Goal: Task Accomplishment & Management: Use online tool/utility

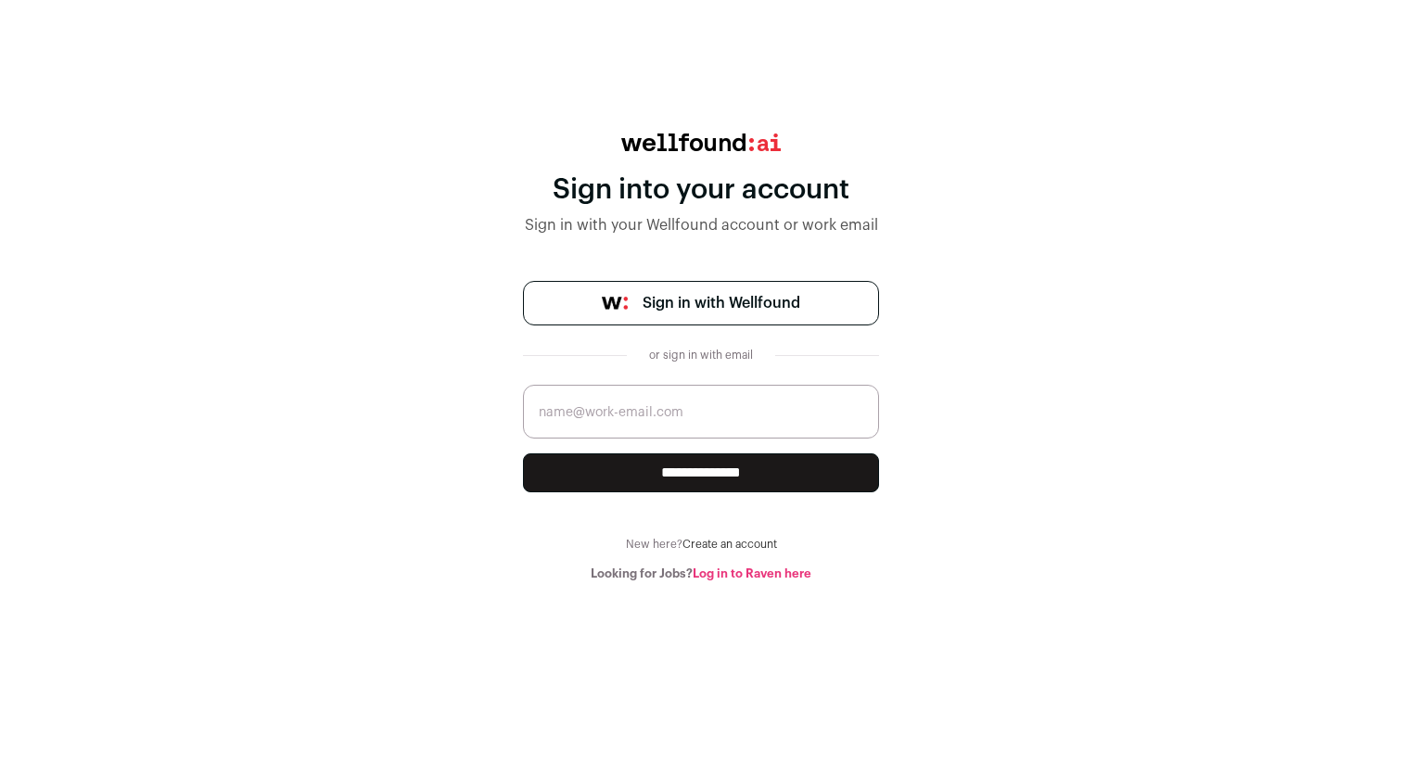
click at [686, 308] on span "Sign in with Wellfound" at bounding box center [722, 303] width 158 height 22
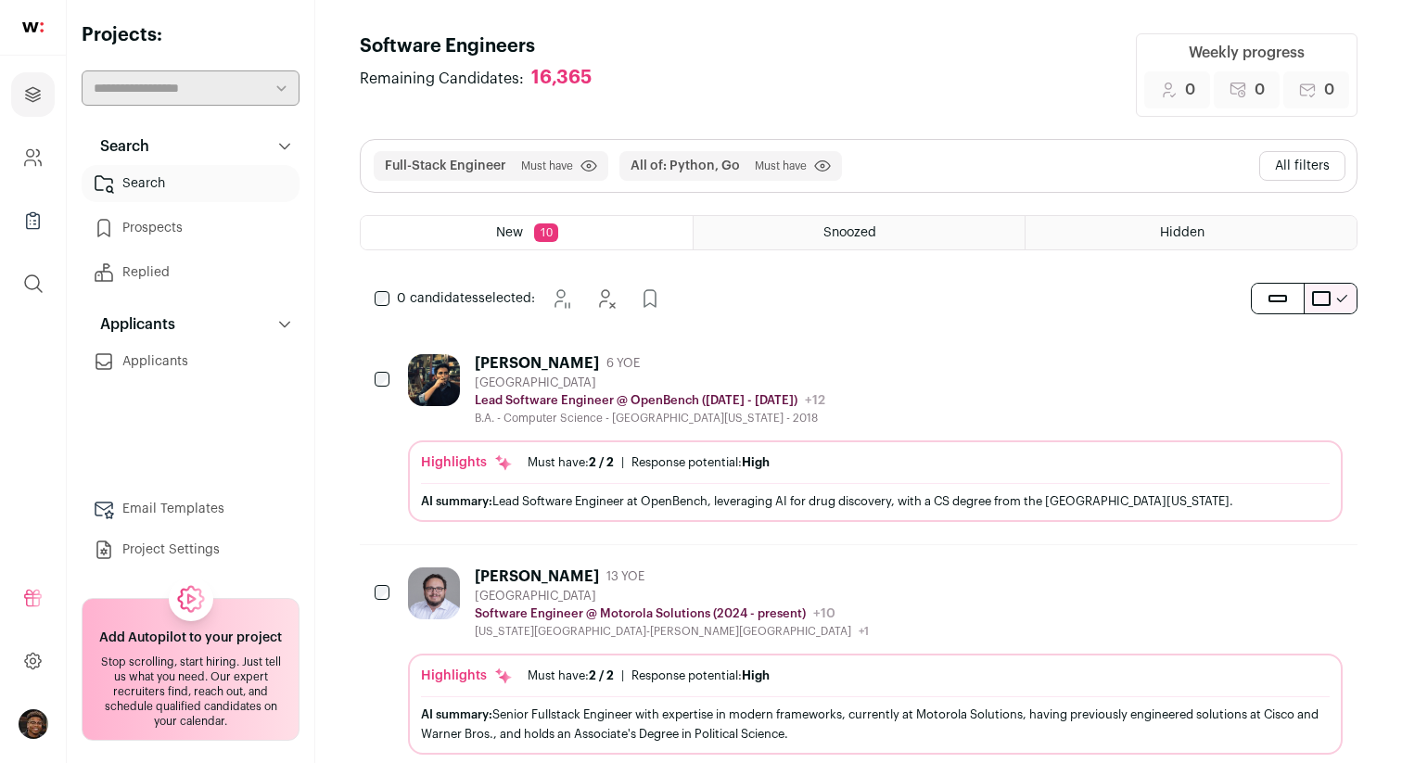
click at [768, 166] on span "Must have" at bounding box center [781, 166] width 52 height 15
click at [933, 162] on div "Full-Stack Engineer Must have Click to disable/enable filter All of: Python, Go…" at bounding box center [859, 166] width 996 height 52
click at [874, 170] on div "Full-Stack Engineer Must have Click to disable/enable filter All of: Python, Go…" at bounding box center [859, 166] width 996 height 52
click at [282, 146] on icon at bounding box center [284, 147] width 11 height 6
click at [282, 146] on icon at bounding box center [284, 146] width 15 height 15
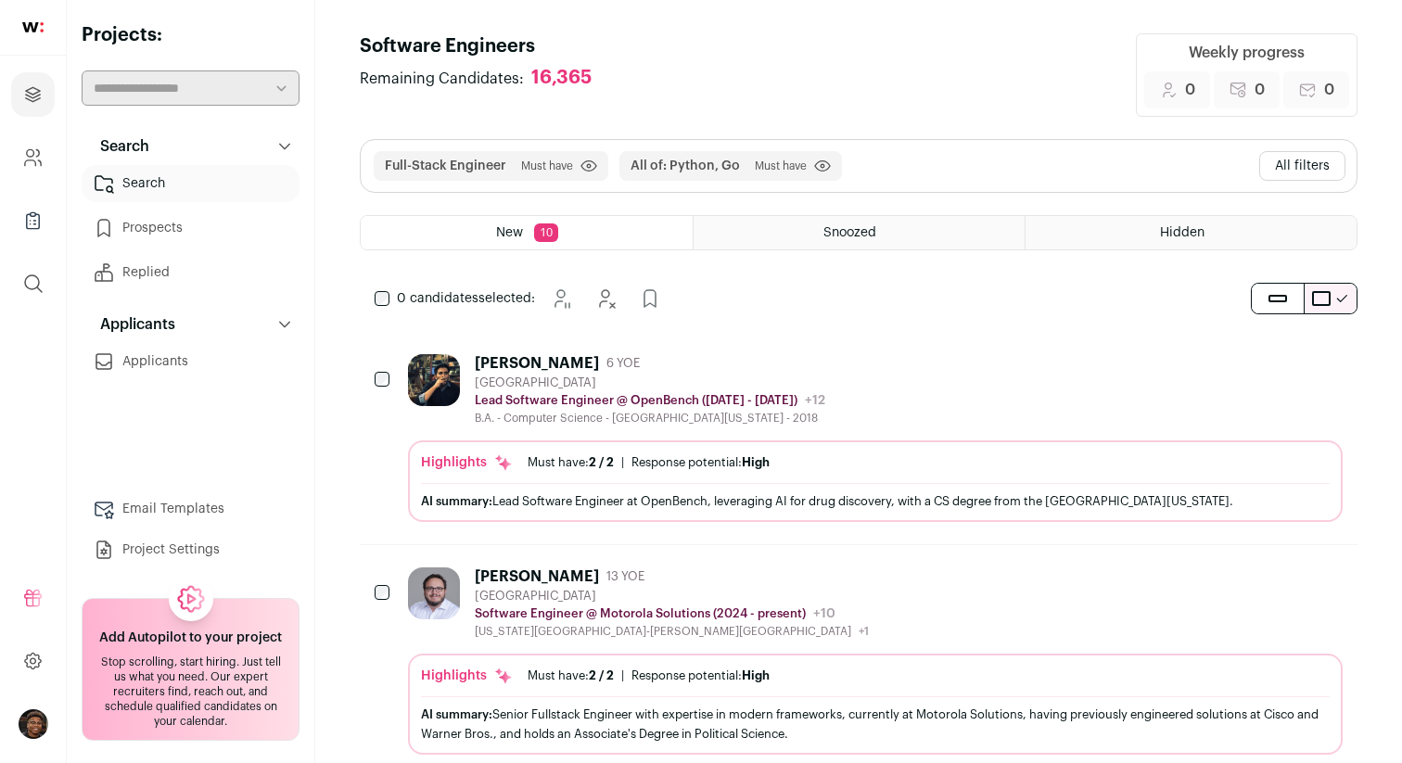
click at [526, 236] on div "New 10" at bounding box center [527, 232] width 332 height 33
click at [1297, 163] on button "All filters" at bounding box center [1302, 166] width 86 height 30
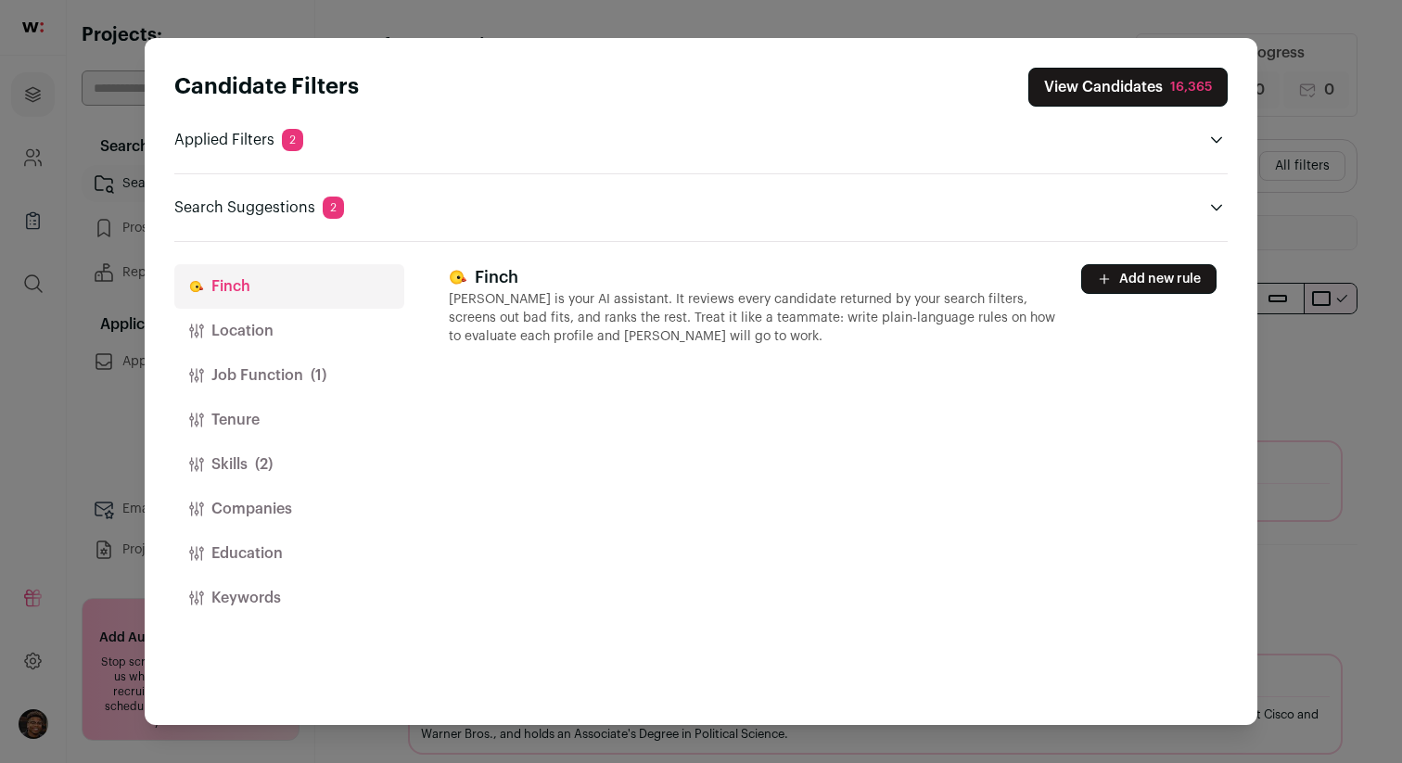
click at [673, 316] on p "[PERSON_NAME] is your AI assistant. It reviews every candidate returned by your…" at bounding box center [754, 318] width 610 height 56
click at [250, 150] on p "Applied Filters 2" at bounding box center [238, 140] width 129 height 22
click at [1216, 138] on icon "Open applied filters" at bounding box center [1216, 140] width 15 height 15
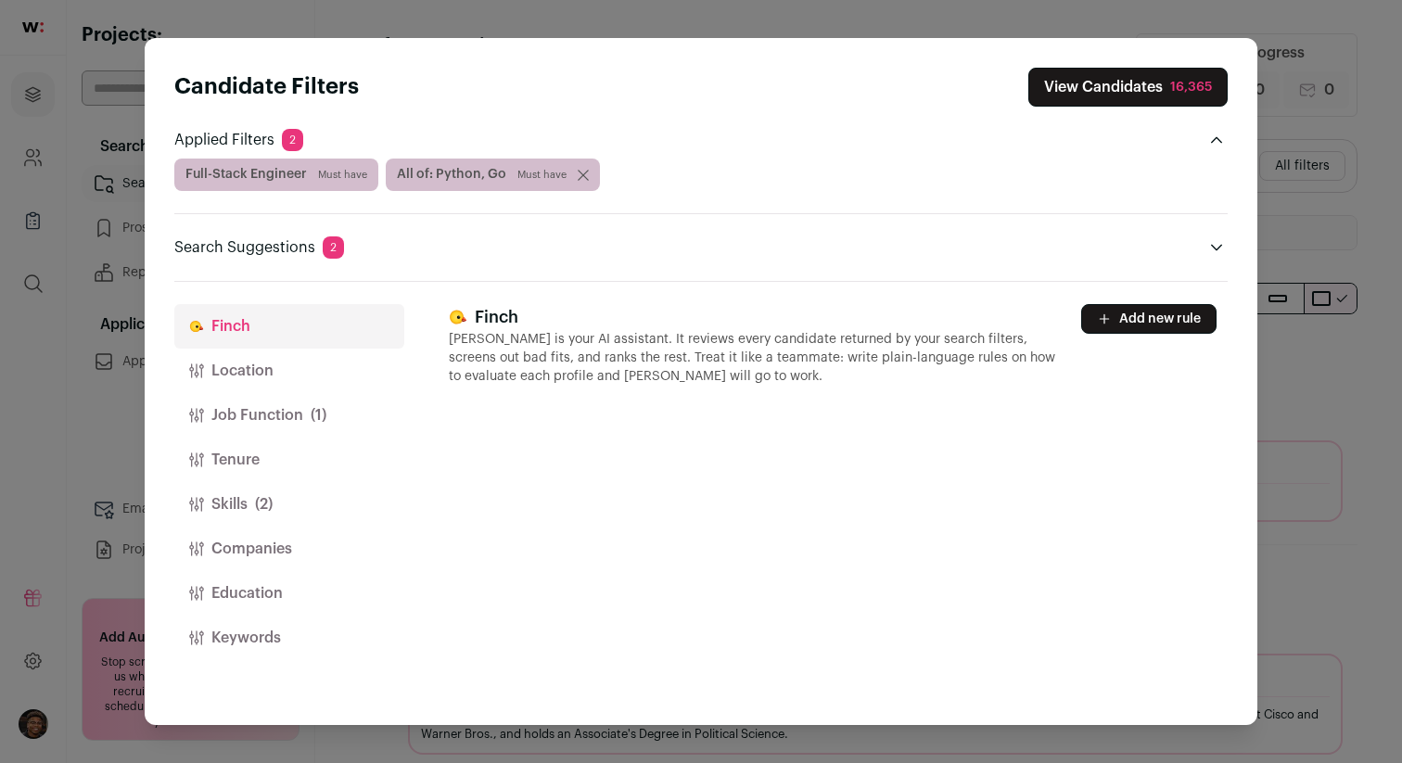
click at [579, 176] on icon "Close modal via background" at bounding box center [583, 175] width 9 height 9
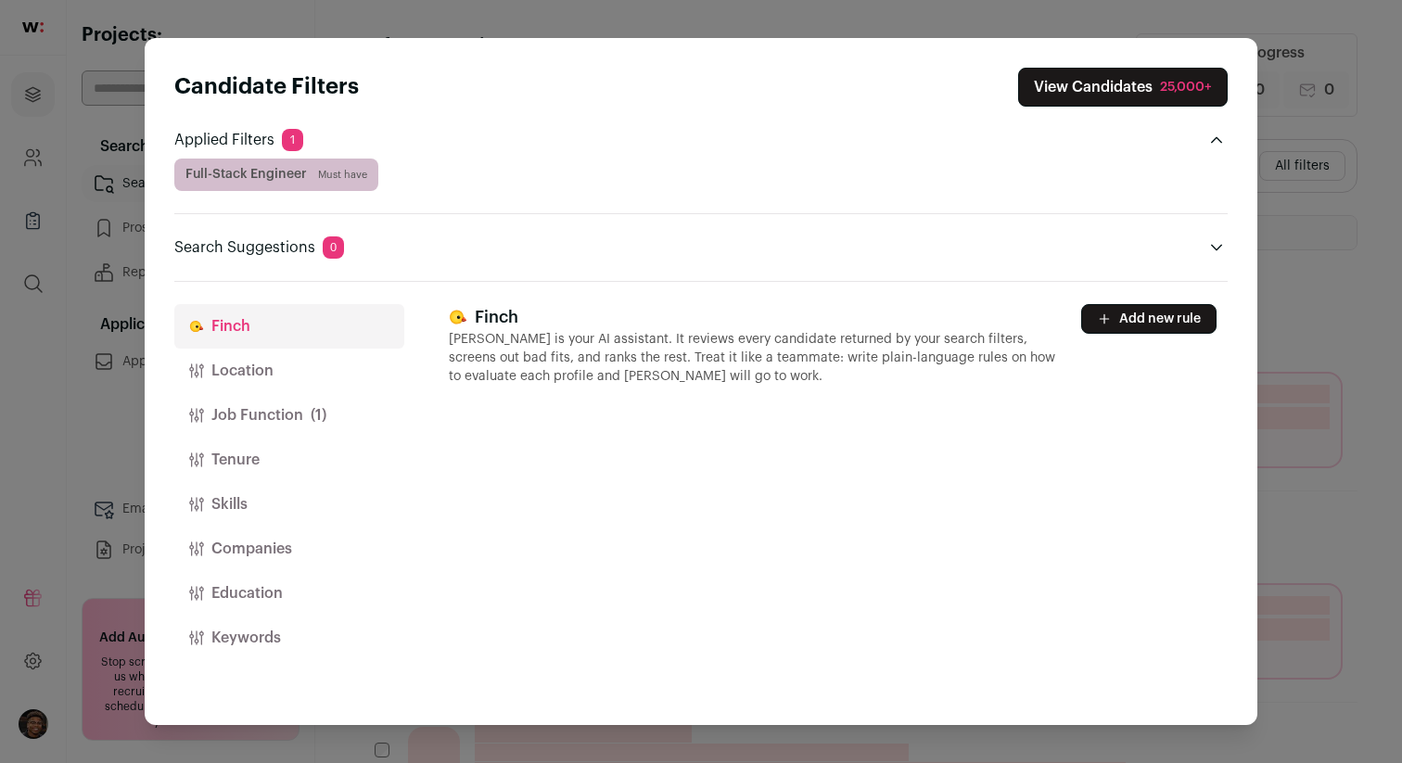
click at [364, 172] on span "Must have" at bounding box center [342, 175] width 49 height 15
click at [411, 170] on div "Full-Stack Engineer Must have" at bounding box center [700, 175] width 1053 height 32
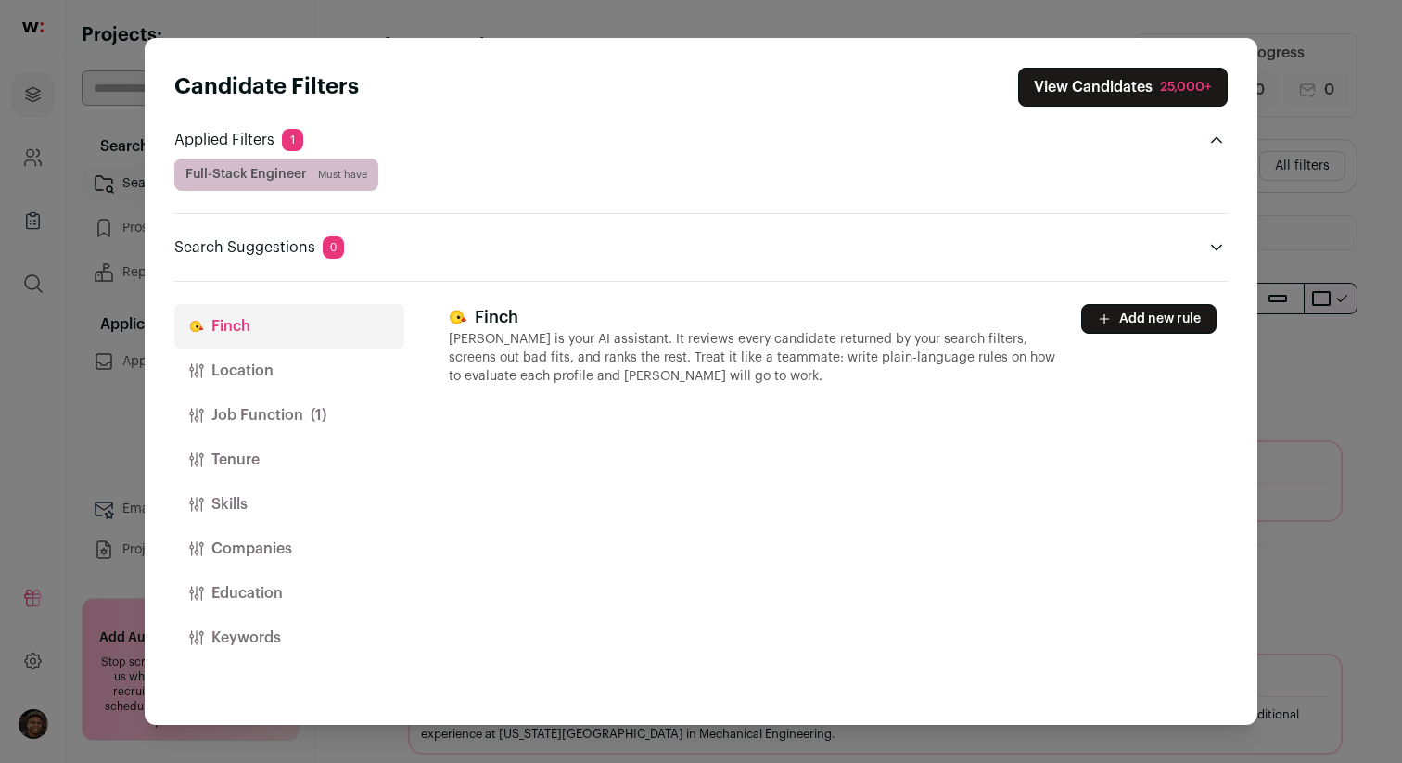
click at [301, 257] on p "Search Suggestions 0" at bounding box center [259, 247] width 170 height 22
click at [272, 377] on button "Location" at bounding box center [289, 371] width 230 height 45
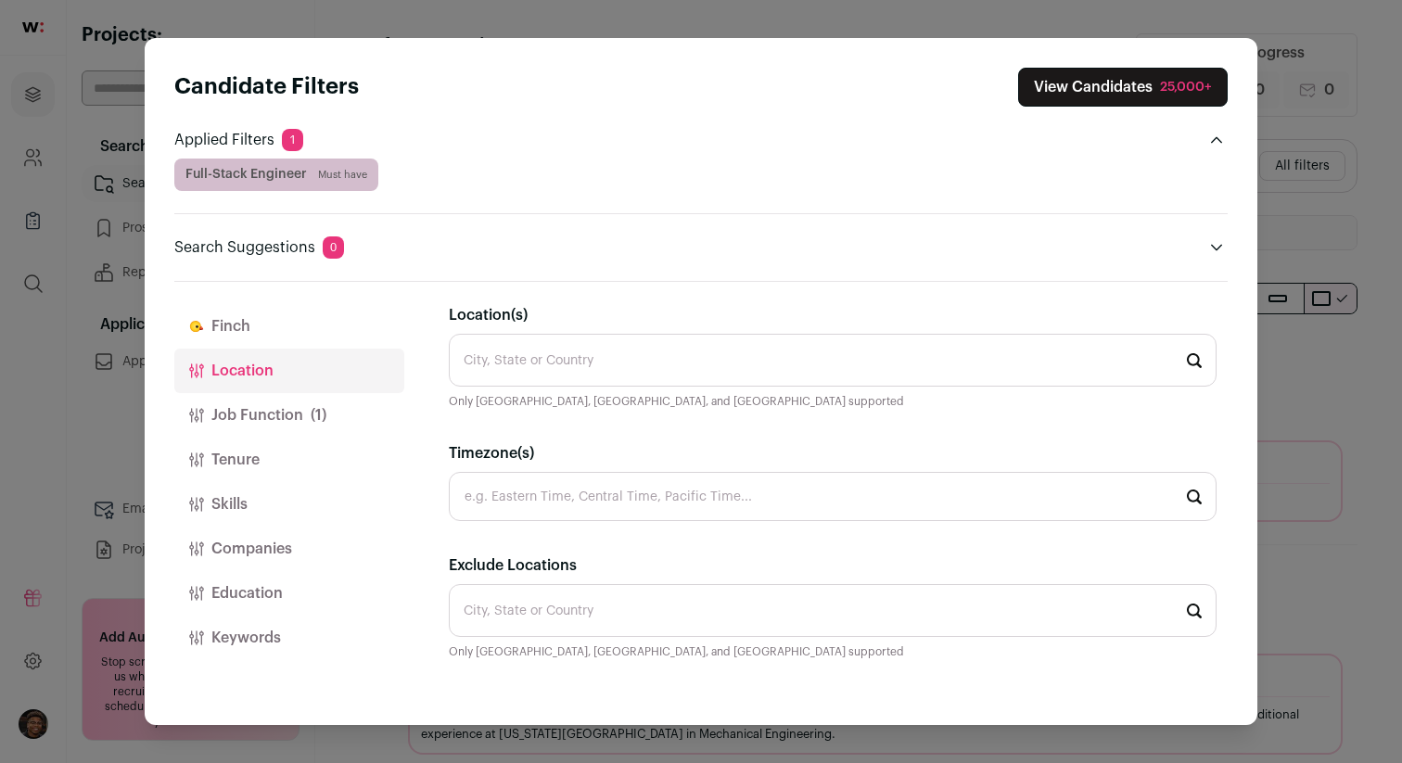
click at [572, 362] on input "Location(s)" at bounding box center [833, 360] width 768 height 53
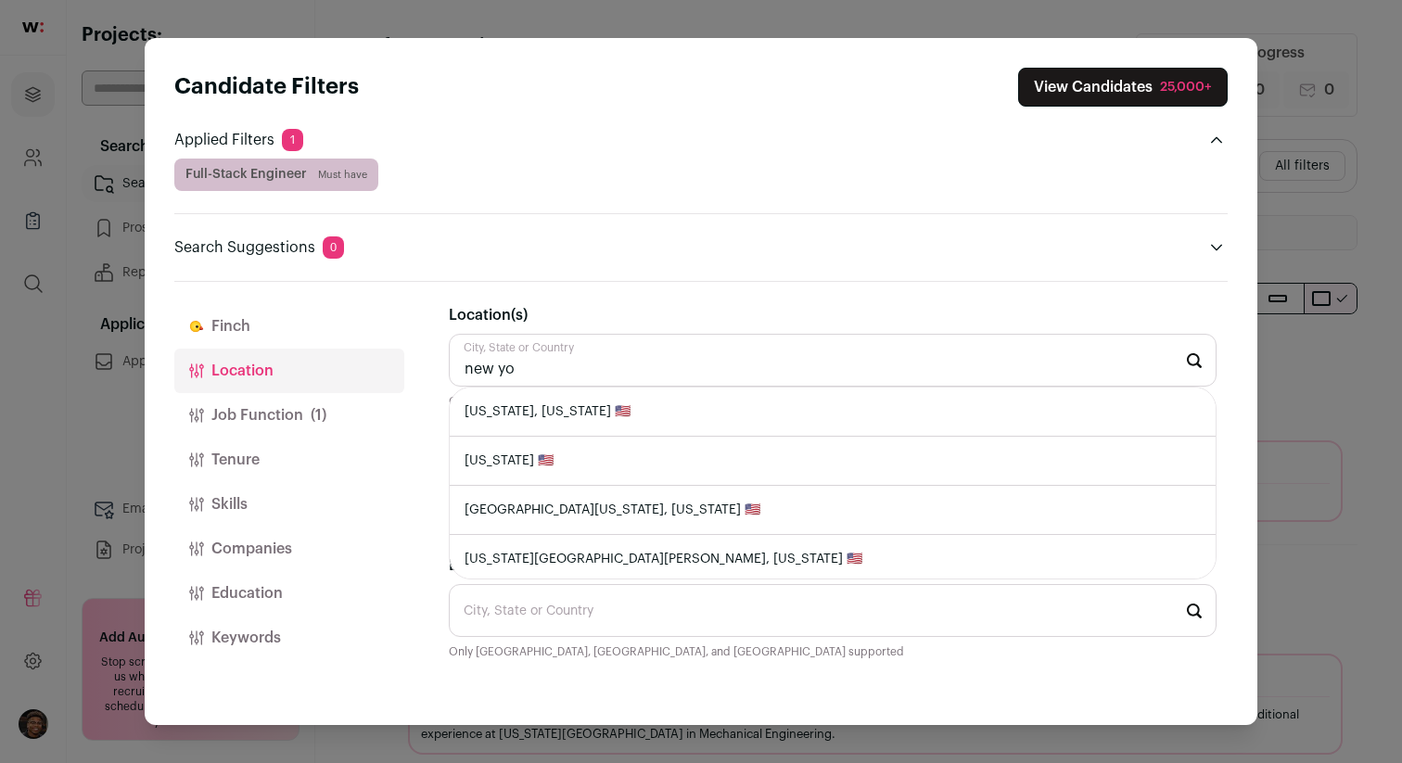
click at [559, 418] on li "[US_STATE], [US_STATE] 🇺🇸" at bounding box center [833, 412] width 766 height 49
type input "[US_STATE], [US_STATE] 🇺🇸"
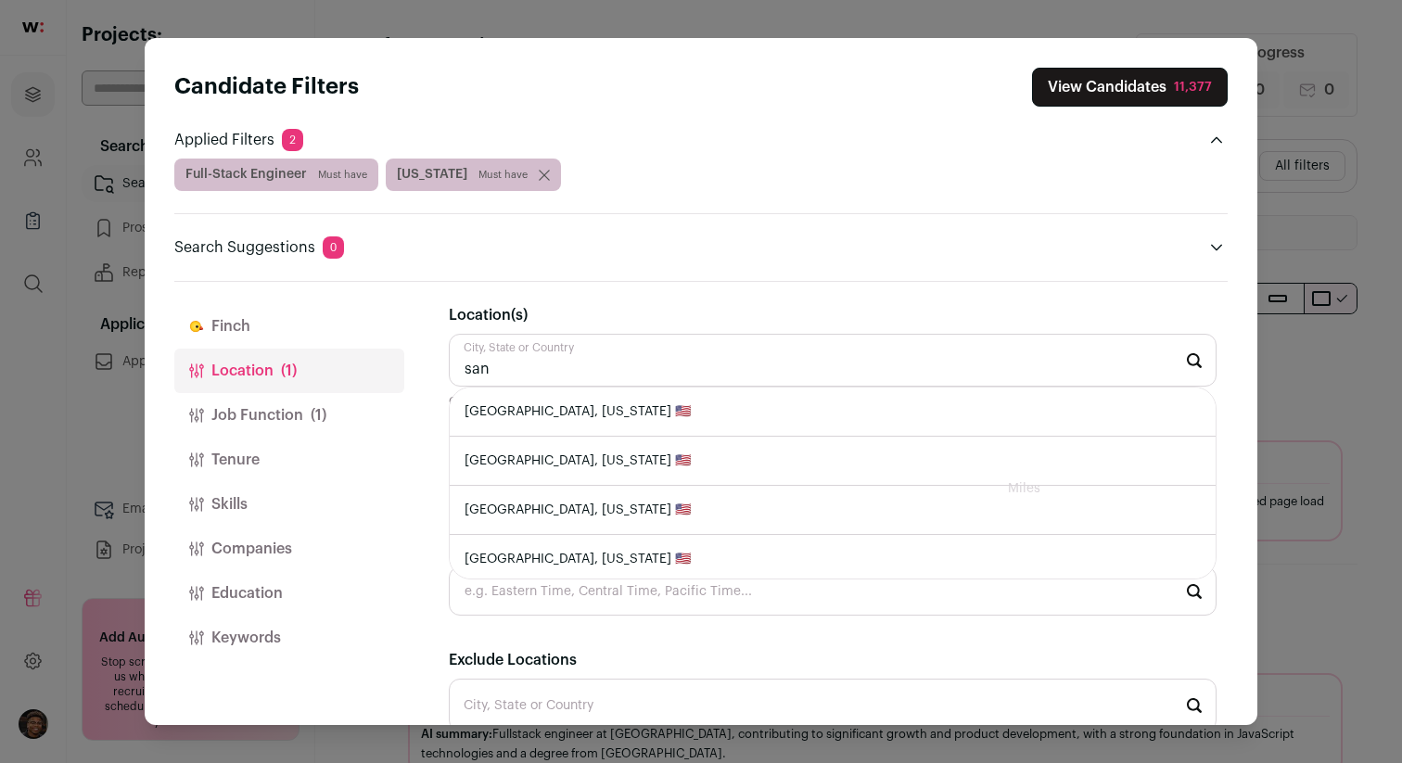
click at [579, 409] on li "[GEOGRAPHIC_DATA], [US_STATE] 🇺🇸" at bounding box center [833, 412] width 766 height 49
type input "[GEOGRAPHIC_DATA], [US_STATE] 🇺🇸"
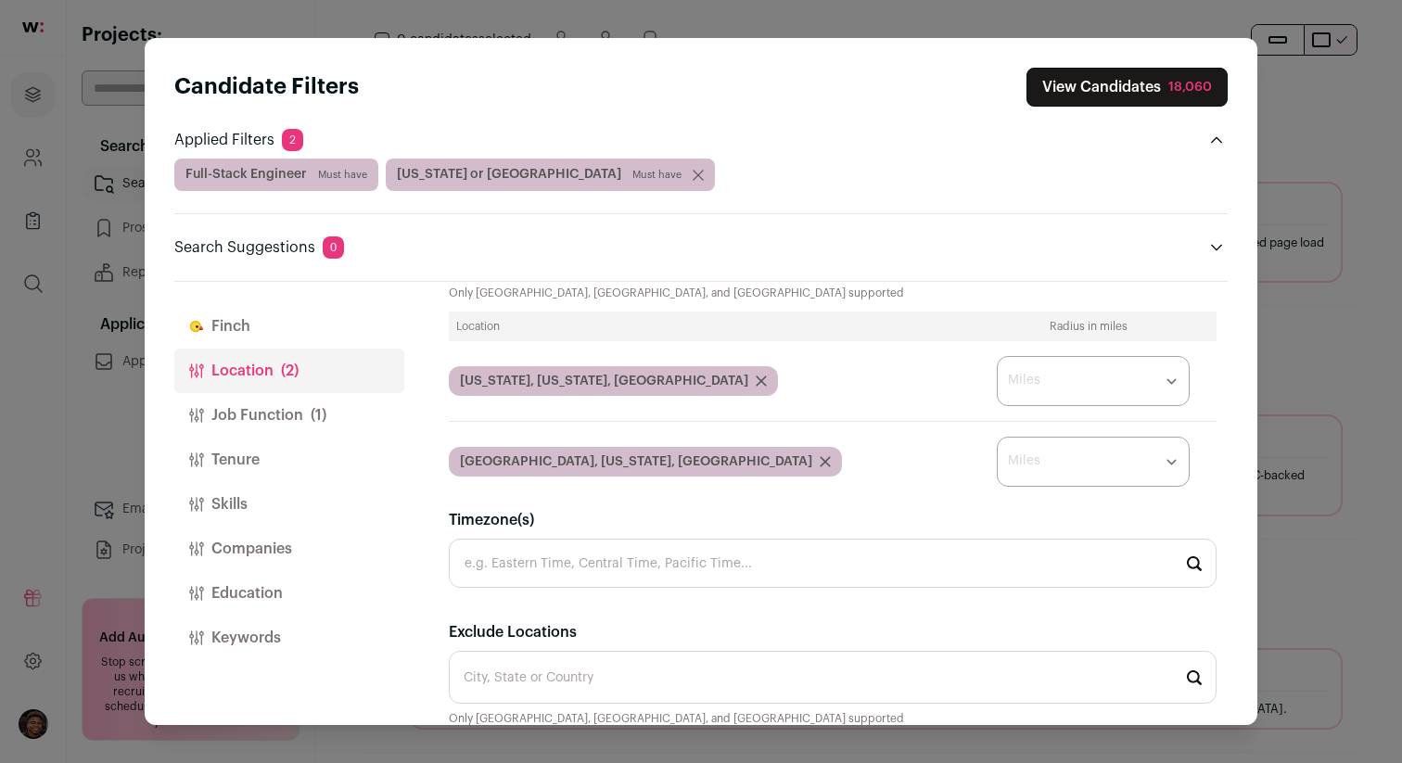
scroll to position [165, 0]
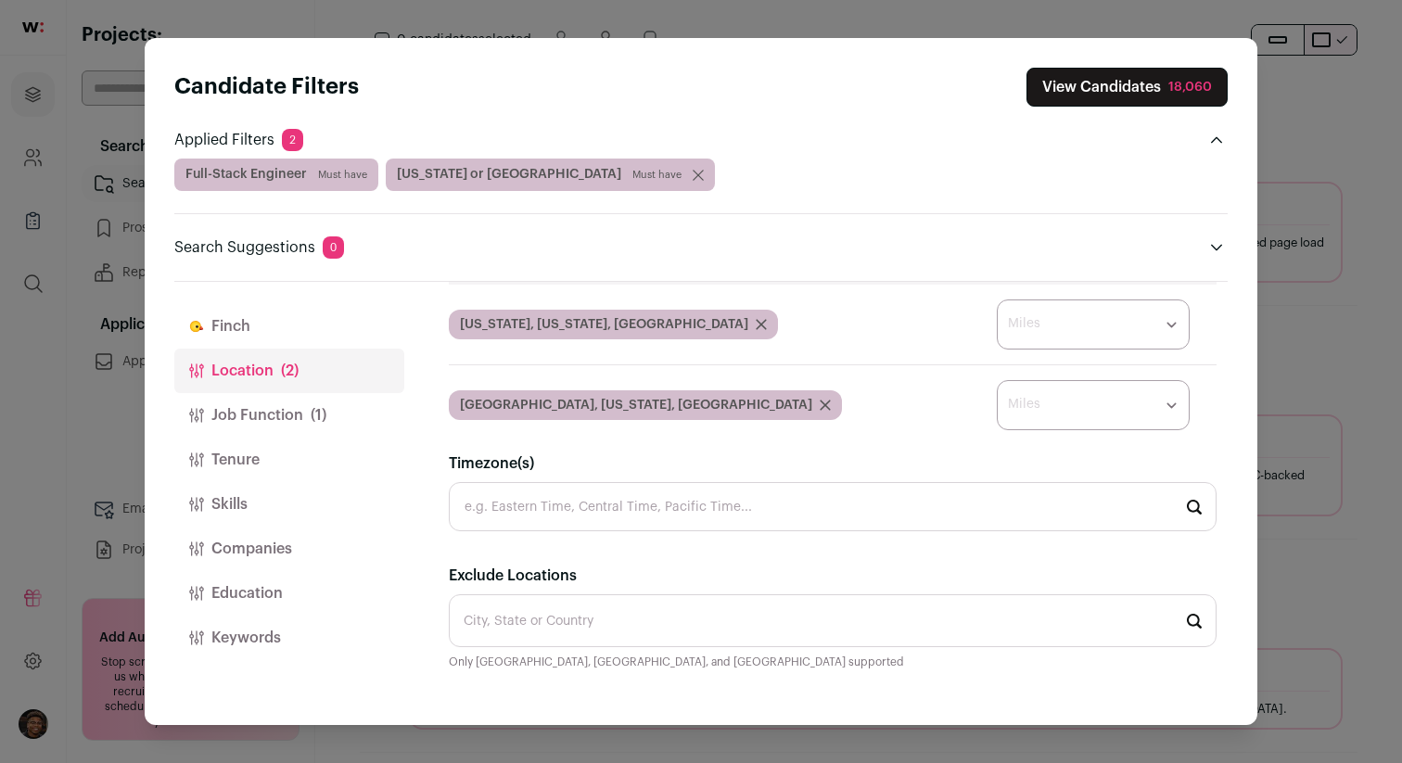
click at [269, 416] on button "Job Function (1)" at bounding box center [289, 415] width 230 height 45
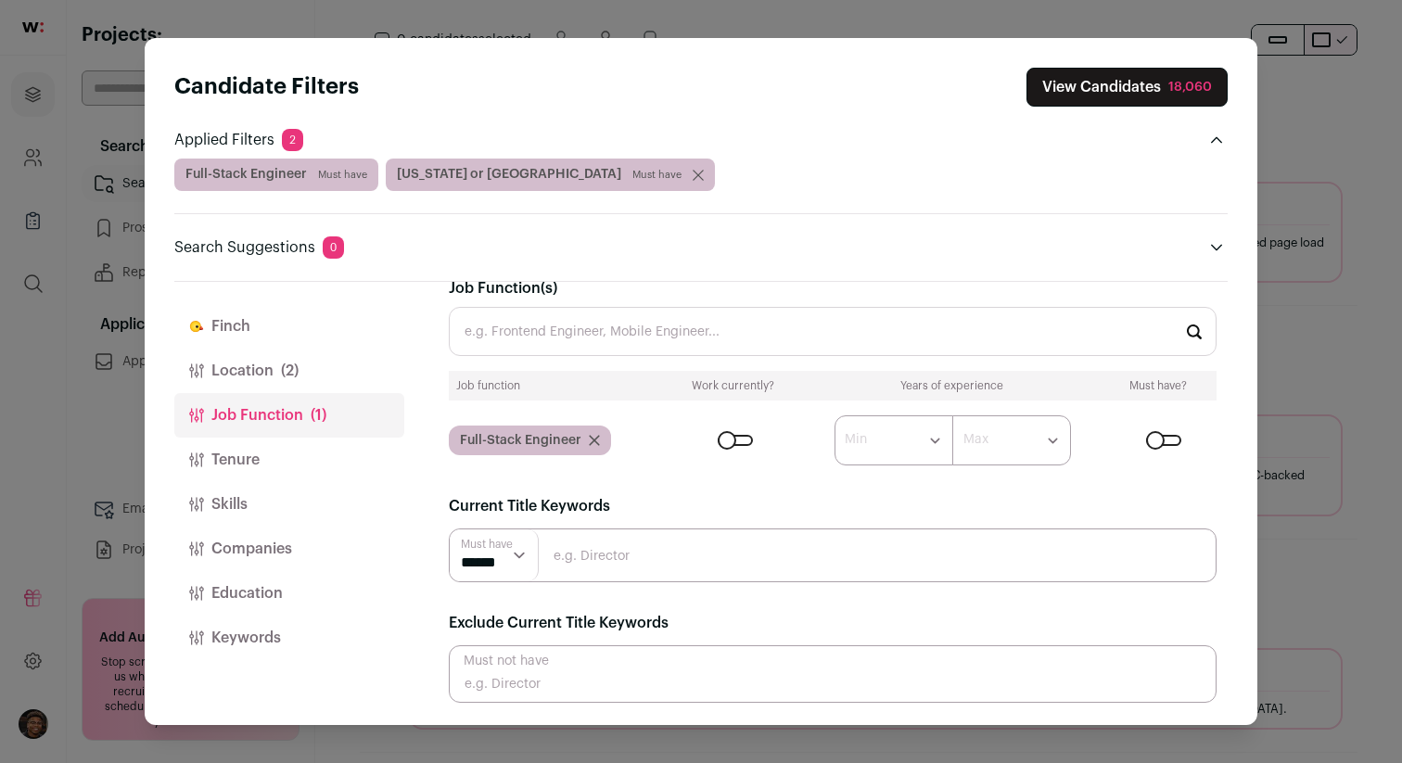
scroll to position [27, 0]
click at [616, 338] on input "Job Function(s)" at bounding box center [833, 331] width 768 height 49
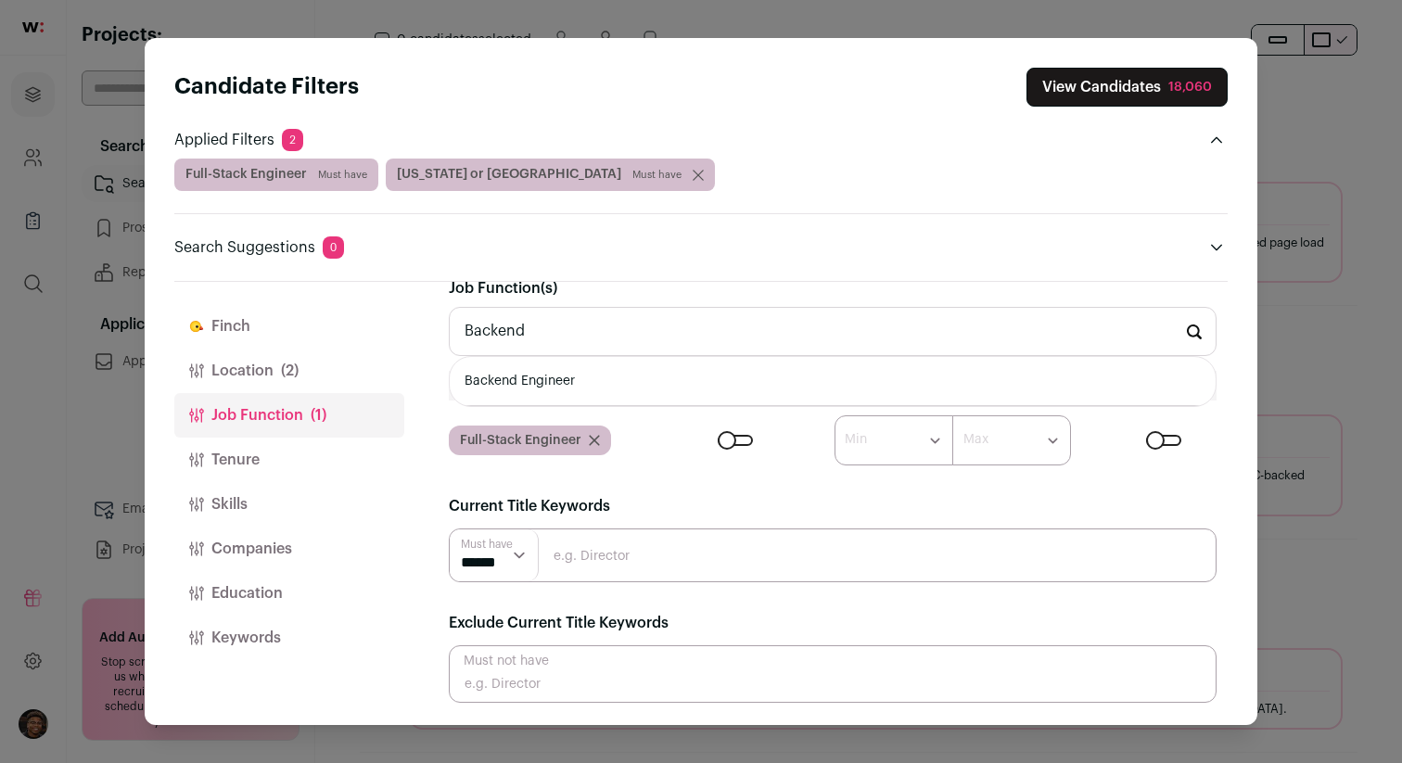
click at [602, 388] on li "Backend Engineer" at bounding box center [833, 381] width 766 height 49
type input "Backend Engineer"
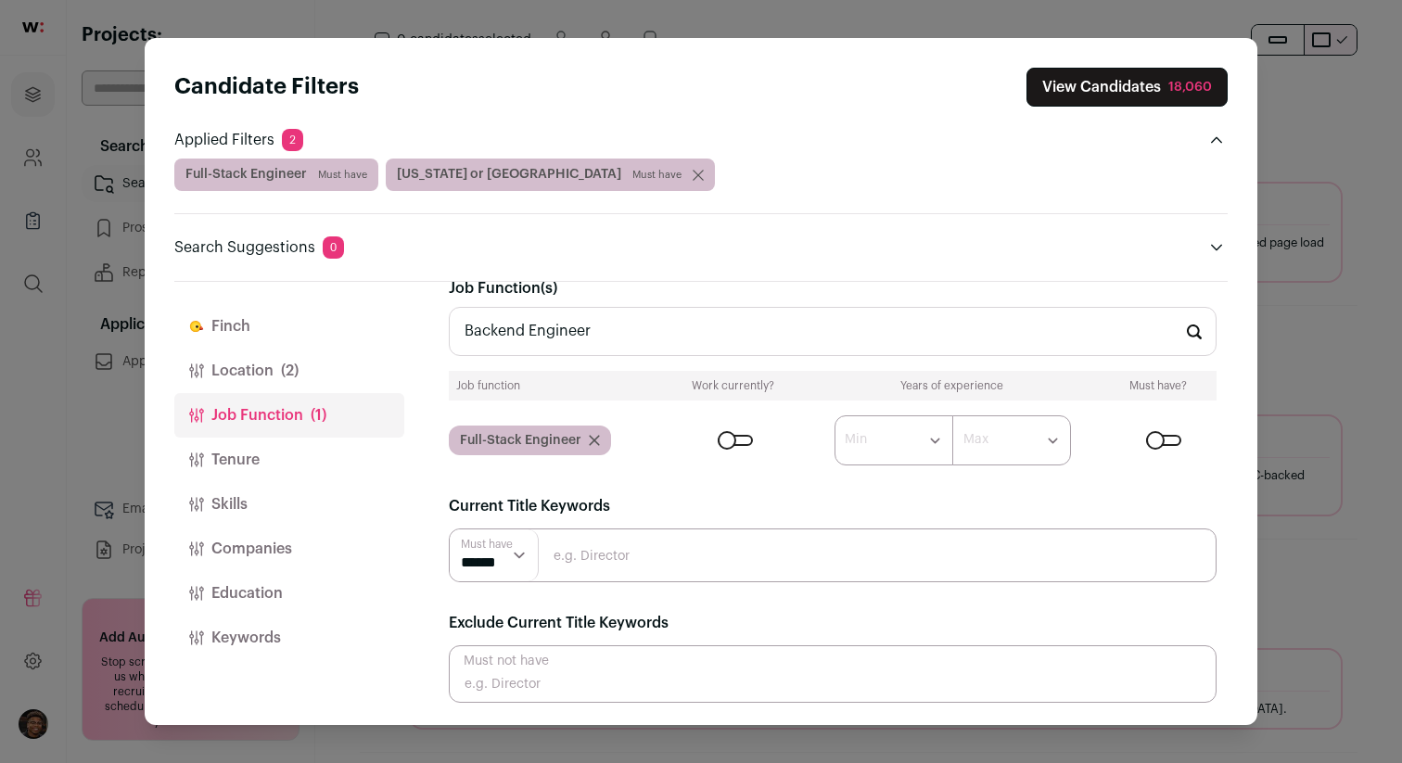
scroll to position [0, 0]
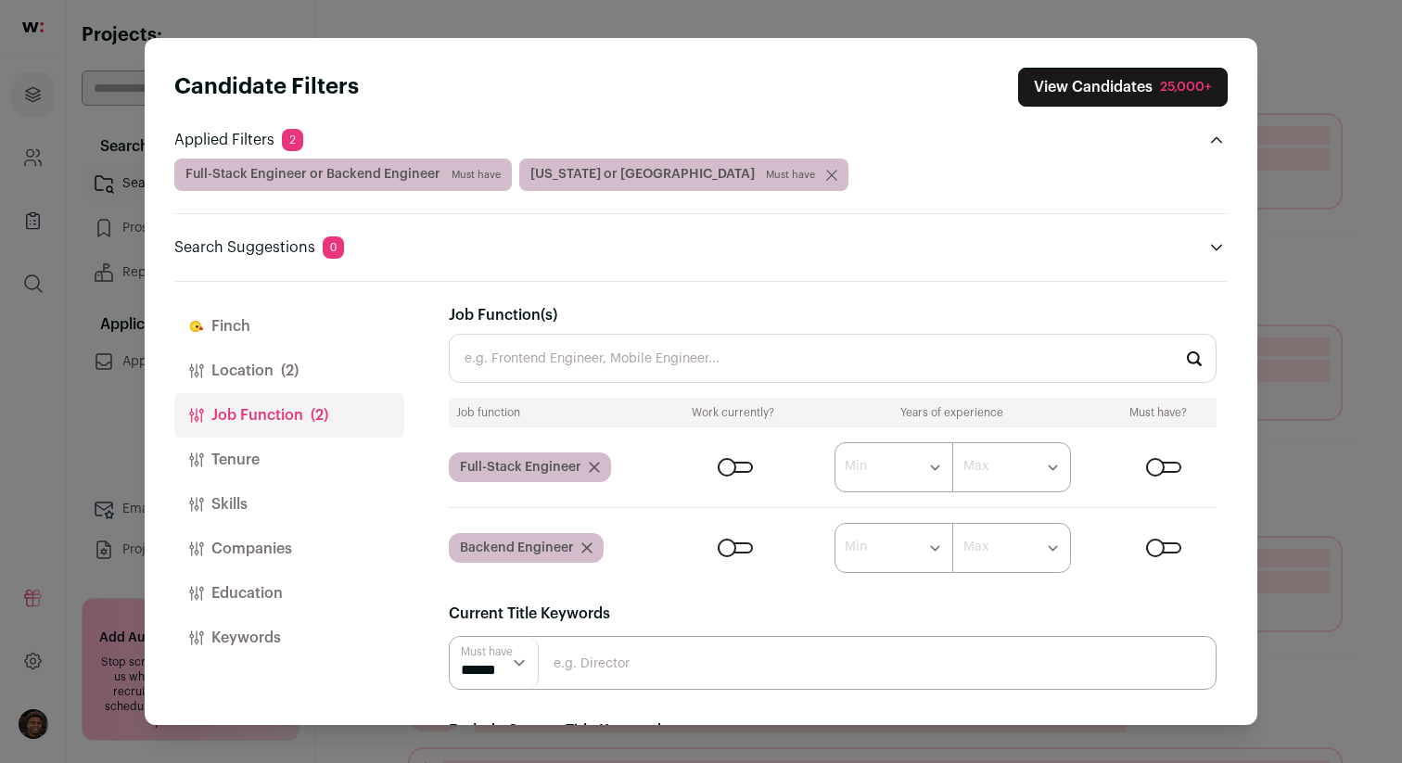
click at [922, 475] on select "****** ******* ******* ******* ******* ******* ******* ******* ******* ********…" at bounding box center [893, 467] width 119 height 50
select select "*"
click at [834, 442] on select "****** ******* ******* ******* ******* ******* ******* ******* ******* ********…" at bounding box center [893, 467] width 119 height 50
click at [1051, 471] on select "******* ******* ******* ******* ******* ******* ******* ******** ******** *****…" at bounding box center [1011, 467] width 119 height 50
select select "*"
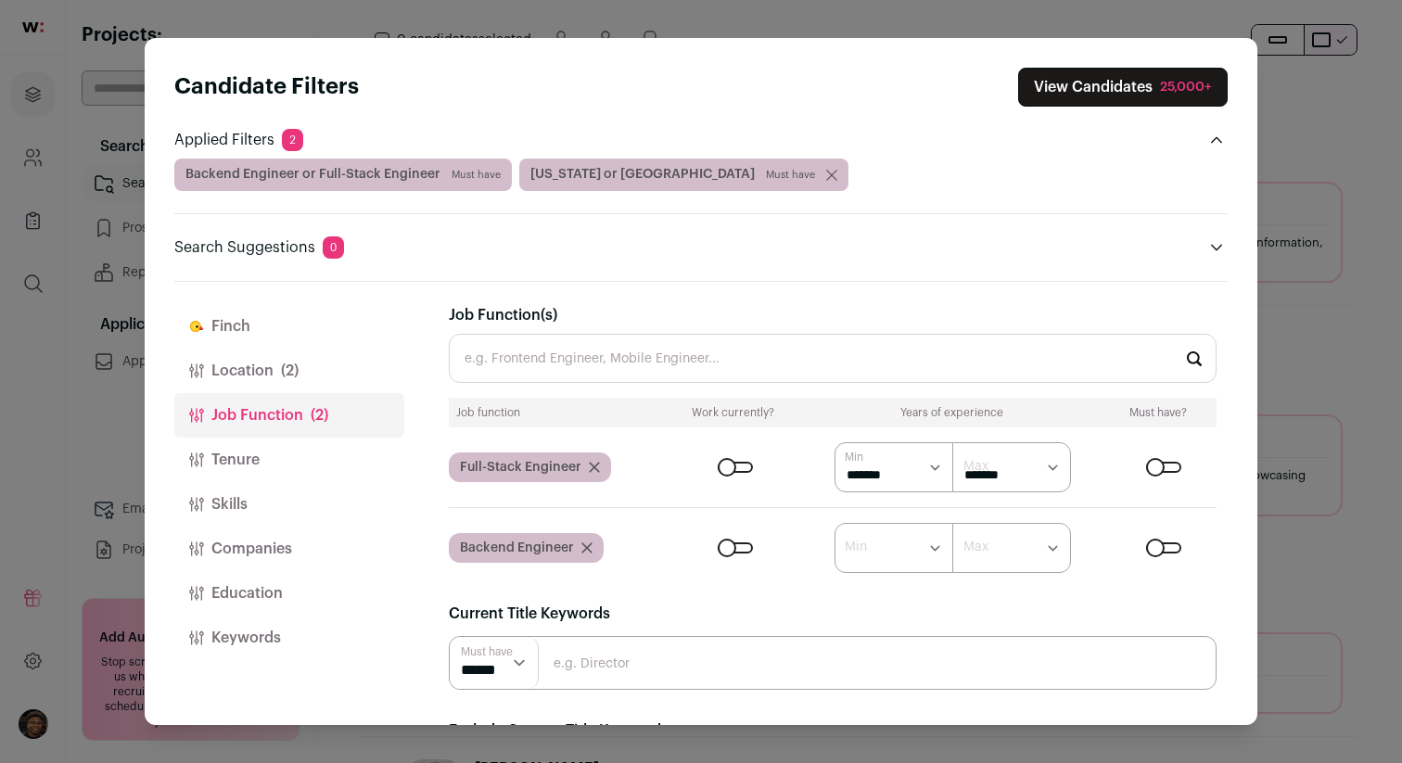
click at [952, 442] on select "******* ******* ******* ******* ******* ******* ******* ******** ******** *****…" at bounding box center [1011, 467] width 119 height 50
click at [1044, 468] on select "******* ******* ******* ******* ******* ******* ******* ******** ******** *****…" at bounding box center [1011, 467] width 119 height 50
select select "*"
click at [952, 442] on select "******* ******* ******* ******* ******* ******* ******* ******** ******** *****…" at bounding box center [1011, 467] width 119 height 50
select select "*"
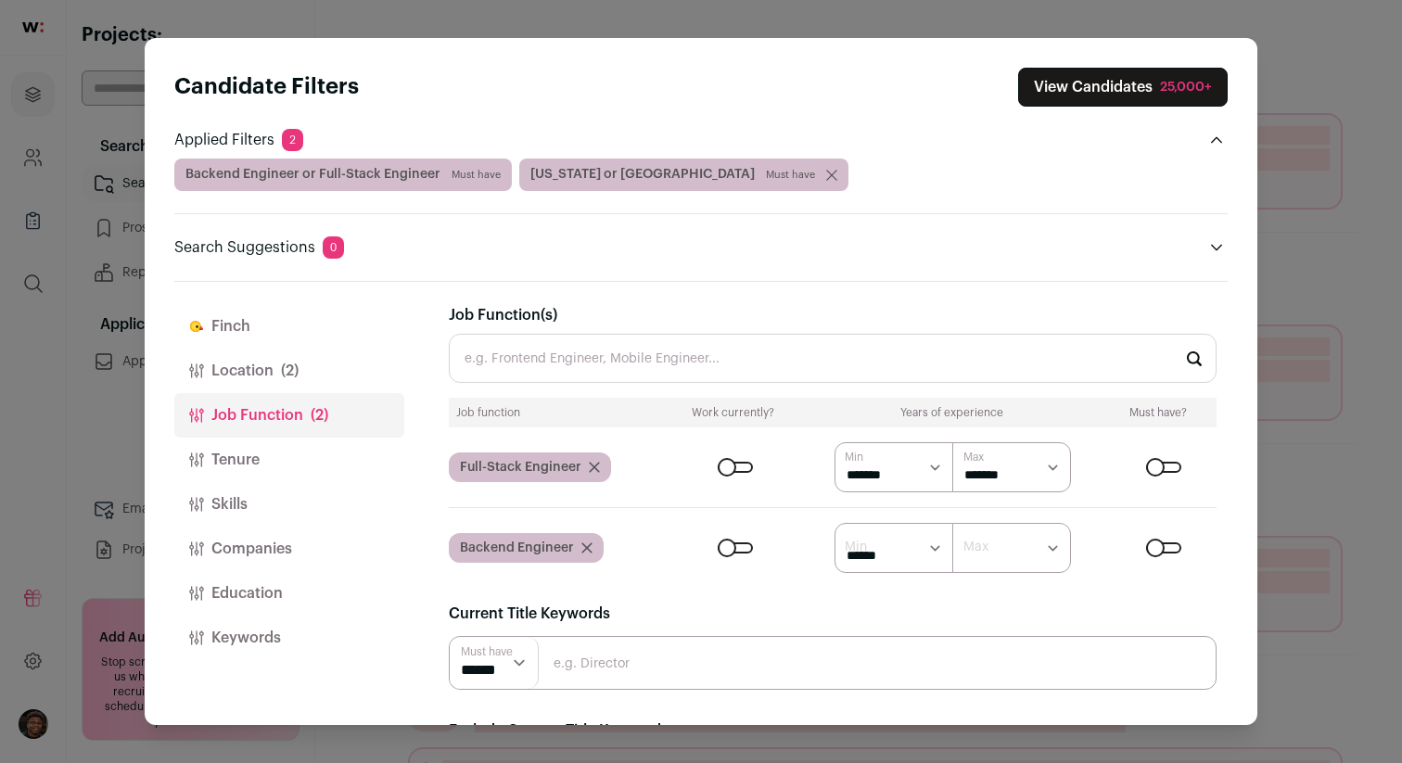
click at [834, 523] on select "****** ******* ******* ******* ******* ******* ******* ******* ******* ********…" at bounding box center [893, 548] width 119 height 50
select select "*"
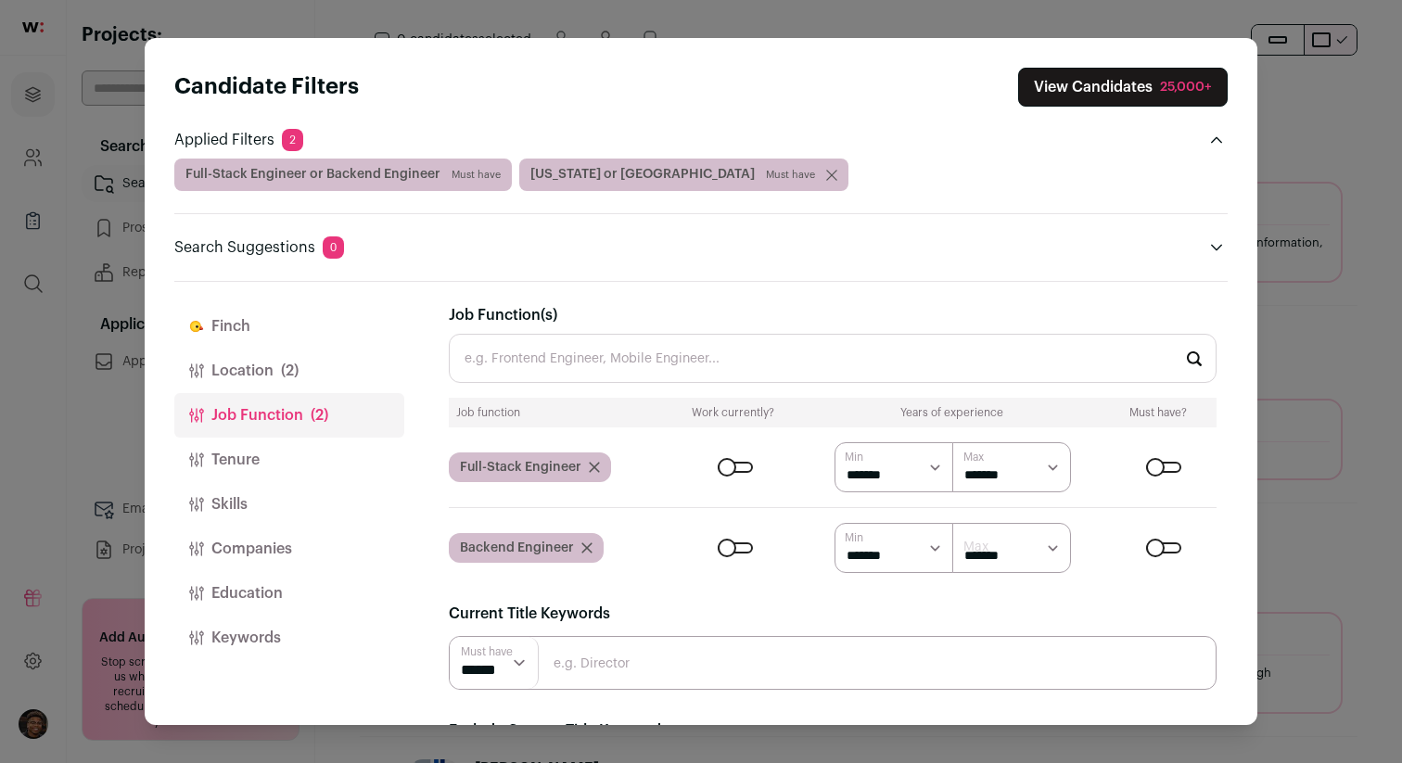
click at [952, 523] on select "******* ******* ******* ******* ******* ******* ******* ******** ******** *****…" at bounding box center [1011, 548] width 119 height 50
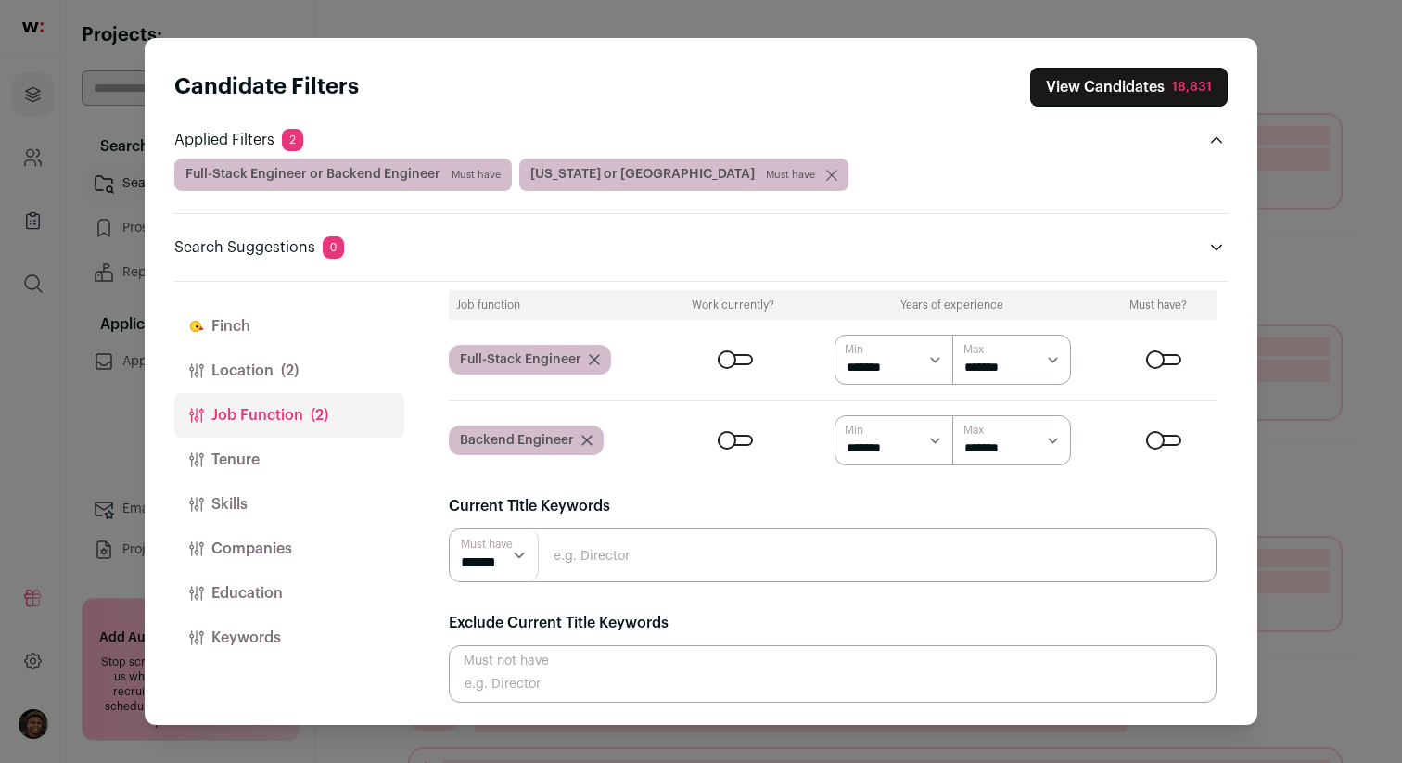
scroll to position [105, 0]
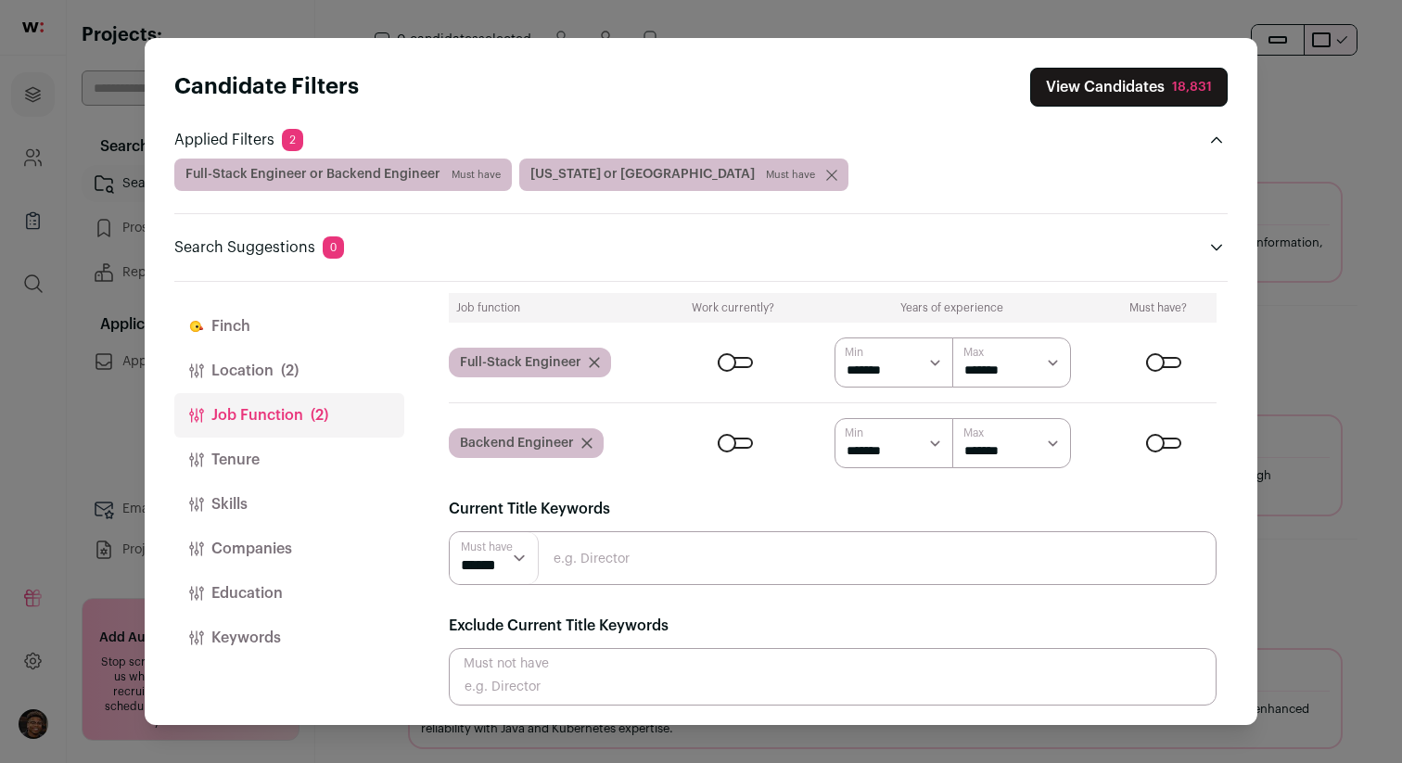
click at [584, 561] on input "Close modal via background" at bounding box center [833, 558] width 768 height 54
click at [524, 556] on select "****** ******" at bounding box center [494, 558] width 89 height 52
click at [580, 559] on input "Close modal via background" at bounding box center [833, 558] width 768 height 54
type input "Founding Software Engineer"
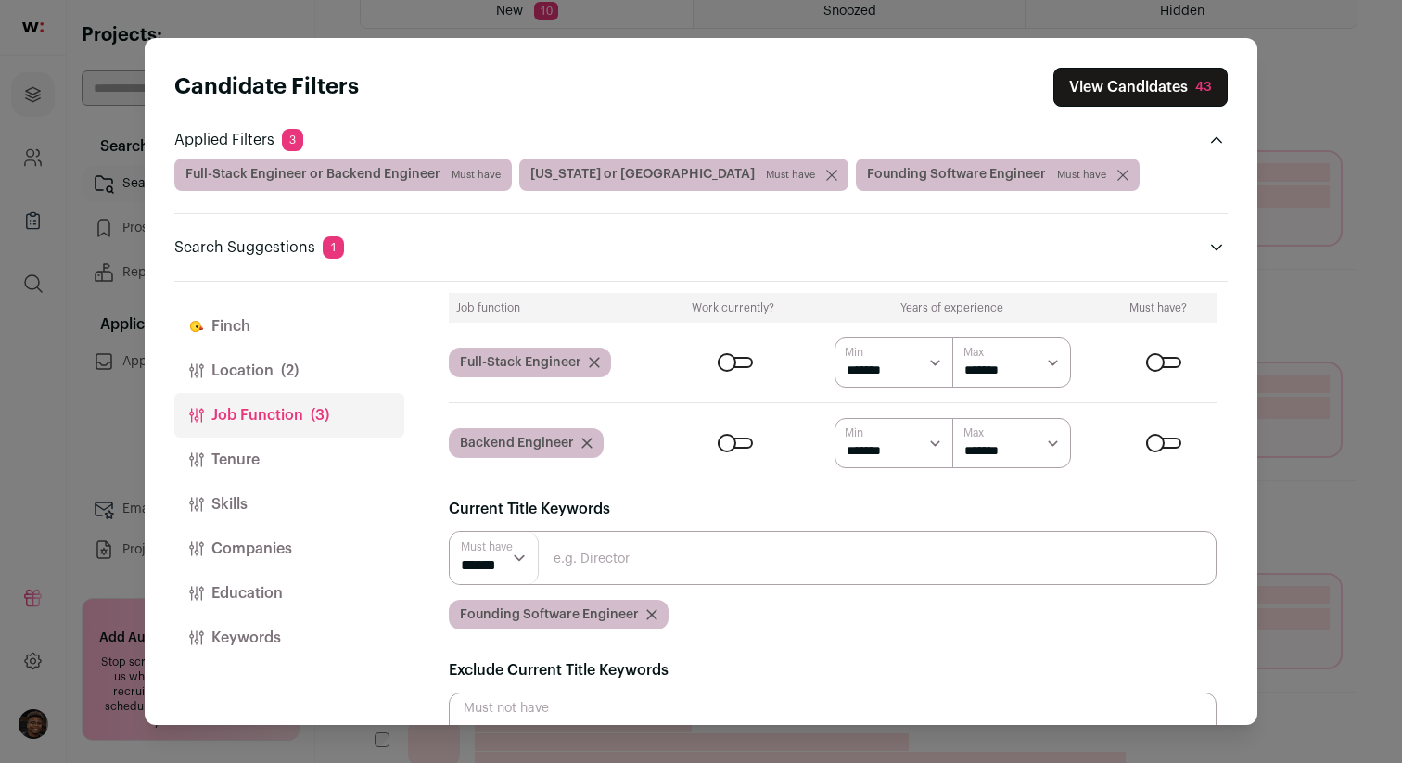
click at [617, 558] on input "Close modal via background" at bounding box center [833, 558] width 768 height 54
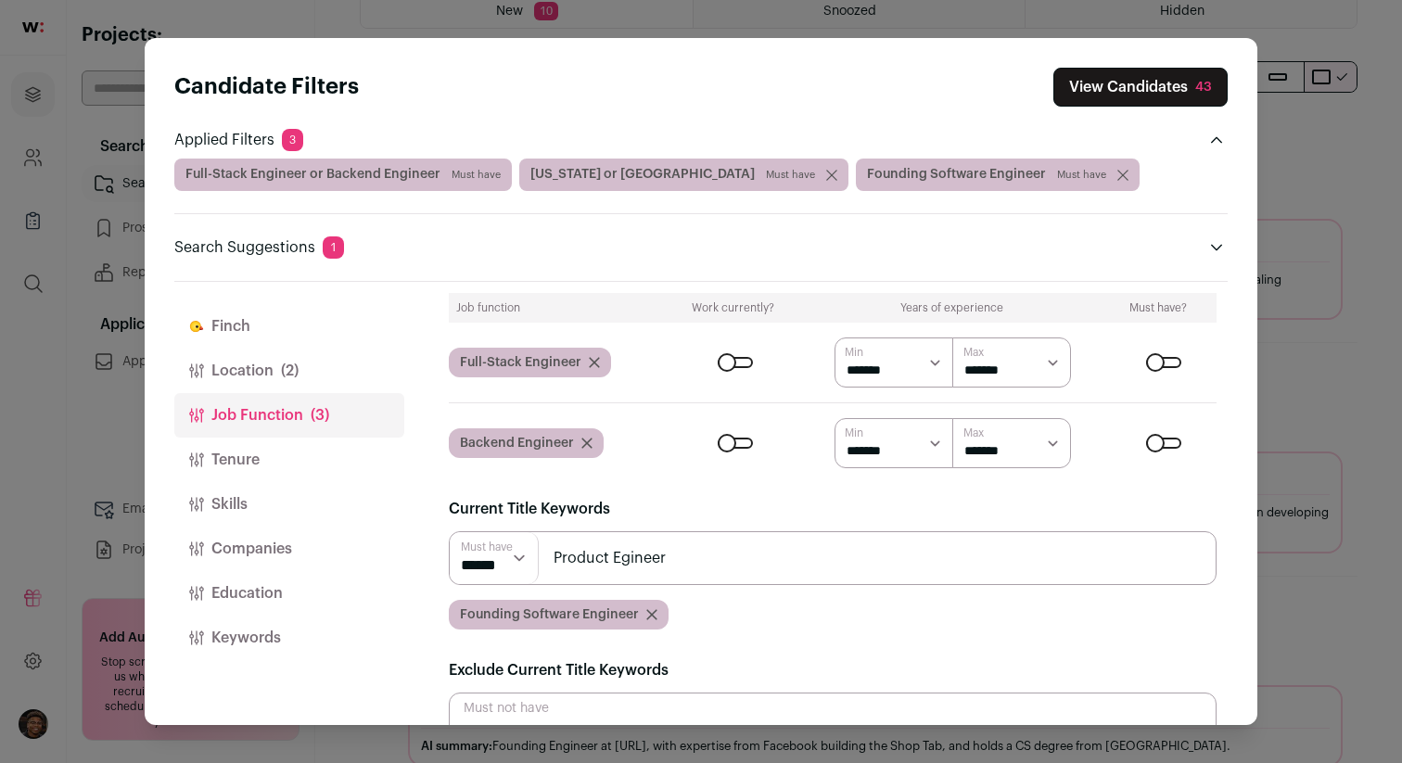
type input "Product Egineer"
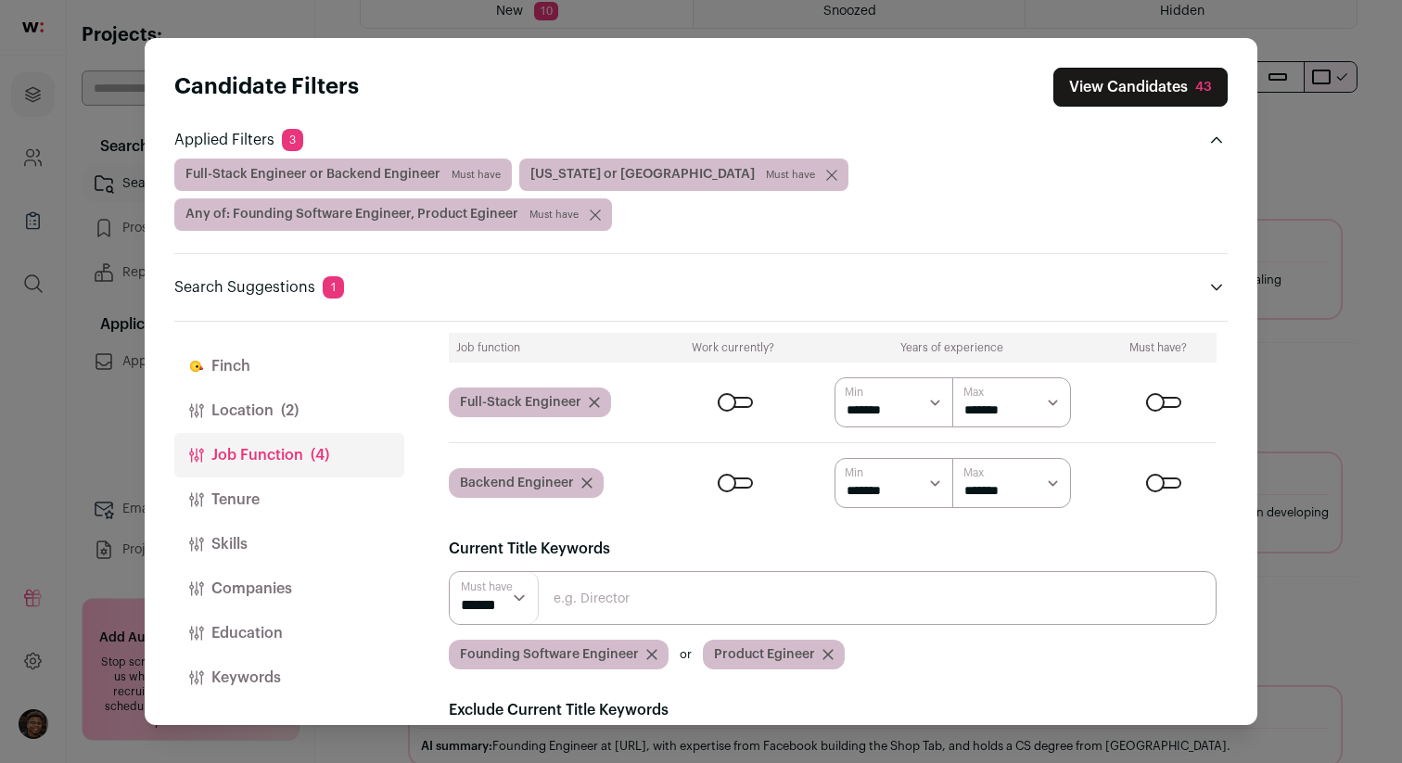
scroll to position [152, 0]
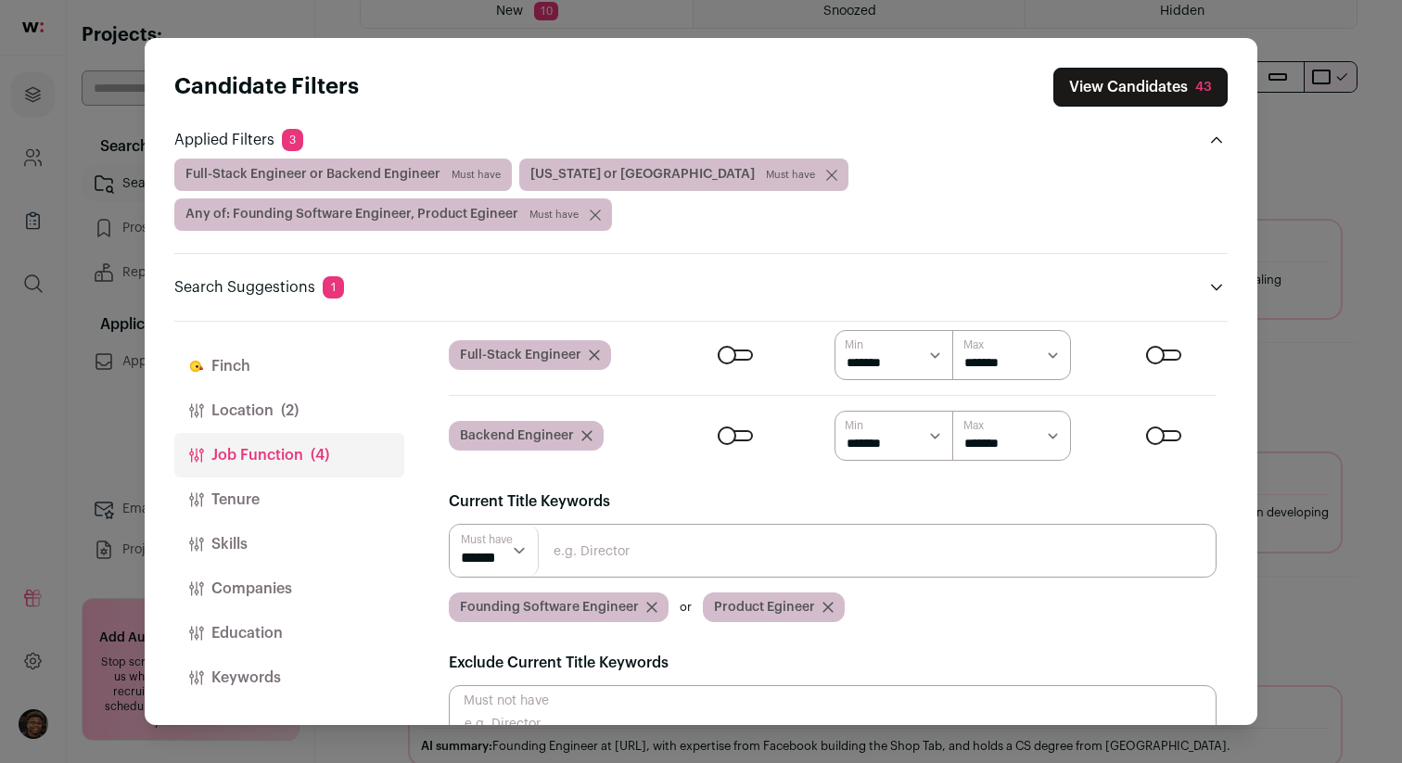
click at [596, 524] on input "Close modal via background" at bounding box center [833, 551] width 768 height 54
type input "Senior Software Engineer"
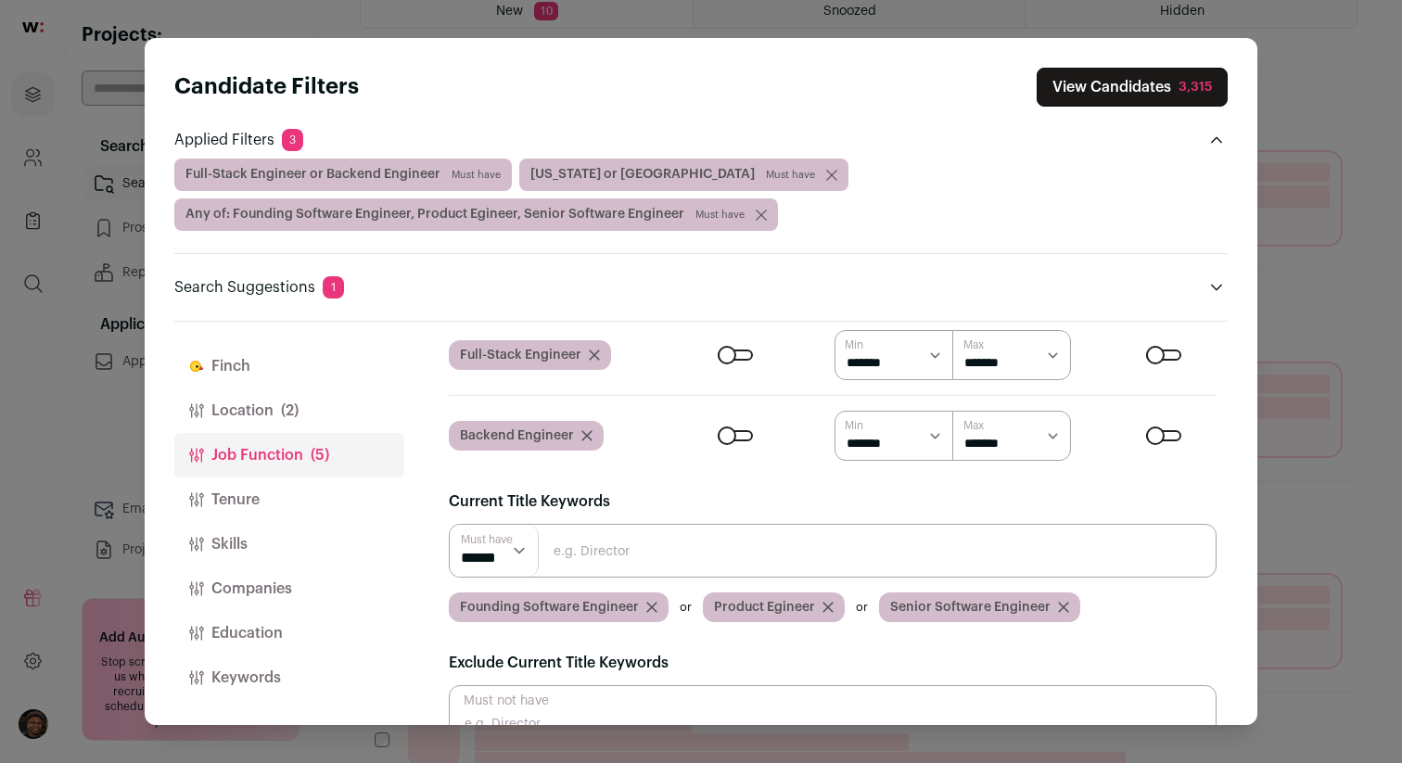
click at [638, 538] on input "Close modal via background" at bounding box center [833, 551] width 768 height 54
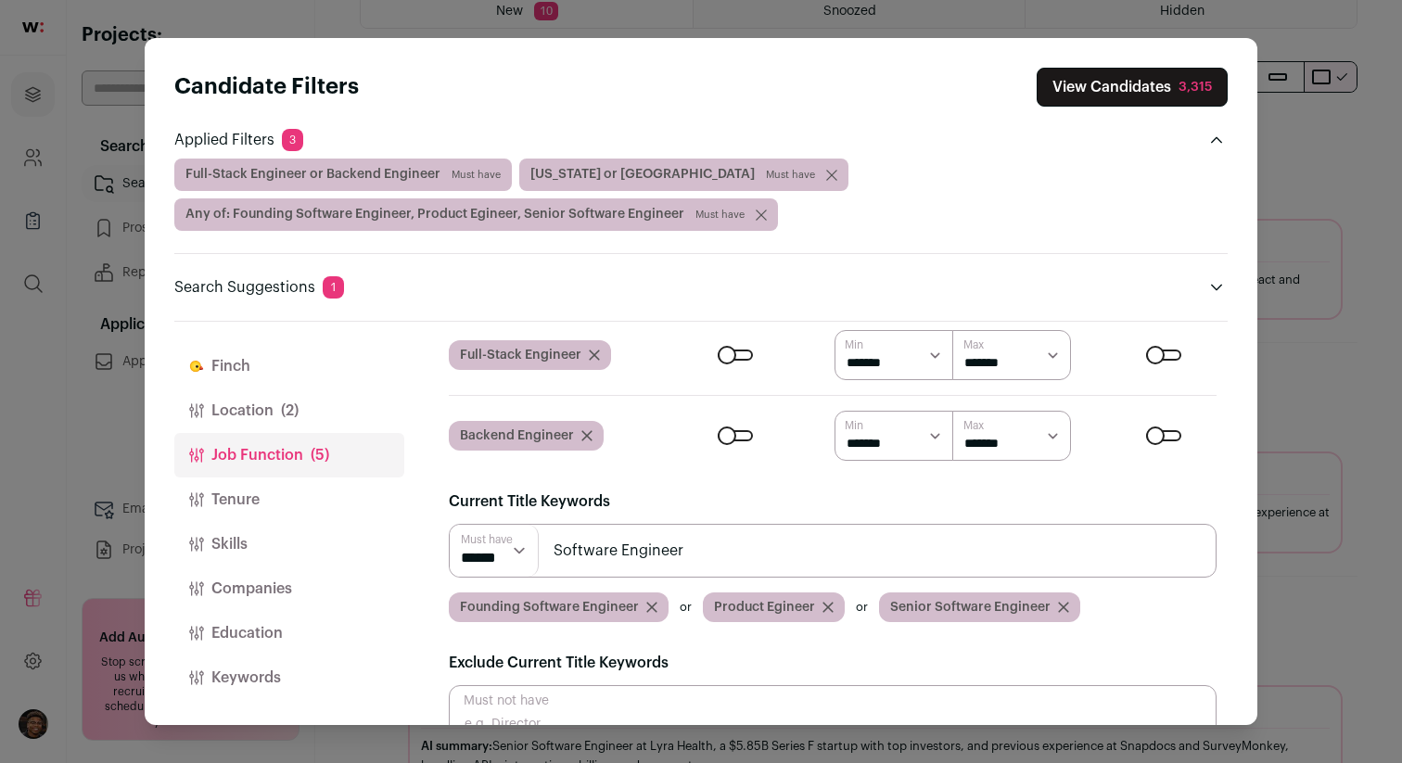
type input "Software Engineer"
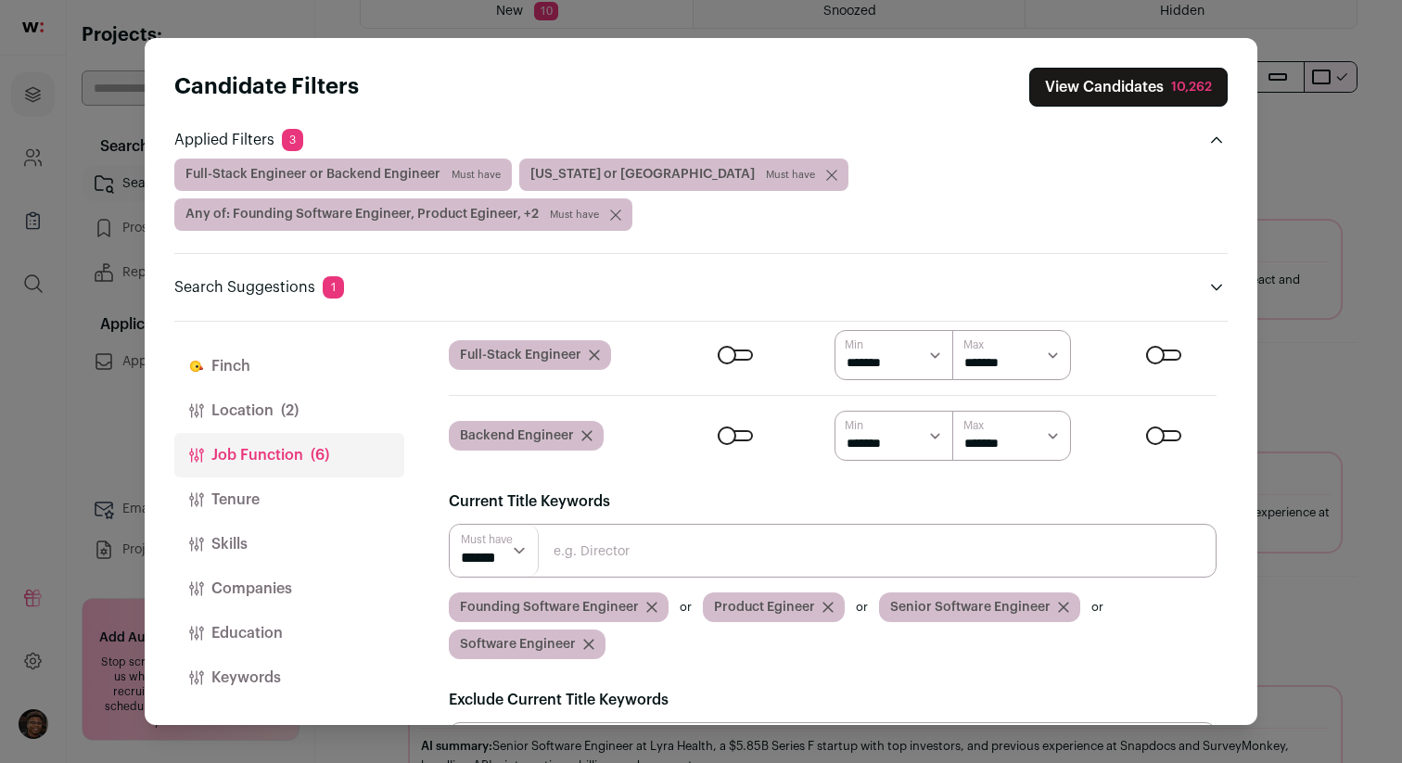
click at [623, 563] on input "Close modal via background" at bounding box center [833, 551] width 768 height 54
type input "SWE"
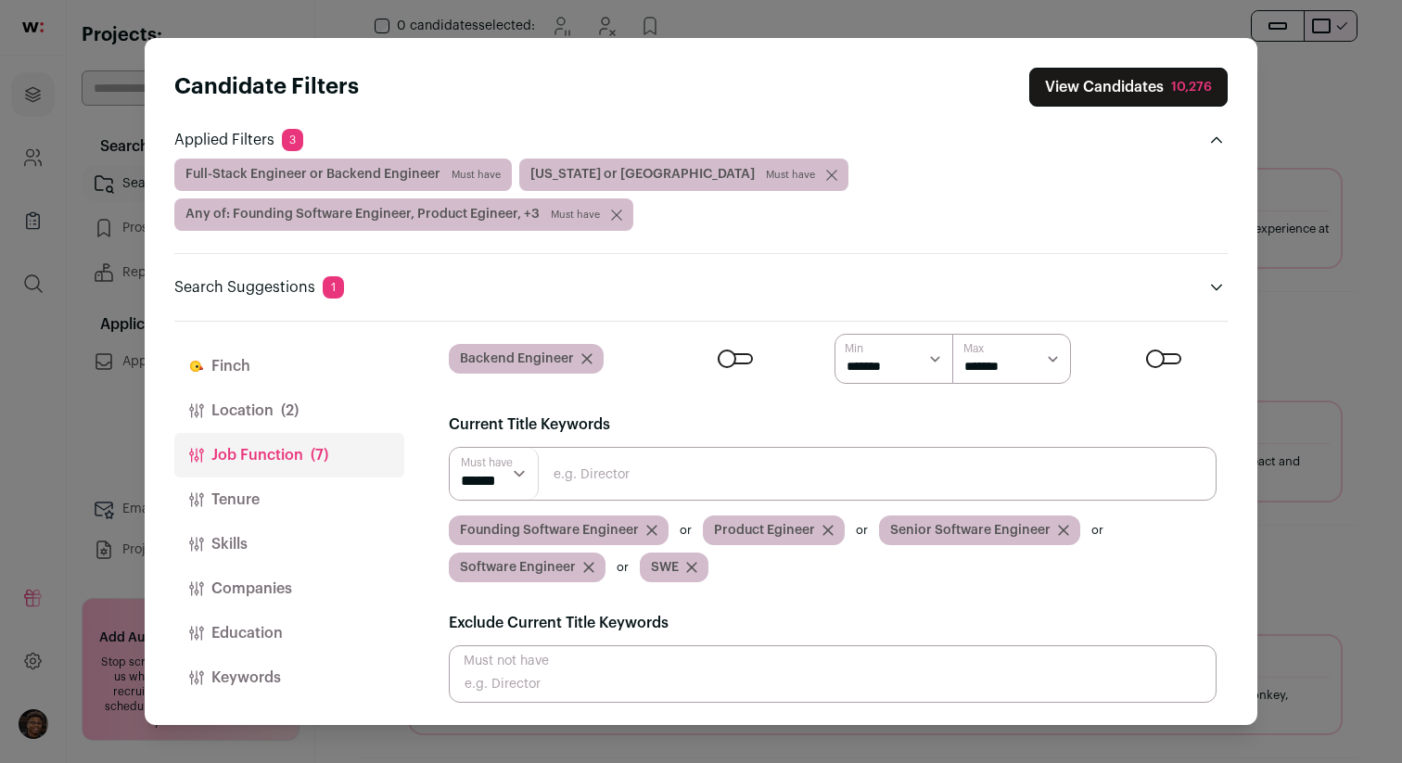
scroll to position [313, 0]
click at [281, 499] on button "Tenure" at bounding box center [289, 500] width 230 height 45
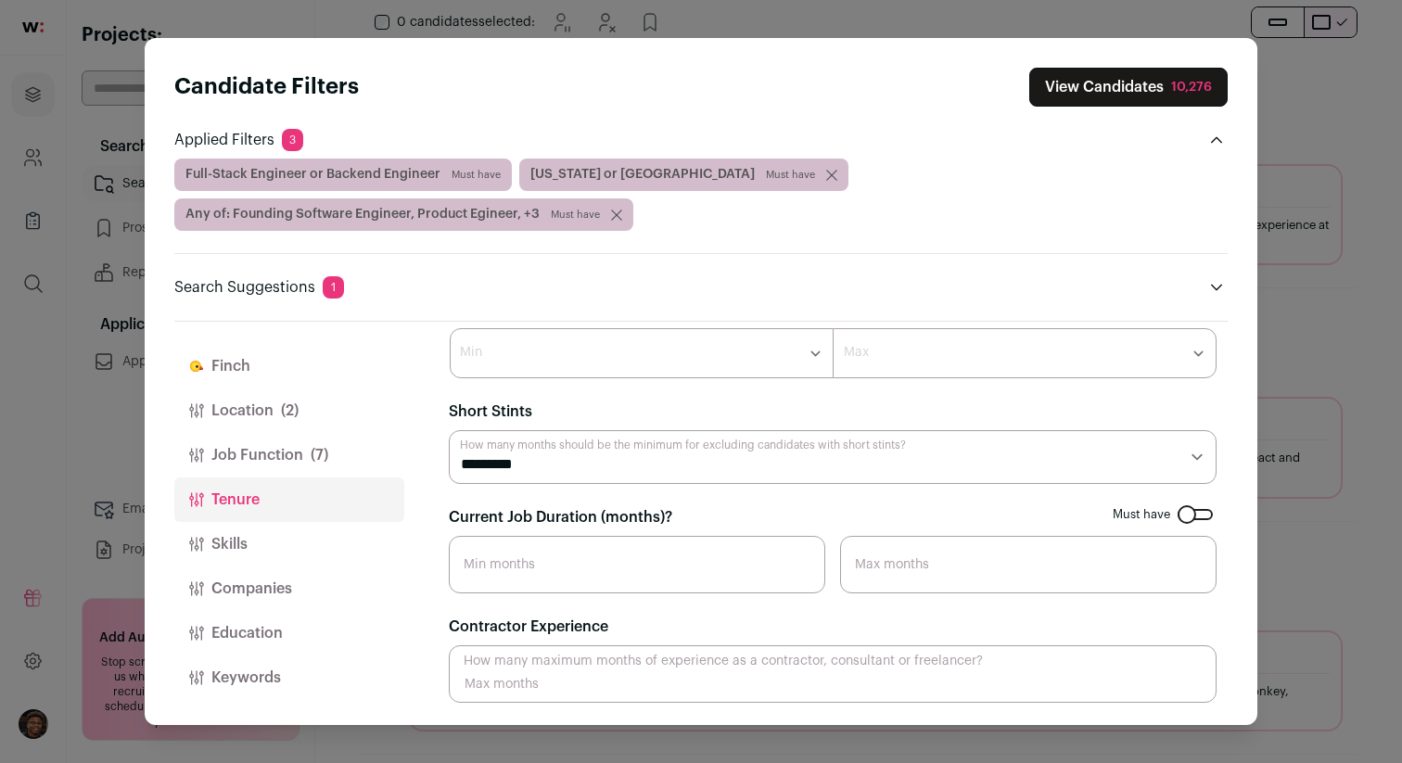
scroll to position [339, 0]
click at [299, 527] on button "Skills" at bounding box center [289, 544] width 230 height 45
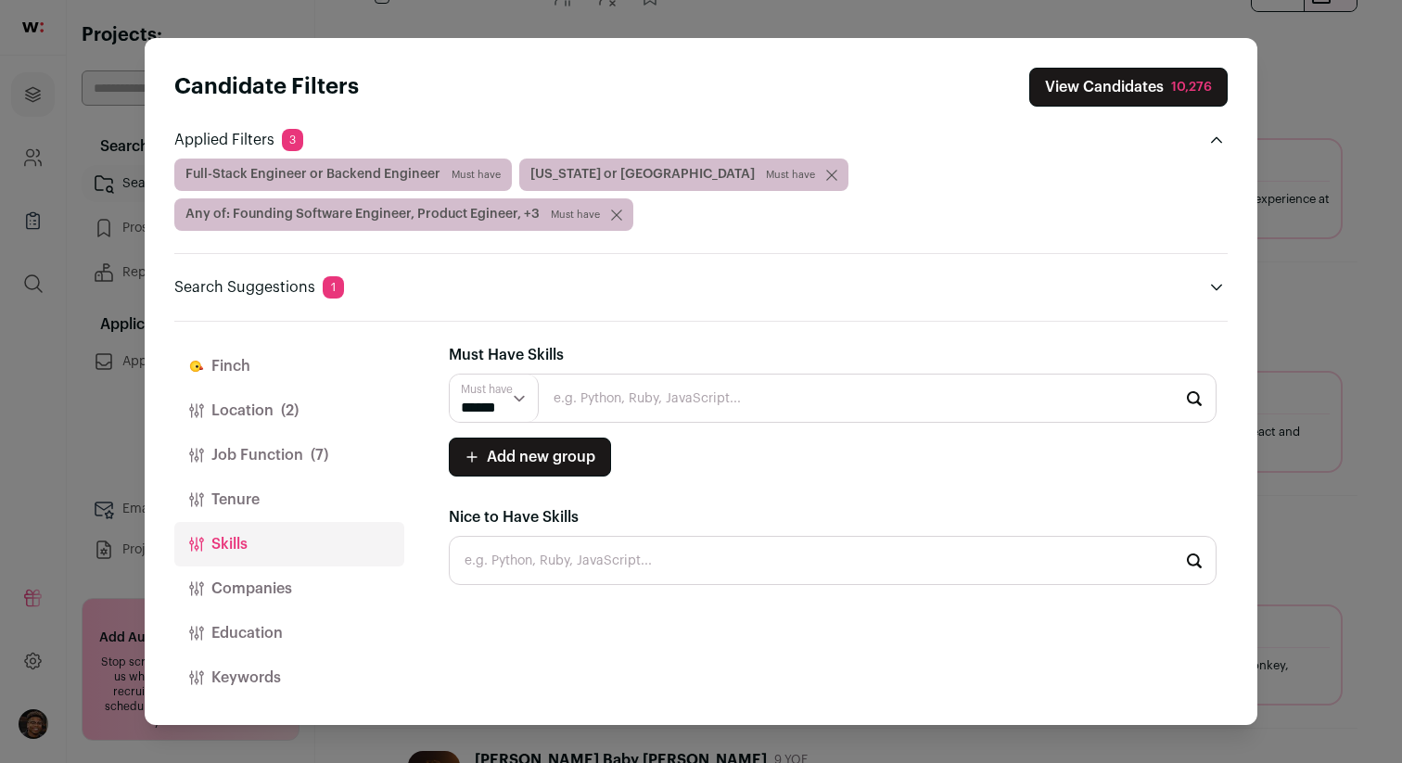
click at [272, 588] on button "Companies" at bounding box center [289, 589] width 230 height 45
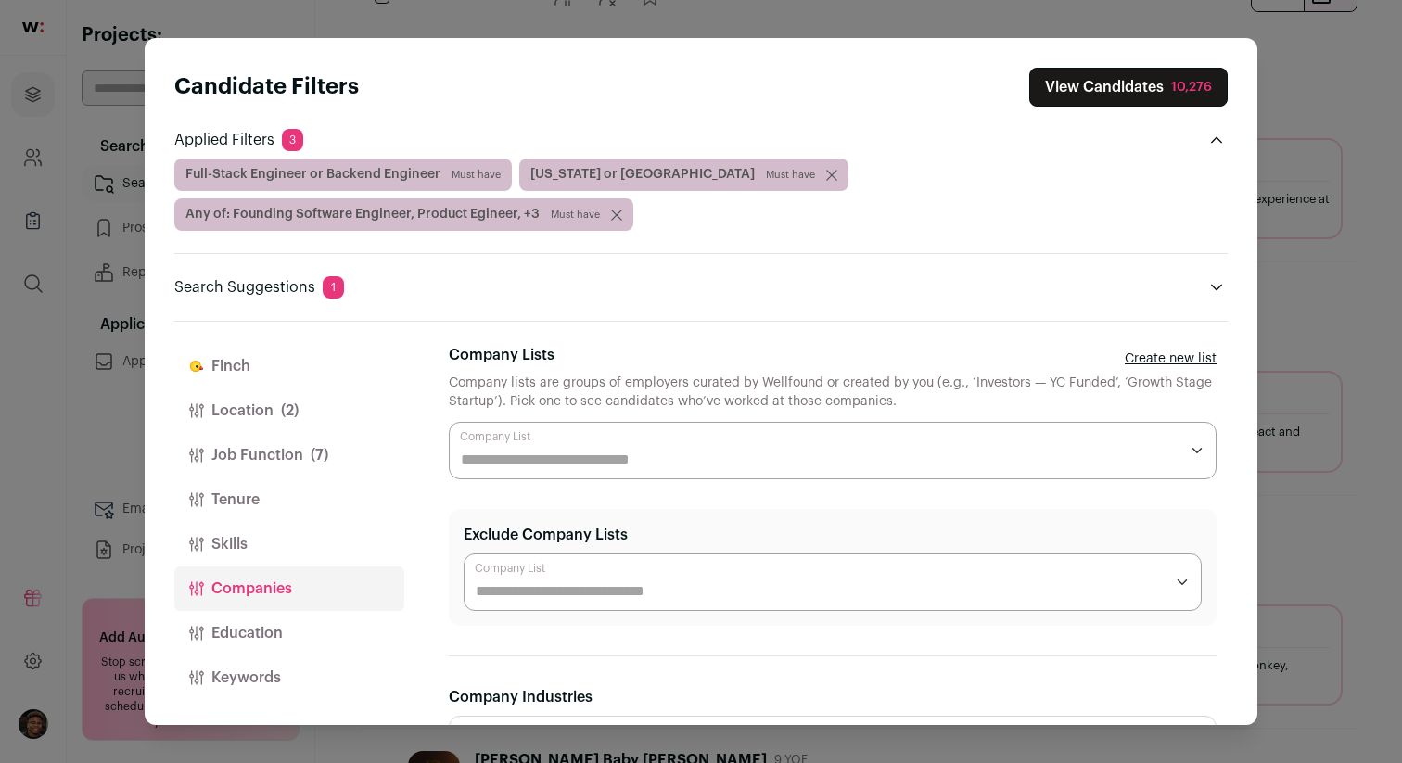
click at [518, 464] on input "Company Lists" at bounding box center [820, 460] width 718 height 22
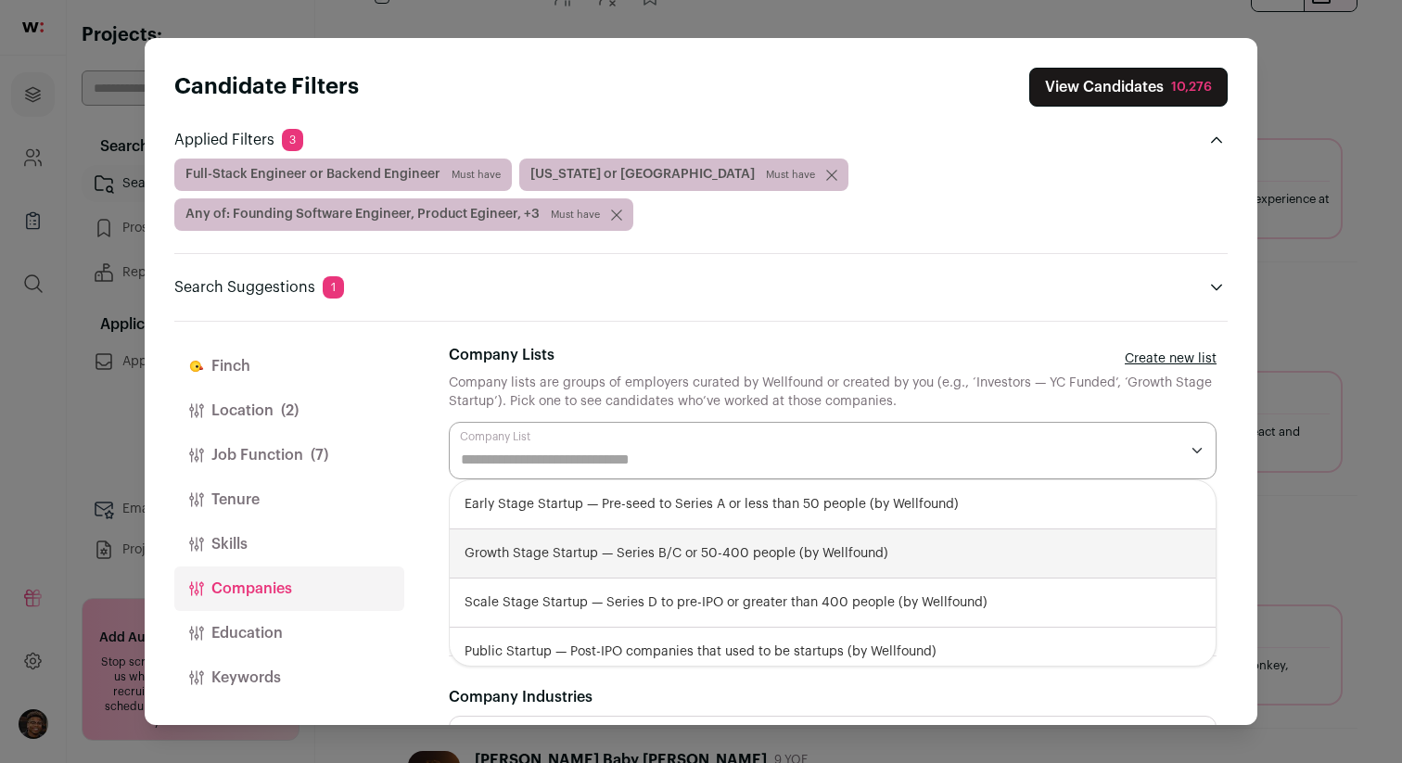
click at [578, 543] on div "Growth Stage Startup — Series B/C or 50-400 people (by Wellfound)" at bounding box center [833, 553] width 766 height 49
select select "**********"
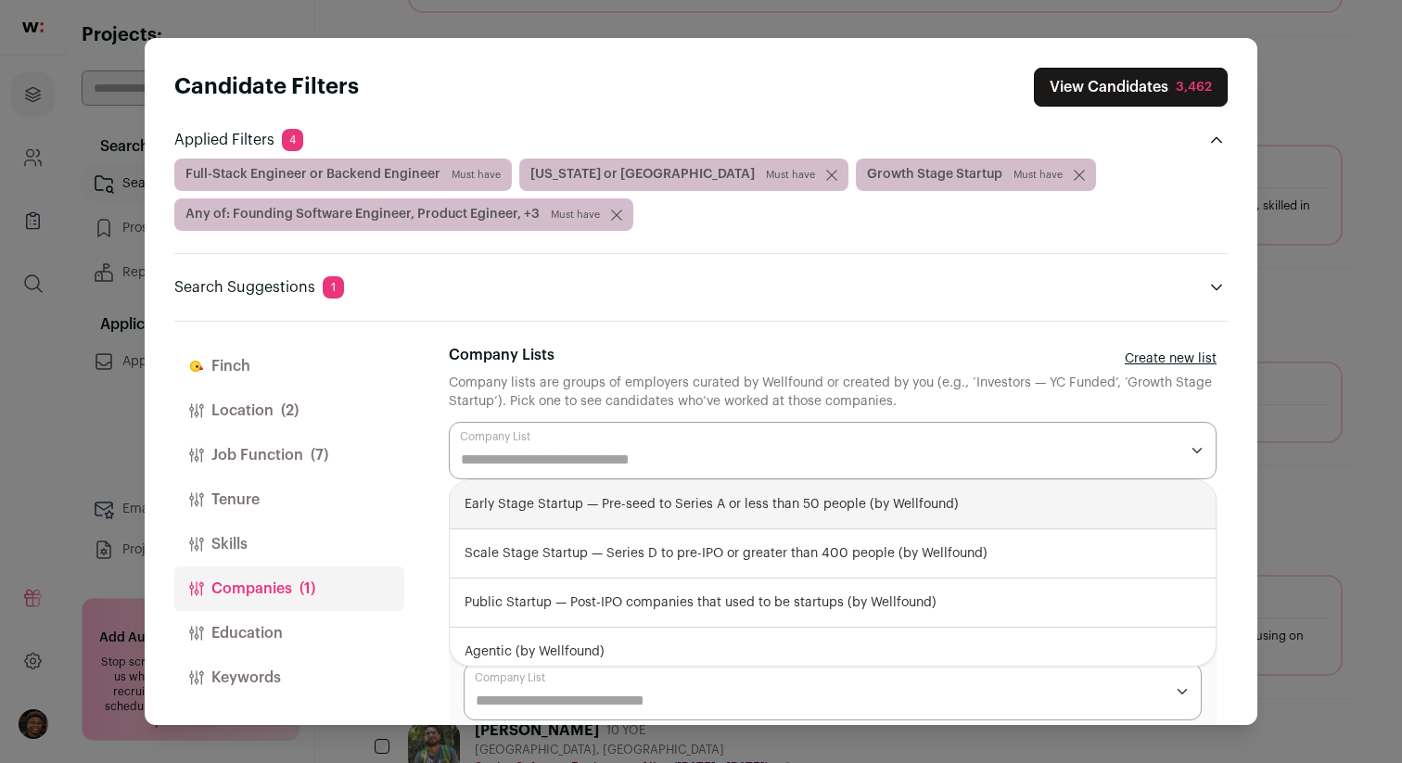
scroll to position [805, 0]
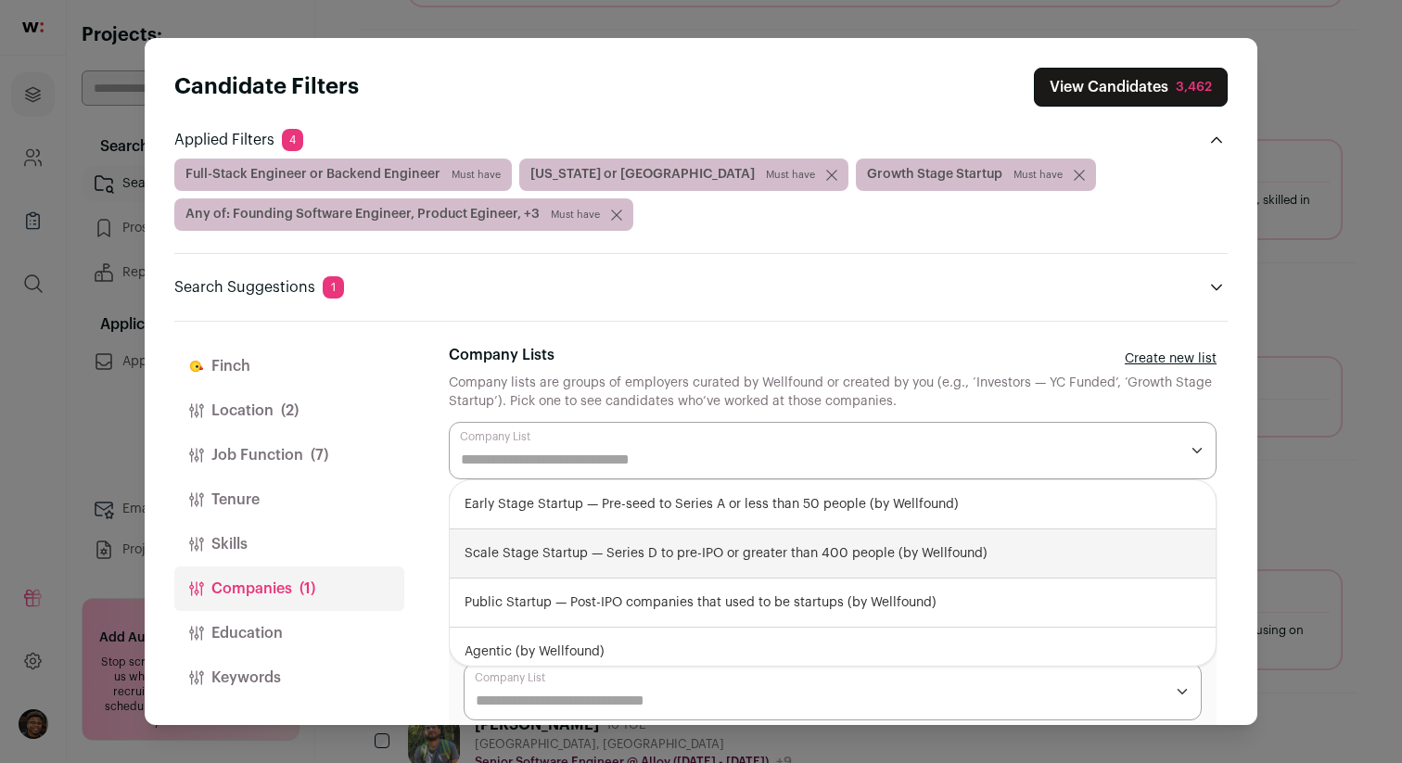
click at [292, 622] on button "Education" at bounding box center [289, 633] width 230 height 45
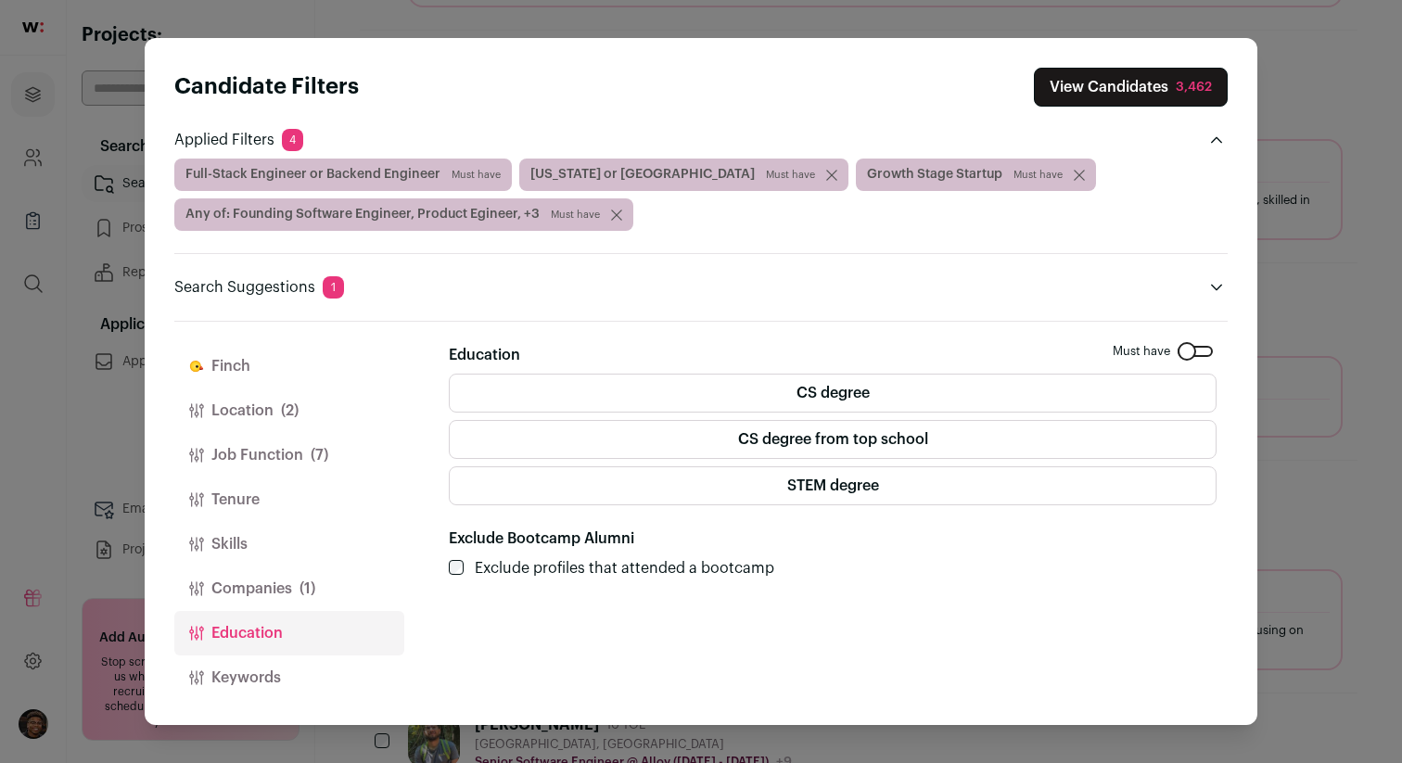
click at [778, 388] on label "CS degree" at bounding box center [833, 393] width 768 height 39
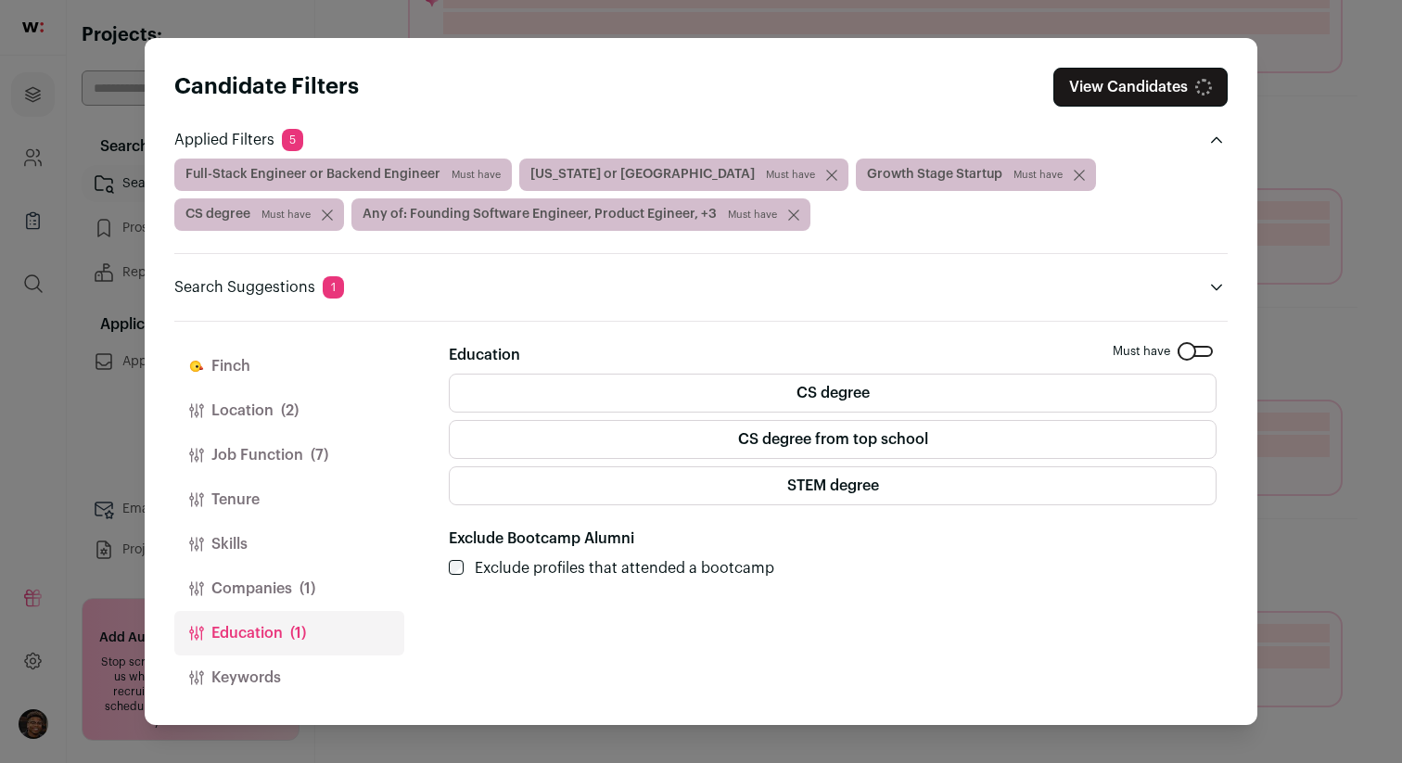
scroll to position [643, 0]
click at [770, 433] on label "CS degree from top school" at bounding box center [833, 439] width 768 height 39
click at [803, 393] on label "CS degree" at bounding box center [833, 393] width 768 height 39
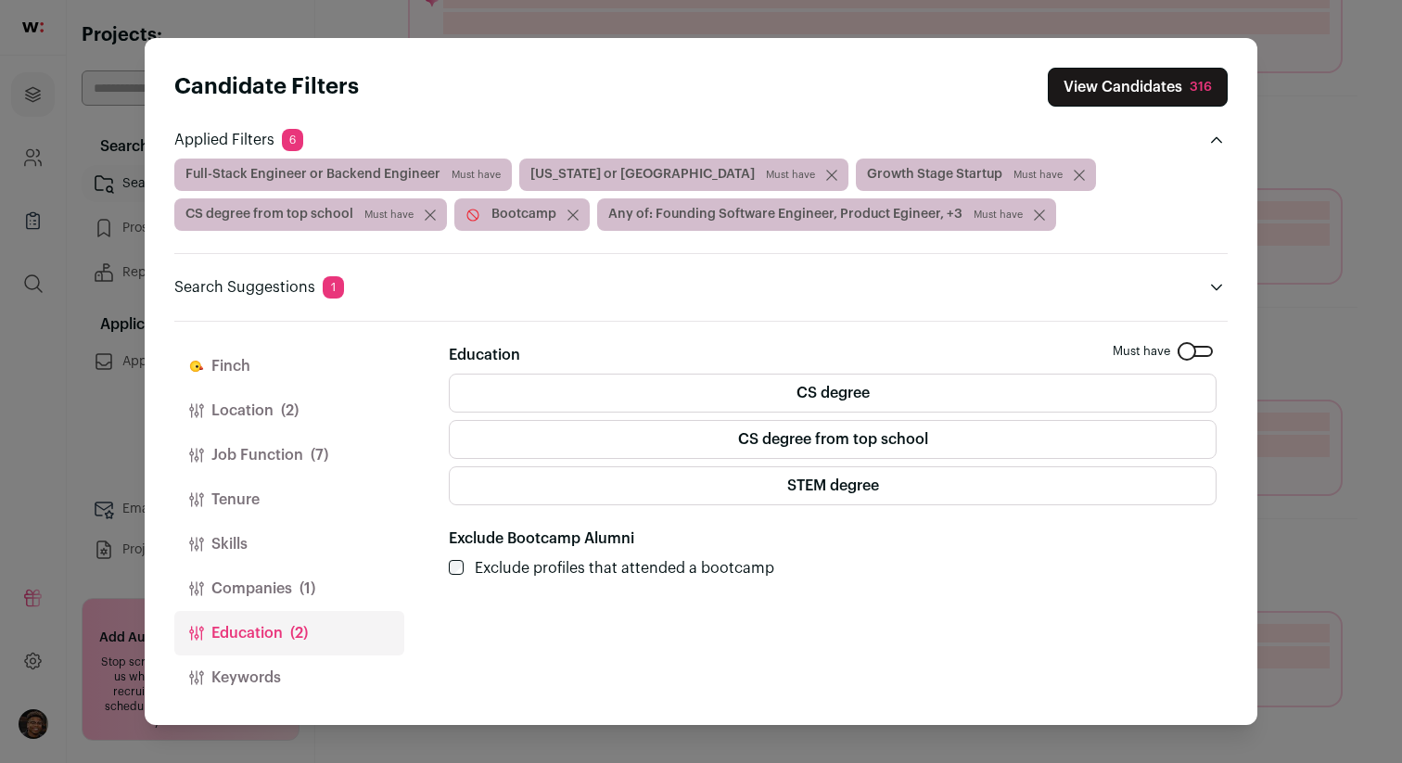
click at [279, 666] on button "Keywords" at bounding box center [289, 678] width 230 height 45
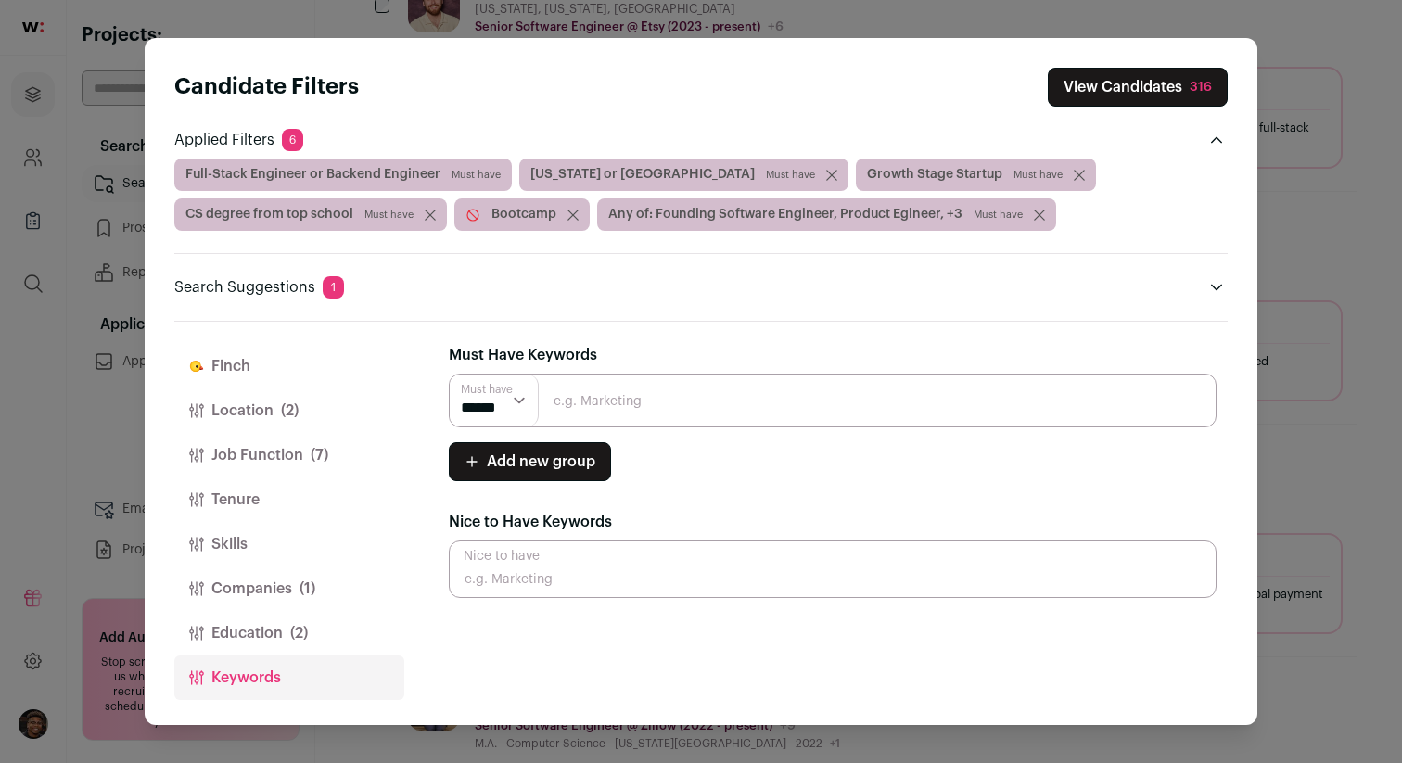
click at [523, 403] on select "****** ******" at bounding box center [494, 401] width 89 height 52
click at [1178, 81] on button "View Candidates 316" at bounding box center [1138, 87] width 180 height 39
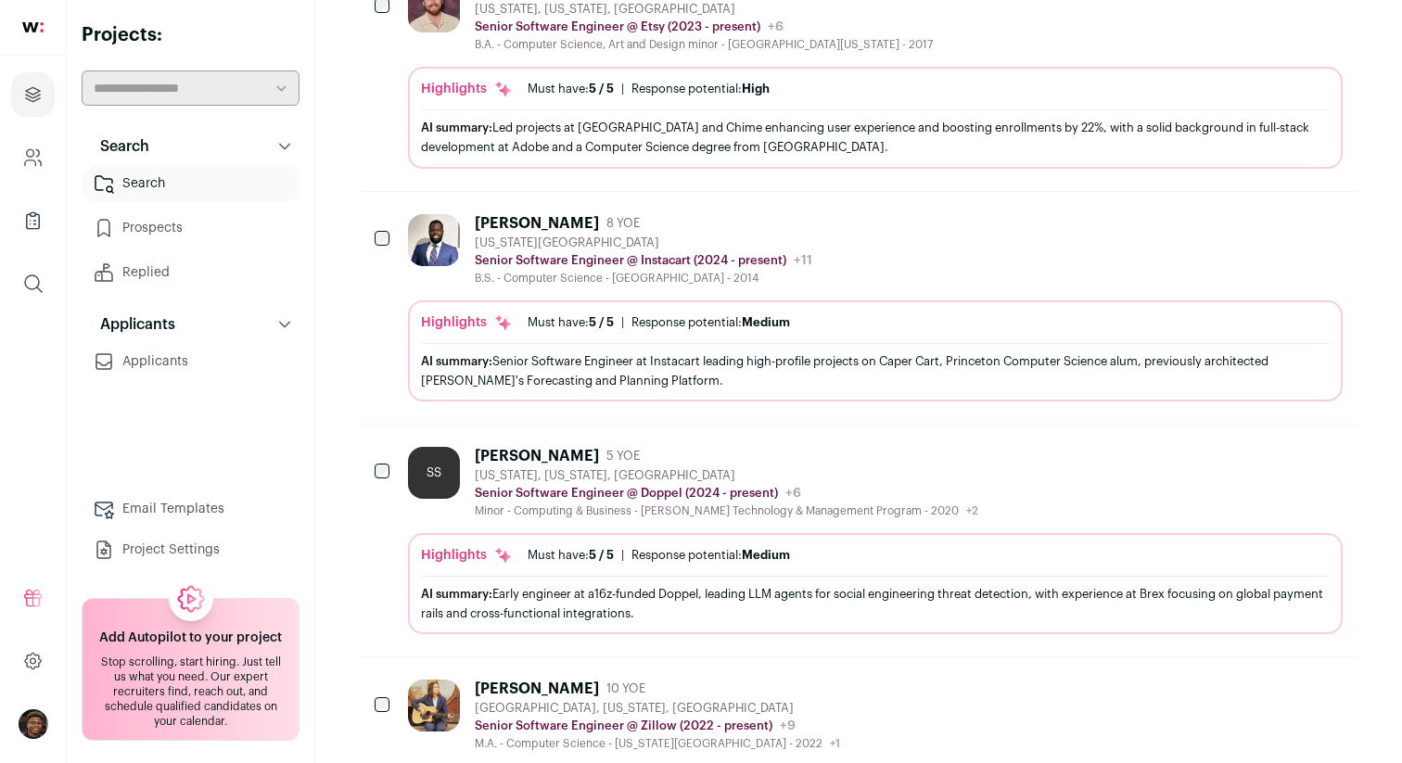
scroll to position [0, 0]
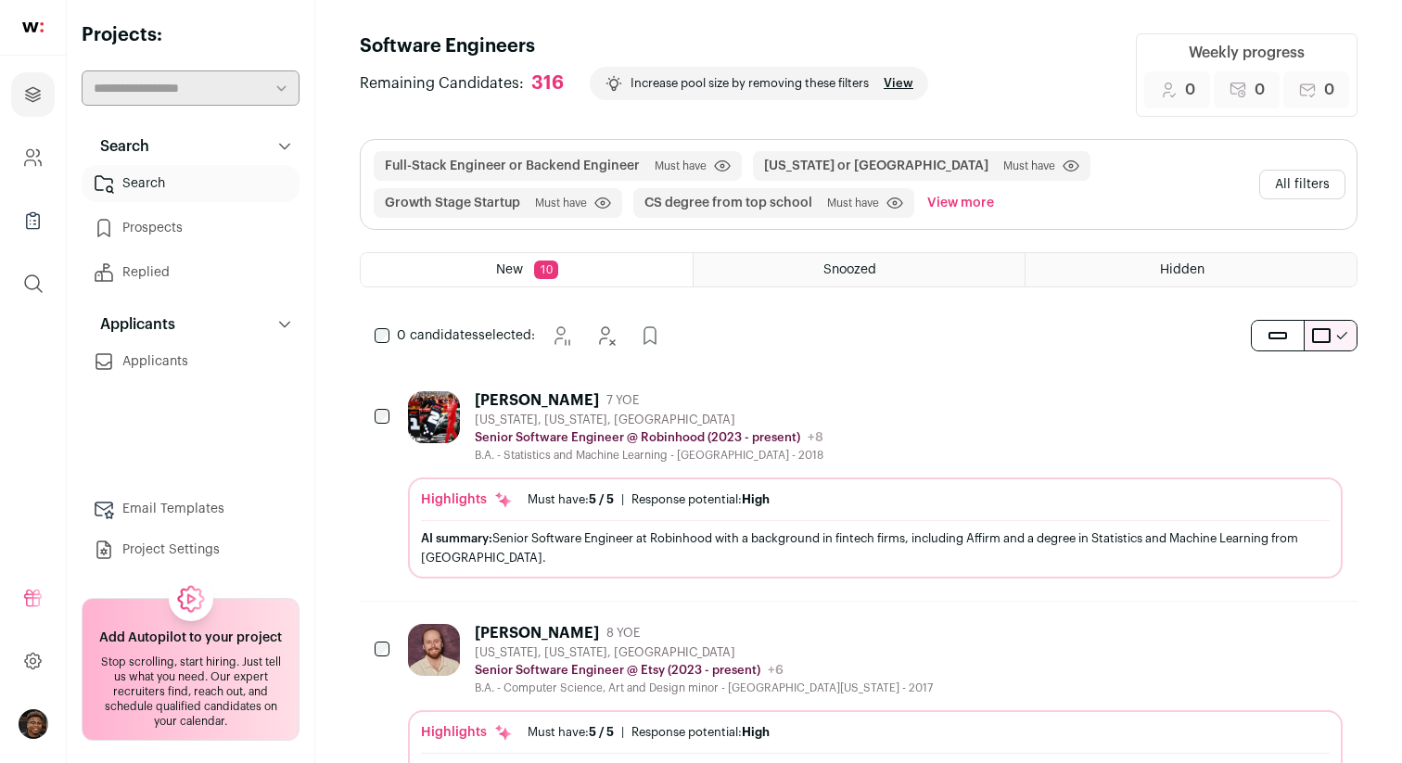
click at [719, 428] on div "Senior Software Engineer @ Robinhood (2023 - present) Robinhood Public / Privat…" at bounding box center [649, 437] width 349 height 19
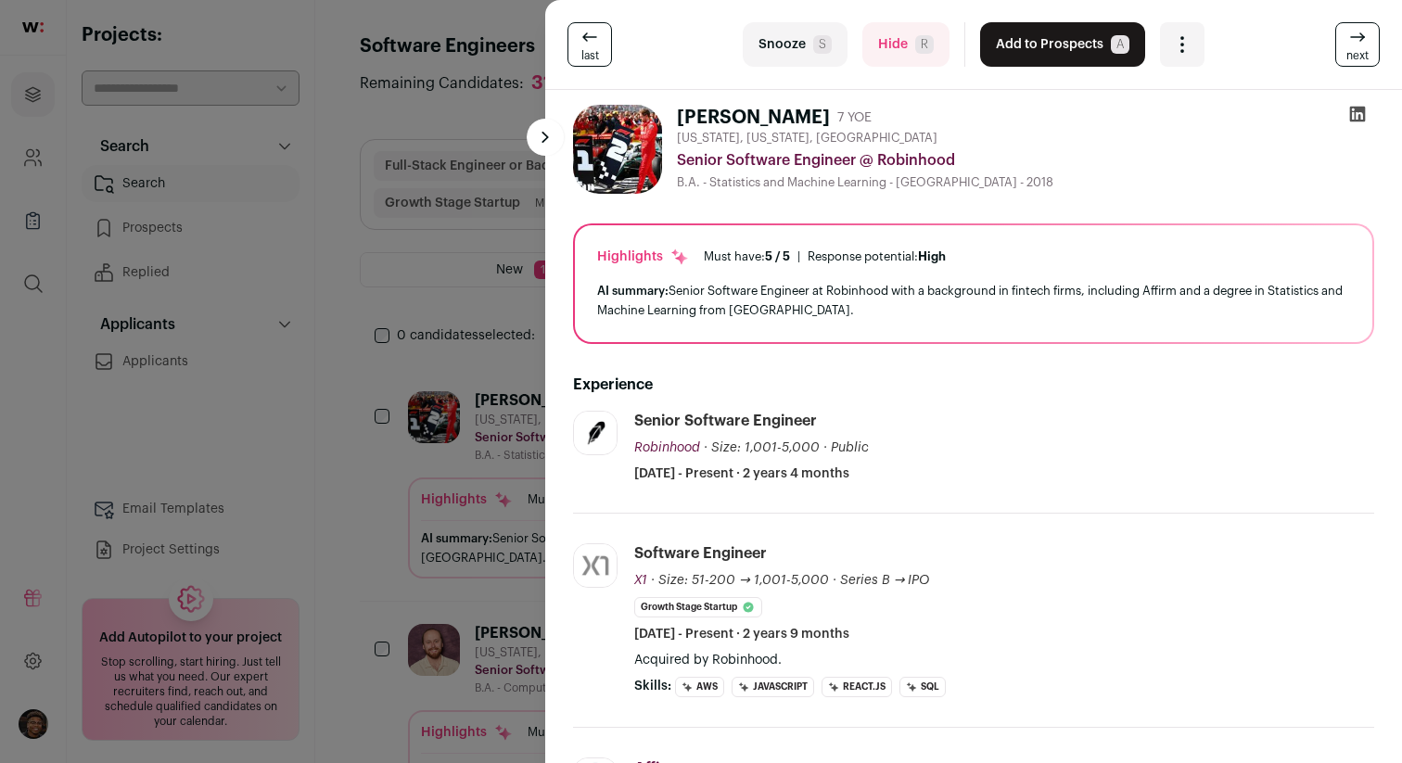
click at [1358, 111] on icon at bounding box center [1358, 115] width 16 height 16
click at [394, 260] on div "last Snooze S Hide R Add to Prospects A Are you sure? [PERSON_NAME] is already …" at bounding box center [701, 381] width 1402 height 763
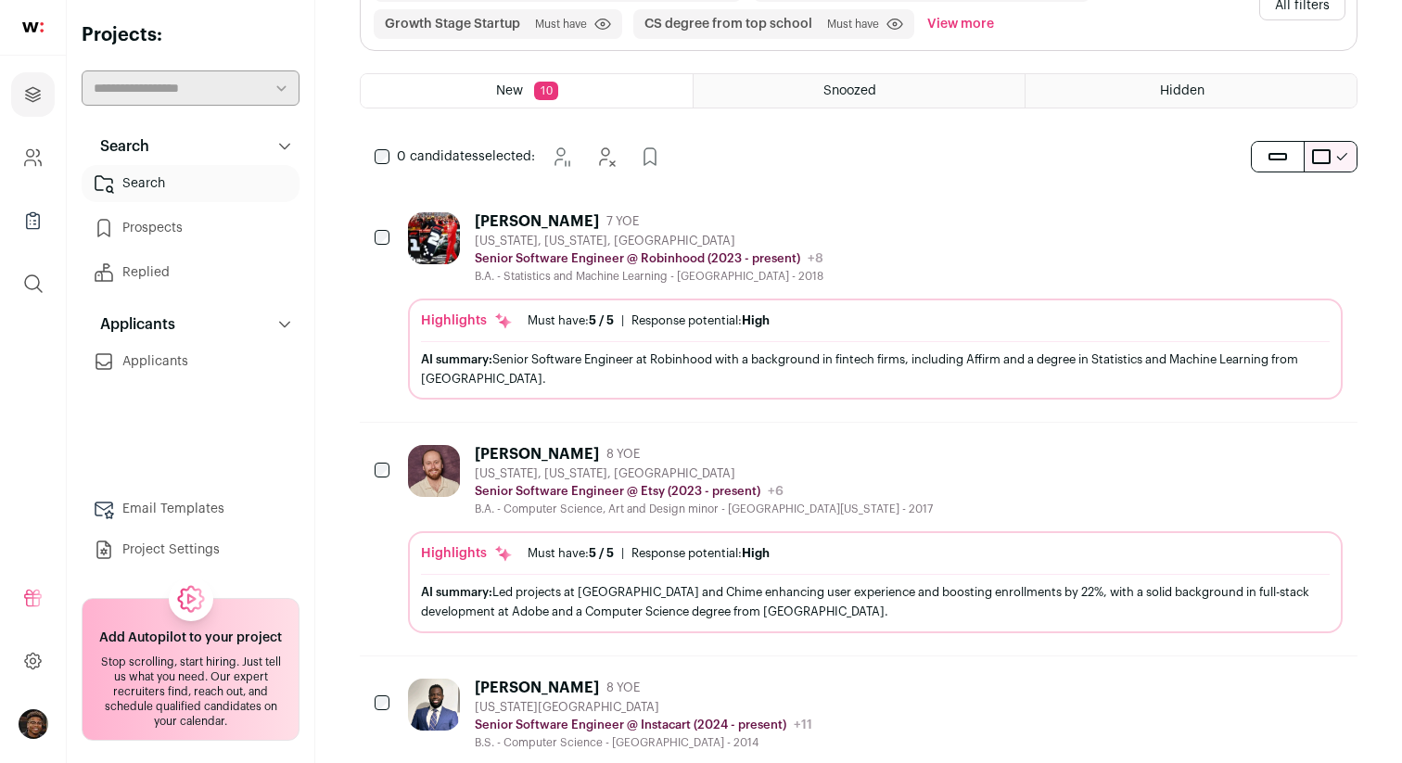
scroll to position [344, 0]
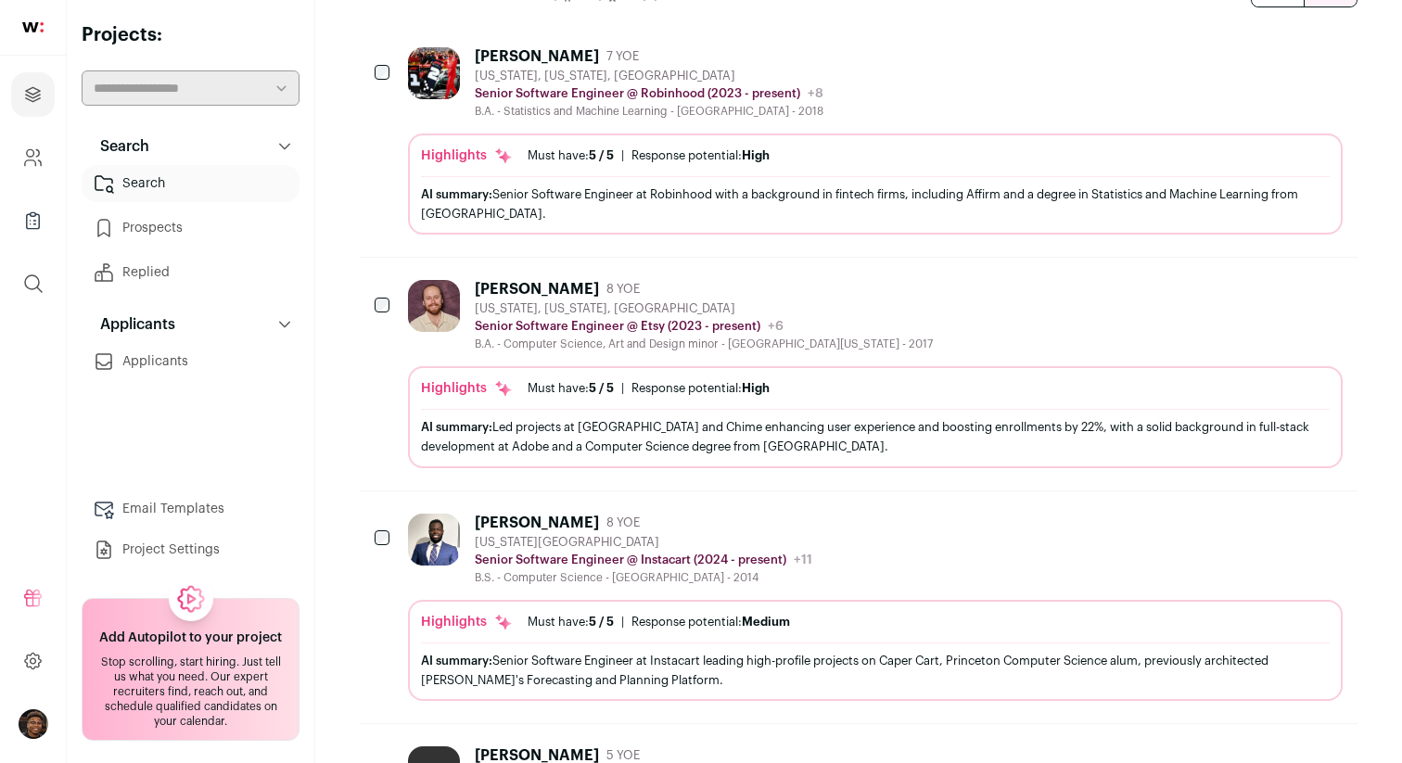
click at [518, 289] on div "[PERSON_NAME]" at bounding box center [537, 289] width 124 height 19
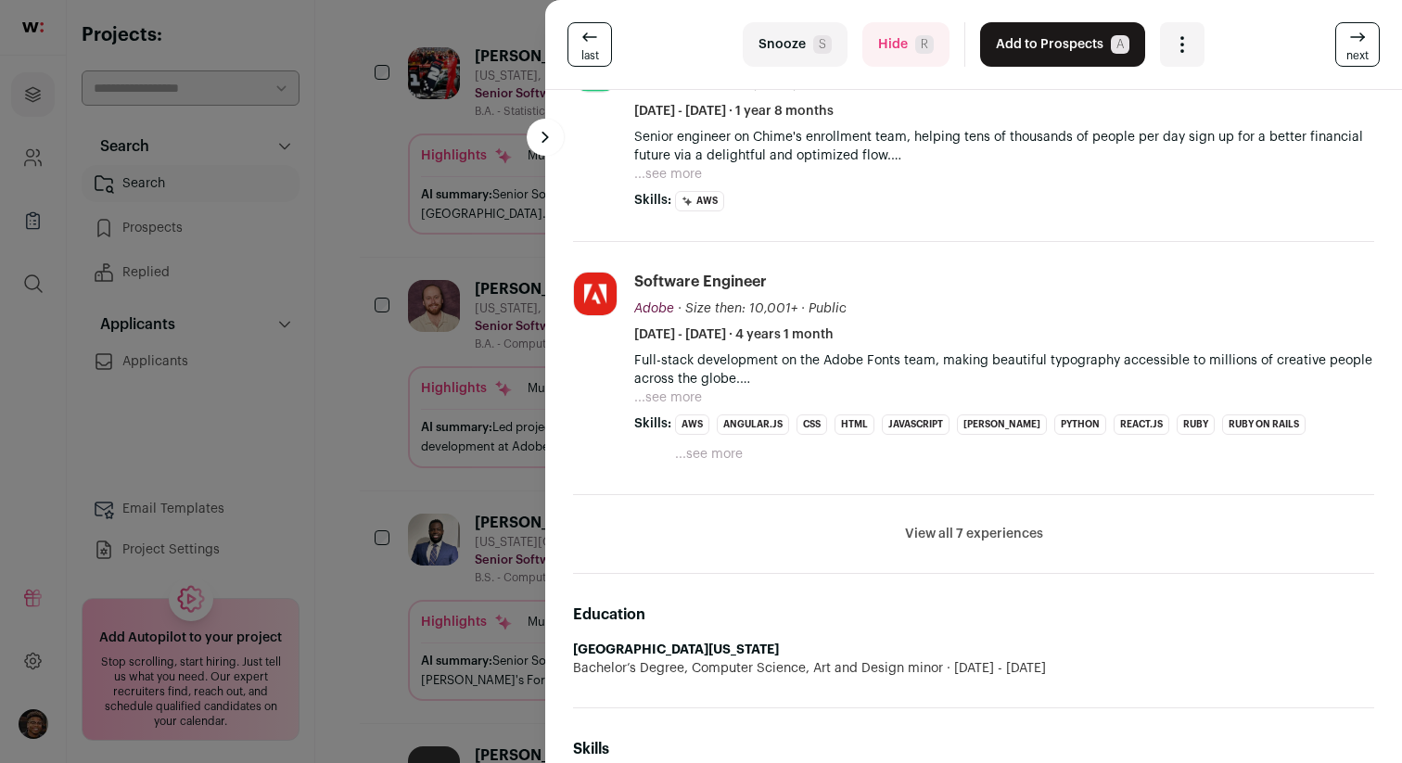
scroll to position [541, 0]
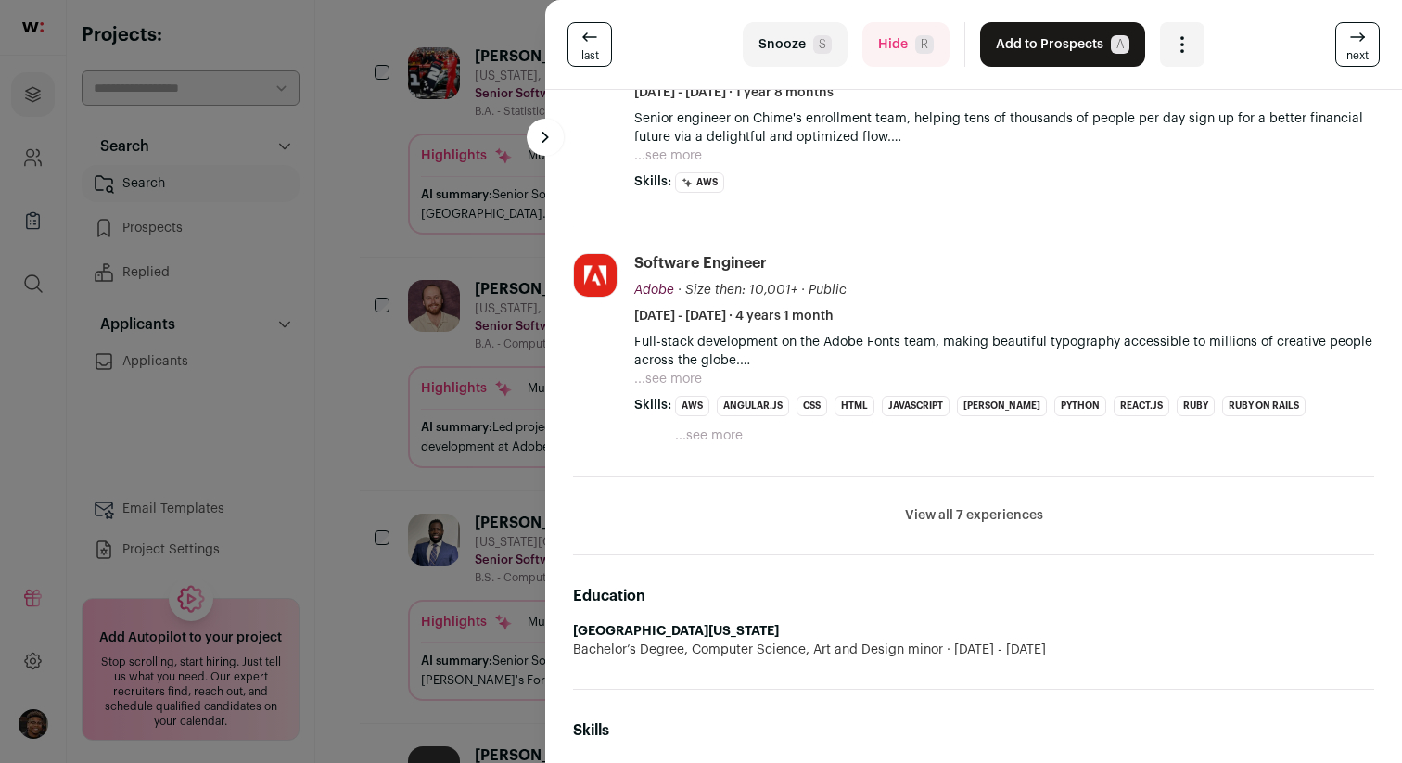
click at [381, 230] on div "last Snooze S Hide R Add to Prospects A Are you sure? [PERSON_NAME] is already …" at bounding box center [701, 381] width 1402 height 763
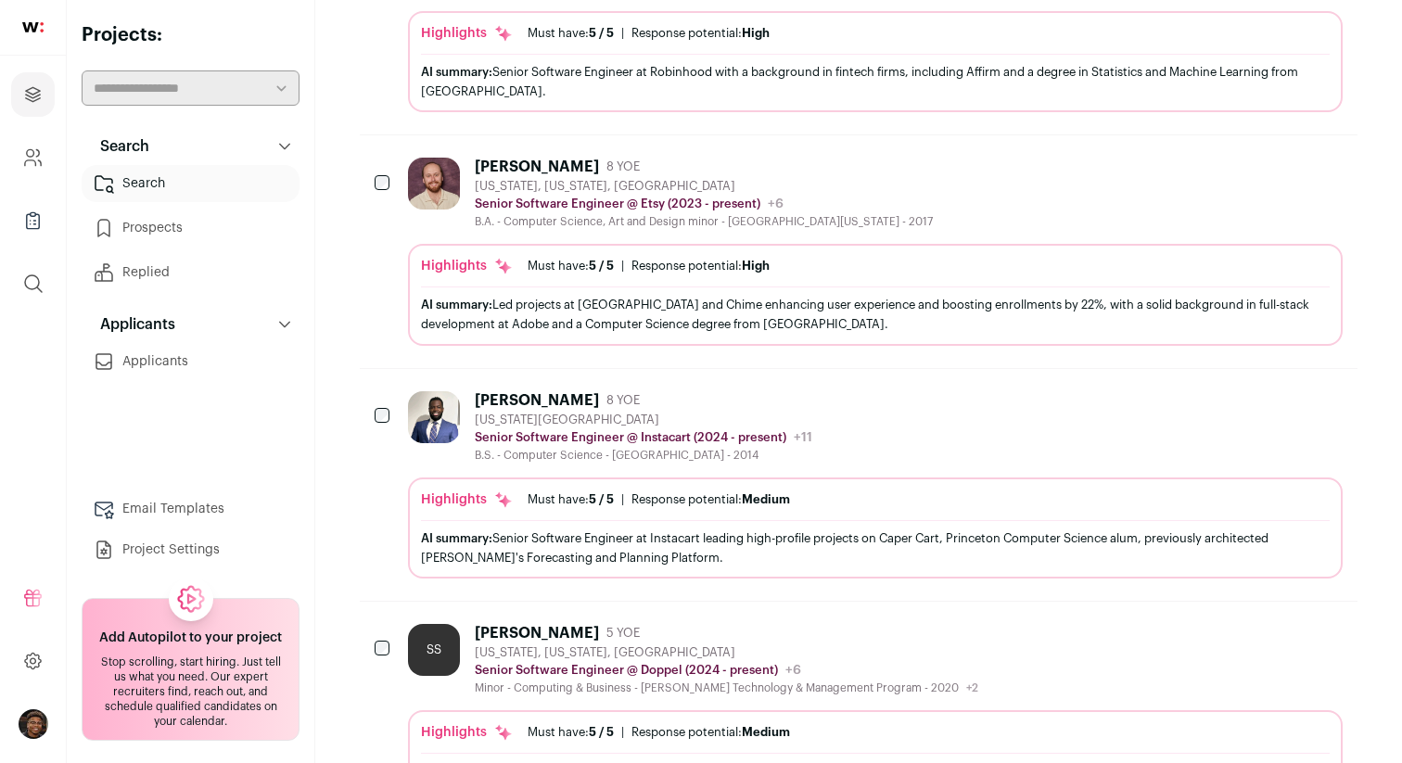
scroll to position [468, 0]
click at [557, 405] on div "[PERSON_NAME]" at bounding box center [537, 398] width 124 height 19
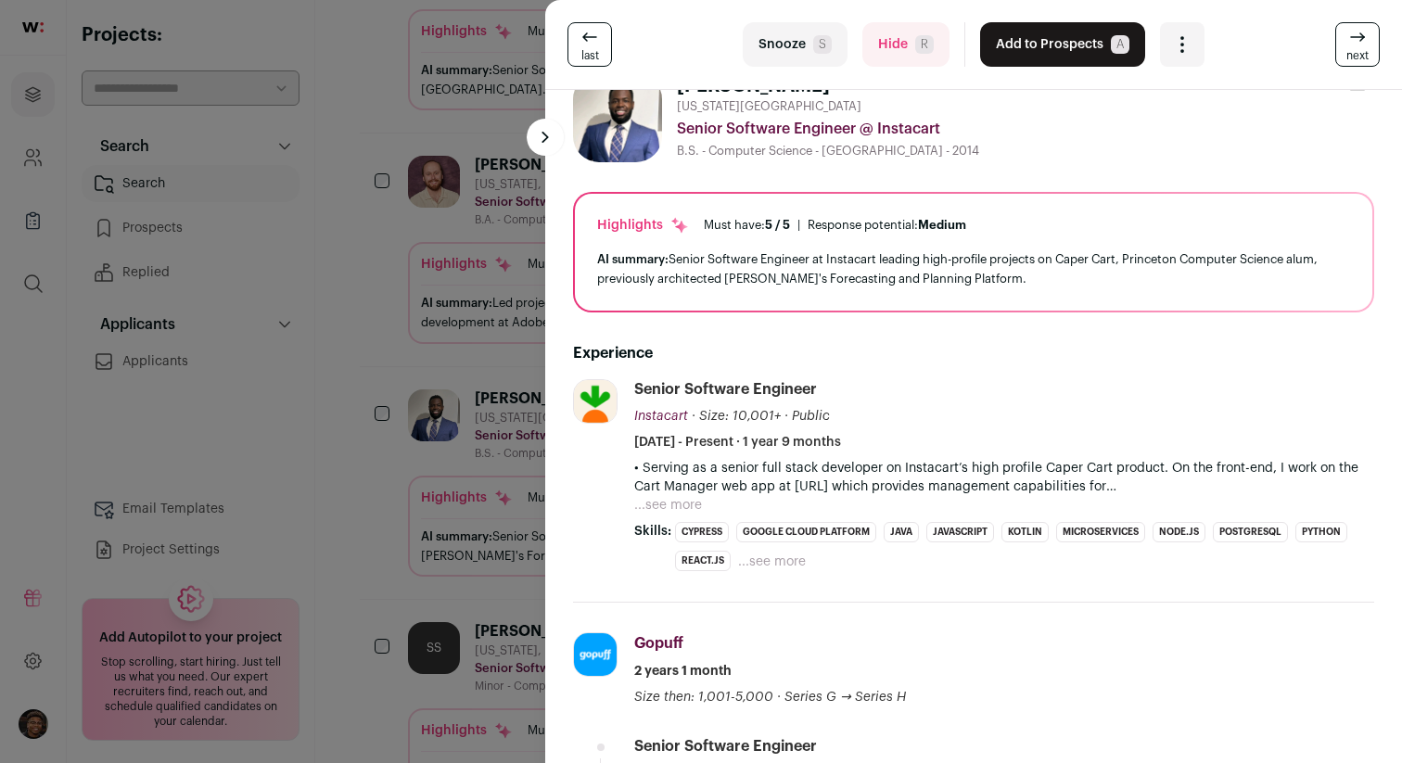
scroll to position [0, 0]
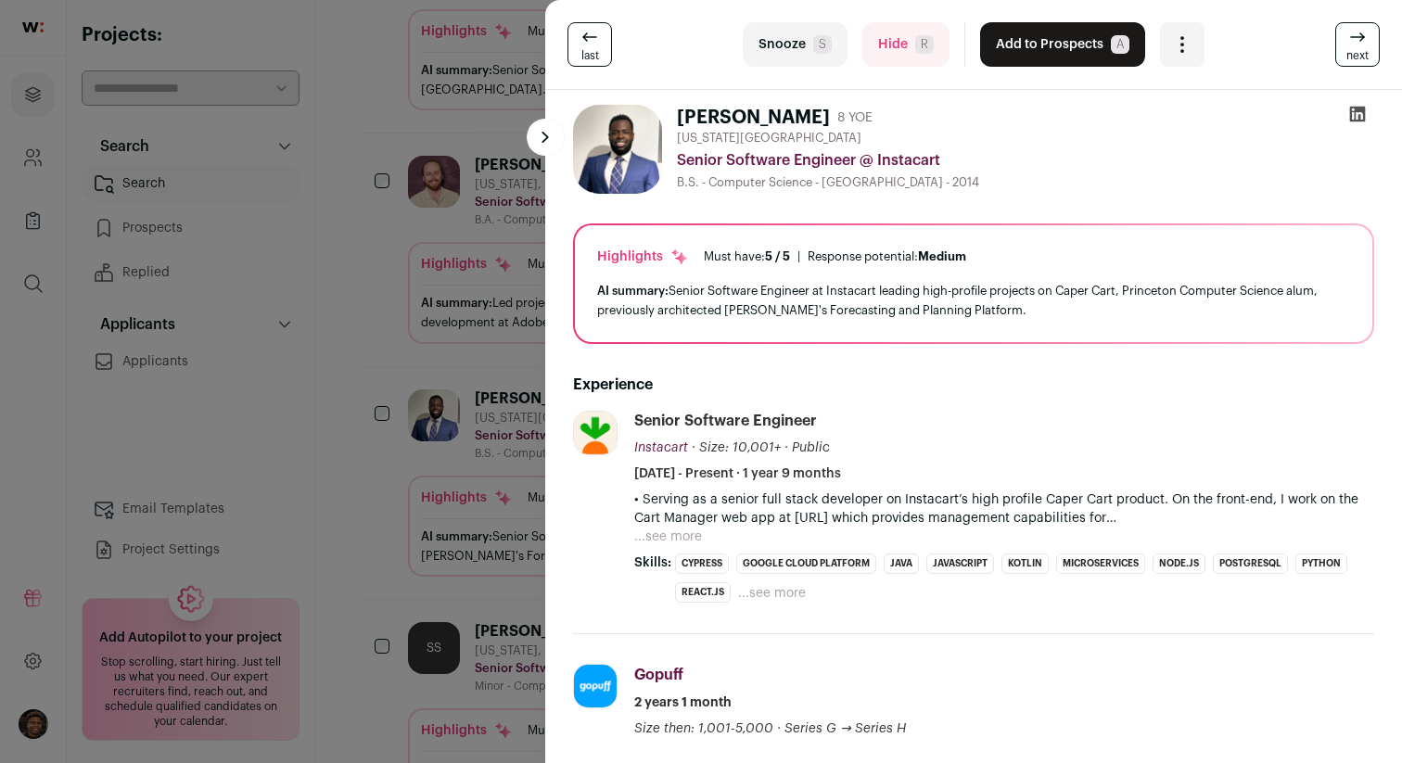
click at [1355, 108] on icon at bounding box center [1358, 115] width 16 height 16
click at [388, 278] on div "last Snooze S Hide R Add to Prospects A Are you sure? [PERSON_NAME] is already …" at bounding box center [701, 381] width 1402 height 763
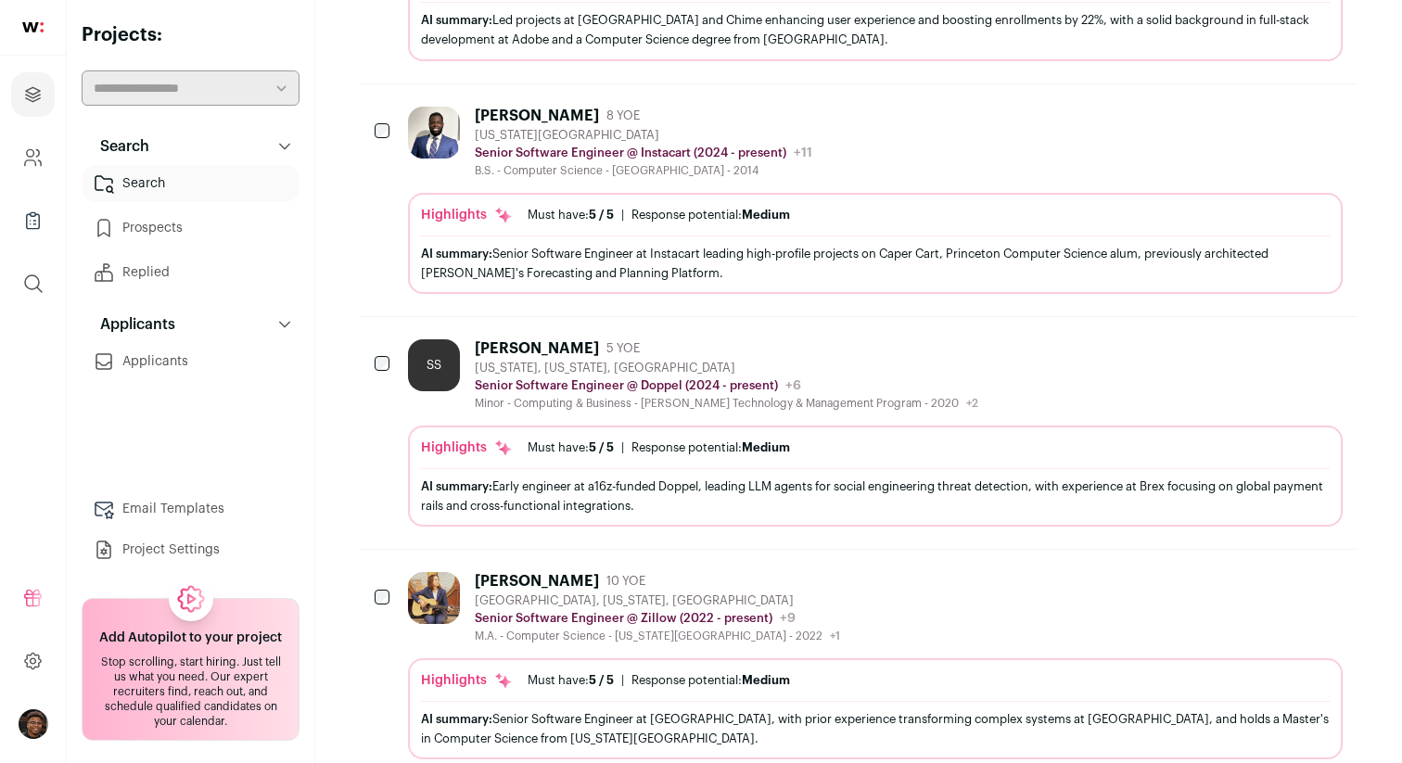
scroll to position [754, 0]
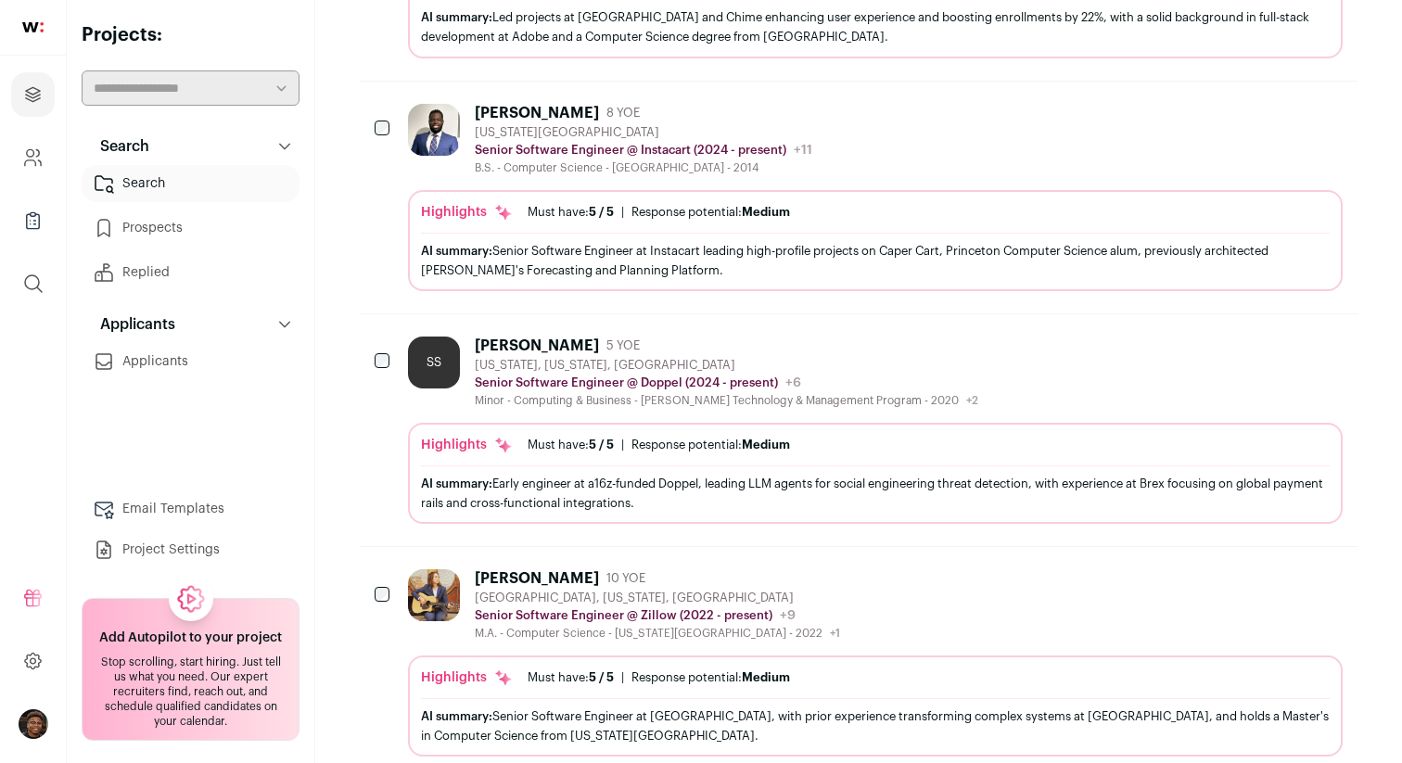
click at [657, 331] on div "SS [PERSON_NAME] 5 YOE [US_STATE], [US_STATE], [GEOGRAPHIC_DATA] Senior Softwar…" at bounding box center [859, 430] width 998 height 232
click at [679, 350] on div "[PERSON_NAME] 5 YOE" at bounding box center [726, 346] width 503 height 19
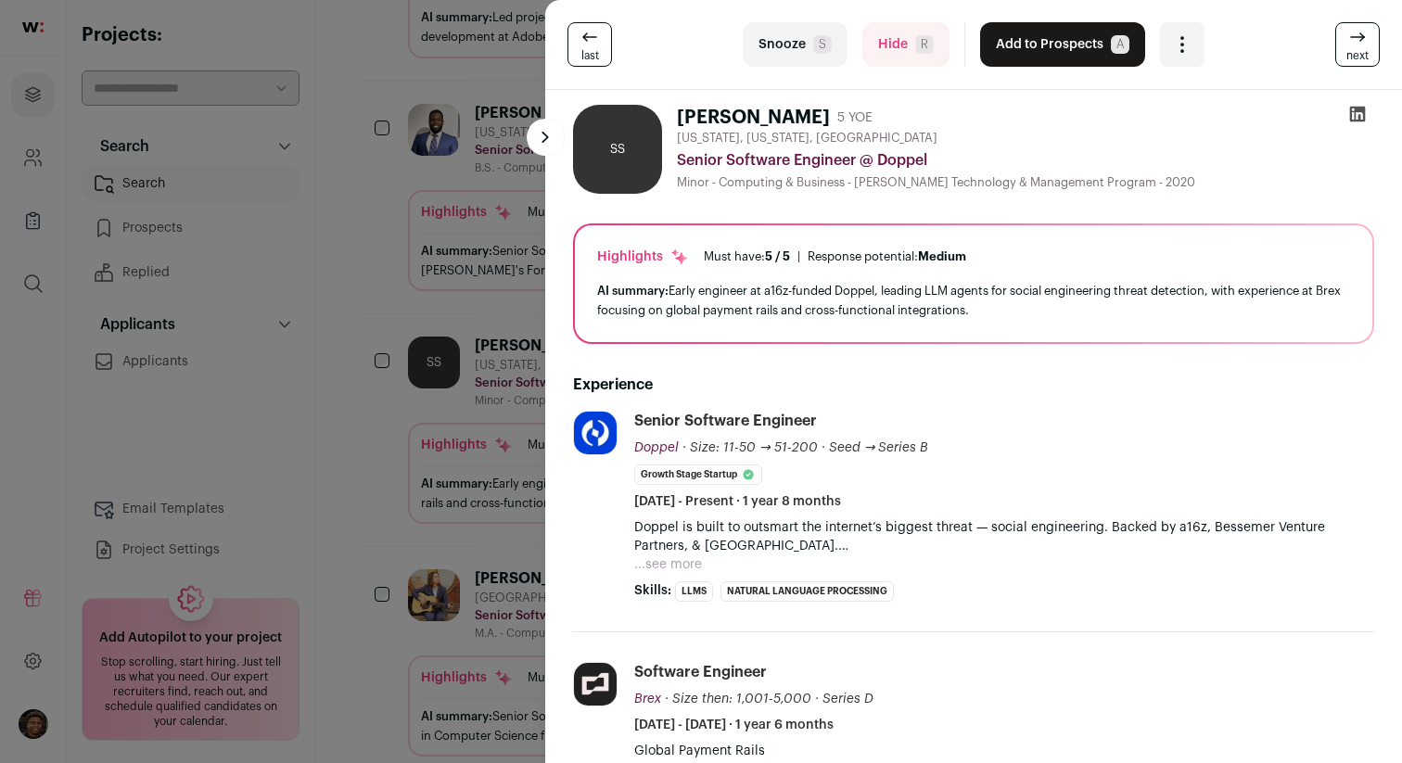
click at [681, 566] on button "...see more" at bounding box center [668, 564] width 68 height 19
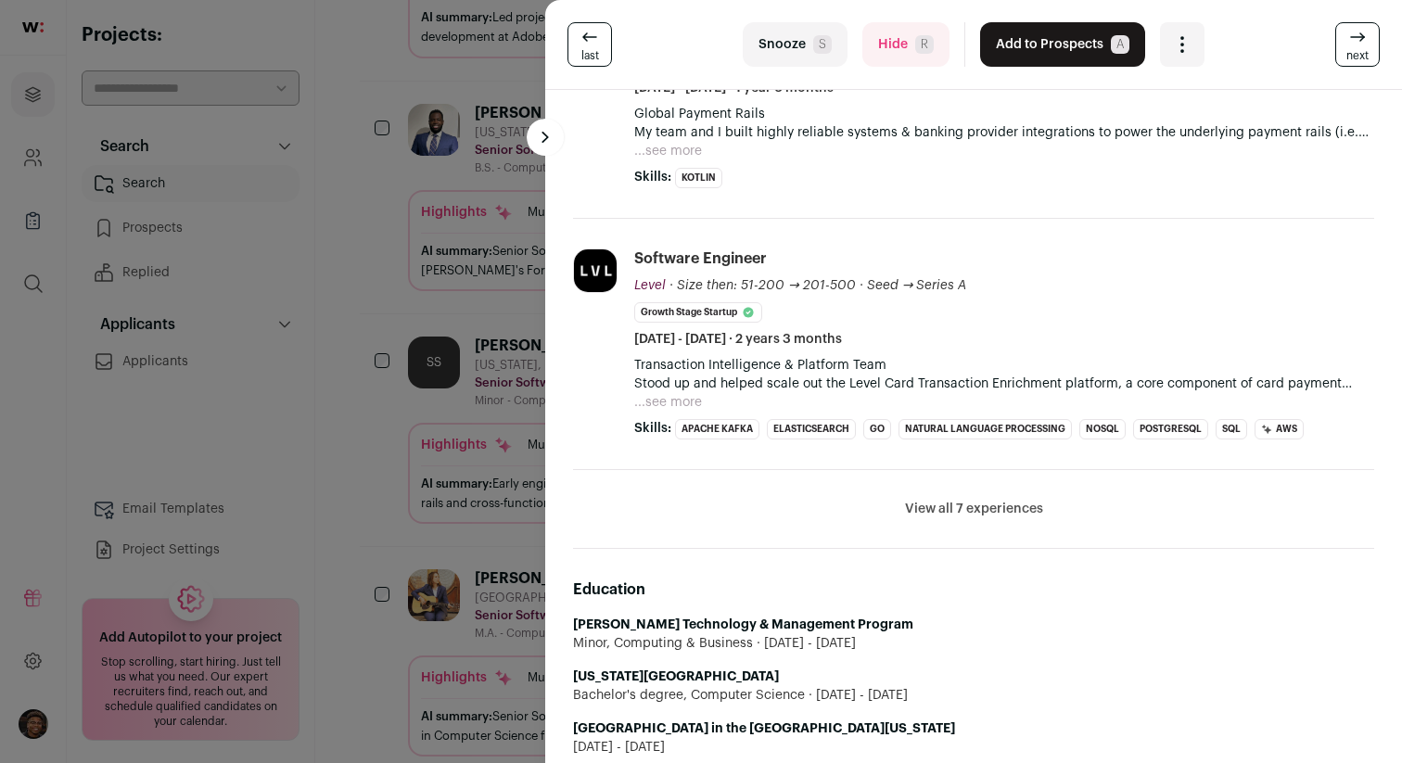
scroll to position [759, 0]
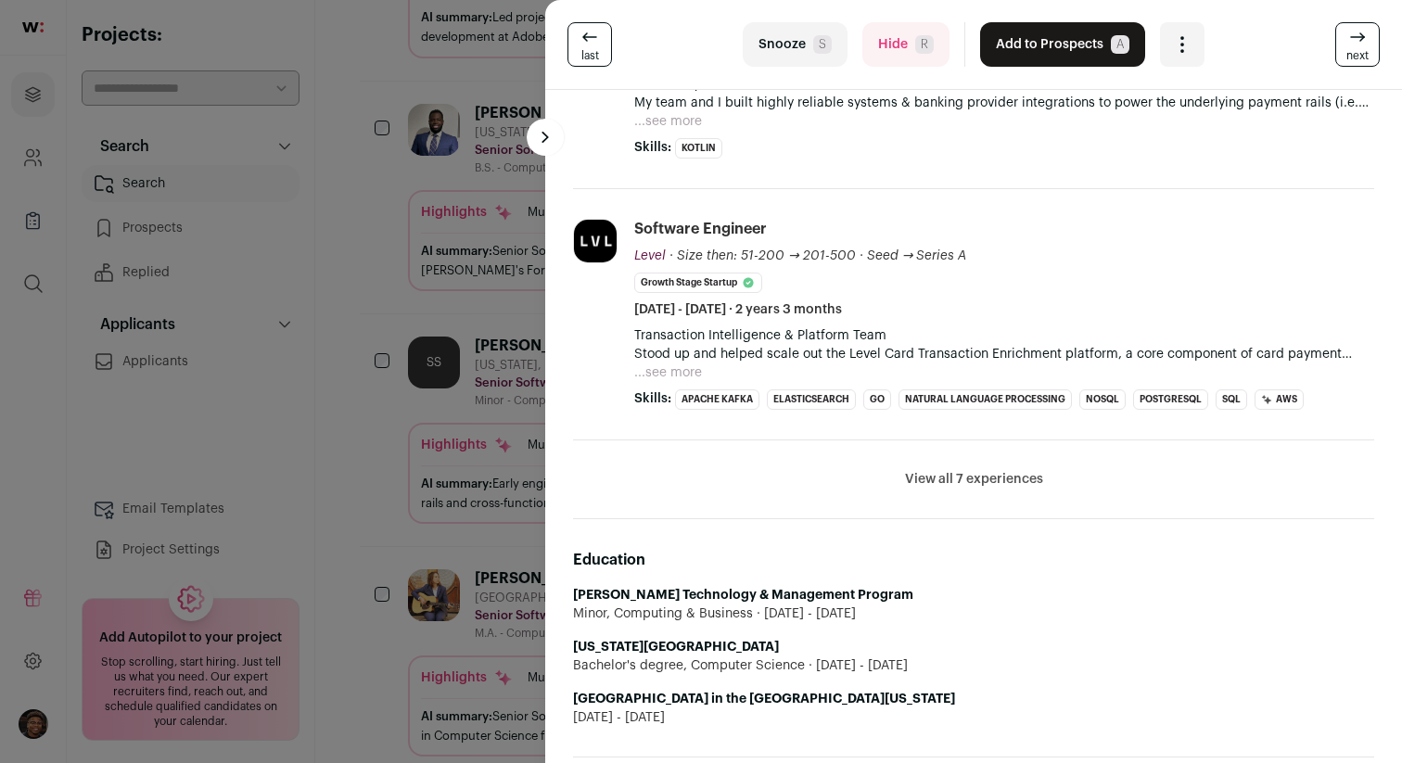
click at [961, 479] on button "View all 7 experiences" at bounding box center [974, 479] width 138 height 19
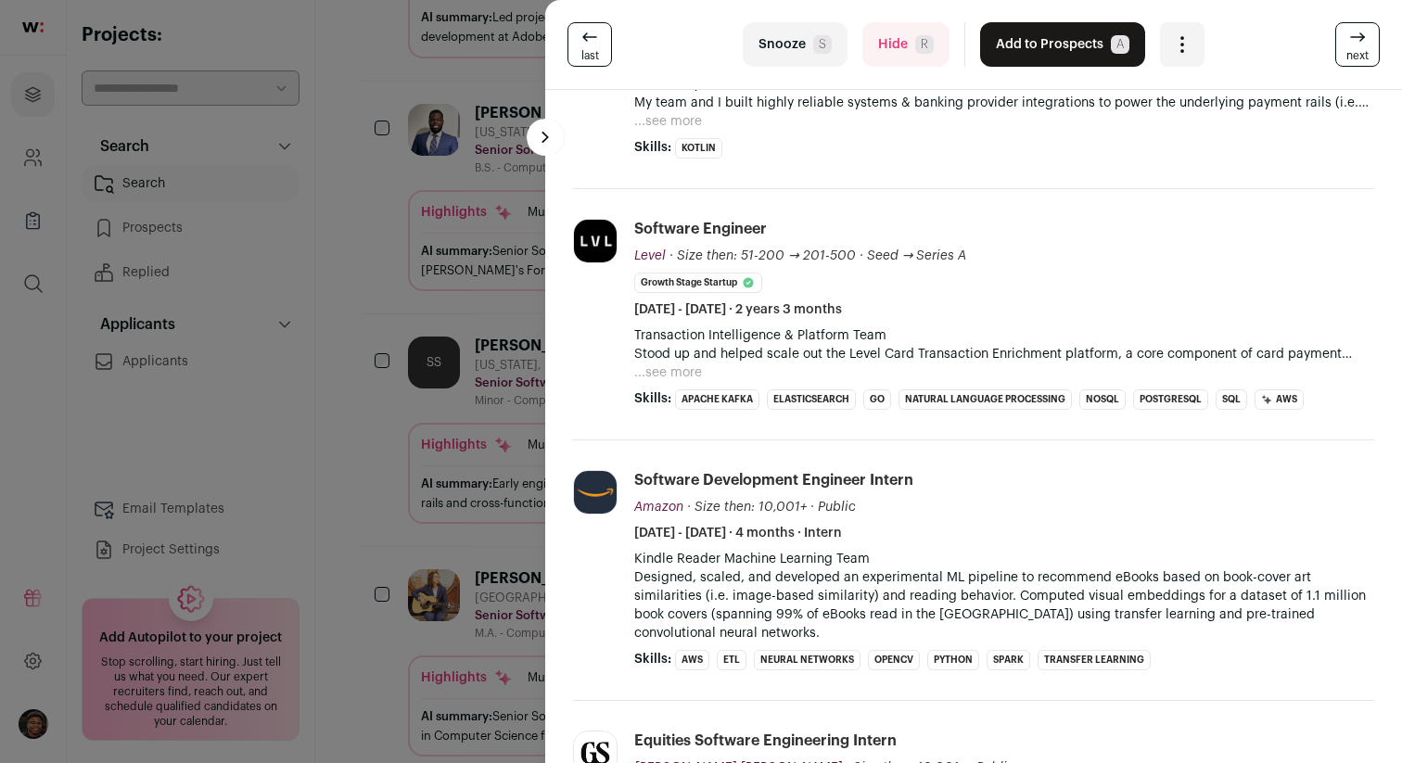
scroll to position [0, 0]
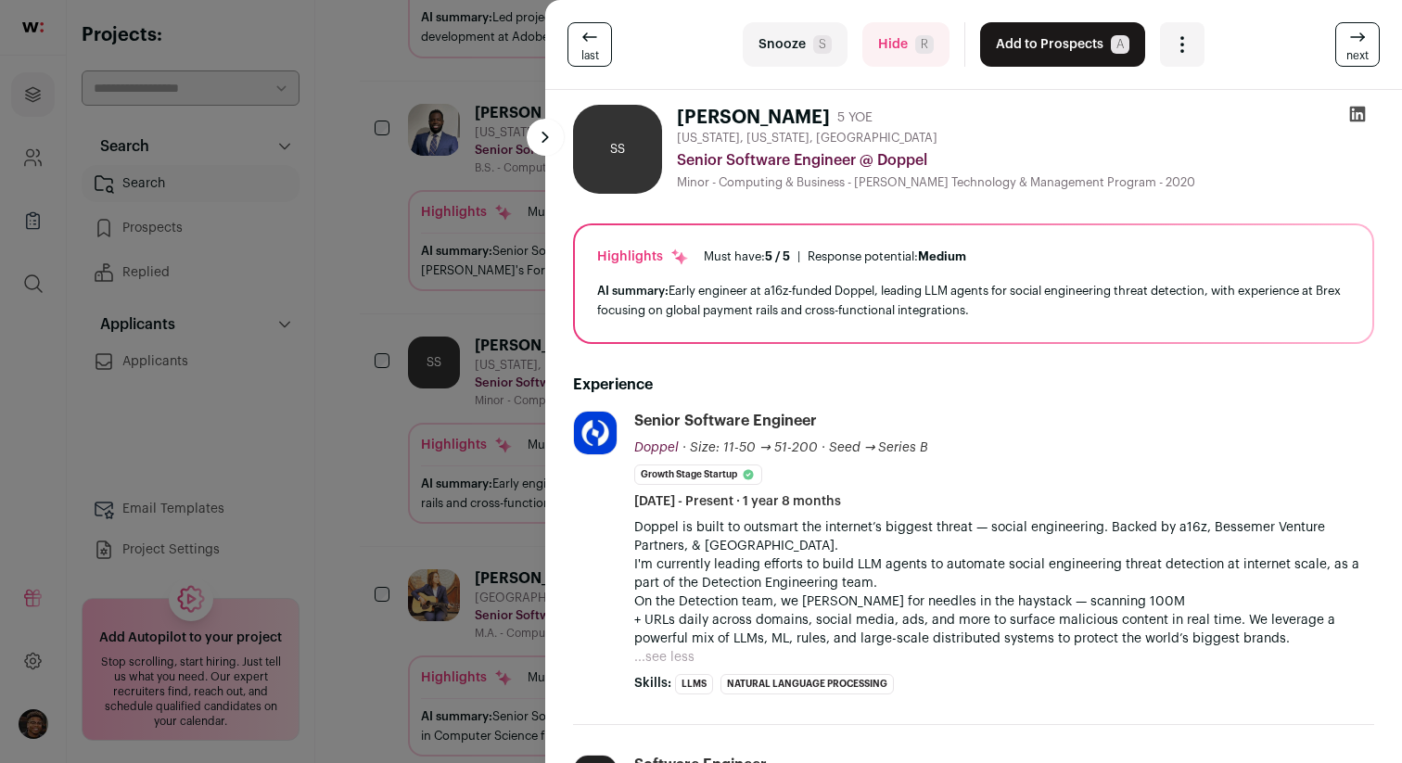
click at [1353, 113] on icon at bounding box center [1357, 114] width 19 height 19
click at [400, 321] on div "last Snooze S Hide R Add to Prospects A Are you sure? [PERSON_NAME] is already …" at bounding box center [701, 381] width 1402 height 763
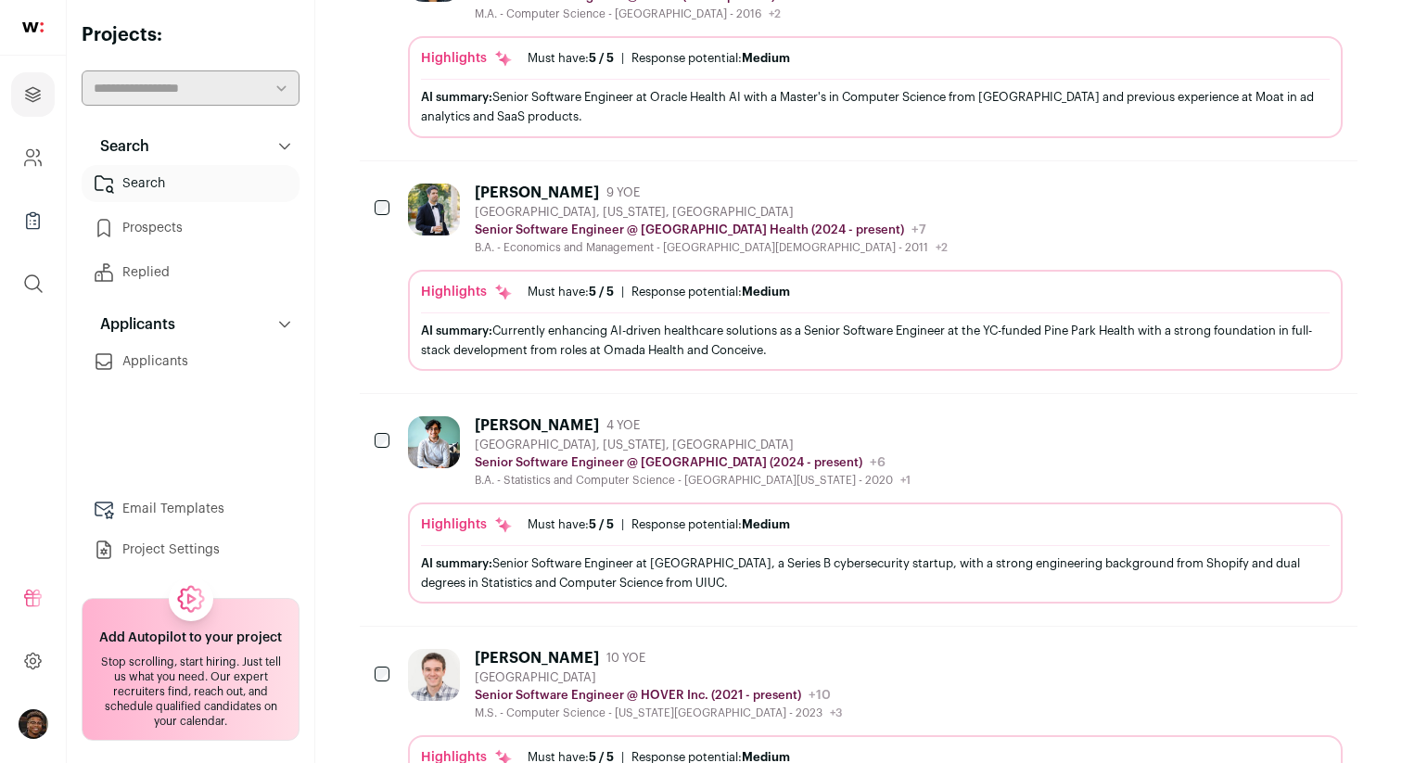
scroll to position [1641, 0]
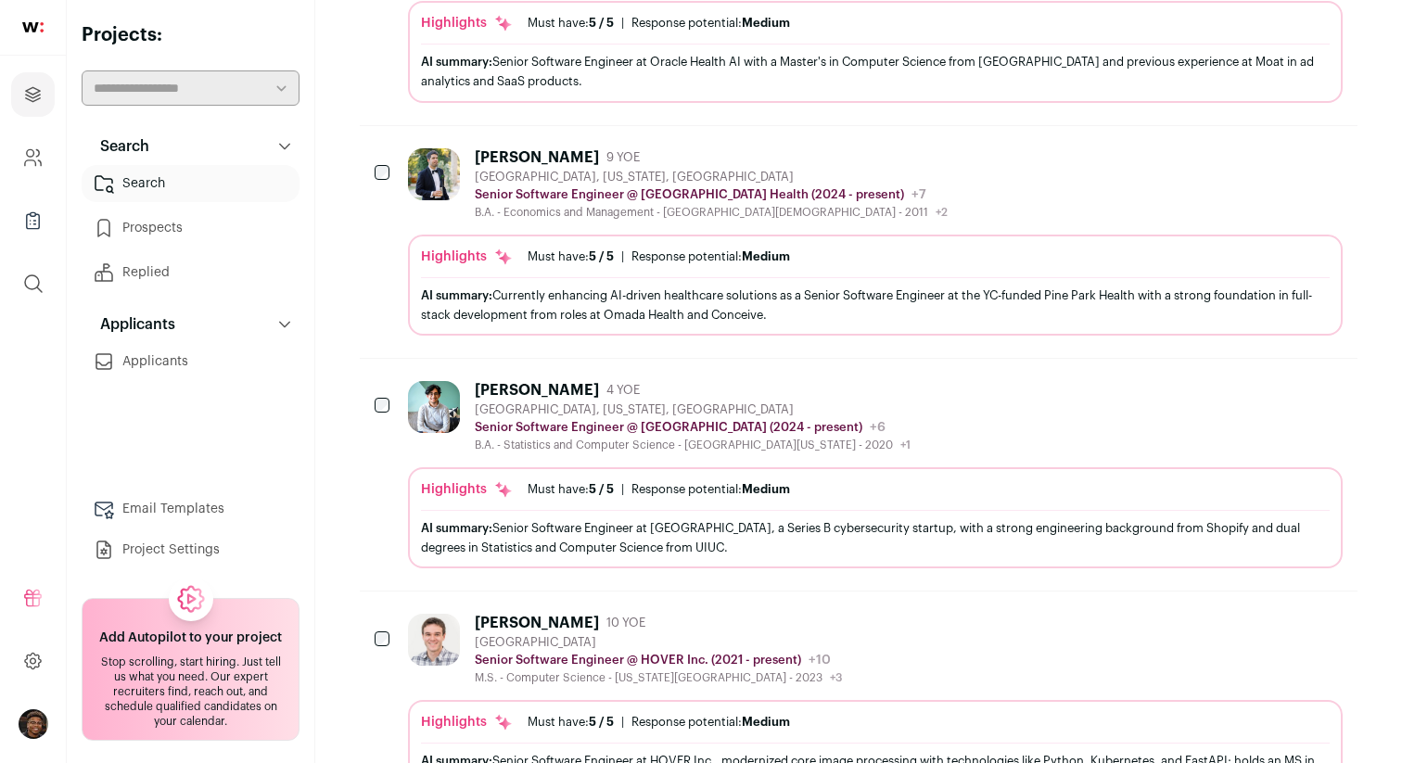
click at [534, 383] on div "[PERSON_NAME]" at bounding box center [537, 390] width 124 height 19
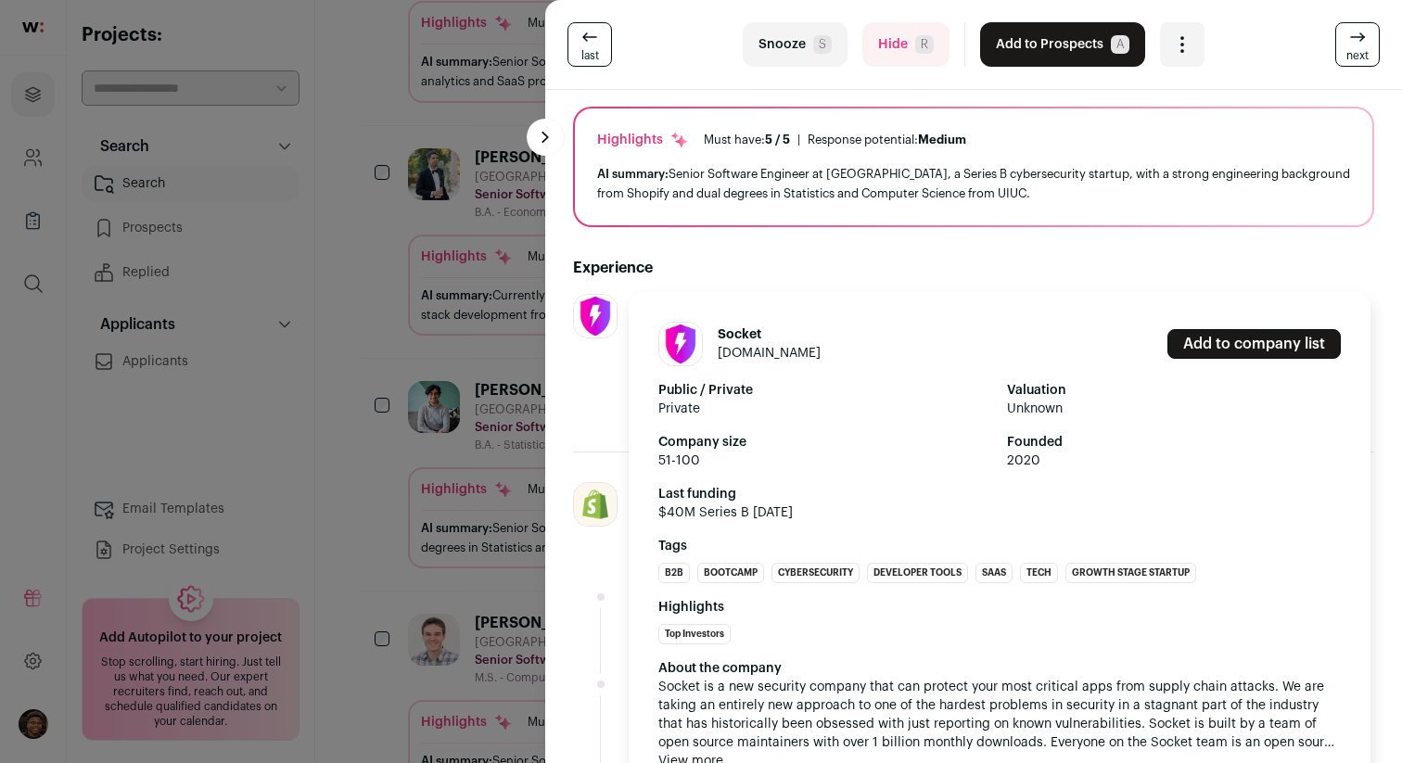
scroll to position [119, 0]
click at [587, 404] on div "Socket [DOMAIN_NAME] Add to company list Public / Private Private Valuation Unk…" at bounding box center [596, 356] width 46 height 128
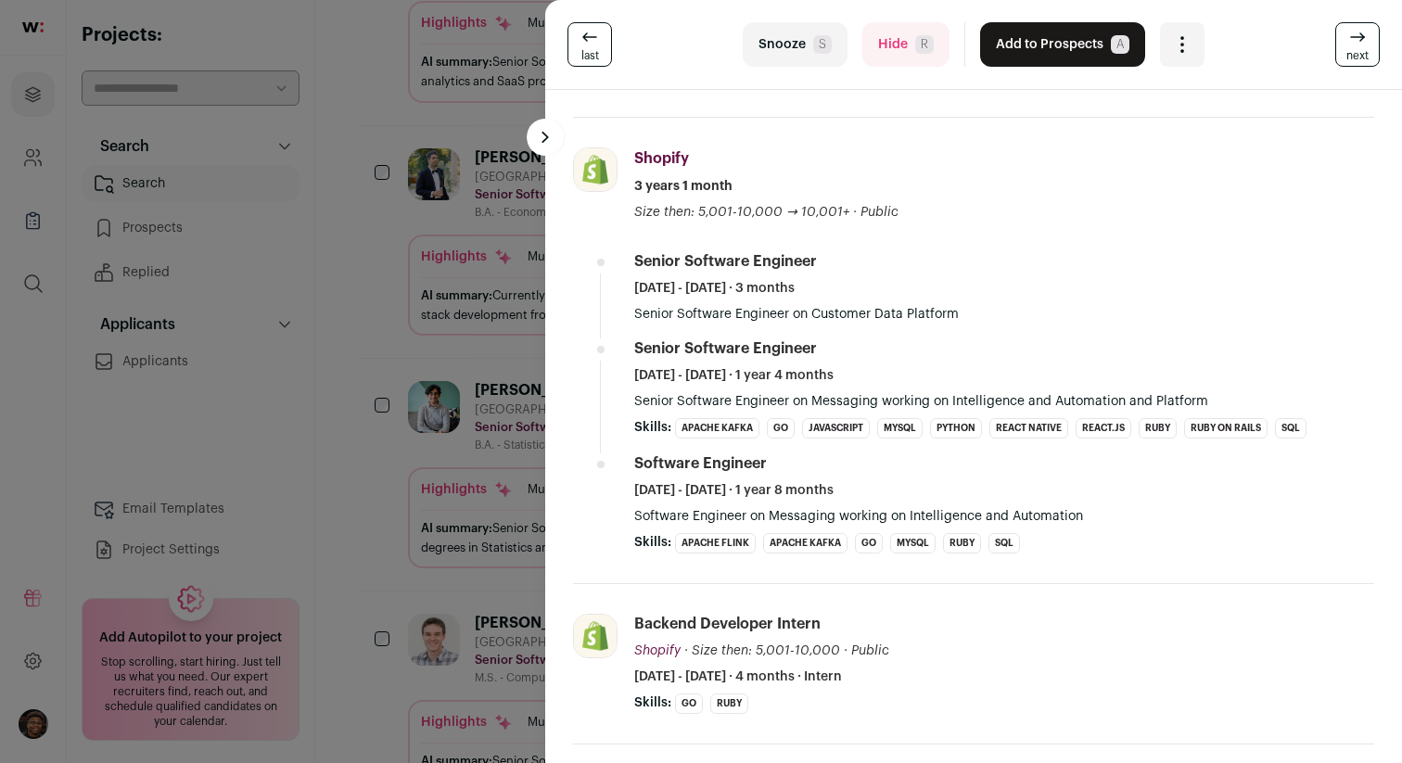
scroll to position [0, 0]
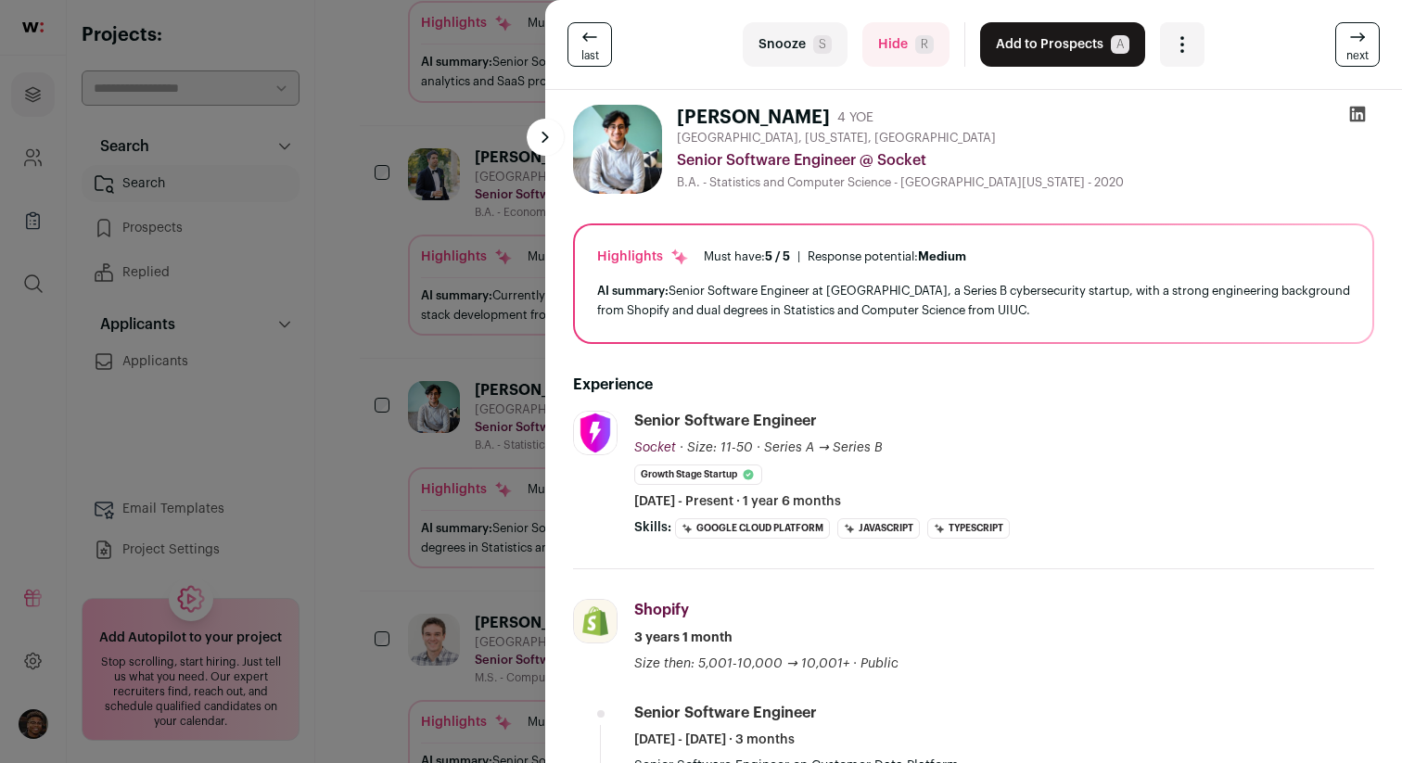
click at [1361, 111] on icon at bounding box center [1358, 115] width 16 height 16
click at [367, 268] on div "last Snooze S Hide R Add to Prospects A Are you sure? [PERSON_NAME] is already …" at bounding box center [701, 381] width 1402 height 763
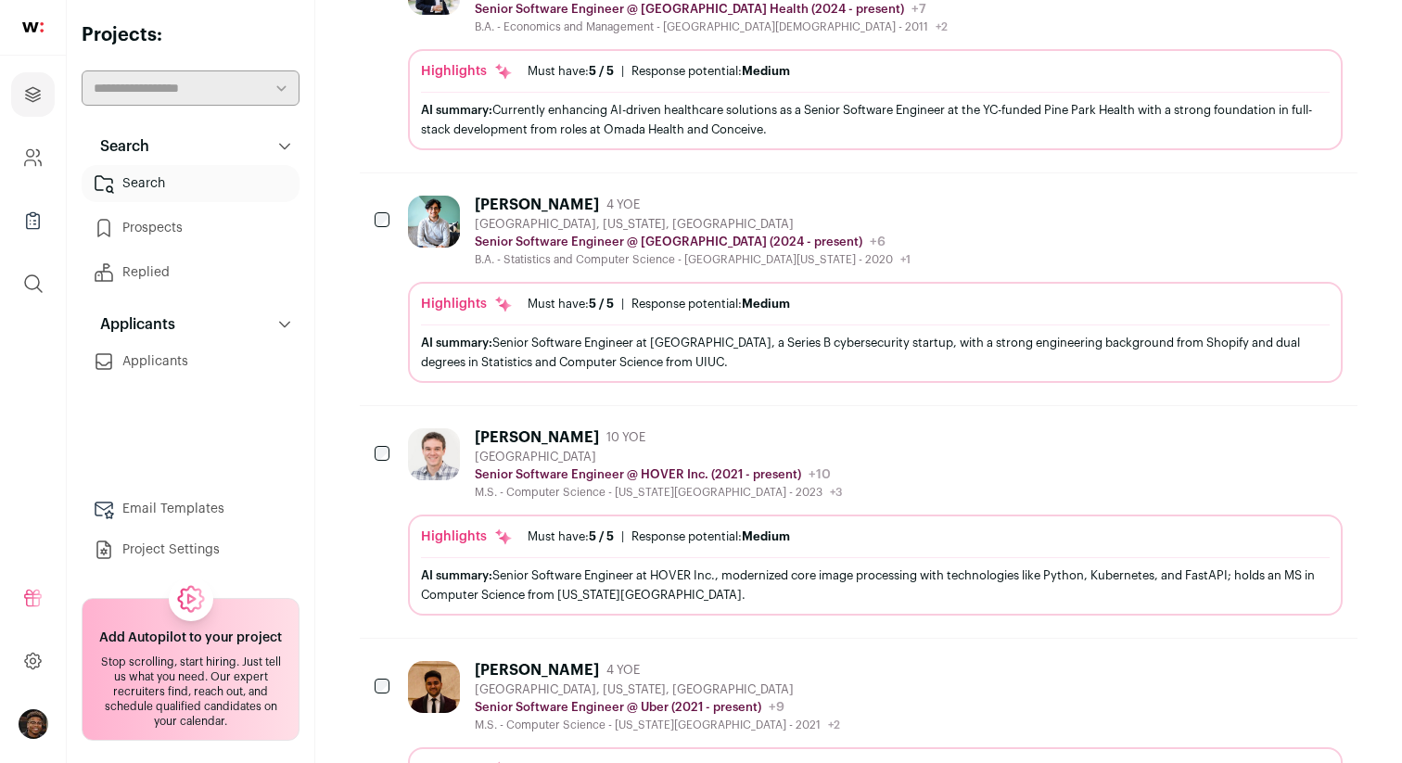
scroll to position [1930, 0]
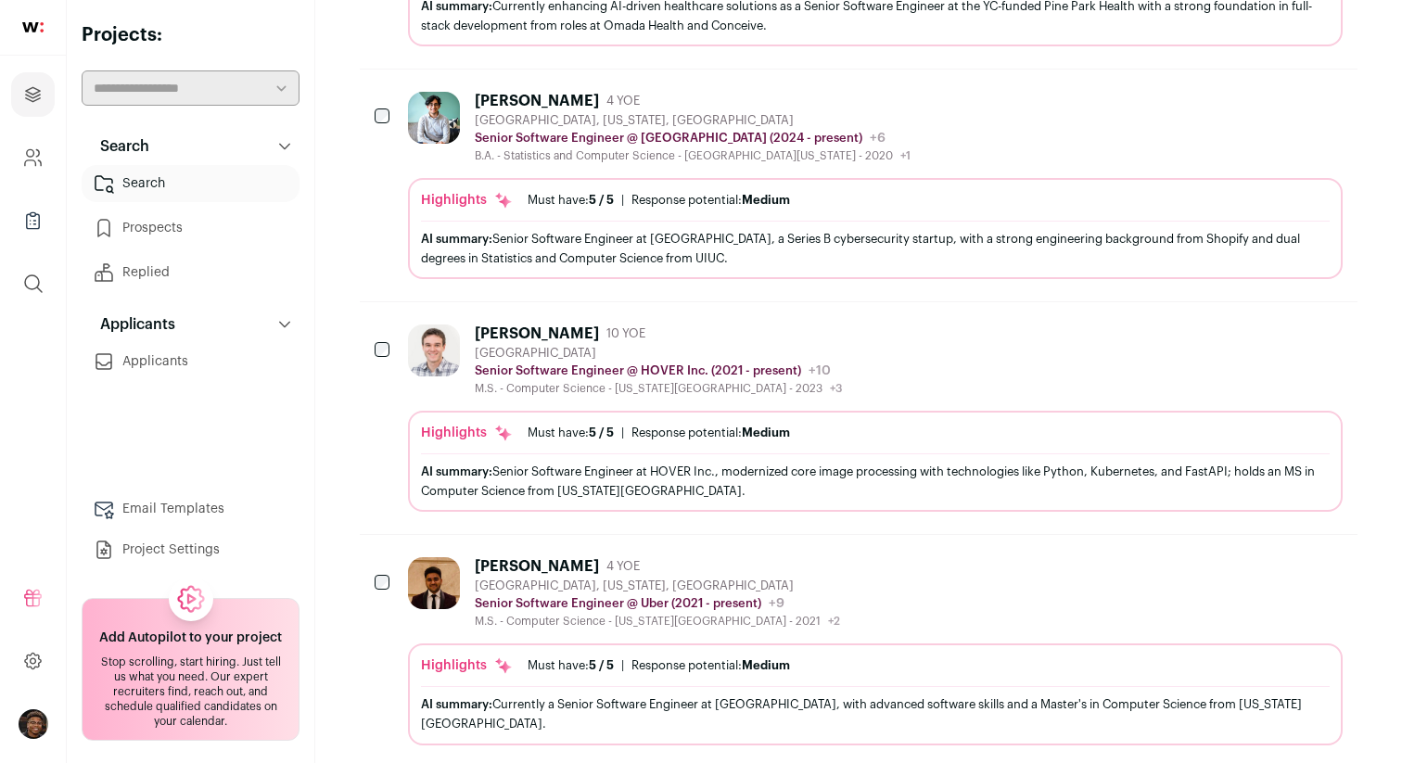
click at [529, 334] on div "[PERSON_NAME]" at bounding box center [537, 334] width 124 height 19
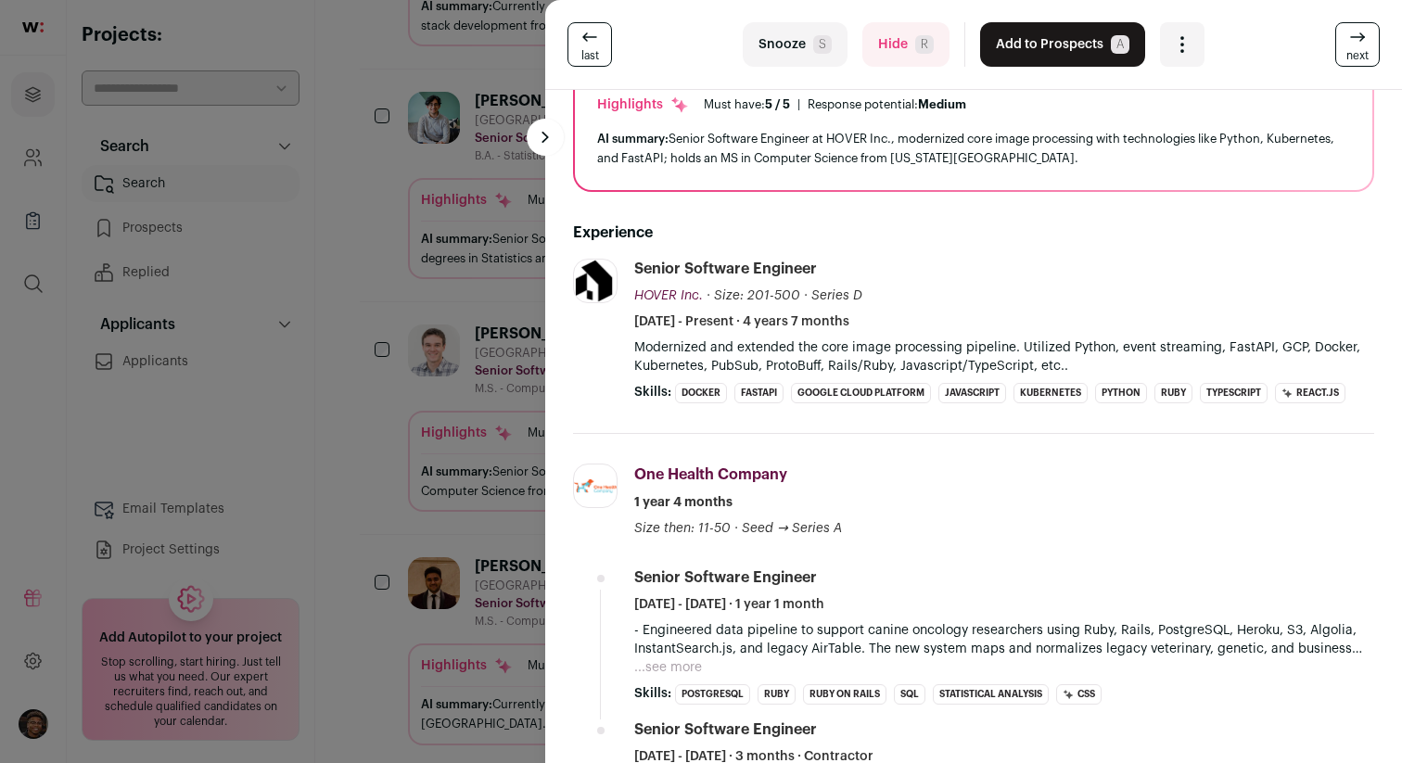
scroll to position [181, 0]
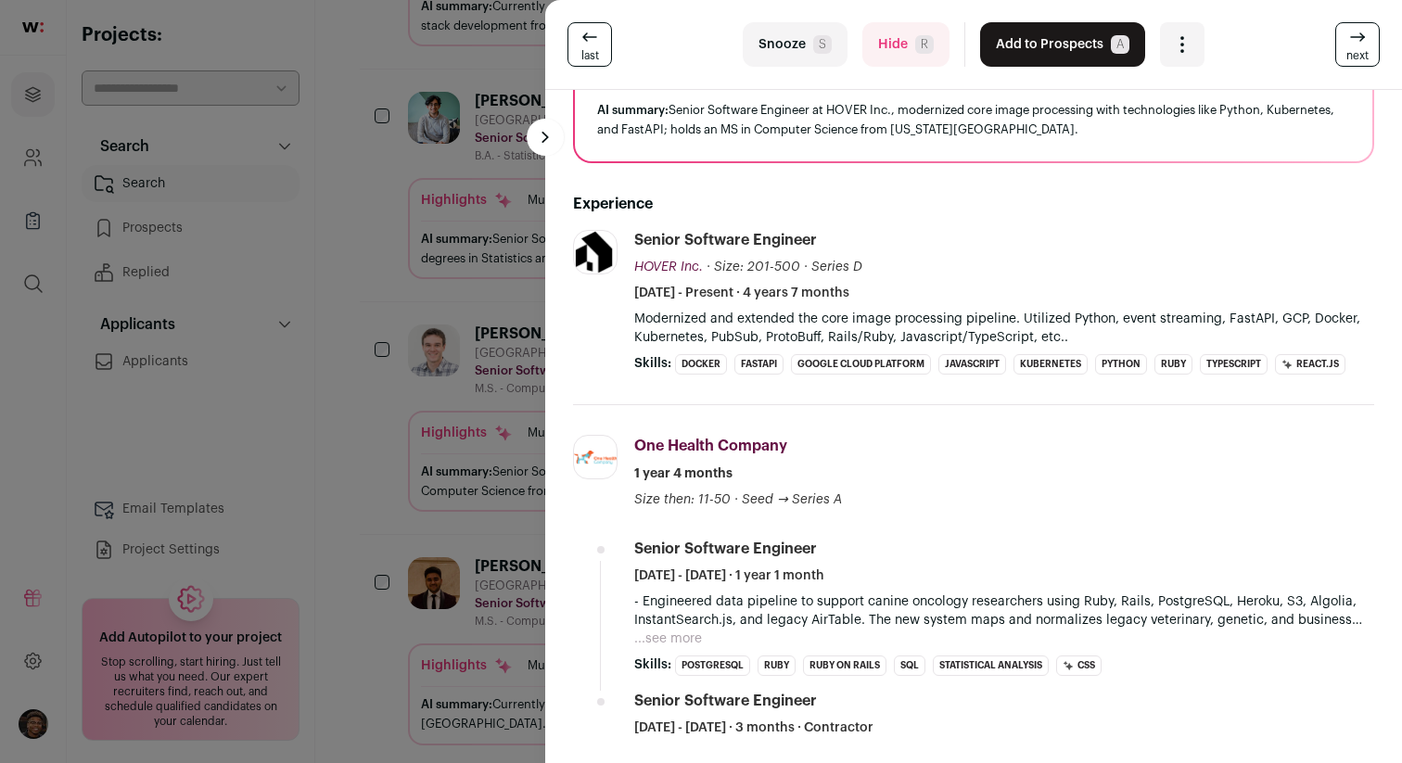
click at [378, 290] on div "last Snooze S Hide R Add to Prospects A Are you sure? [PERSON_NAME] is already …" at bounding box center [701, 381] width 1402 height 763
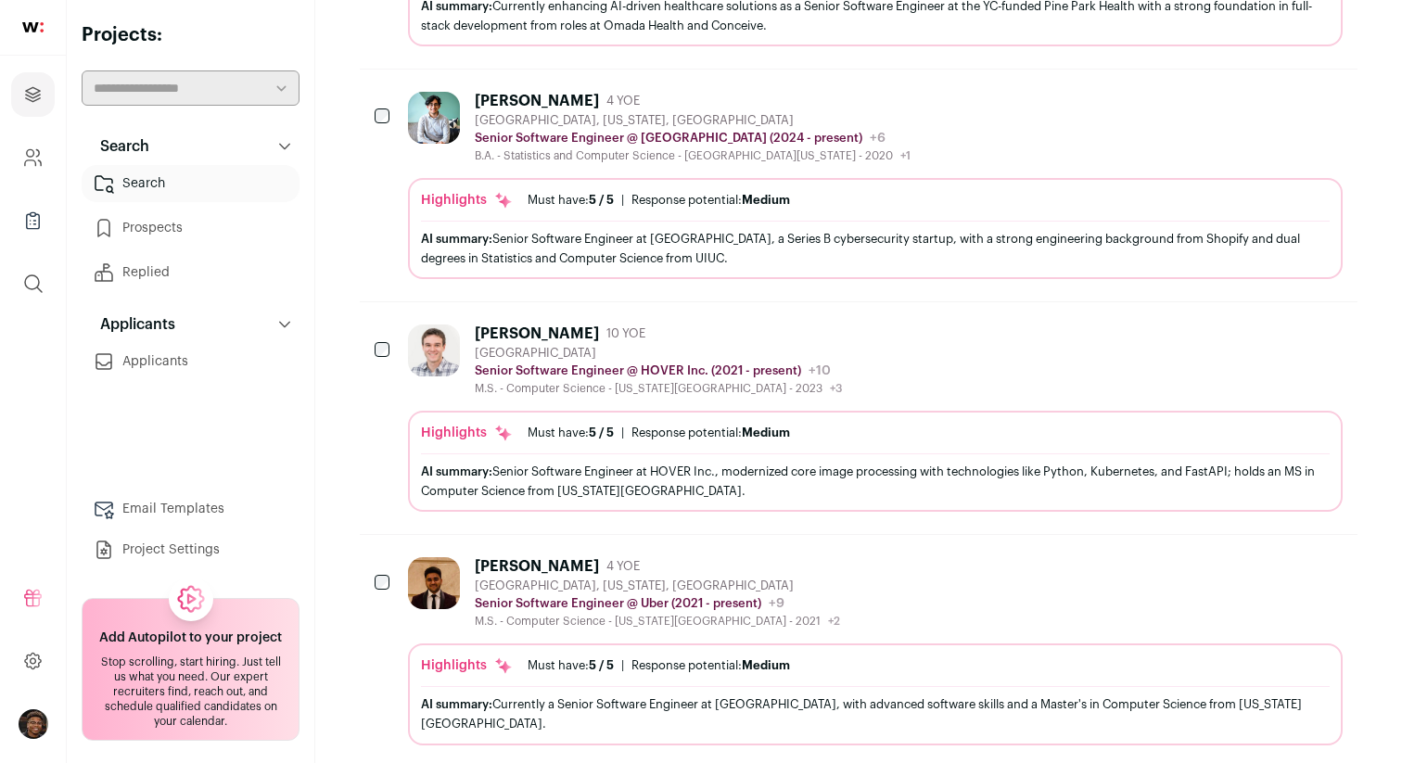
click at [544, 576] on div "[PERSON_NAME] 4 YOE [GEOGRAPHIC_DATA], [US_STATE], [GEOGRAPHIC_DATA] Senior Sof…" at bounding box center [657, 592] width 365 height 71
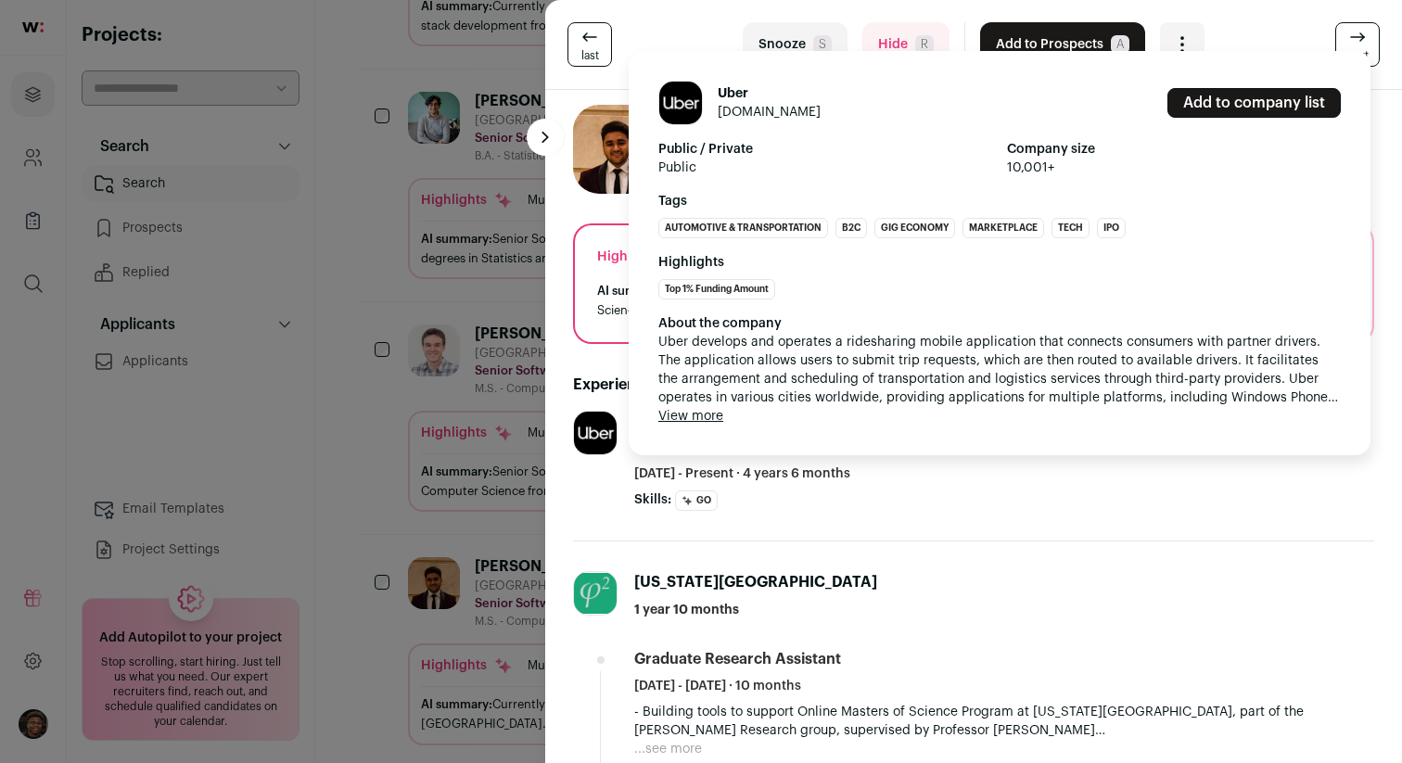
click at [605, 478] on div "Uber [DOMAIN_NAME] Add to company list Public / Private Public Company size 10,…" at bounding box center [596, 461] width 46 height 100
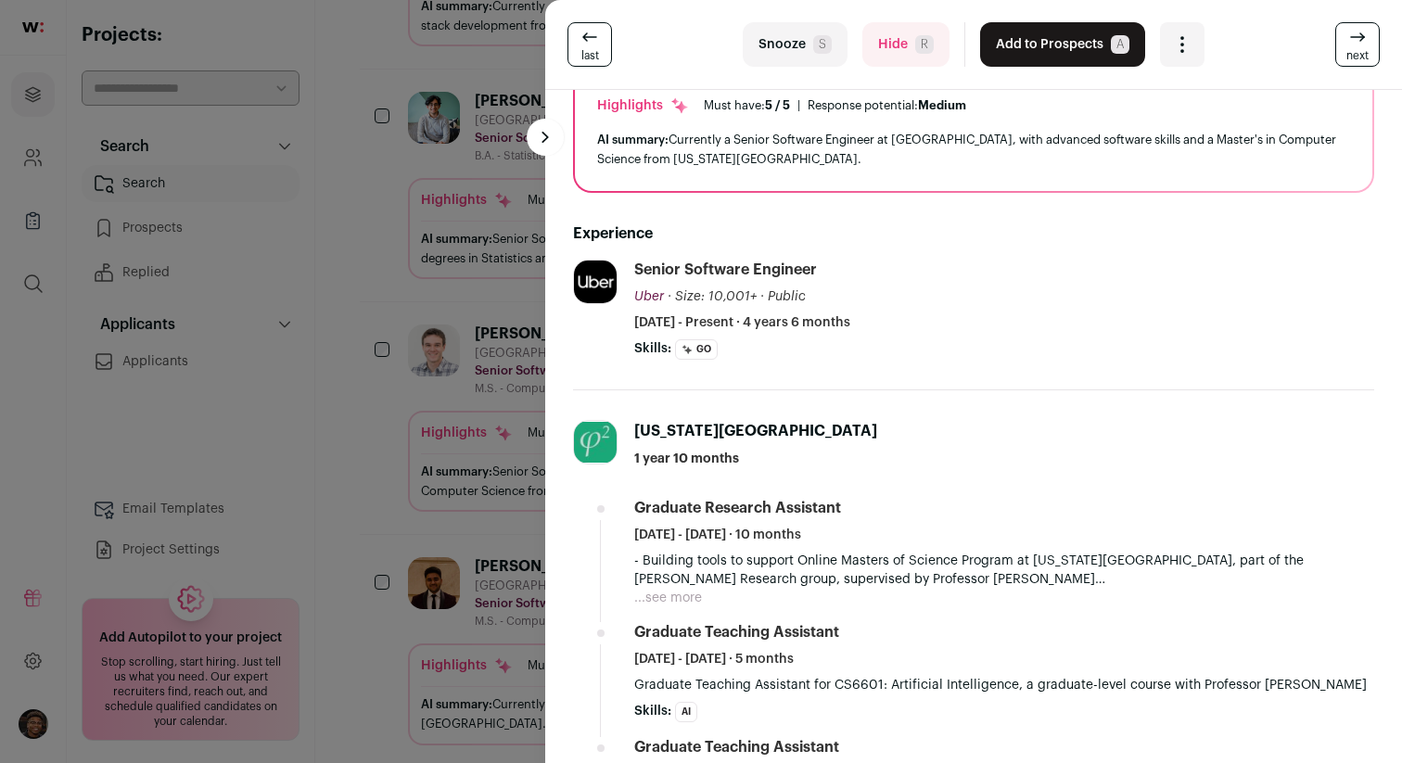
scroll to position [0, 0]
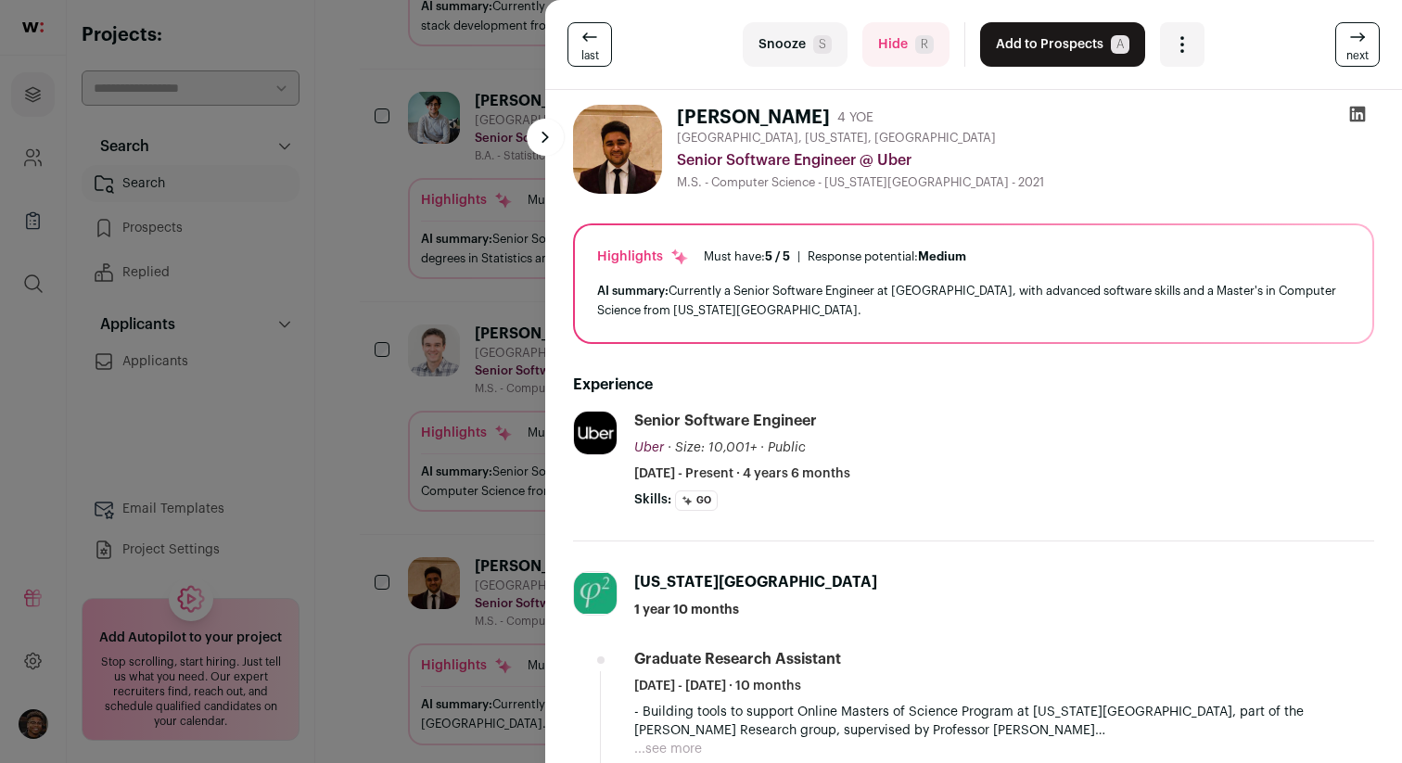
click at [1361, 113] on icon at bounding box center [1357, 114] width 19 height 19
click at [404, 263] on div "last Snooze S Hide R Add to Prospects A Are you sure? [PERSON_NAME] is already …" at bounding box center [701, 381] width 1402 height 763
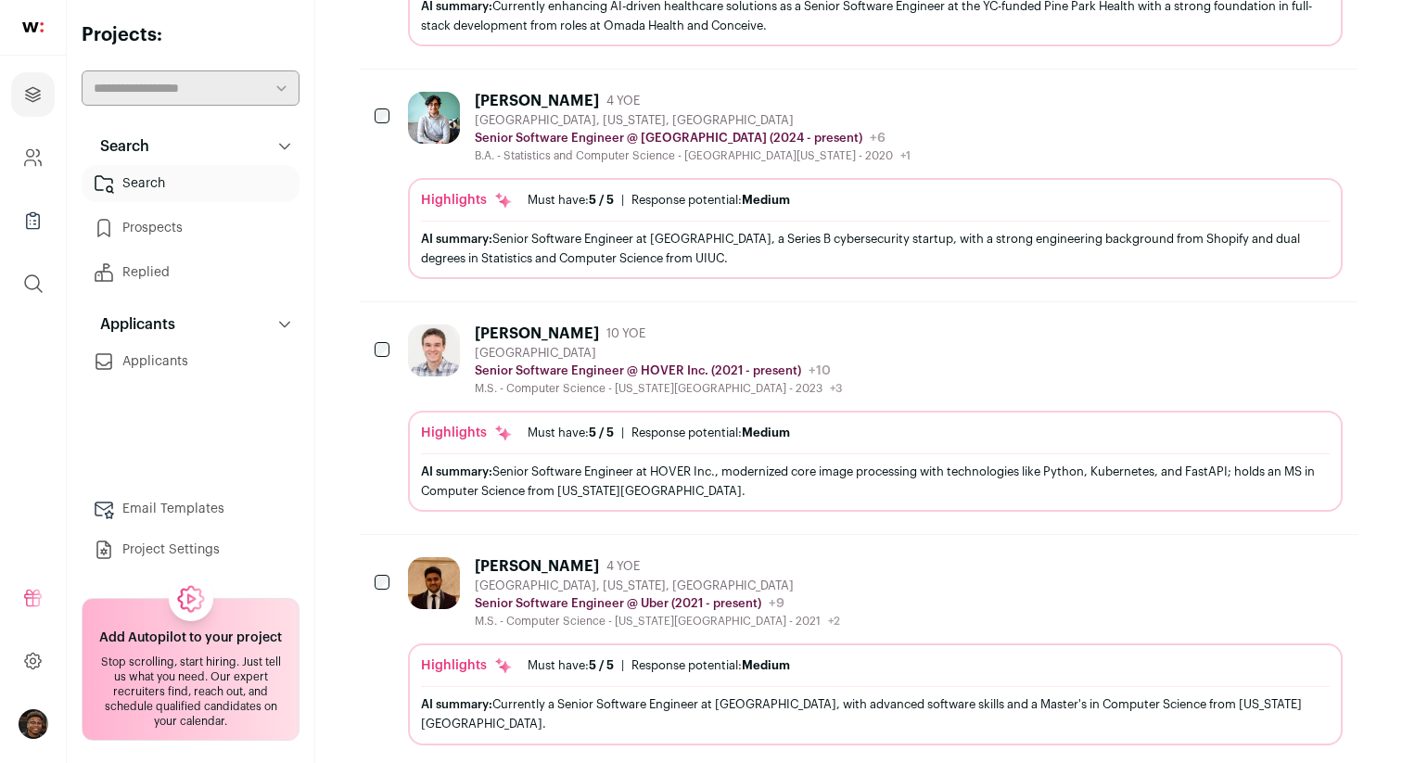
scroll to position [2068, 0]
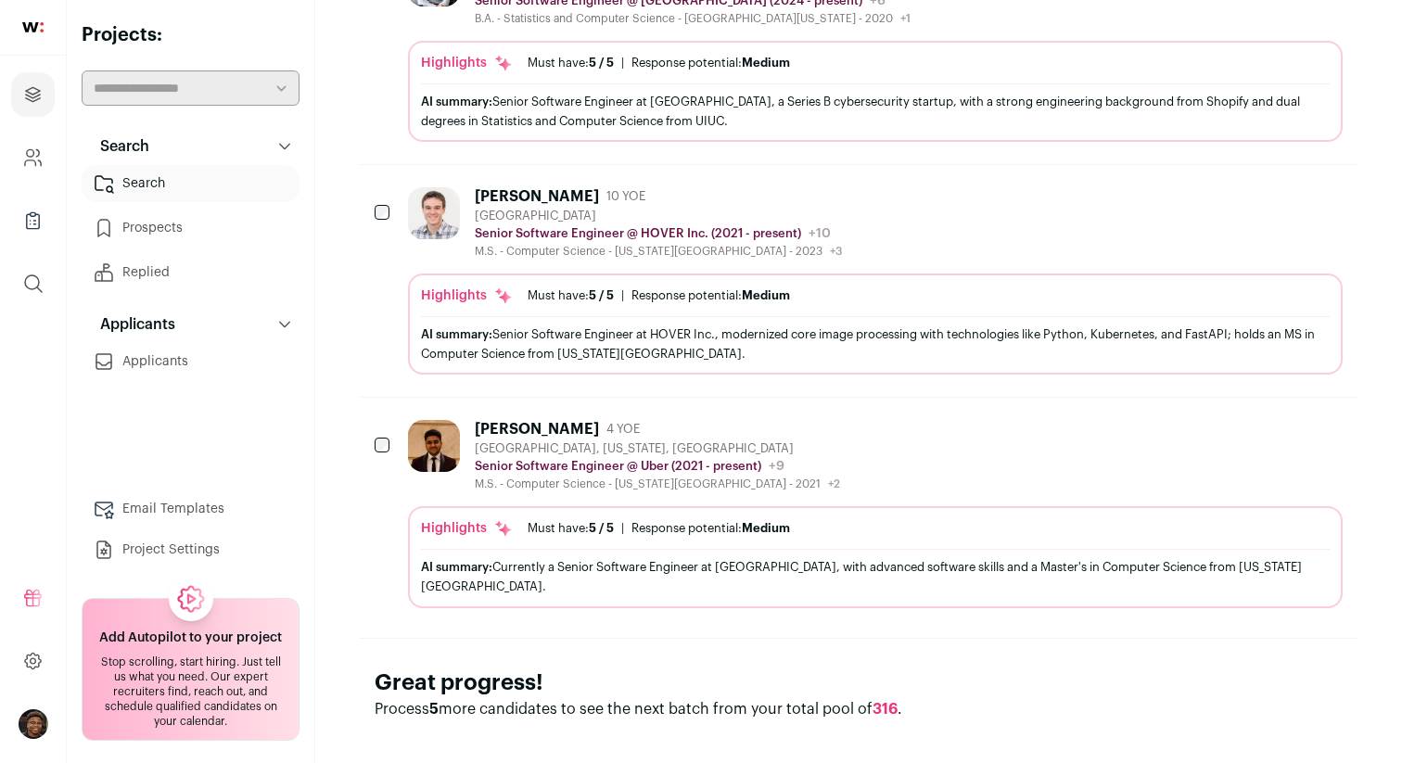
click at [885, 702] on span "316" at bounding box center [884, 709] width 25 height 15
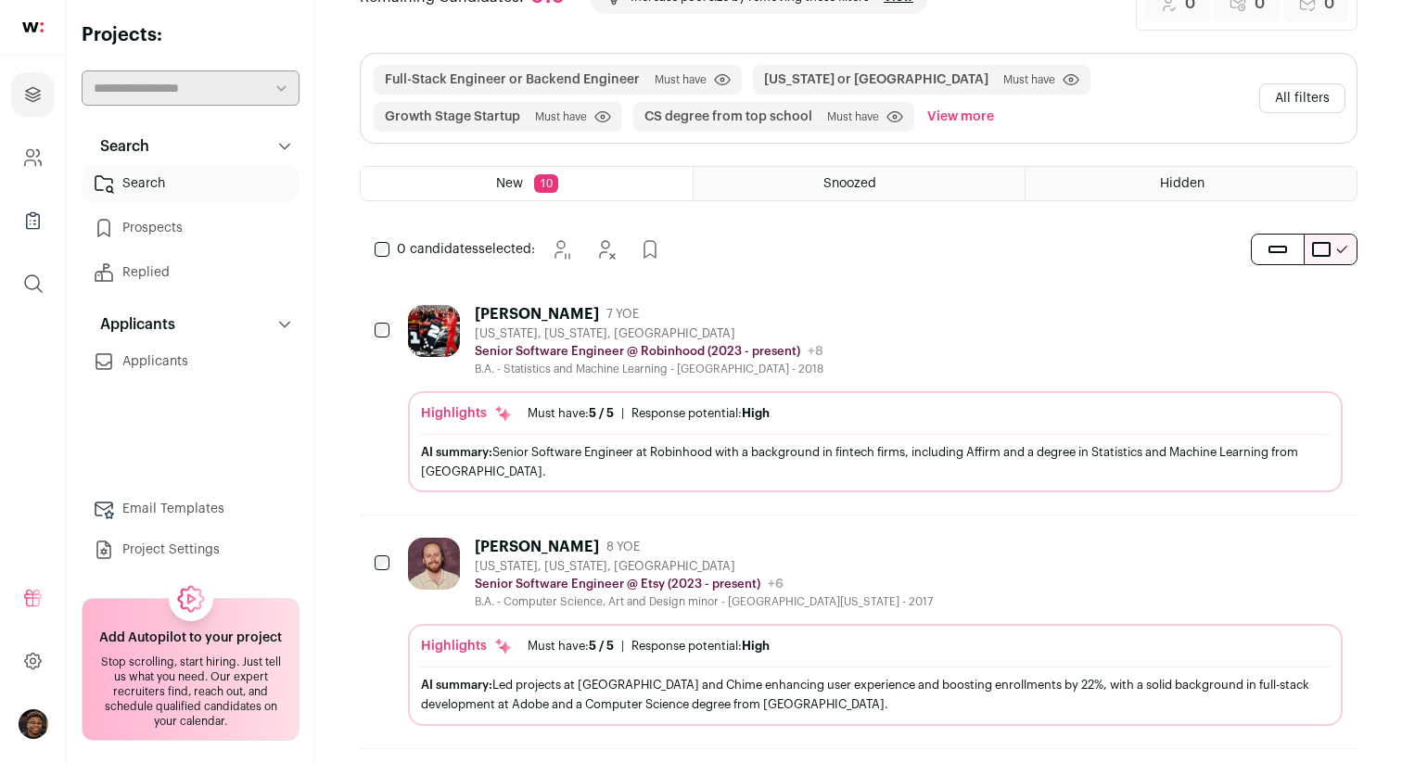
scroll to position [0, 0]
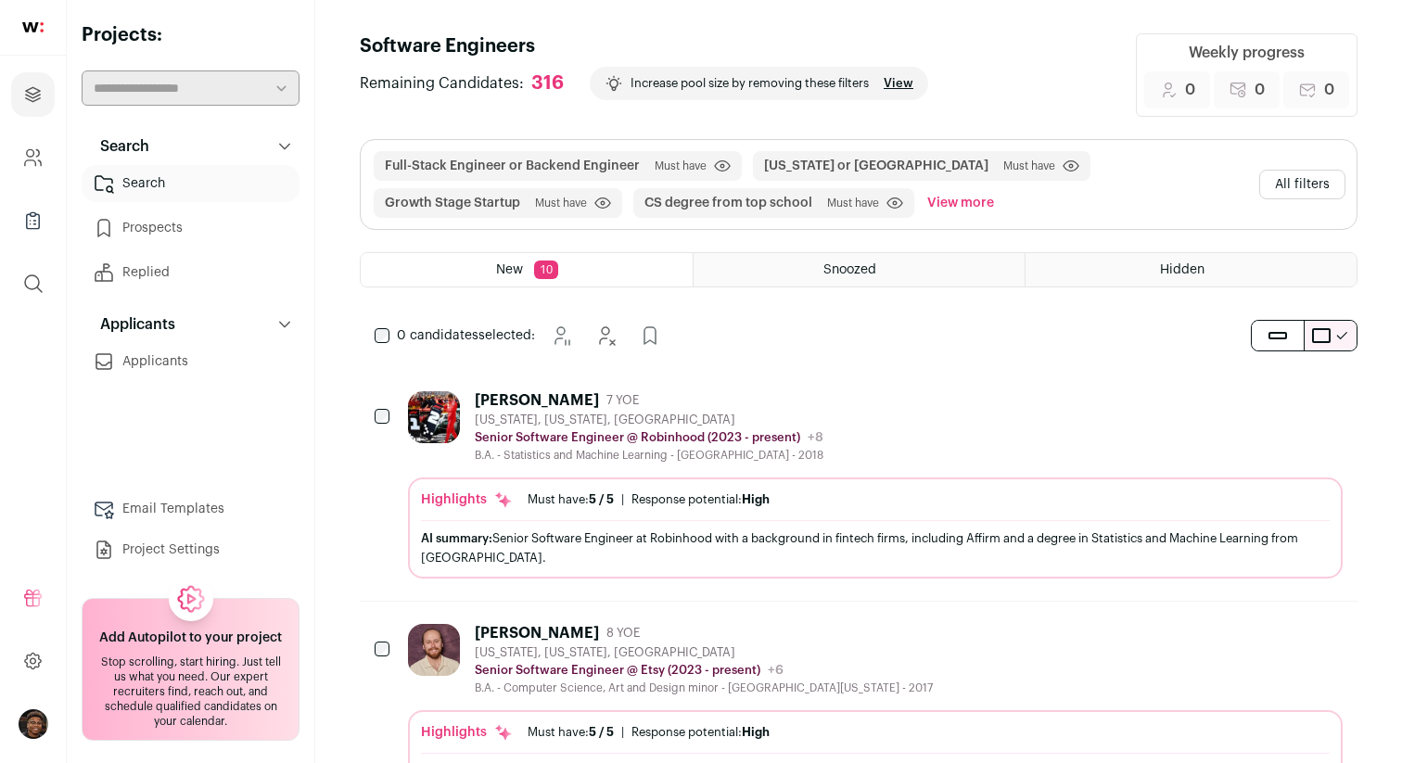
click at [807, 278] on div "Snoozed" at bounding box center [859, 269] width 331 height 33
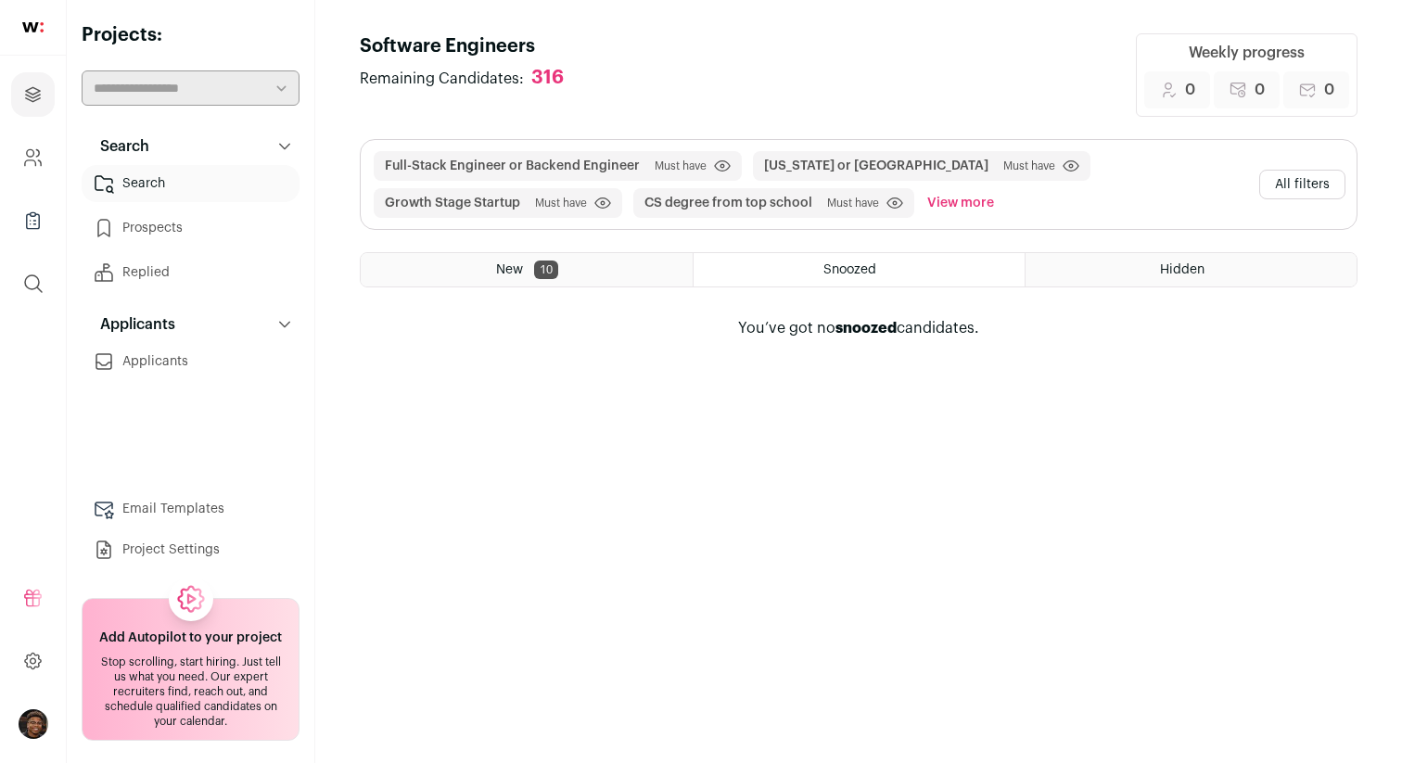
click at [576, 277] on div "New 10" at bounding box center [527, 269] width 332 height 33
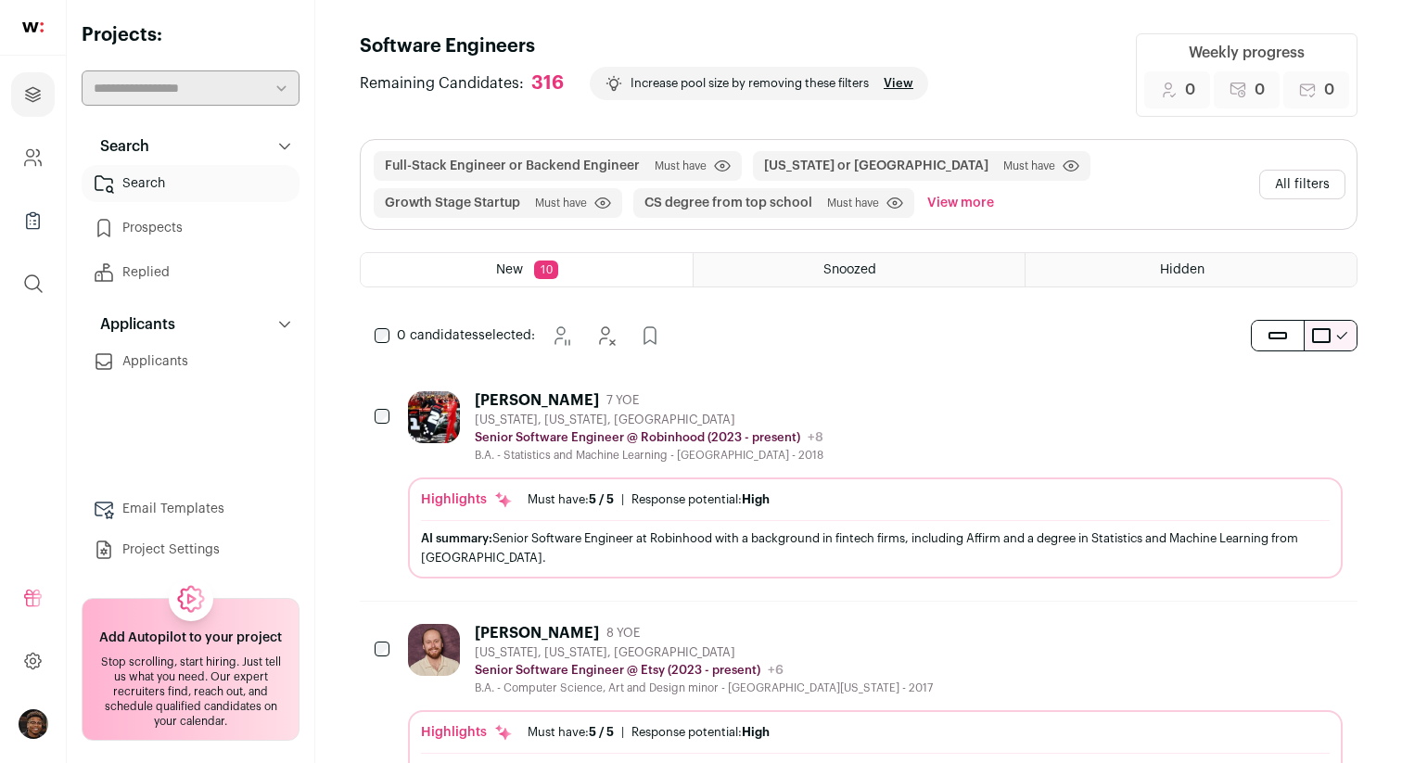
click at [534, 81] on div "316" at bounding box center [547, 83] width 32 height 23
click at [894, 81] on link "View" at bounding box center [899, 83] width 30 height 15
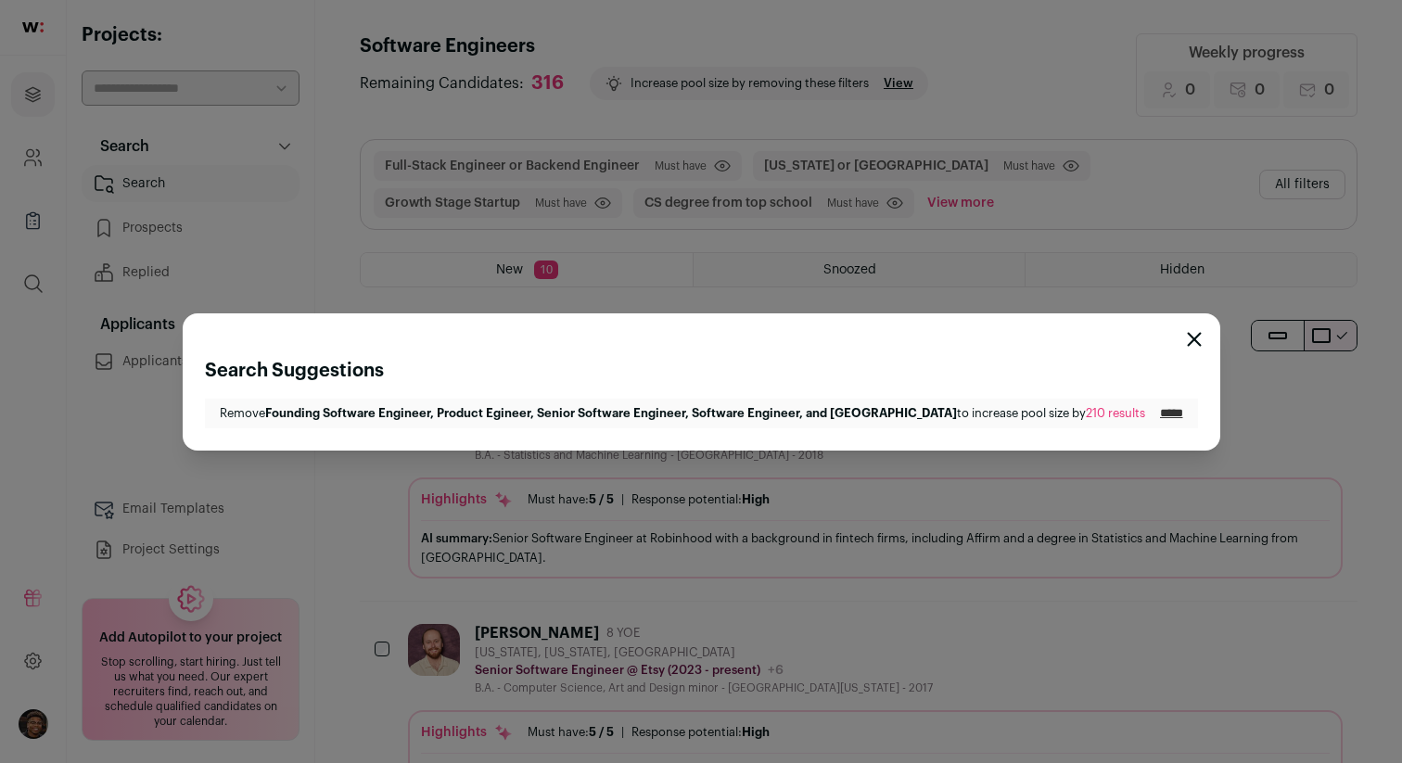
click at [1160, 409] on input "*****" at bounding box center [1171, 413] width 23 height 15
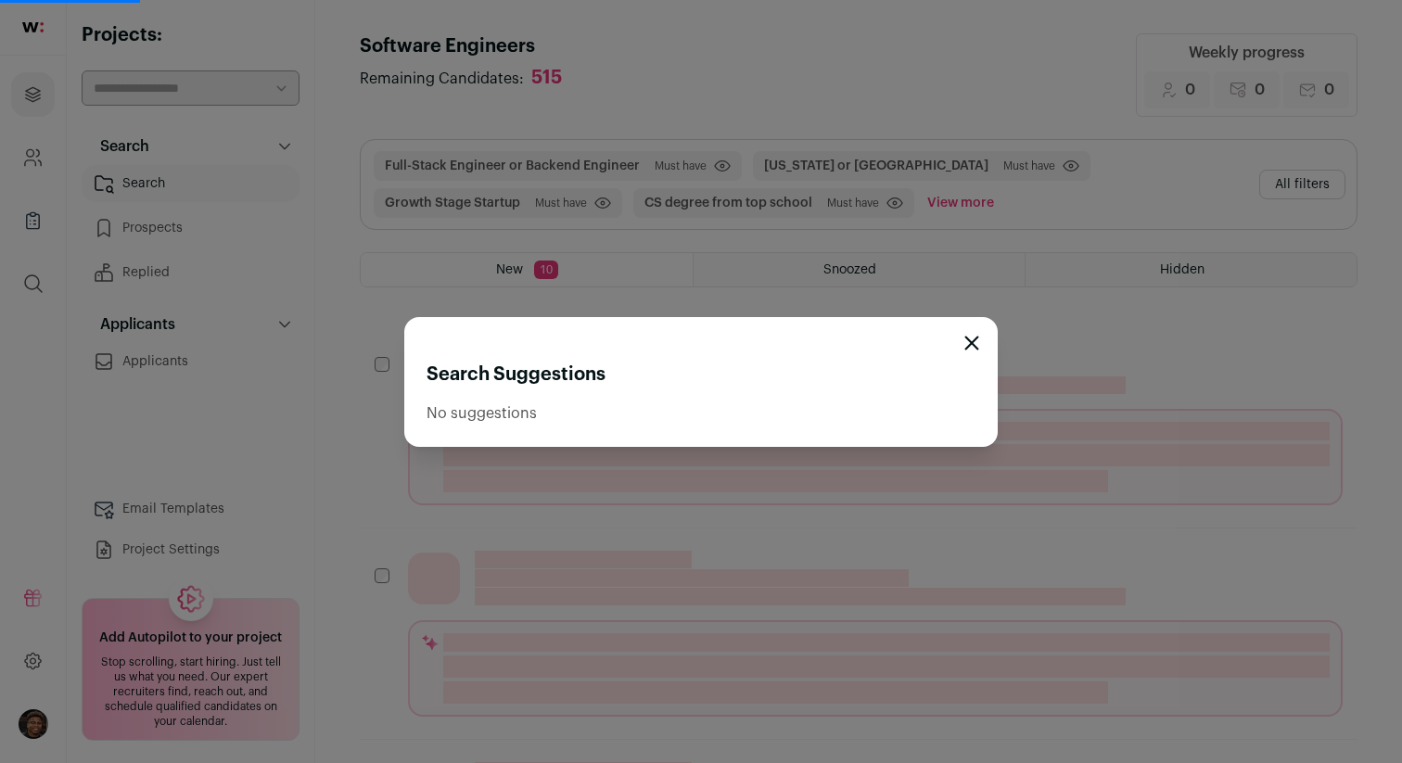
click at [969, 339] on icon "Close modal" at bounding box center [972, 343] width 12 height 12
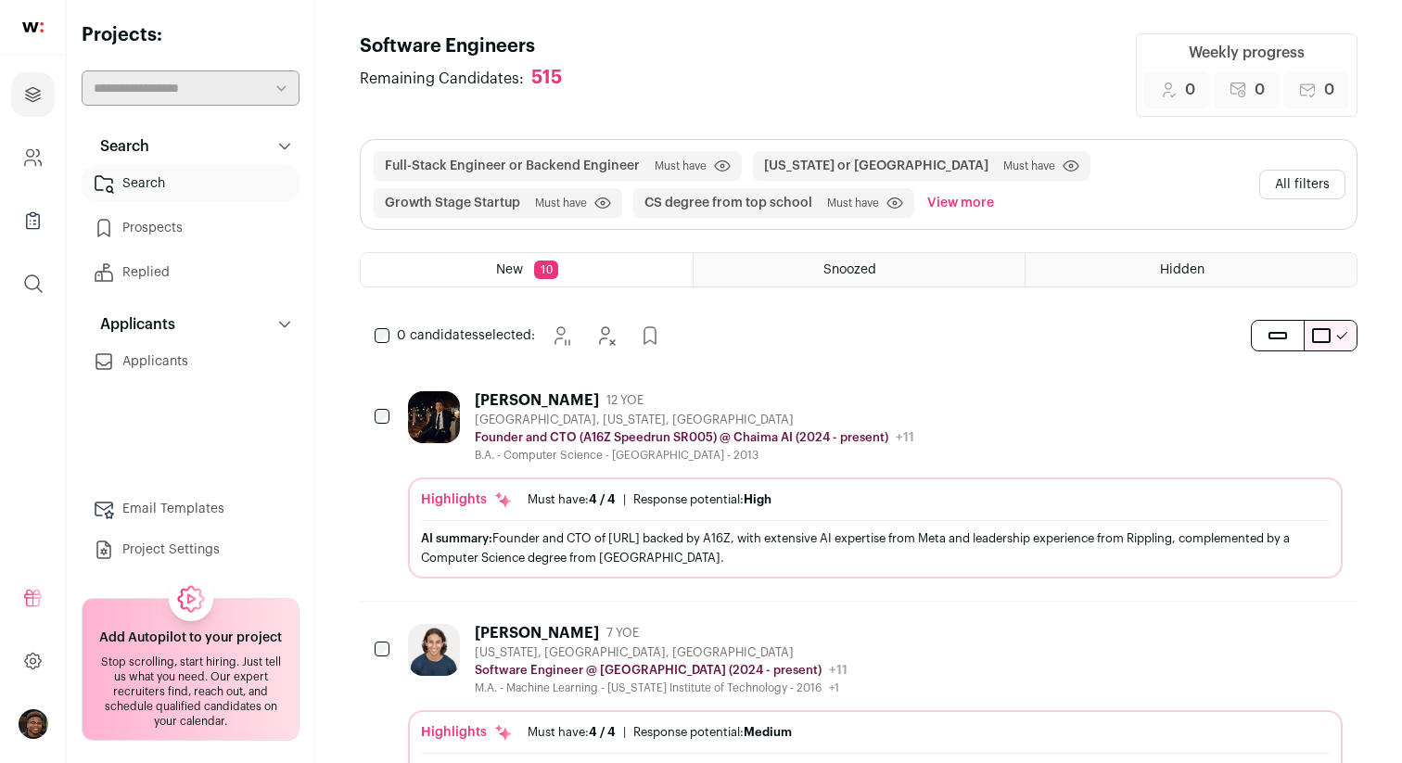
click at [769, 422] on div "[GEOGRAPHIC_DATA], [US_STATE], [GEOGRAPHIC_DATA]" at bounding box center [694, 420] width 439 height 15
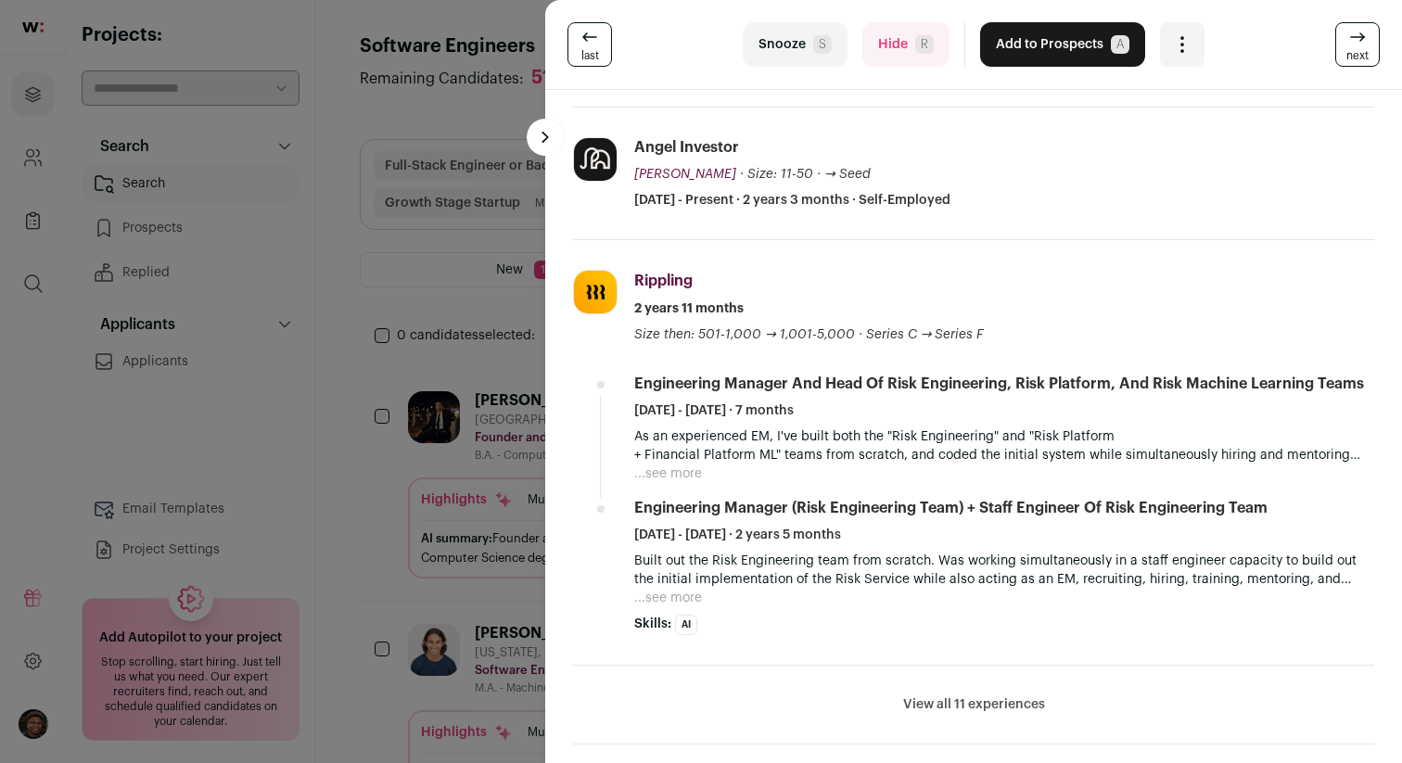
scroll to position [692, 0]
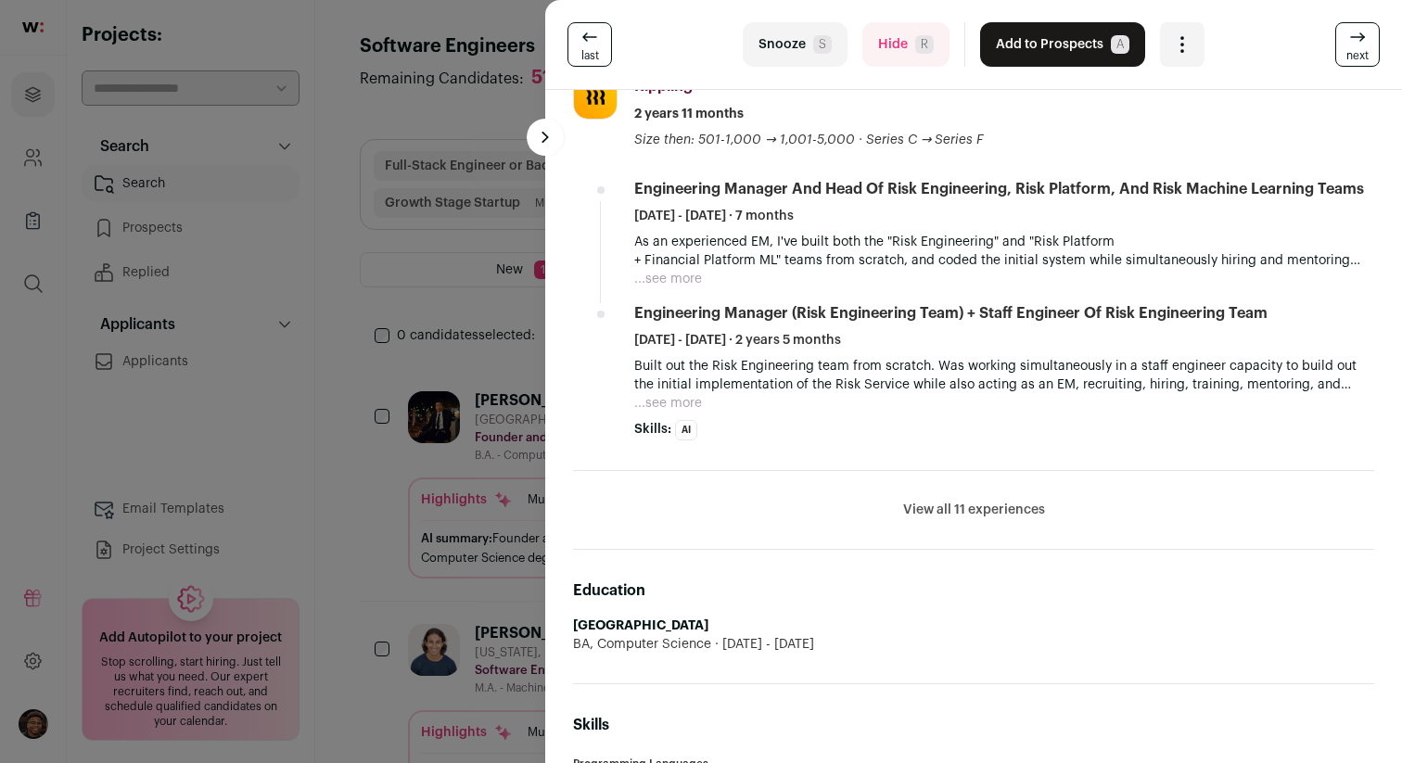
click at [334, 330] on div "last Snooze S Hide R Add to Prospects A Are you sure? [PERSON_NAME] is already …" at bounding box center [701, 381] width 1402 height 763
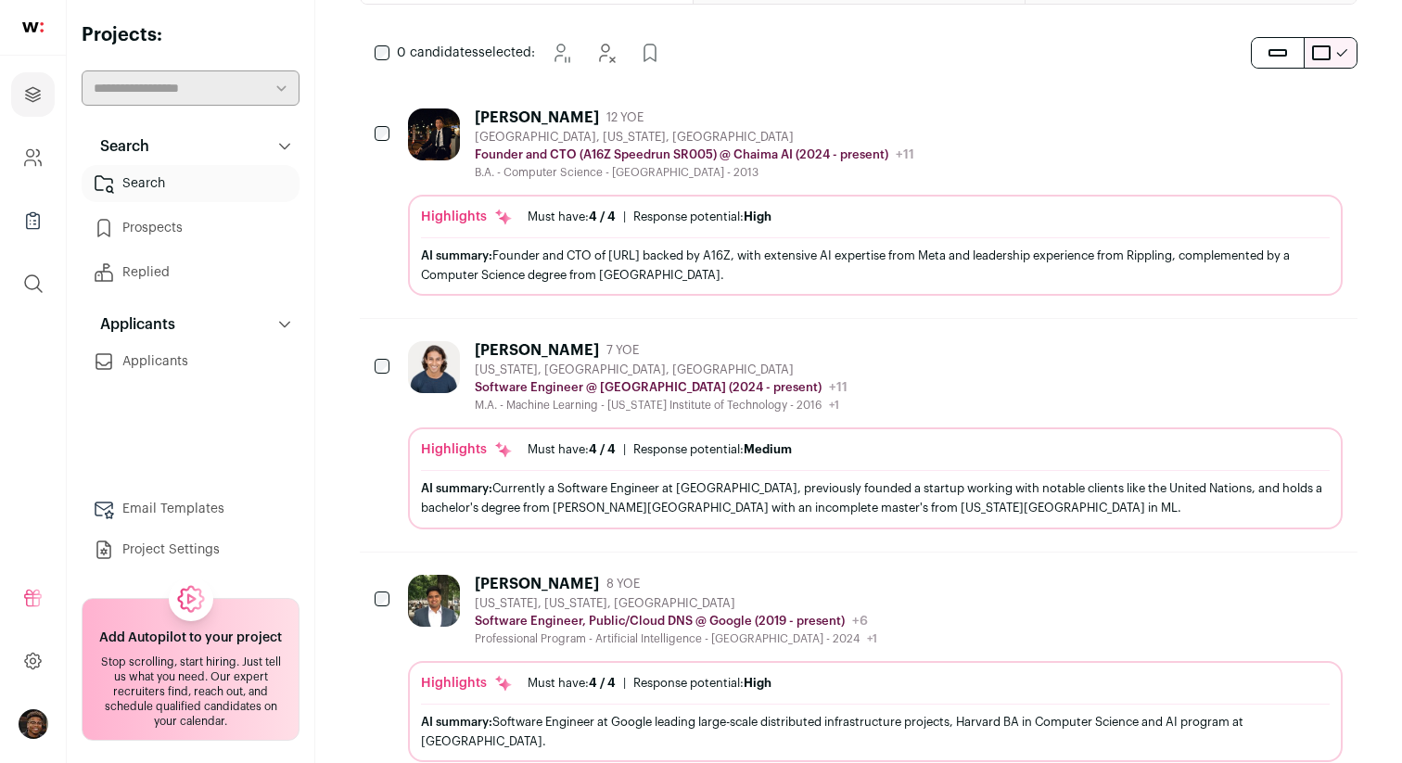
scroll to position [294, 0]
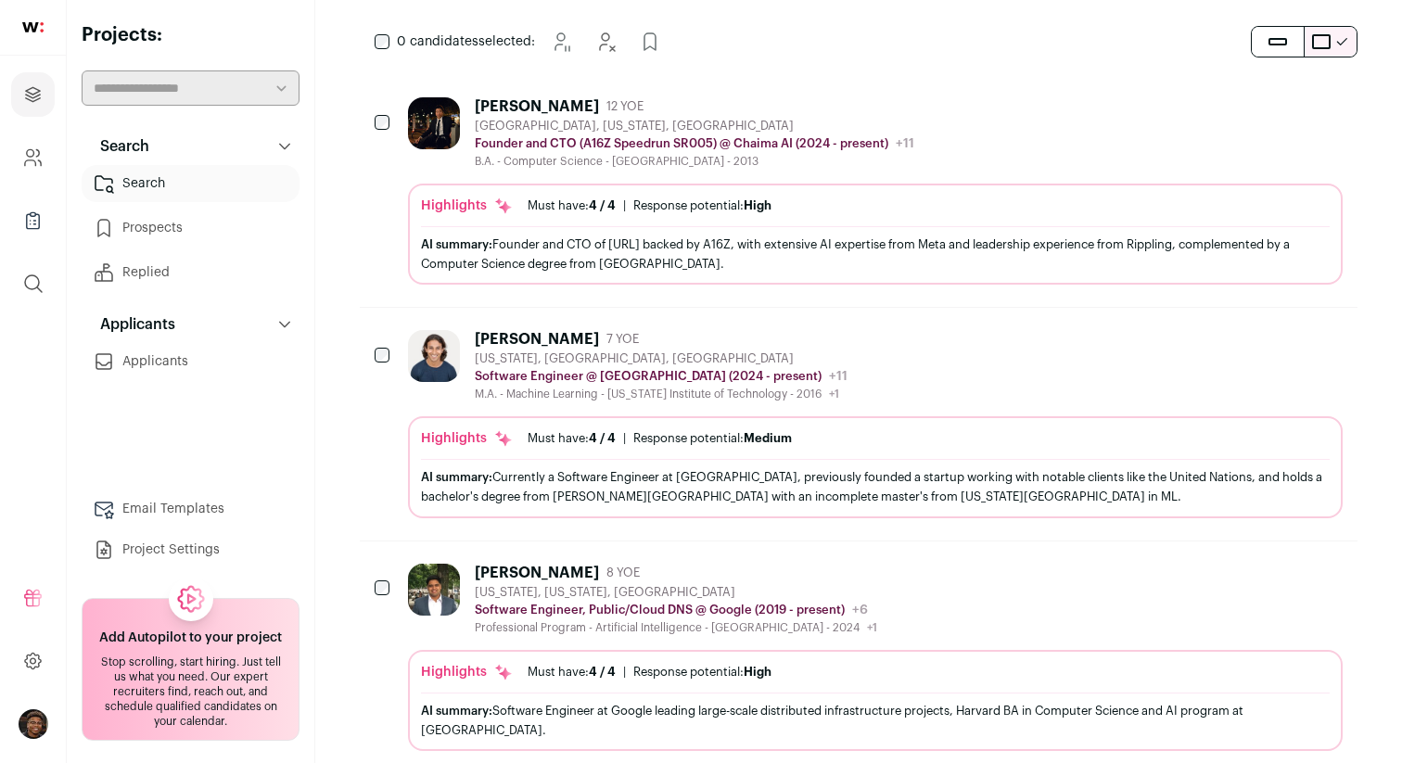
click at [733, 363] on div "[US_STATE], [GEOGRAPHIC_DATA], [GEOGRAPHIC_DATA]" at bounding box center [661, 358] width 373 height 15
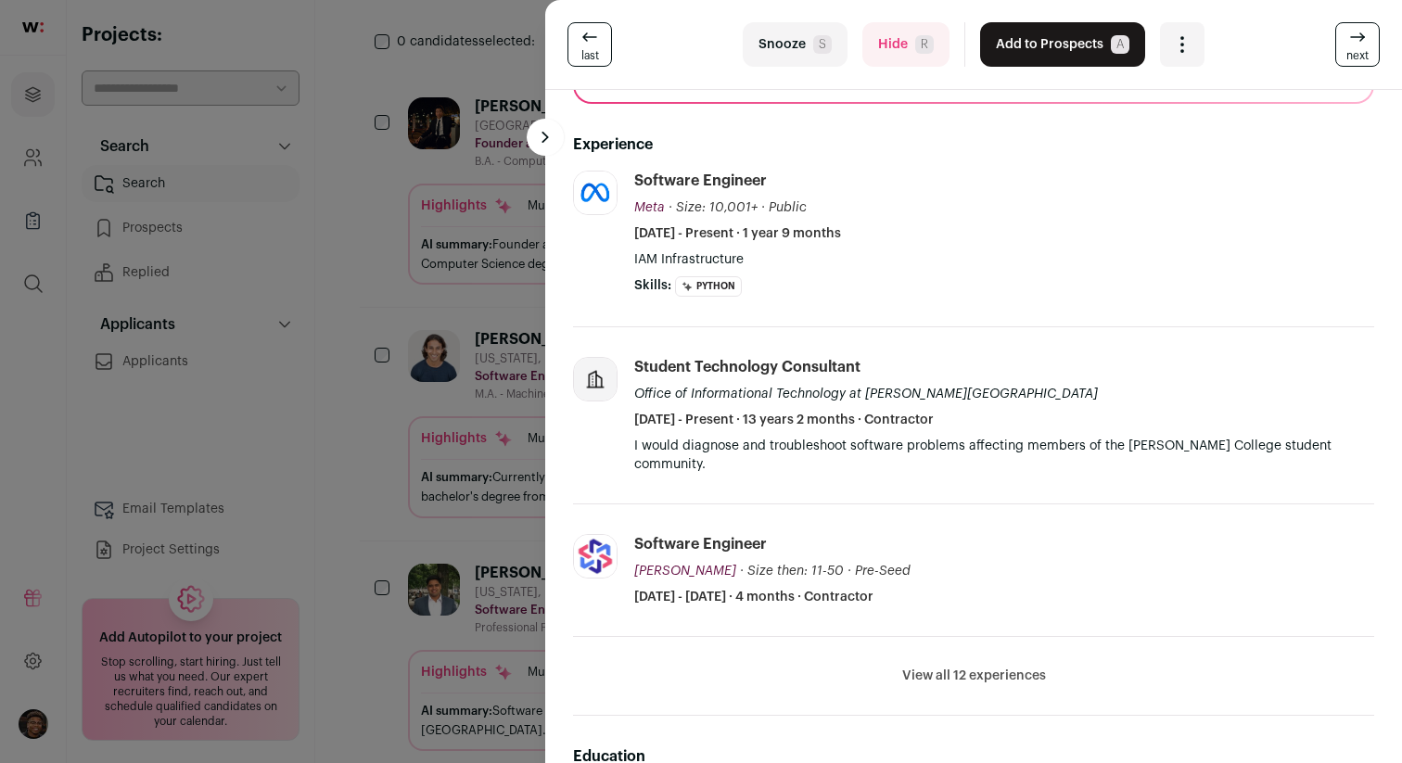
scroll to position [352, 0]
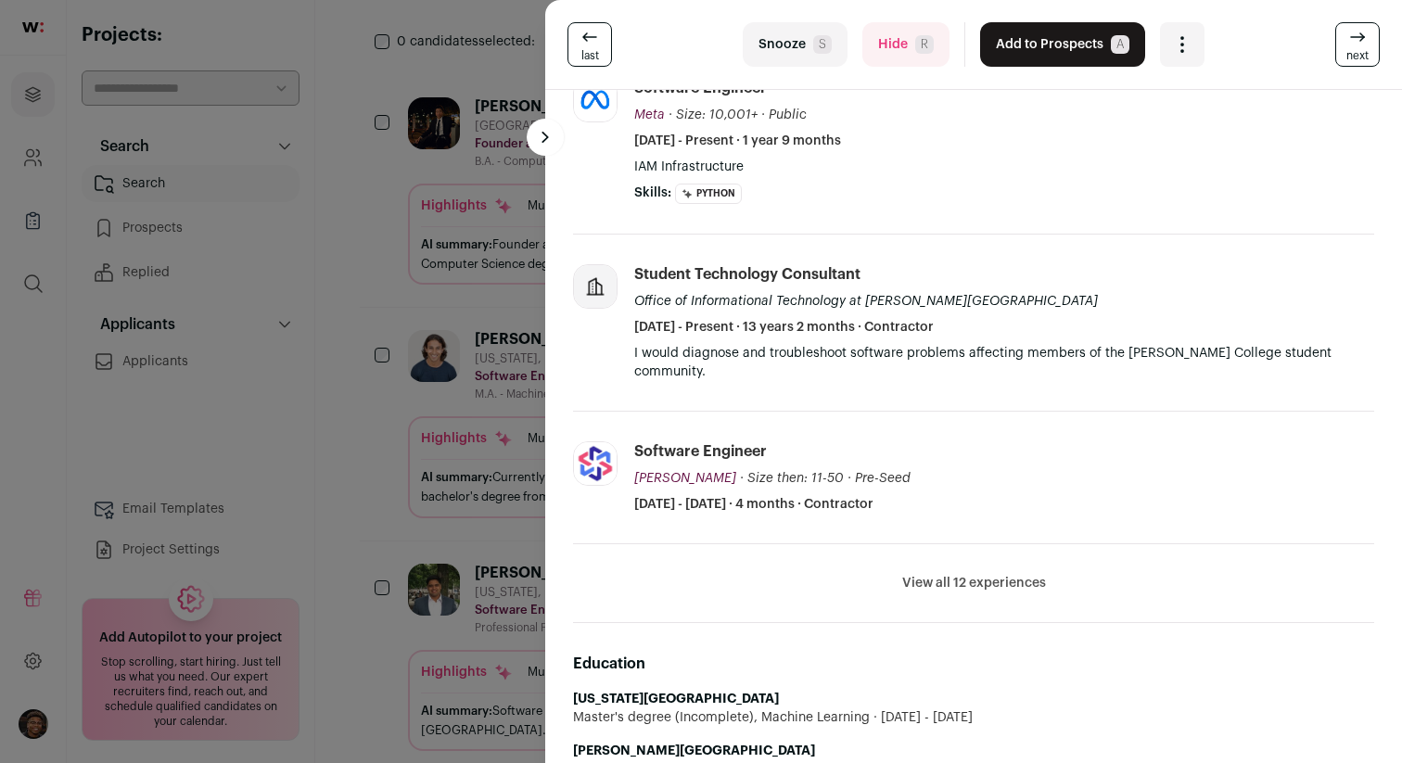
click at [847, 412] on li "[PERSON_NAME] [DOMAIN_NAME] Add to company list Public / Private Private Valuat…" at bounding box center [973, 478] width 801 height 133
click at [371, 403] on div "last Snooze S Hide R Add to Prospects A Are you sure? [PERSON_NAME] is already …" at bounding box center [701, 381] width 1402 height 763
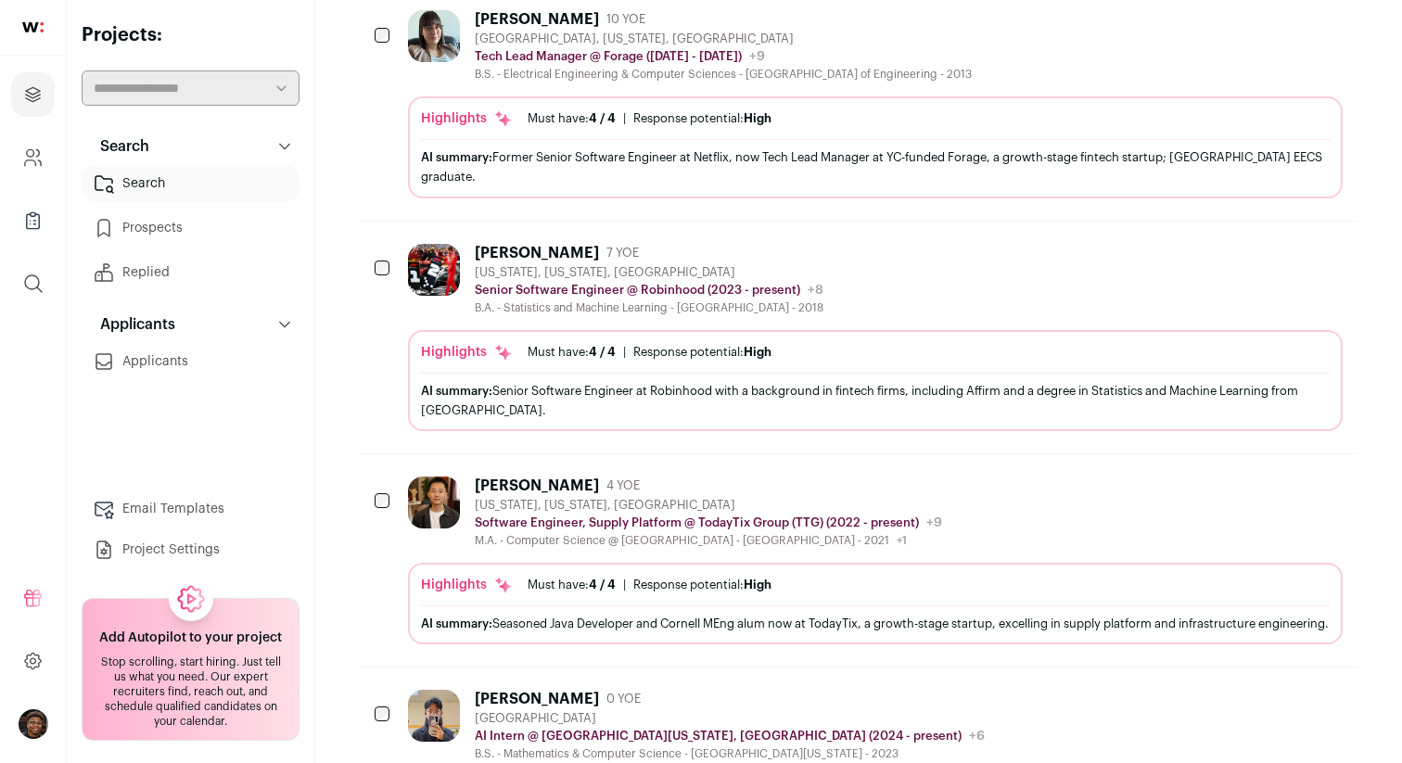
scroll to position [2029, 0]
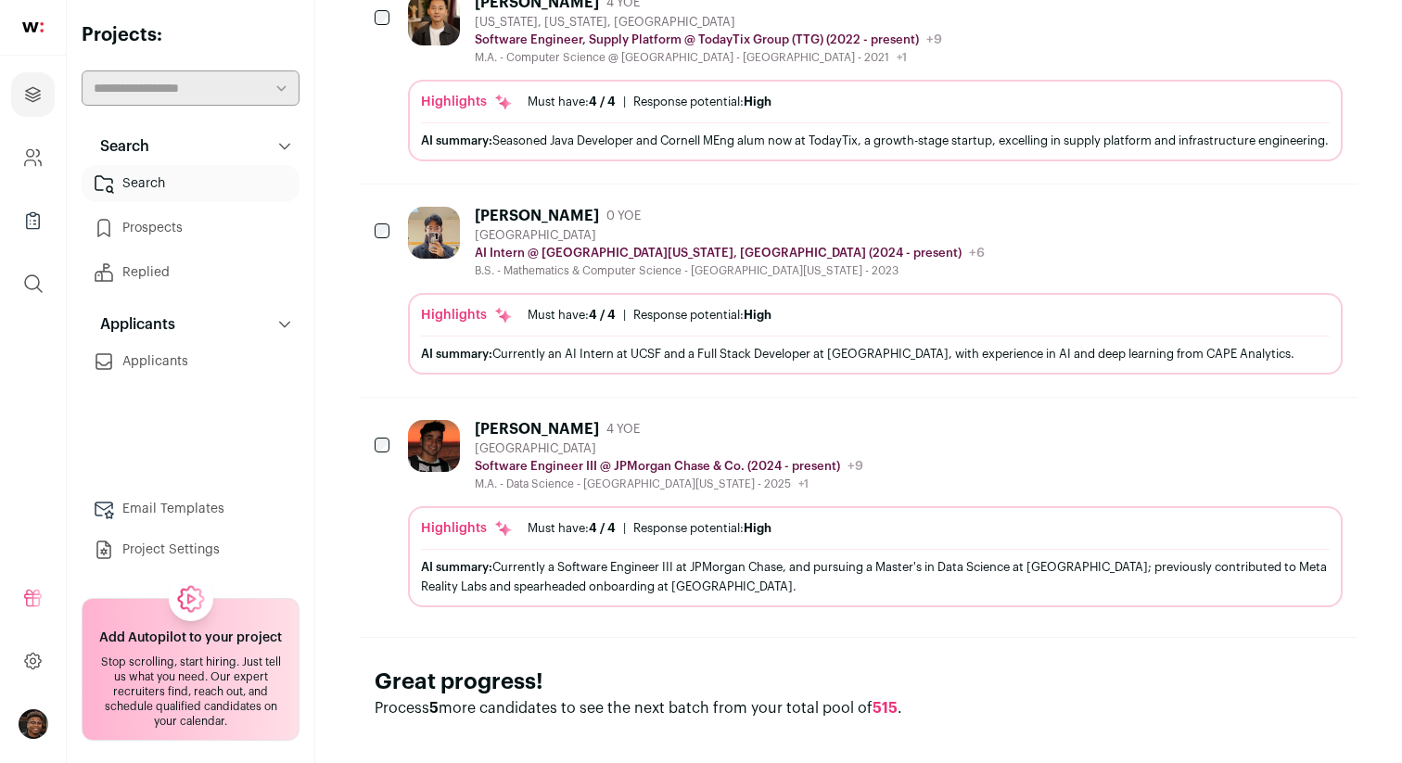
click at [431, 697] on p "Process 5 more candidates to see the next batch from your total pool of 515 ." at bounding box center [859, 708] width 968 height 22
click at [638, 557] on div "AI summary: Currently a Software Engineer III at JPMorgan Chase, and pursuing a…" at bounding box center [875, 576] width 909 height 39
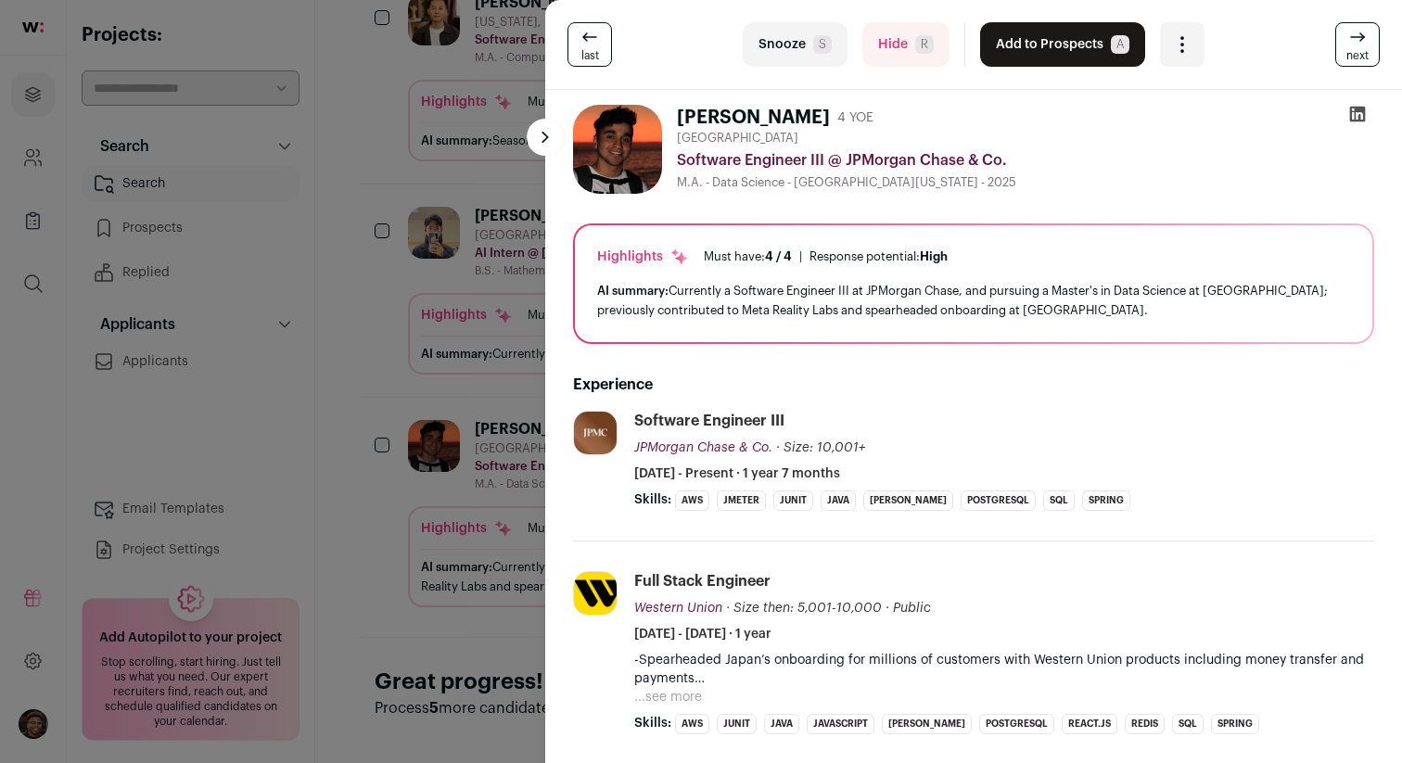
click at [397, 305] on div "last Snooze S Hide R Add to Prospects A Are you sure? [PERSON_NAME] is already …" at bounding box center [701, 381] width 1402 height 763
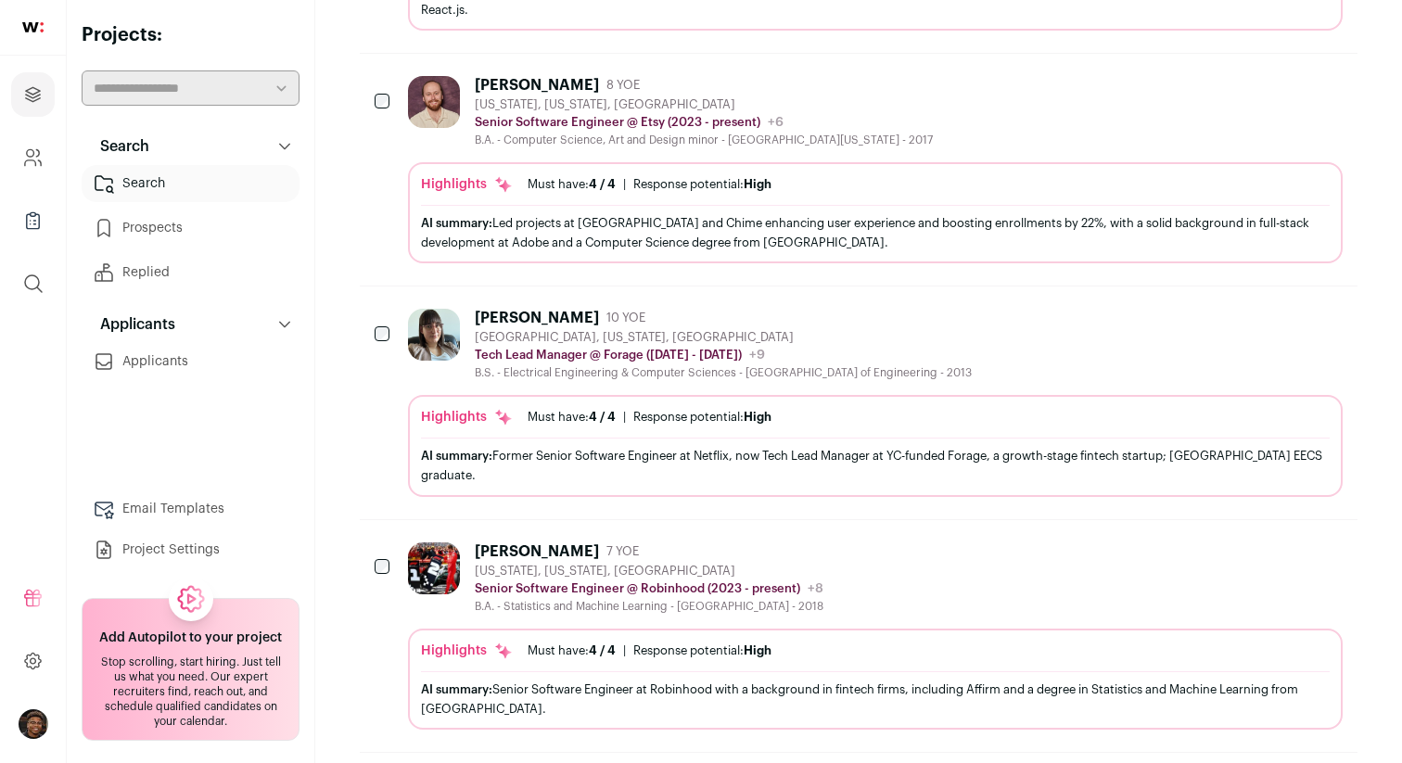
scroll to position [1230, 0]
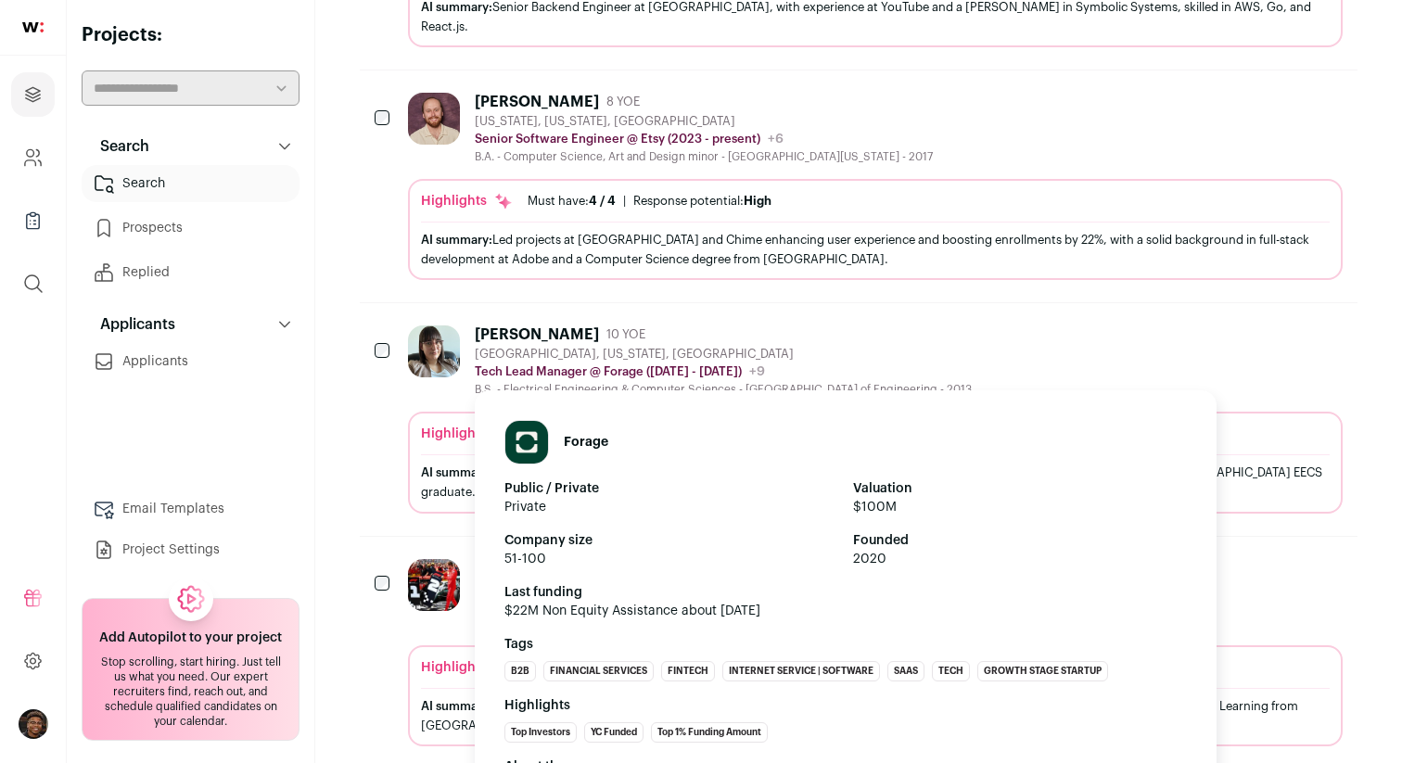
click at [613, 364] on p "Tech Lead Manager @ Forage ([DATE] - [DATE])" at bounding box center [608, 371] width 267 height 15
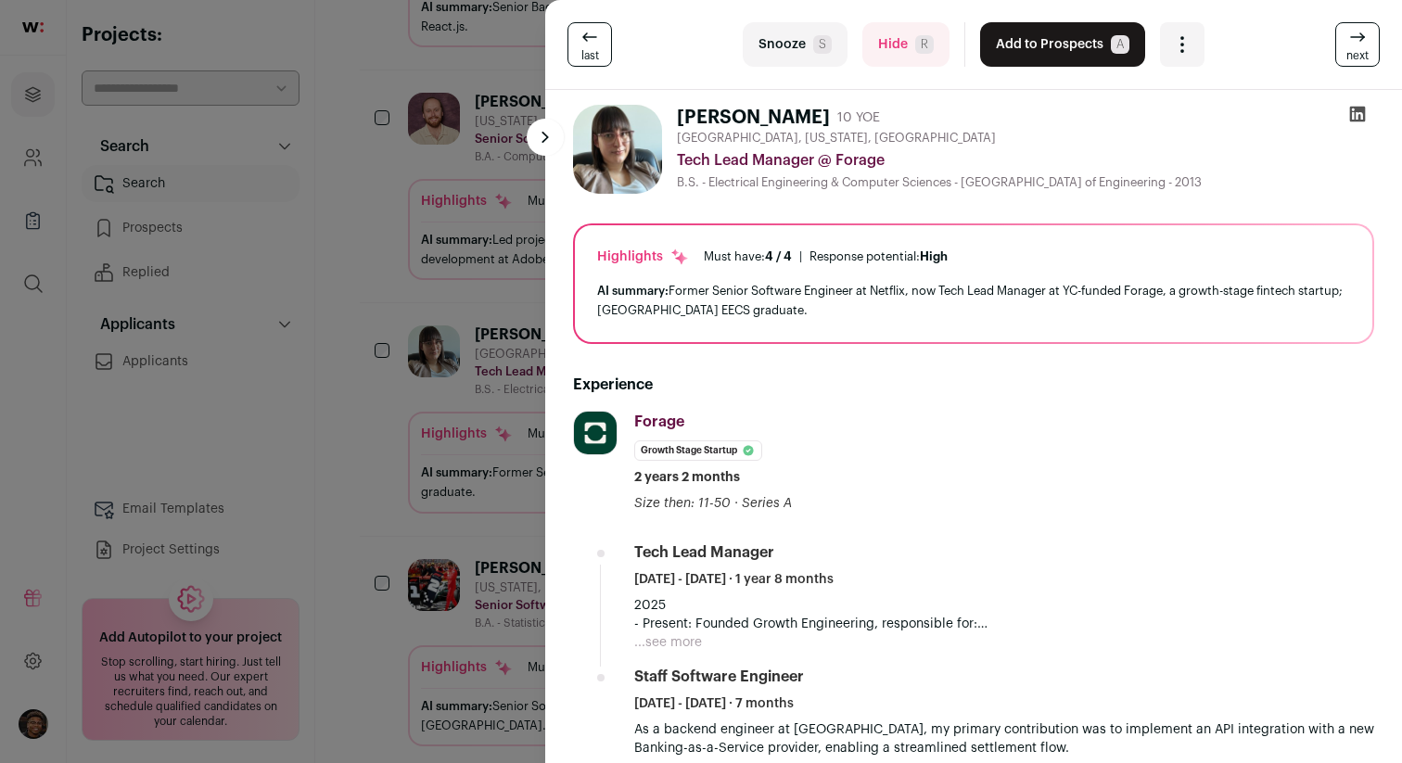
click at [592, 53] on span "last" at bounding box center [590, 55] width 18 height 15
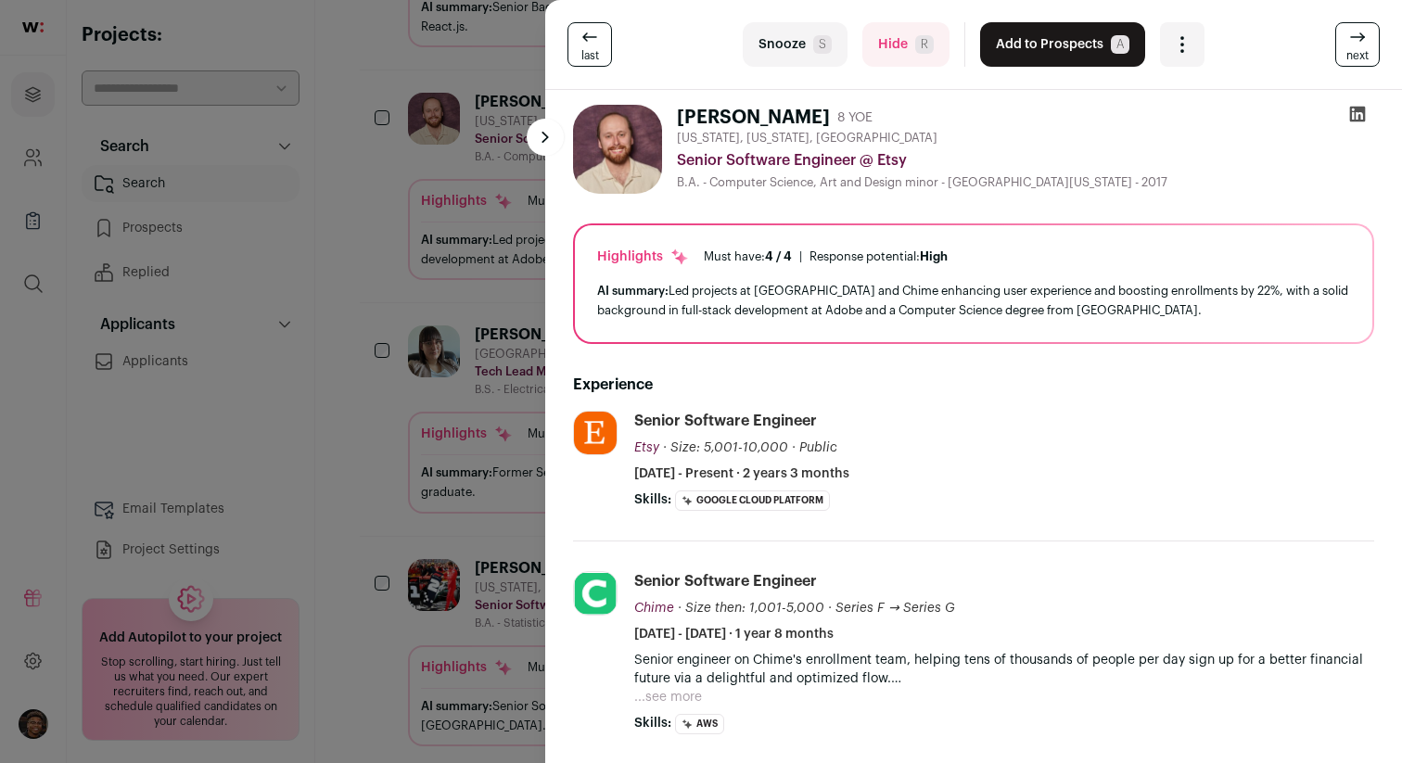
click at [1351, 40] on icon at bounding box center [1357, 37] width 22 height 22
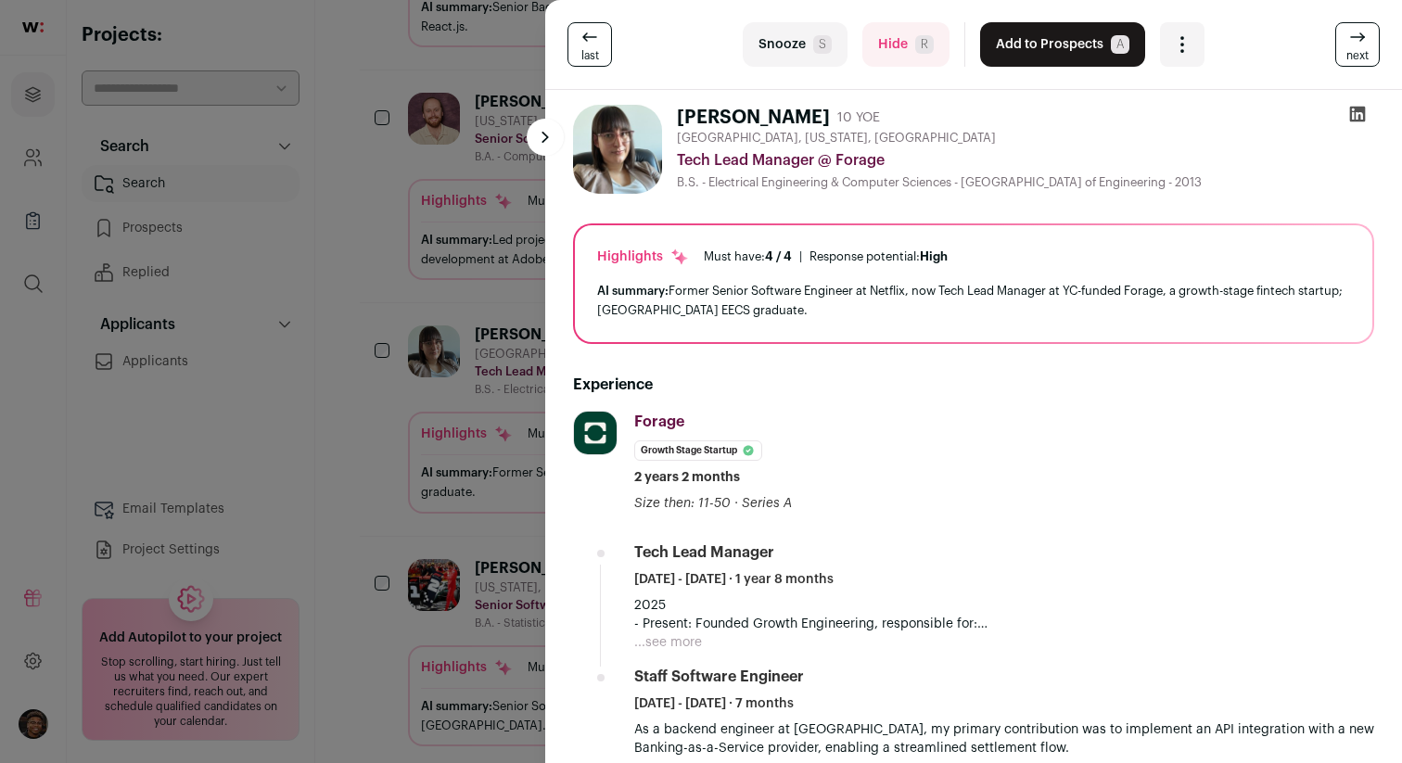
click at [1349, 40] on icon at bounding box center [1357, 37] width 22 height 22
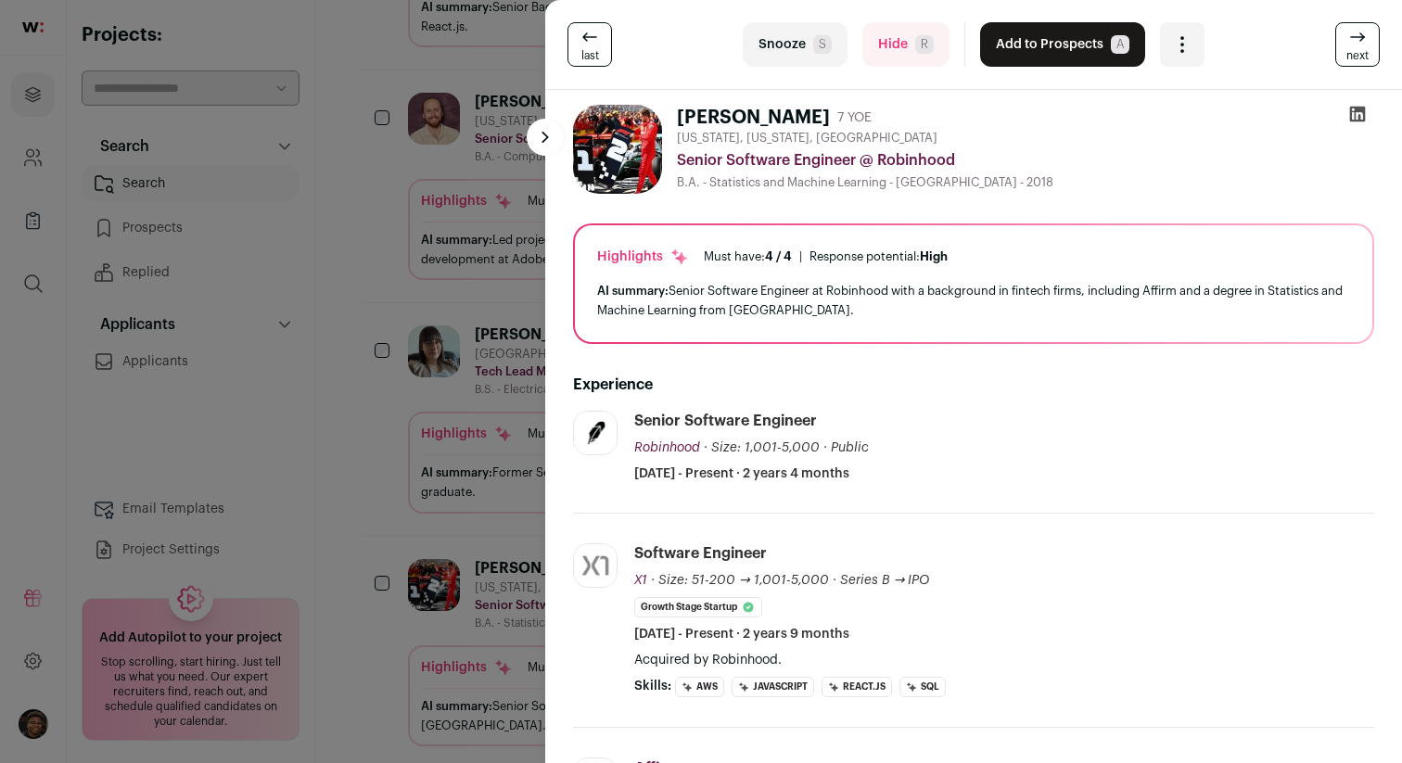
click at [1349, 40] on icon at bounding box center [1357, 37] width 22 height 22
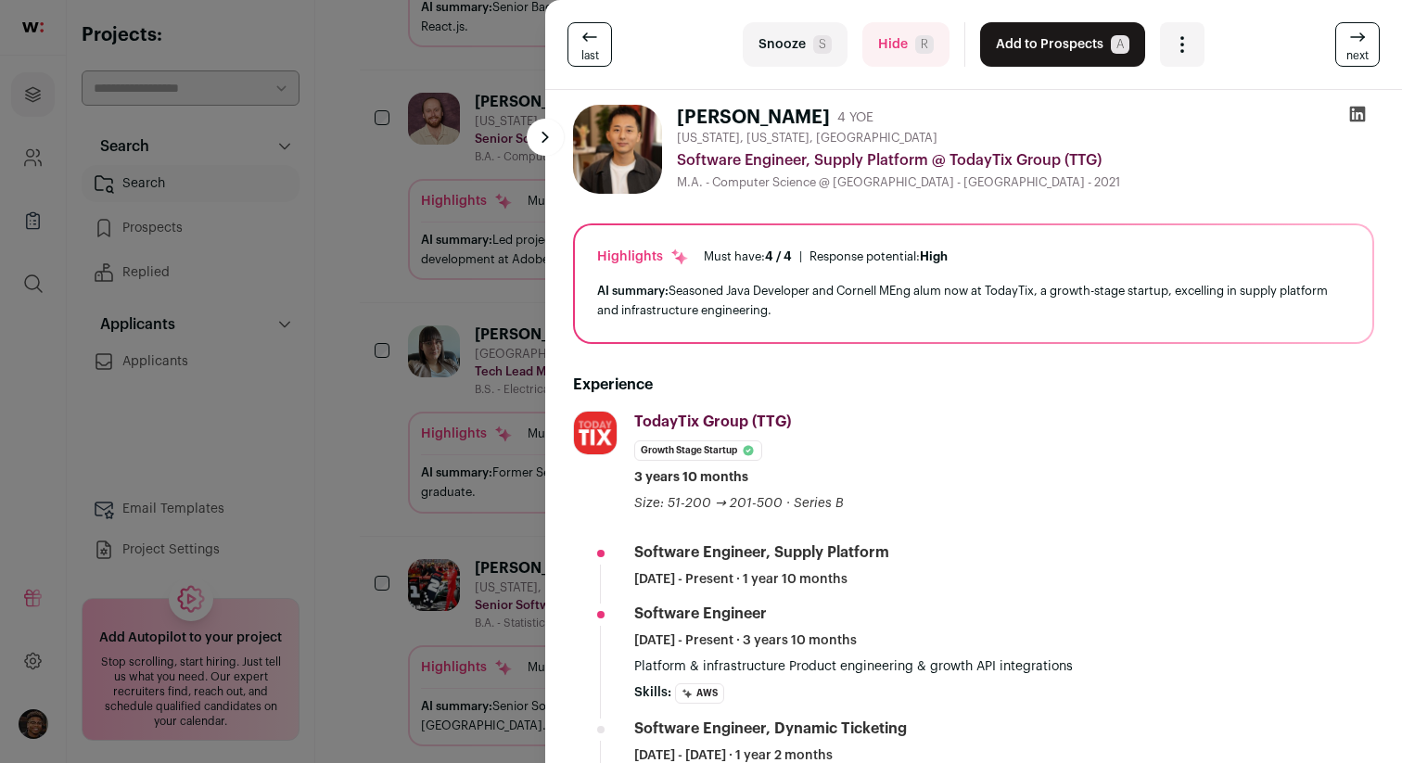
click at [1349, 40] on icon at bounding box center [1357, 37] width 22 height 22
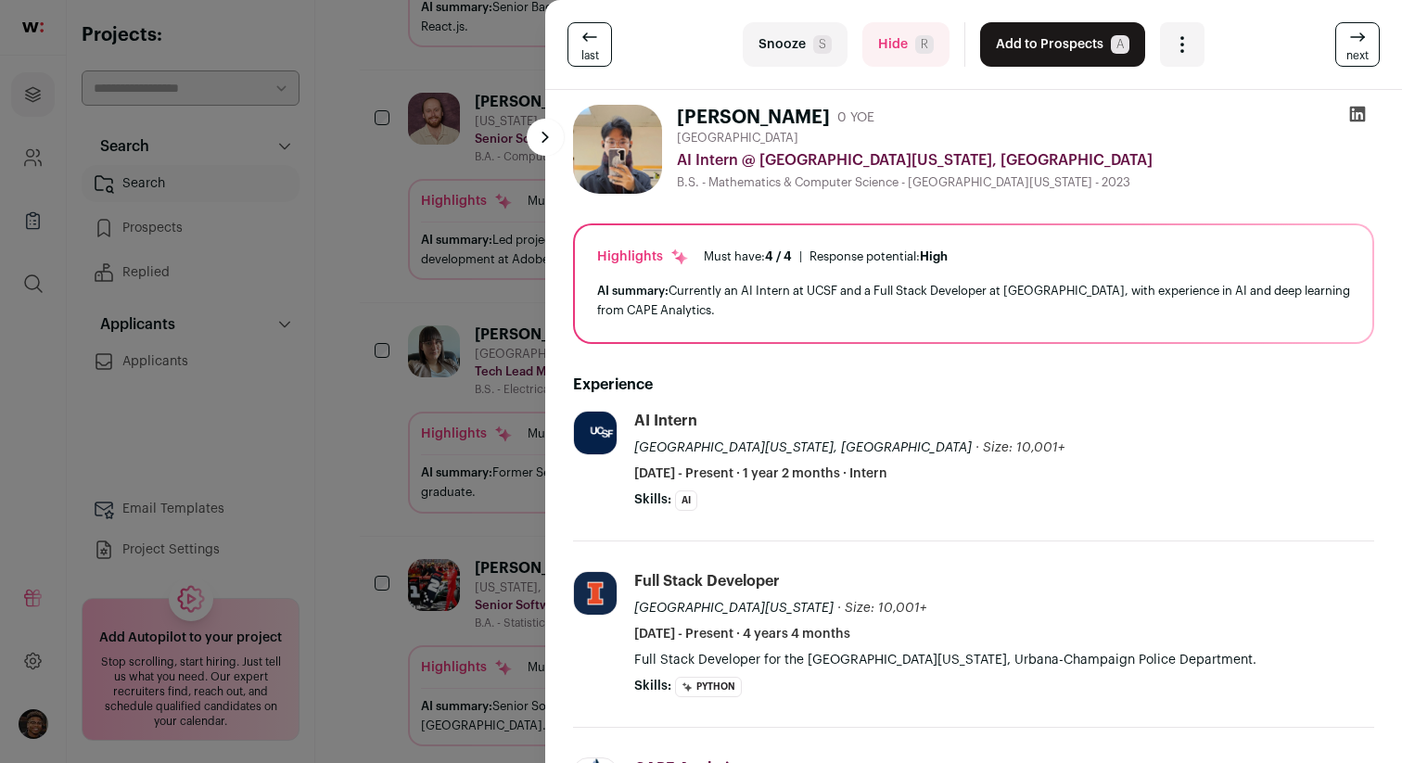
click at [1349, 40] on icon at bounding box center [1357, 37] width 22 height 22
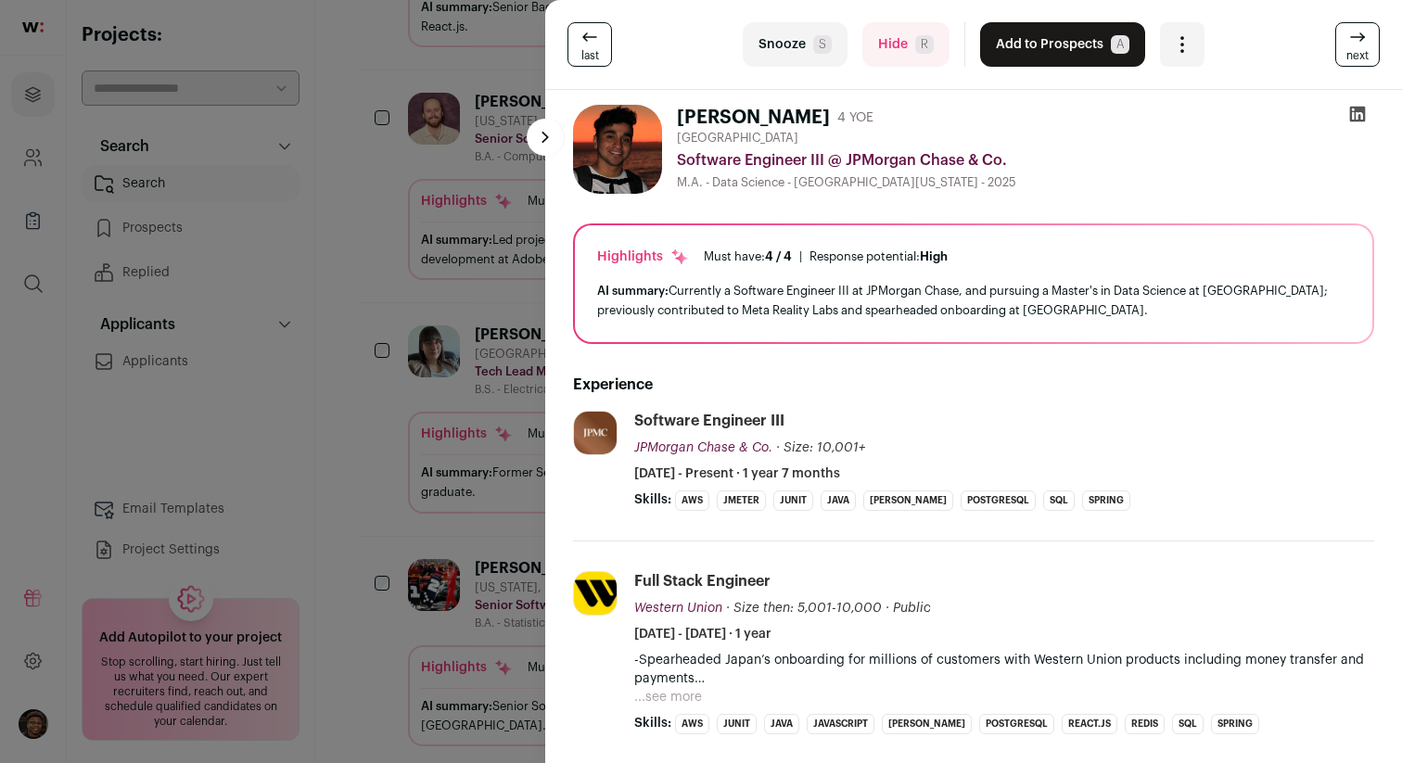
click at [1349, 40] on icon at bounding box center [1357, 37] width 22 height 22
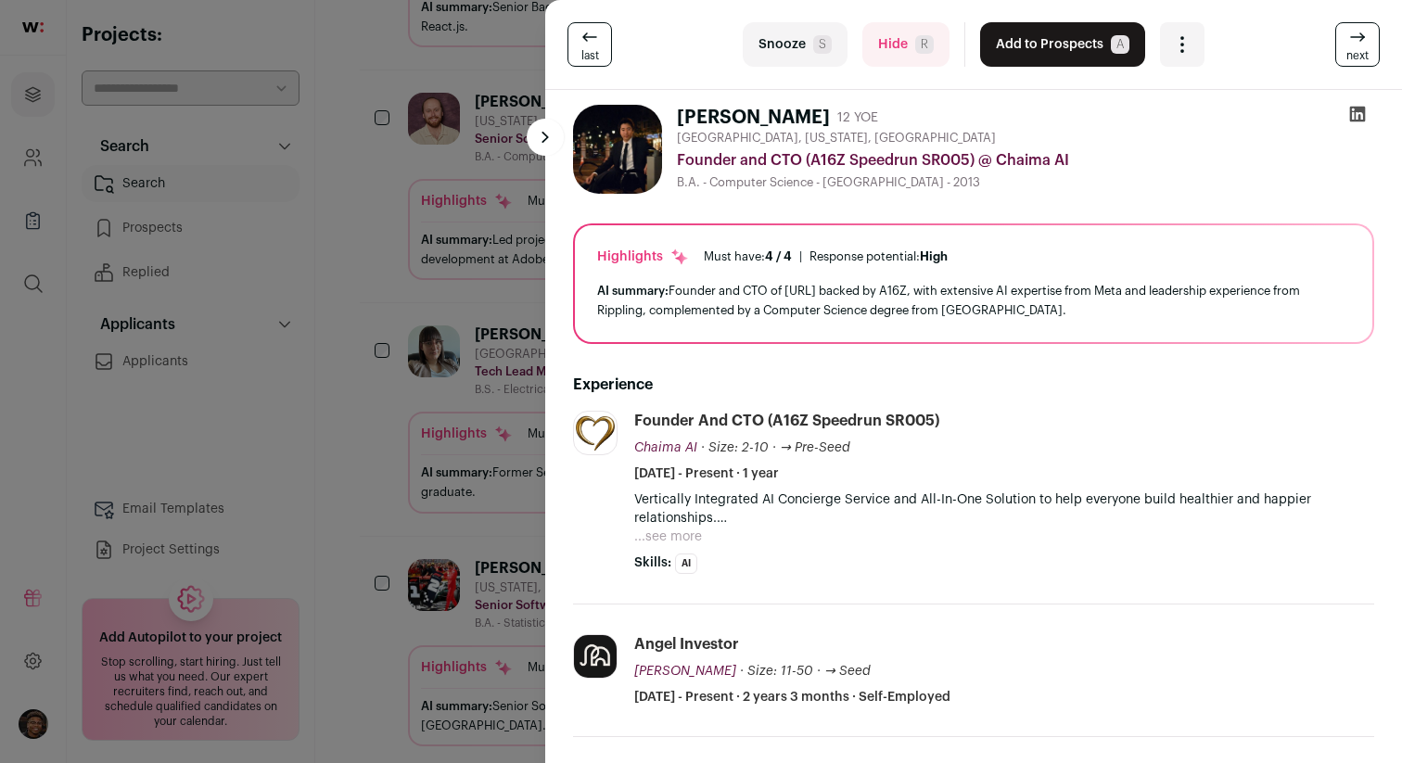
click at [1349, 40] on icon at bounding box center [1357, 37] width 22 height 22
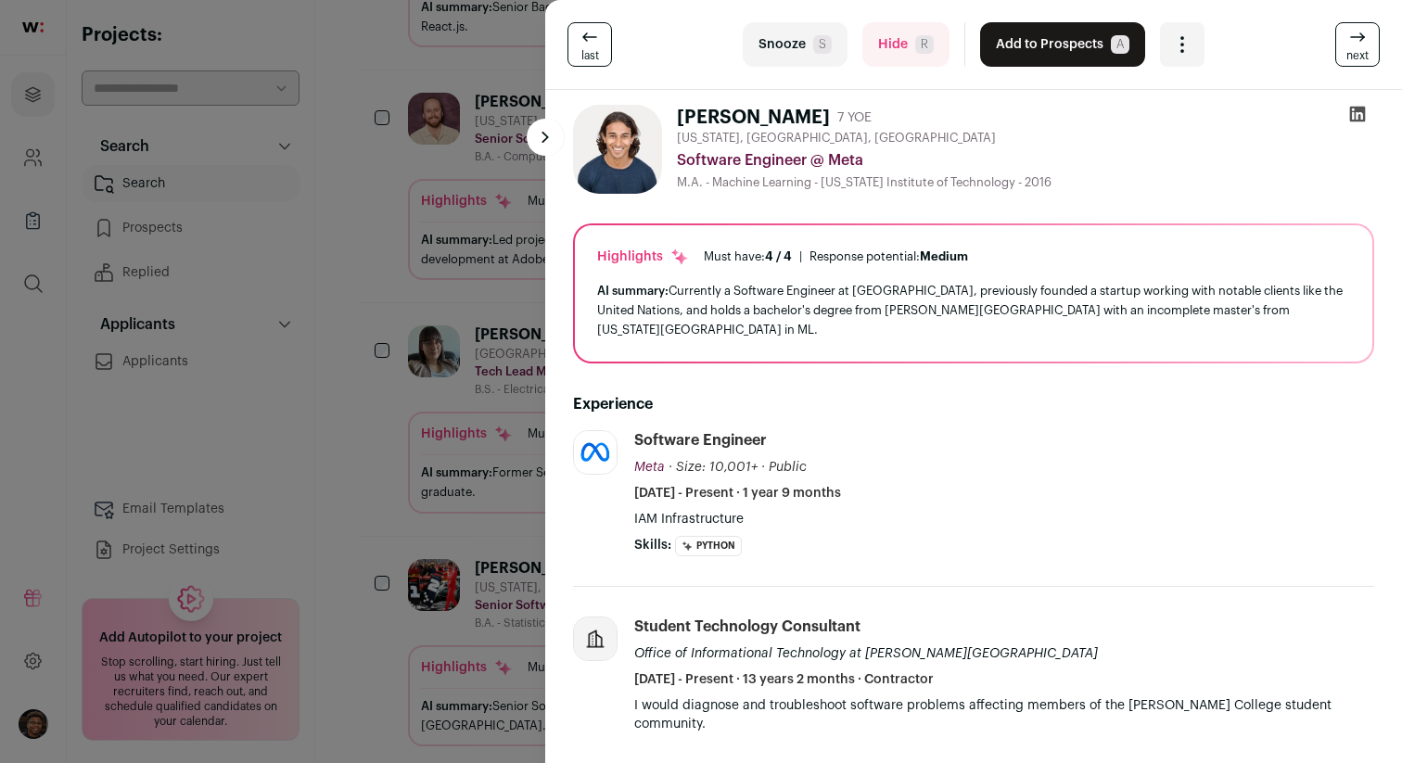
click at [1349, 40] on icon at bounding box center [1357, 37] width 22 height 22
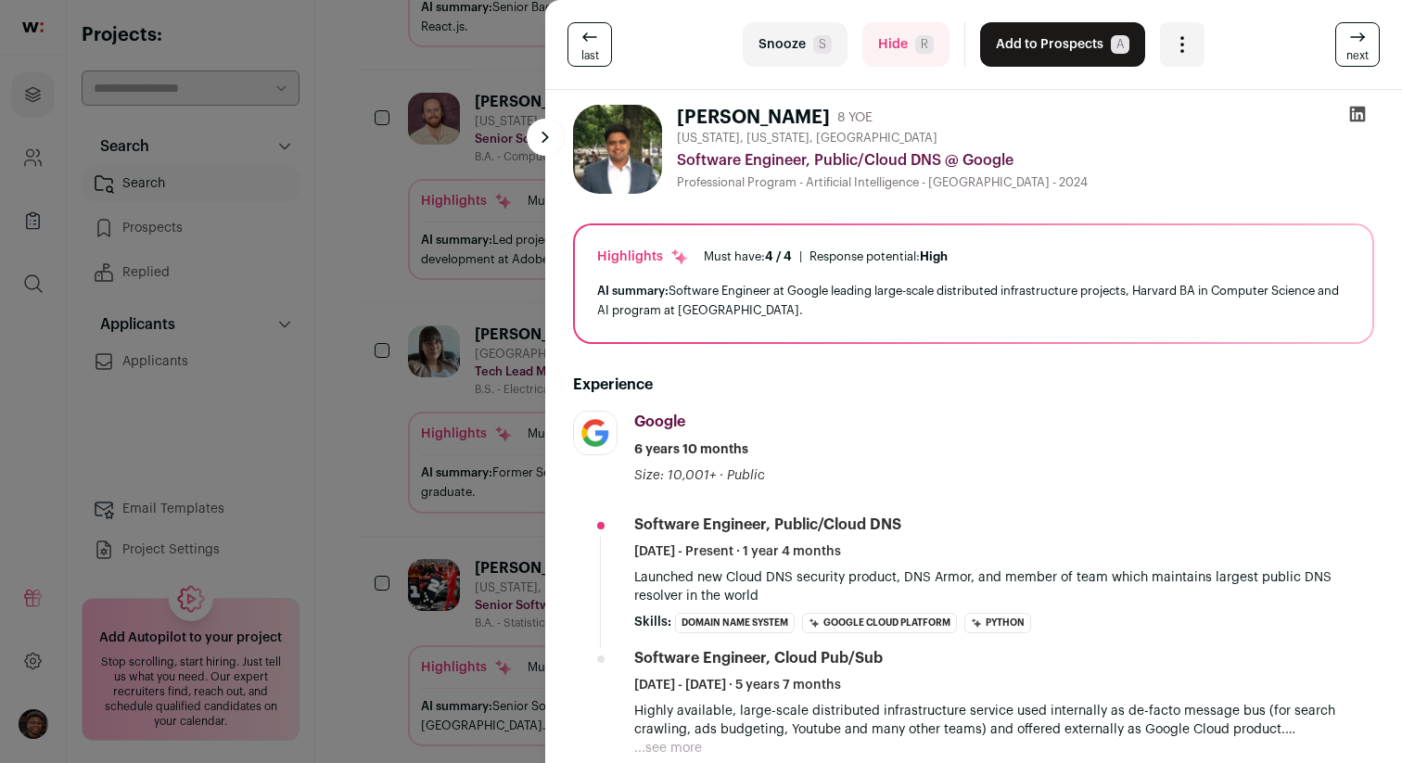
click at [1349, 40] on html "Projects Company and ATS Settings Company Lists (Experimental) Global Search Re…" at bounding box center [701, 175] width 1402 height 2811
click at [1349, 40] on icon at bounding box center [1357, 37] width 22 height 22
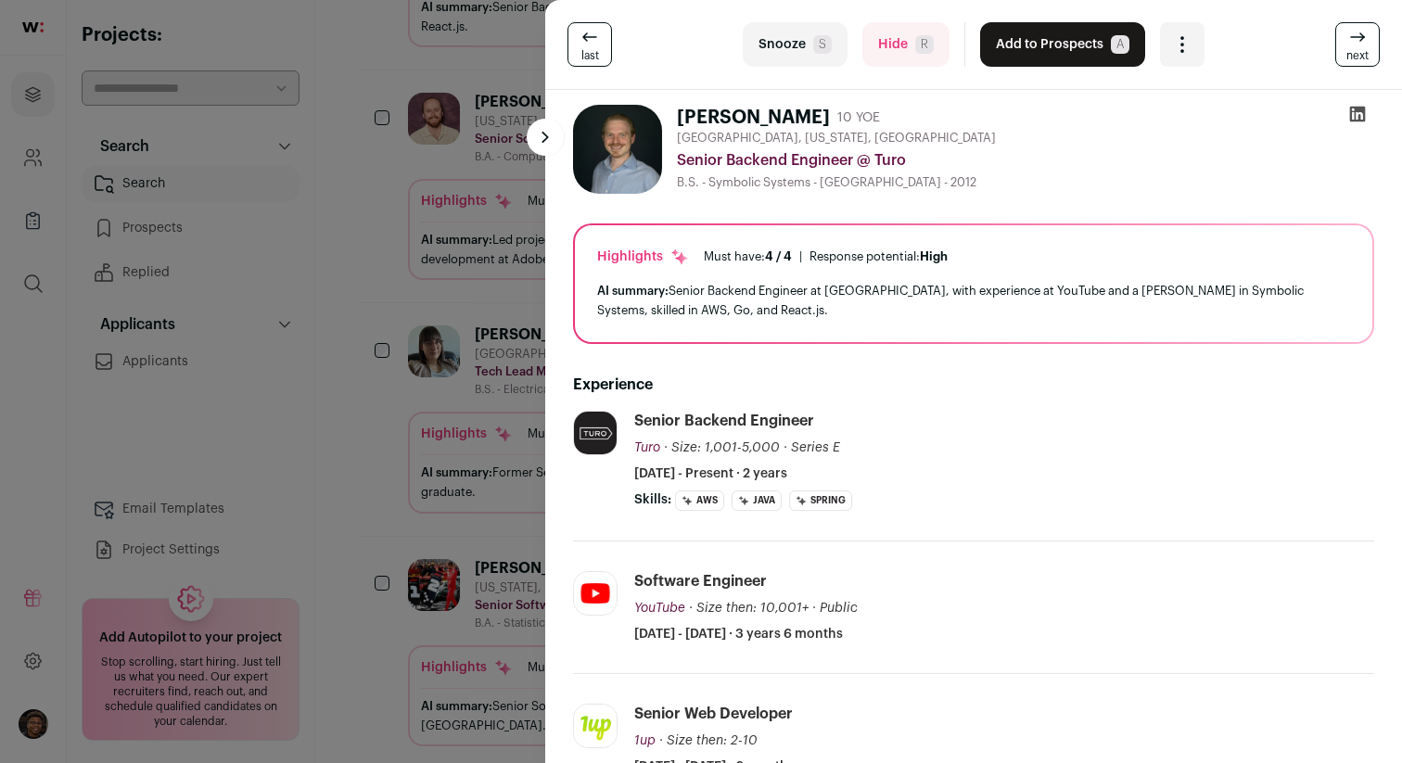
click at [1349, 40] on icon at bounding box center [1357, 37] width 22 height 22
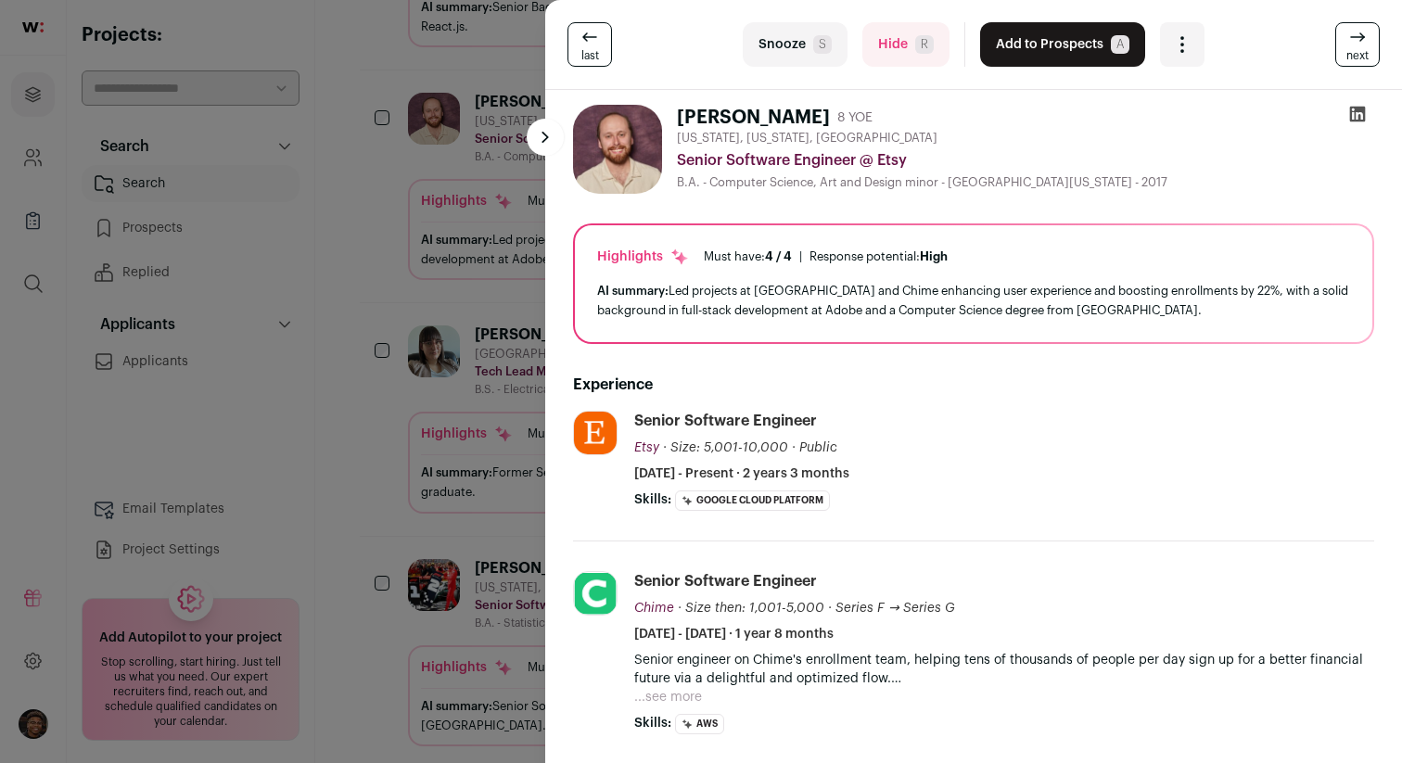
click at [1349, 40] on icon at bounding box center [1357, 37] width 22 height 22
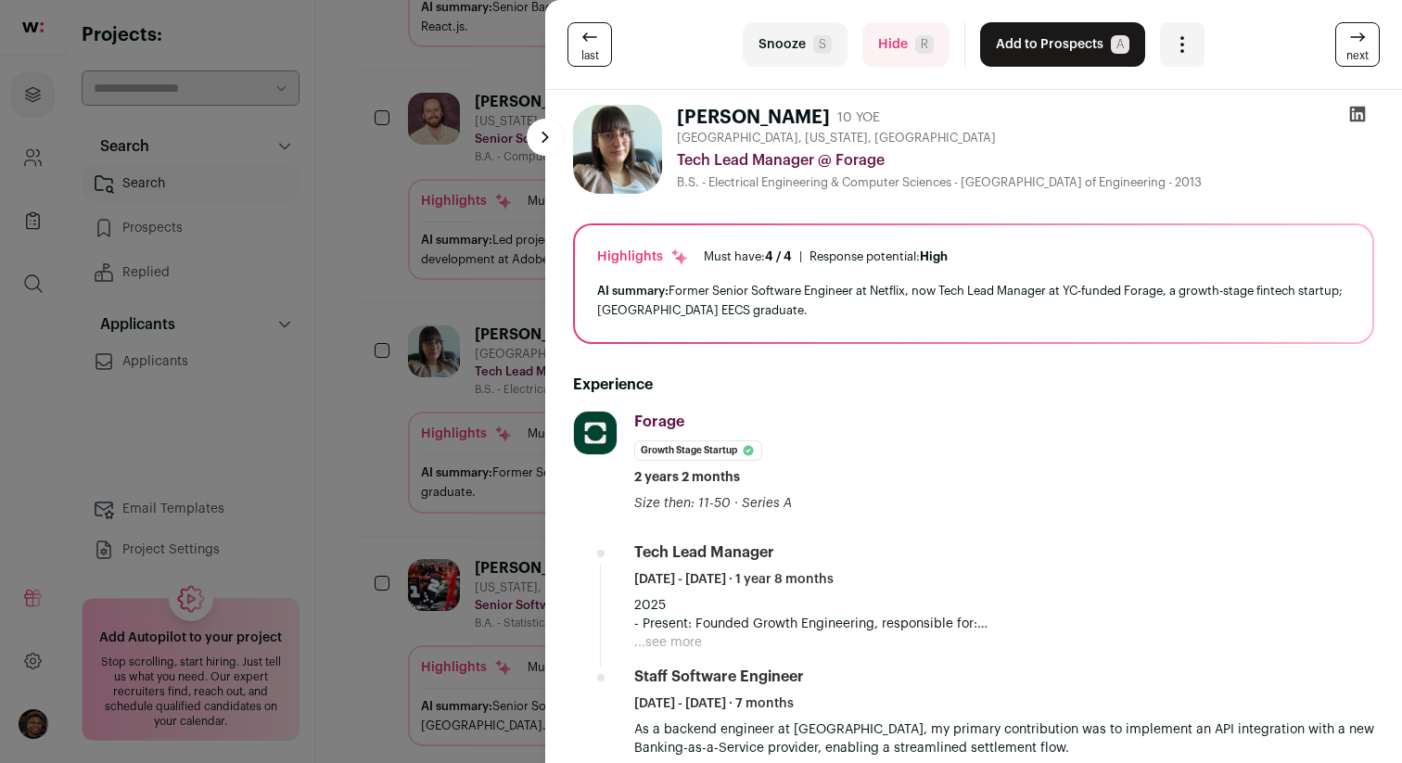
click at [1349, 40] on icon at bounding box center [1357, 37] width 22 height 22
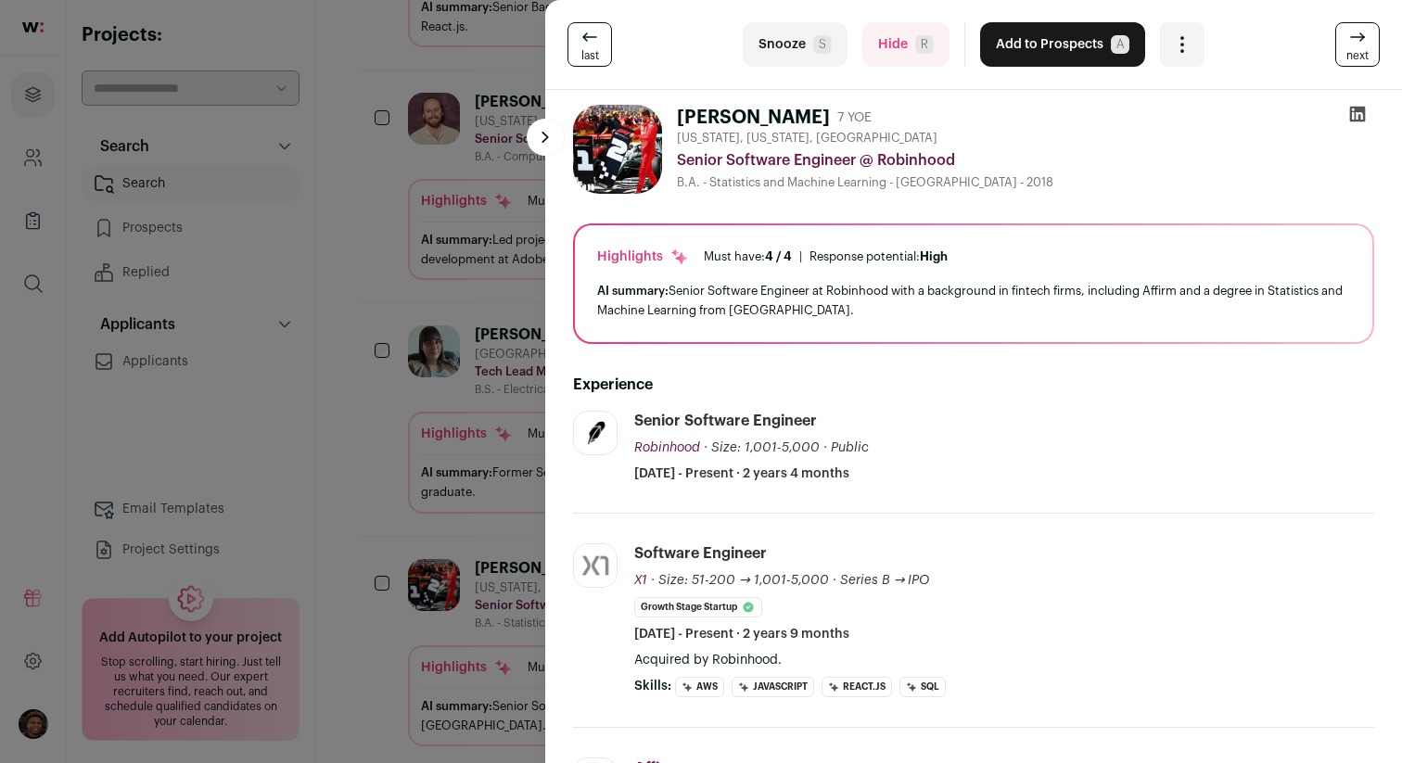
click at [1349, 40] on icon at bounding box center [1357, 37] width 22 height 22
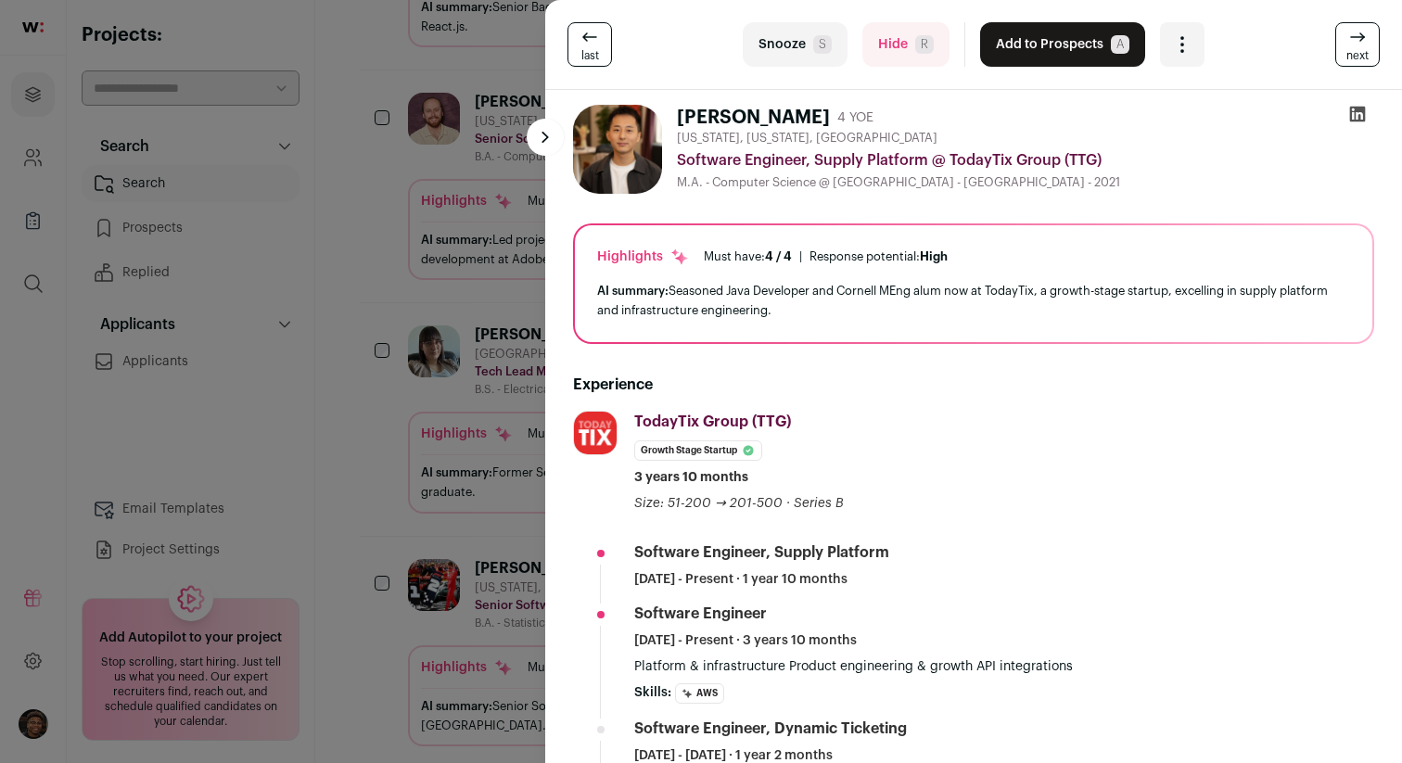
click at [1349, 40] on icon at bounding box center [1357, 37] width 22 height 22
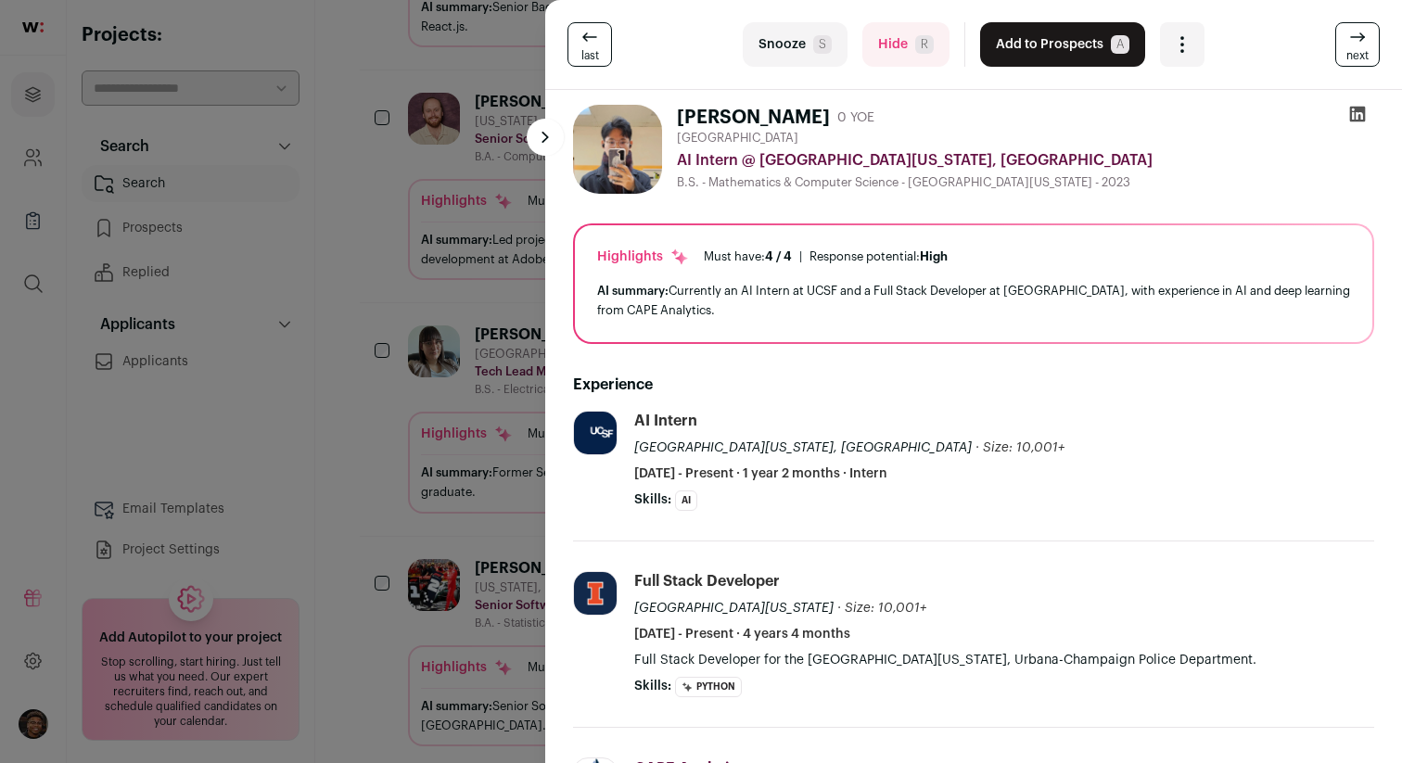
click at [1349, 40] on icon at bounding box center [1357, 37] width 22 height 22
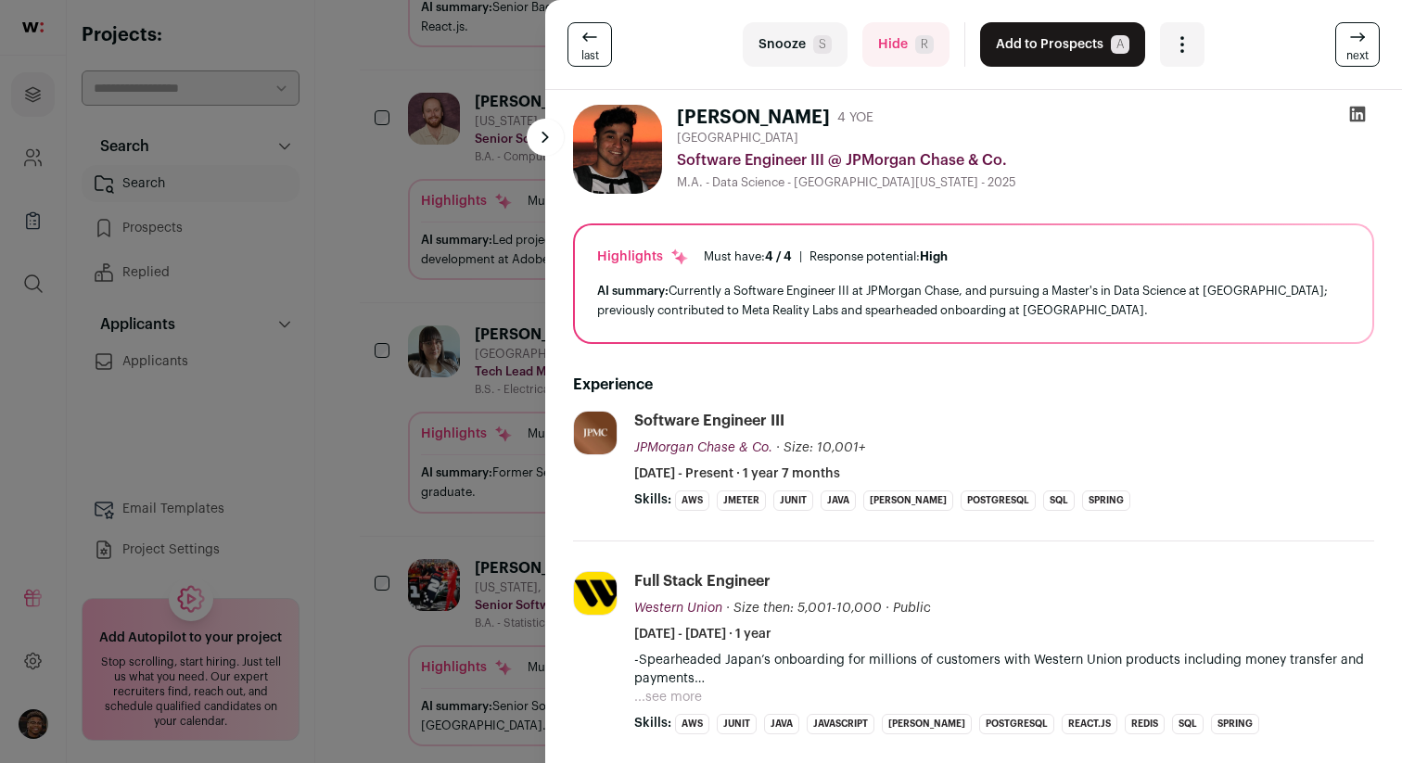
click at [1349, 40] on icon at bounding box center [1357, 37] width 22 height 22
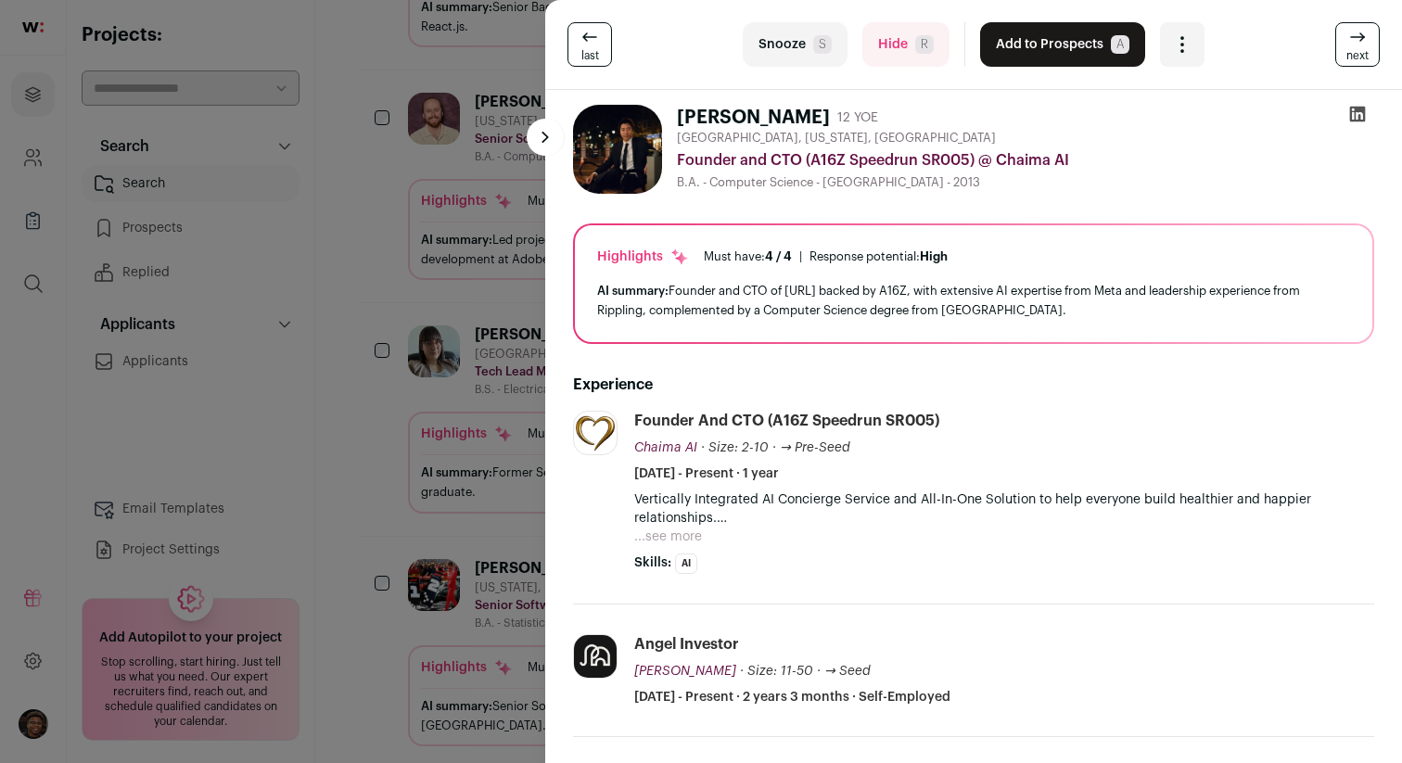
click at [1349, 40] on icon at bounding box center [1357, 37] width 22 height 22
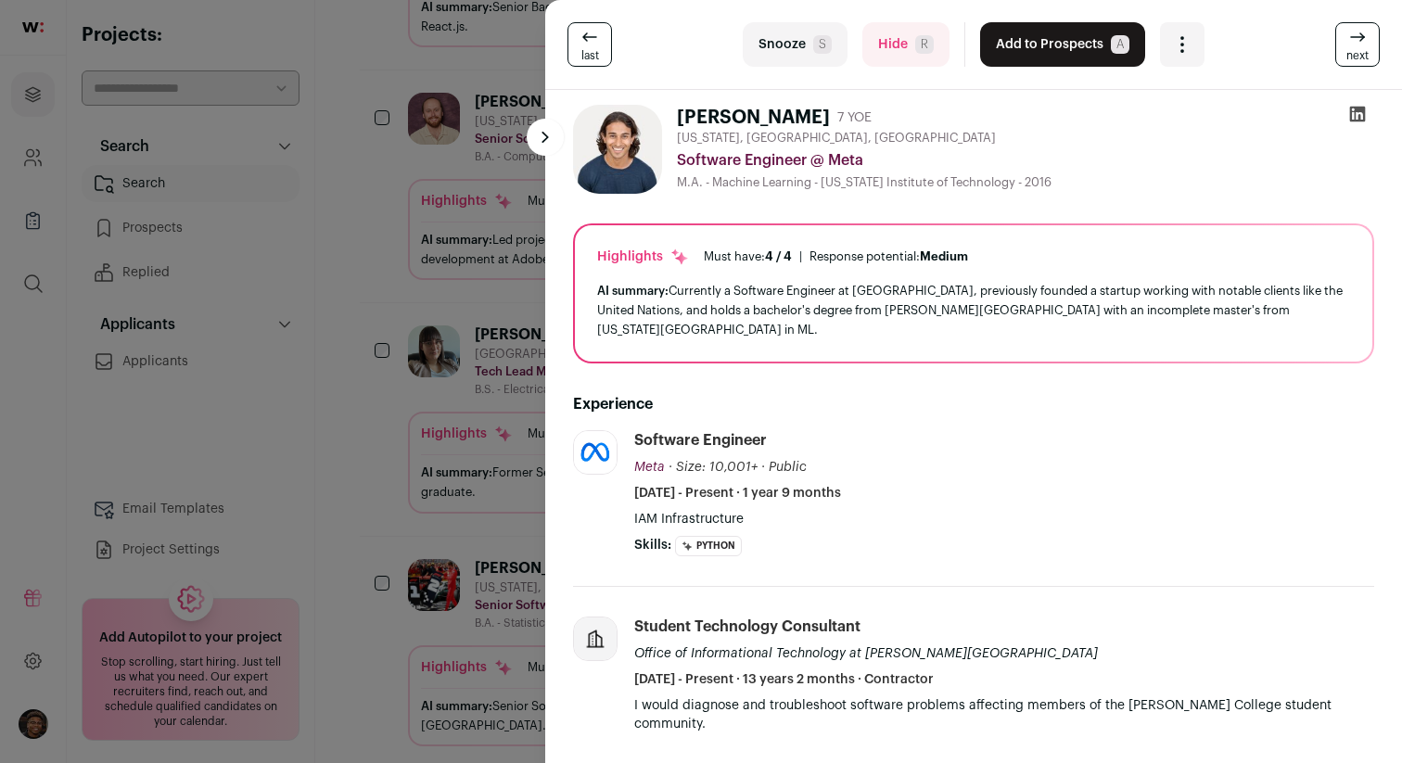
click at [1349, 40] on icon at bounding box center [1357, 37] width 22 height 22
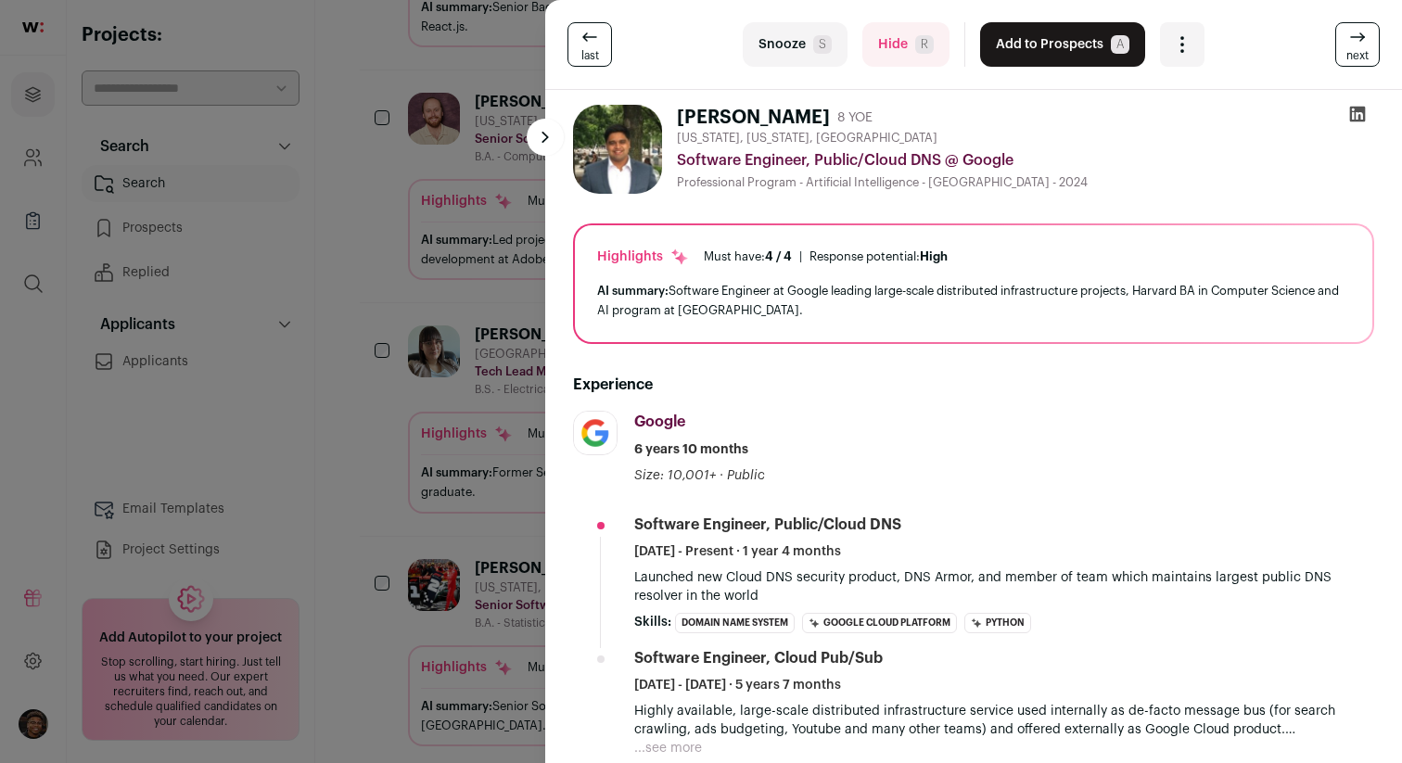
click at [1349, 40] on icon at bounding box center [1357, 37] width 22 height 22
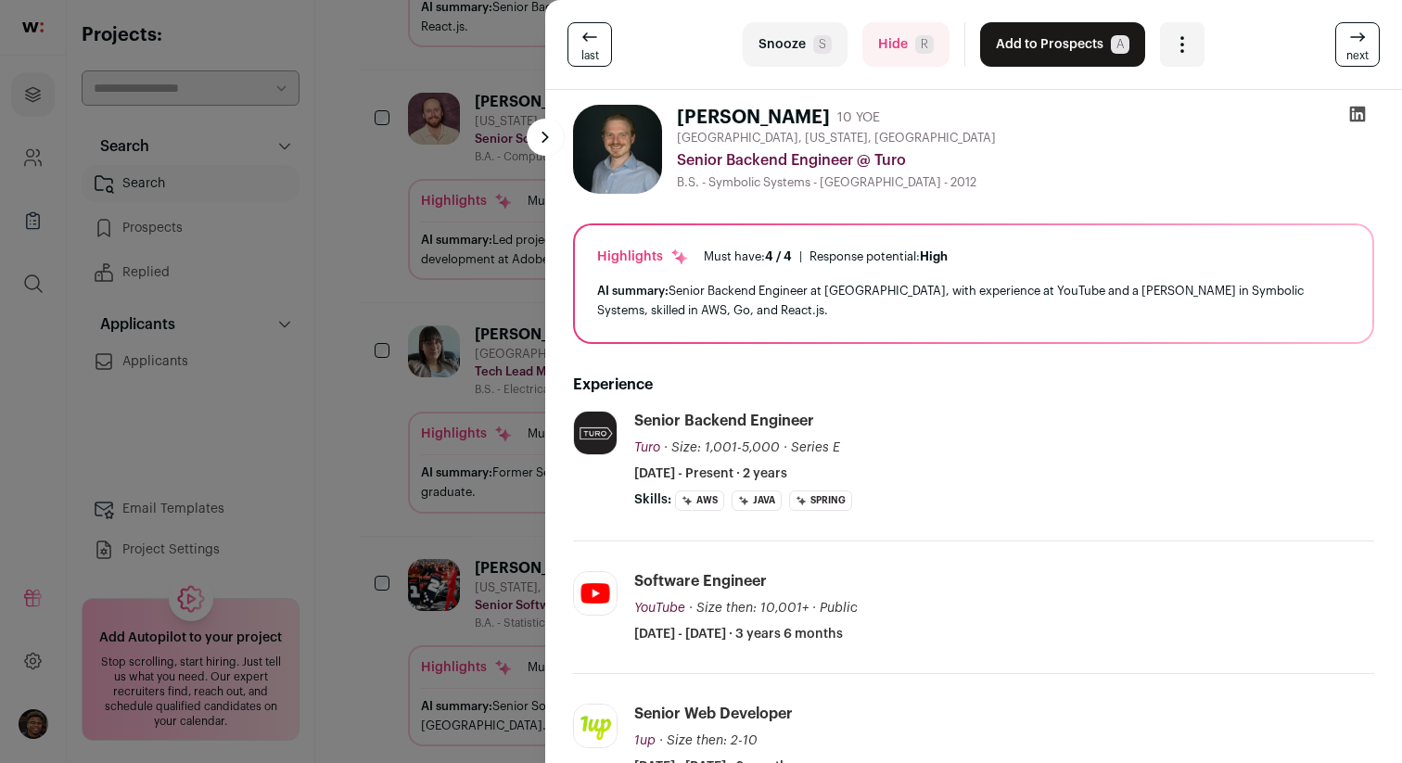
click at [1349, 40] on icon at bounding box center [1357, 37] width 22 height 22
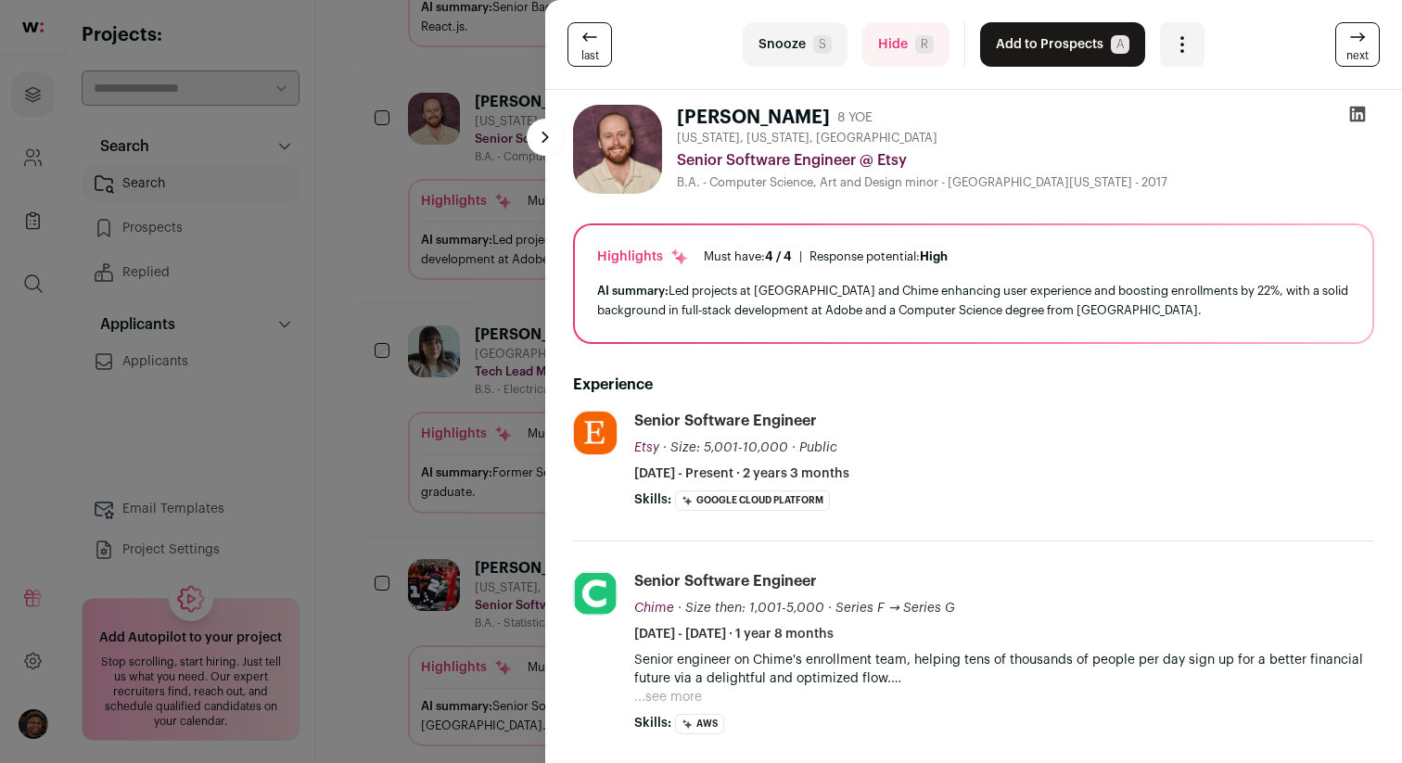
click at [1349, 40] on icon at bounding box center [1357, 37] width 22 height 22
click at [1349, 40] on html "Projects Company and ATS Settings Company Lists (Experimental) Global Search Re…" at bounding box center [701, 175] width 1402 height 2811
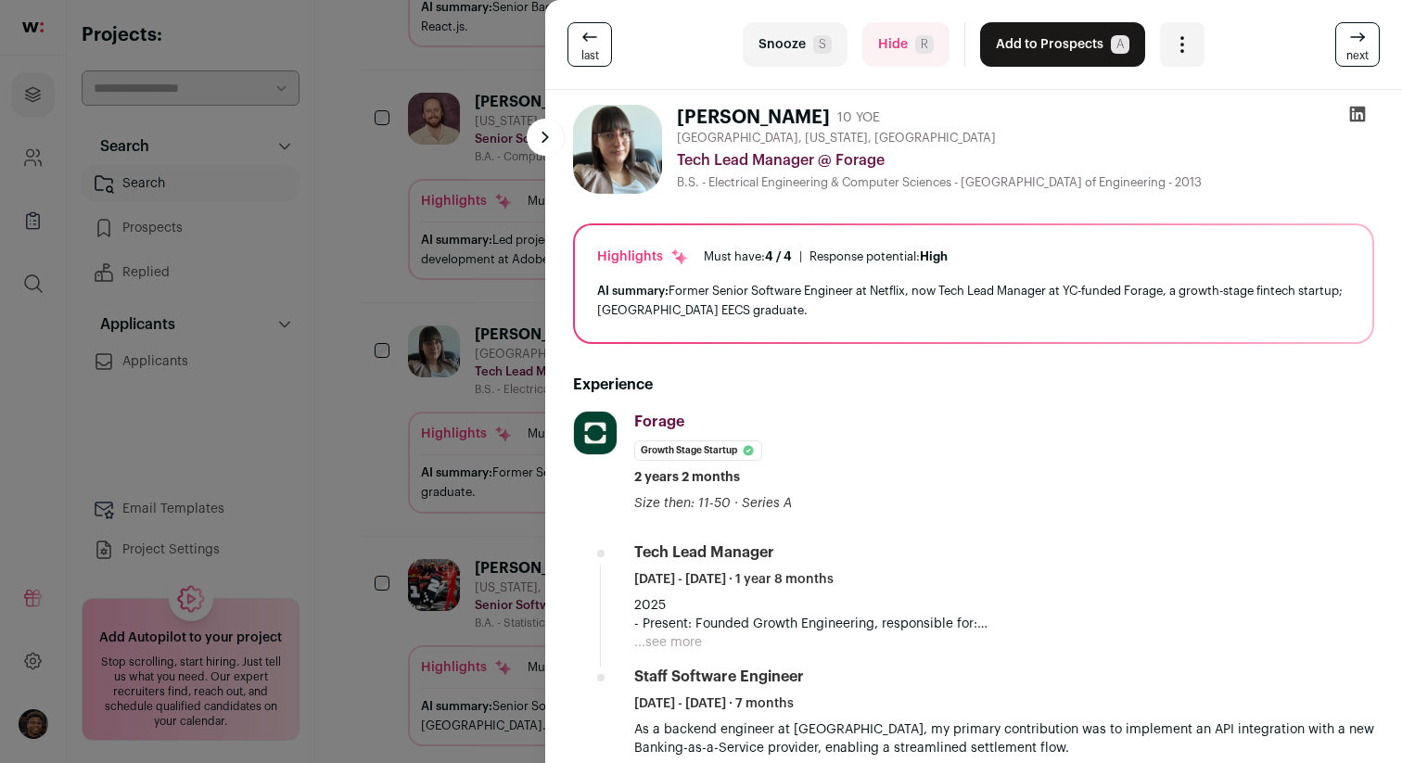
click at [1349, 40] on html "Projects Company and ATS Settings Company Lists (Experimental) Global Search Re…" at bounding box center [701, 175] width 1402 height 2811
click at [1349, 40] on icon at bounding box center [1357, 37] width 22 height 22
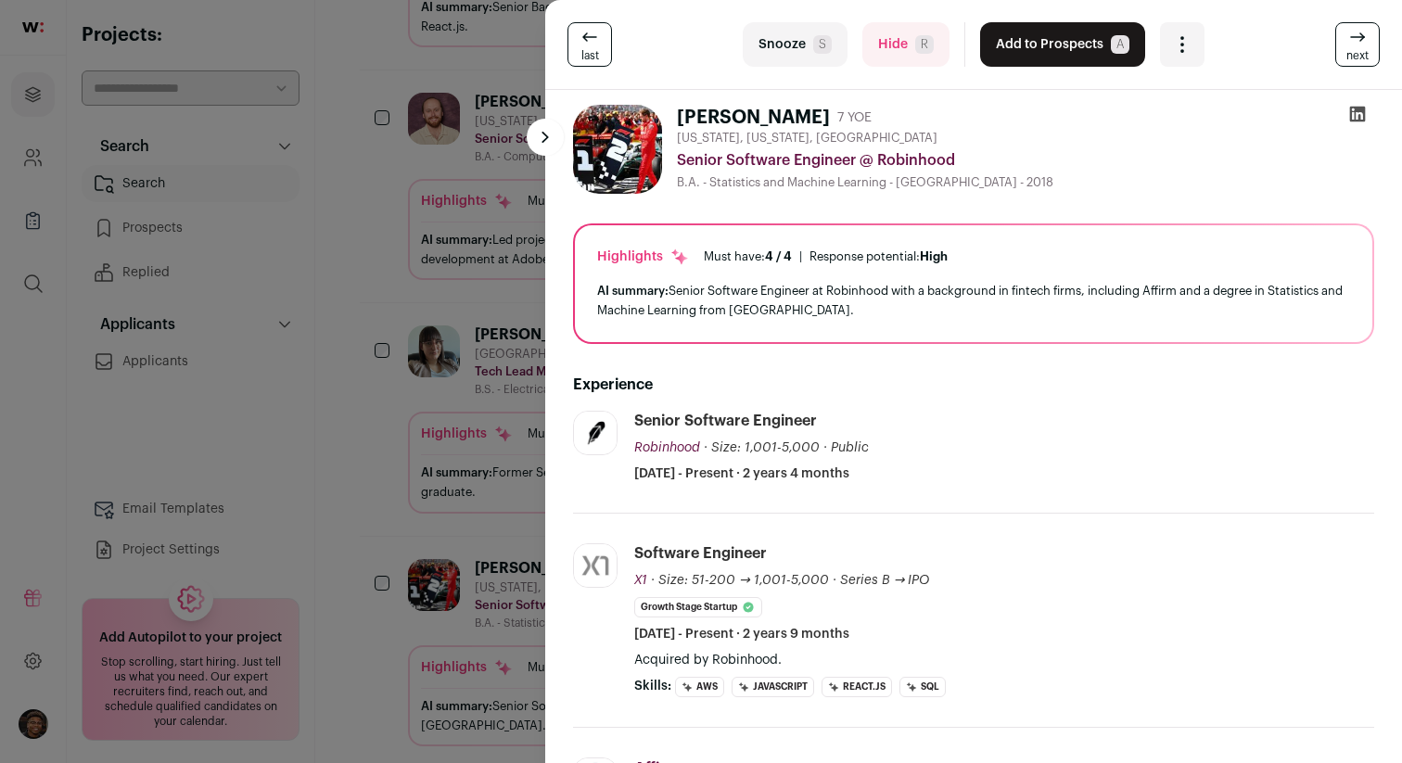
click at [1349, 40] on html "Projects Company and ATS Settings Company Lists (Experimental) Global Search Re…" at bounding box center [701, 175] width 1402 height 2811
click at [1349, 40] on icon at bounding box center [1357, 37] width 22 height 22
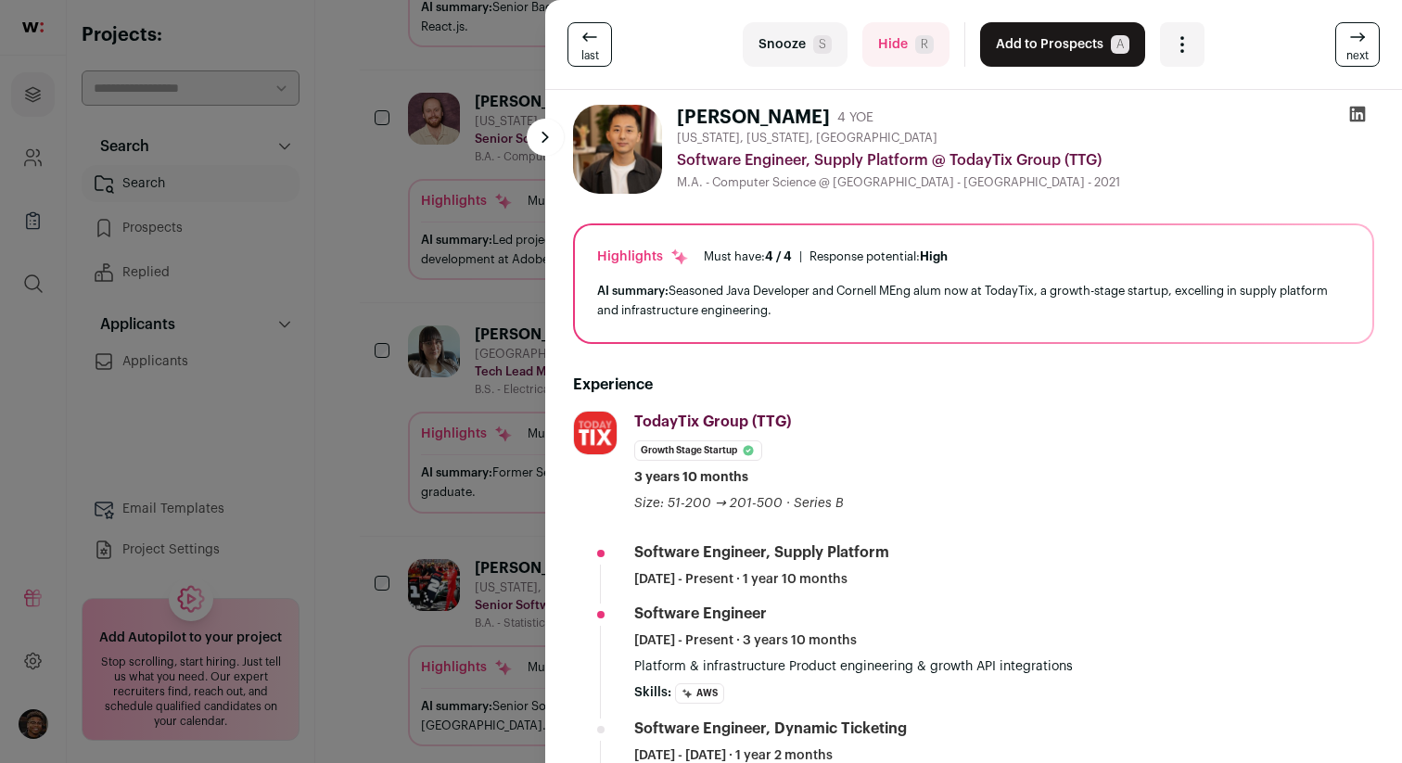
click at [1062, 54] on button "Add to Prospects A" at bounding box center [1062, 44] width 165 height 45
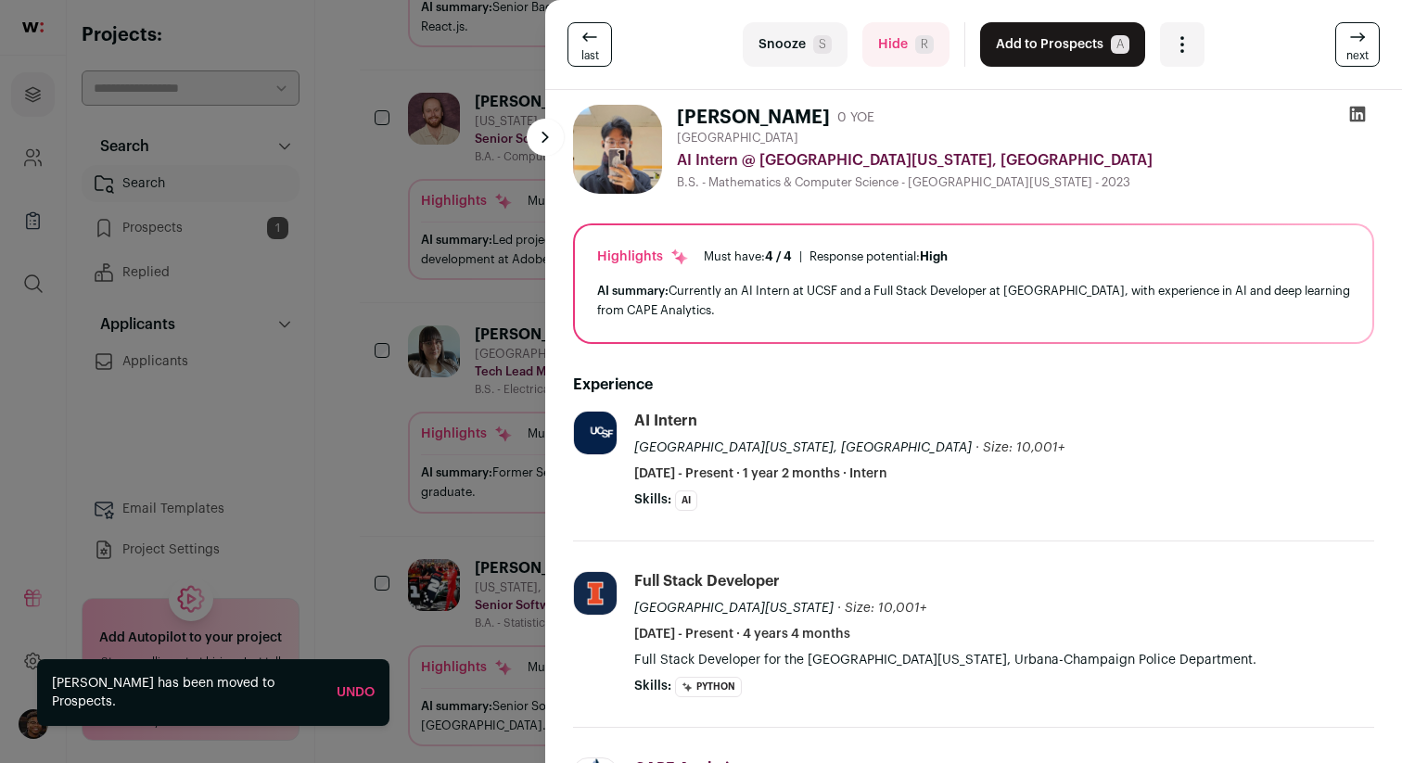
click at [337, 702] on div "Undo" at bounding box center [356, 692] width 38 height 19
click at [345, 691] on div "[PERSON_NAME] has been moved to Prospects. Undo" at bounding box center [213, 692] width 352 height 67
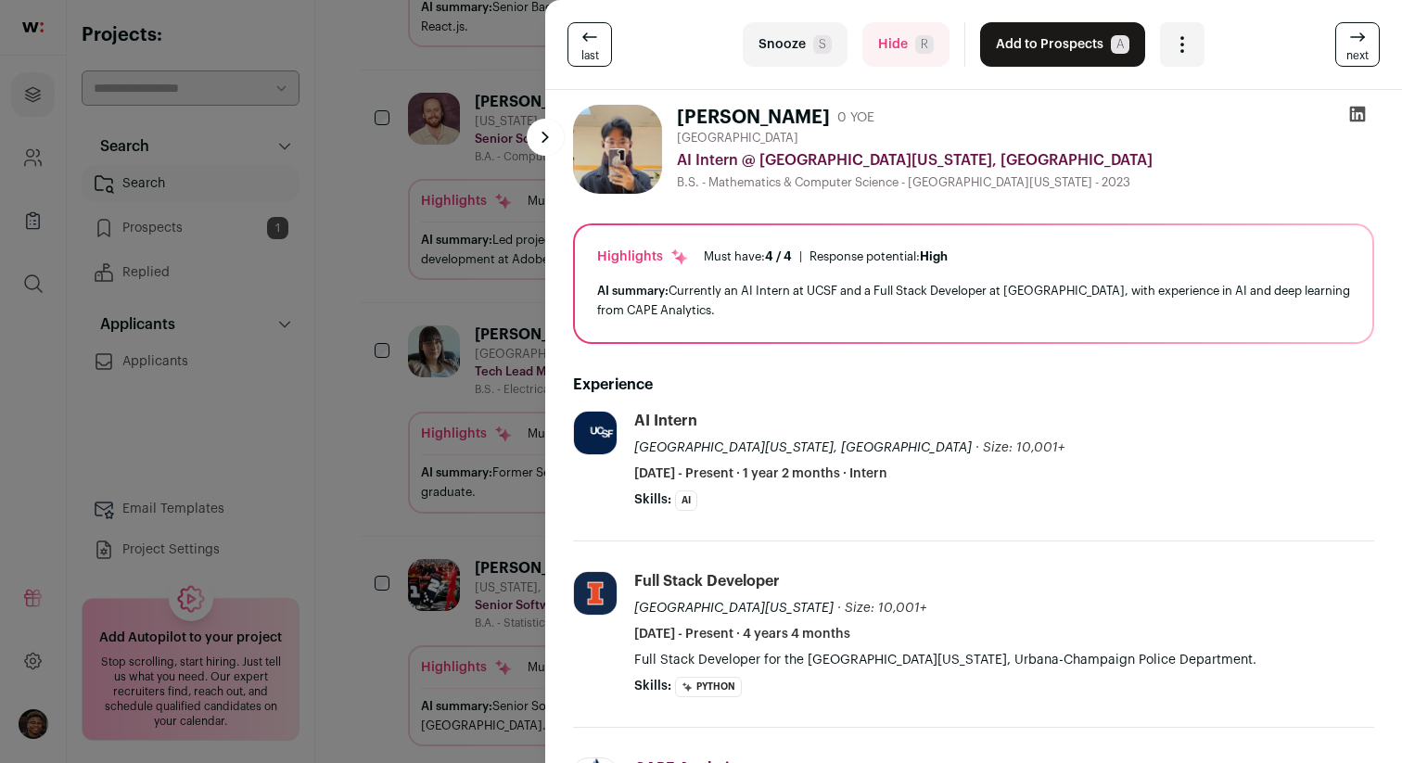
click at [585, 62] on span "last" at bounding box center [590, 55] width 18 height 15
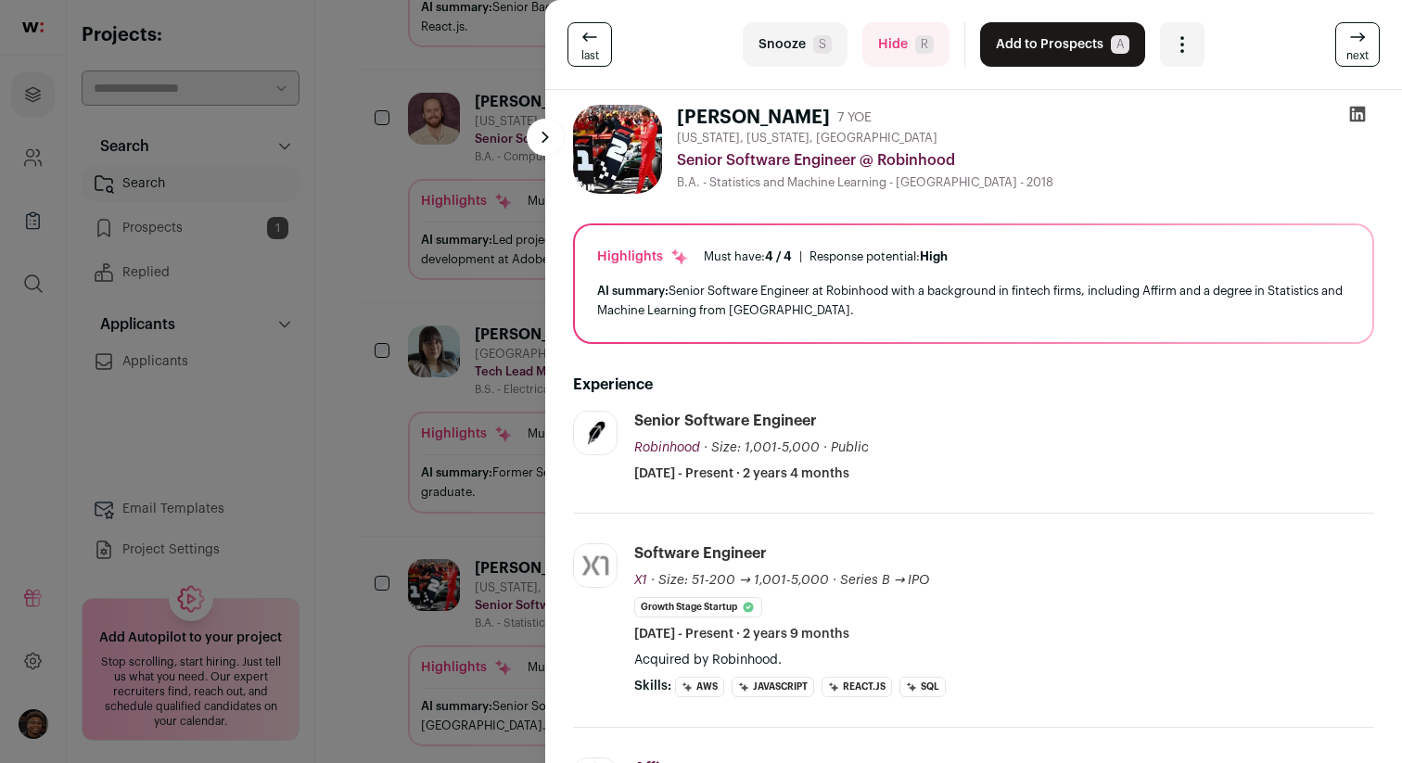
click at [440, 369] on div "last Snooze S Hide R Add to Prospects A Are you sure? [PERSON_NAME] is already …" at bounding box center [701, 381] width 1402 height 763
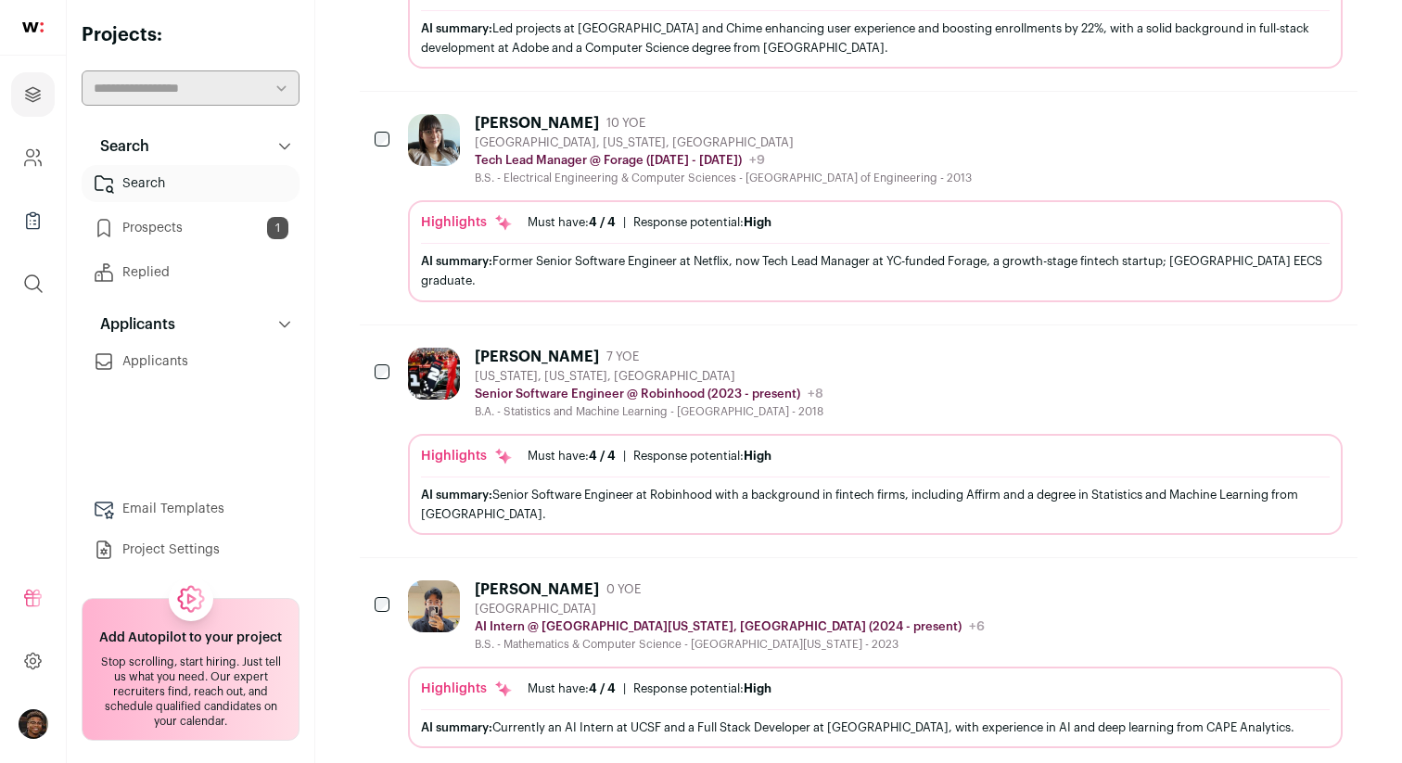
scroll to position [1434, 0]
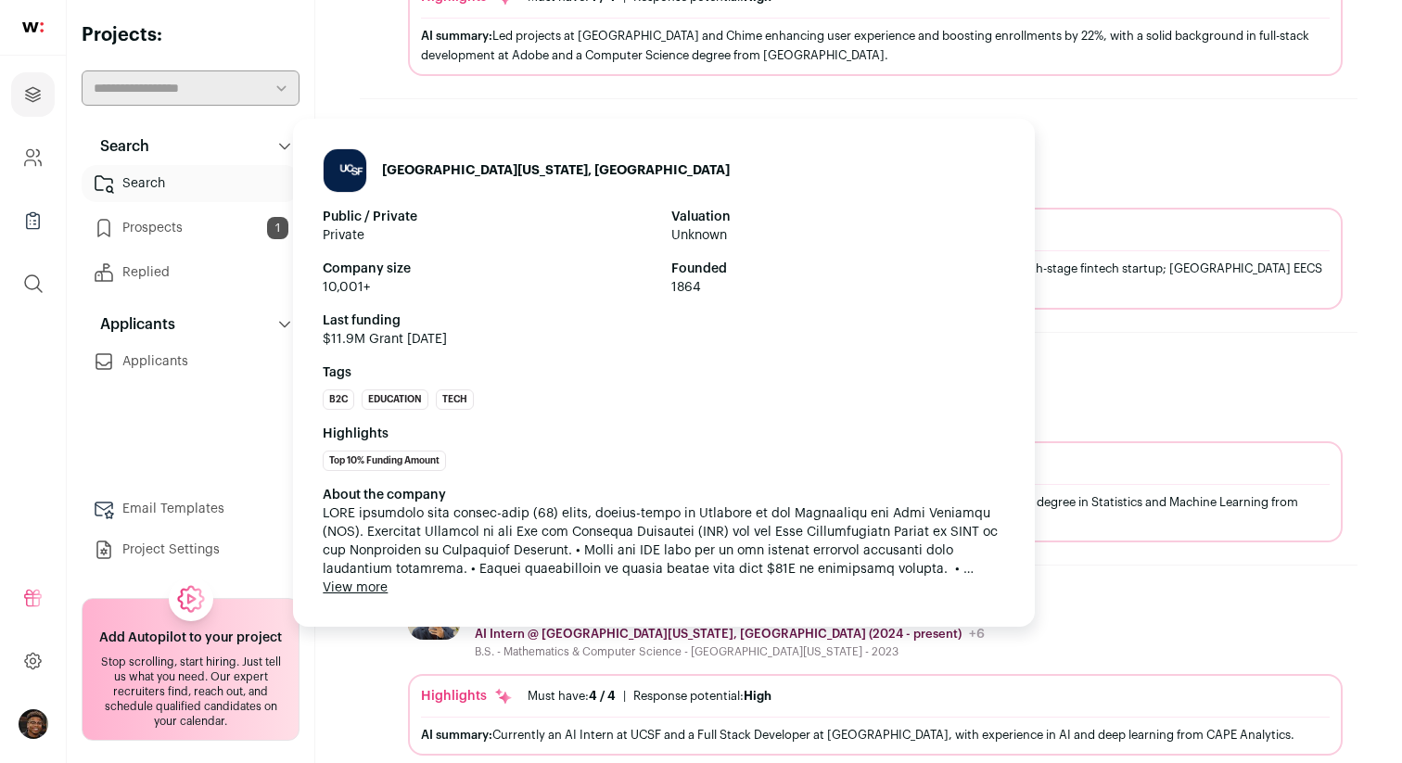
click at [751, 389] on ul "B2C Education Tech" at bounding box center [664, 399] width 682 height 20
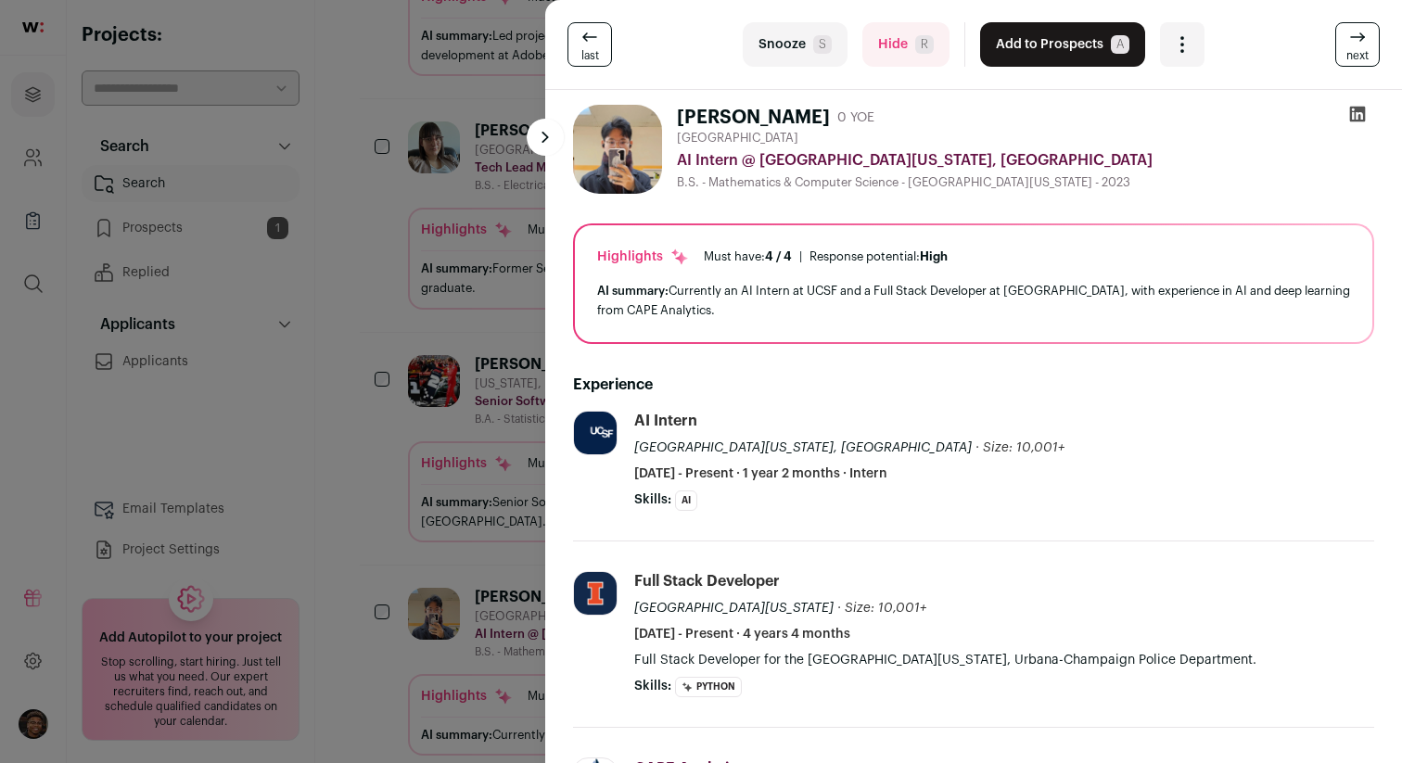
click at [586, 45] on icon at bounding box center [590, 37] width 22 height 22
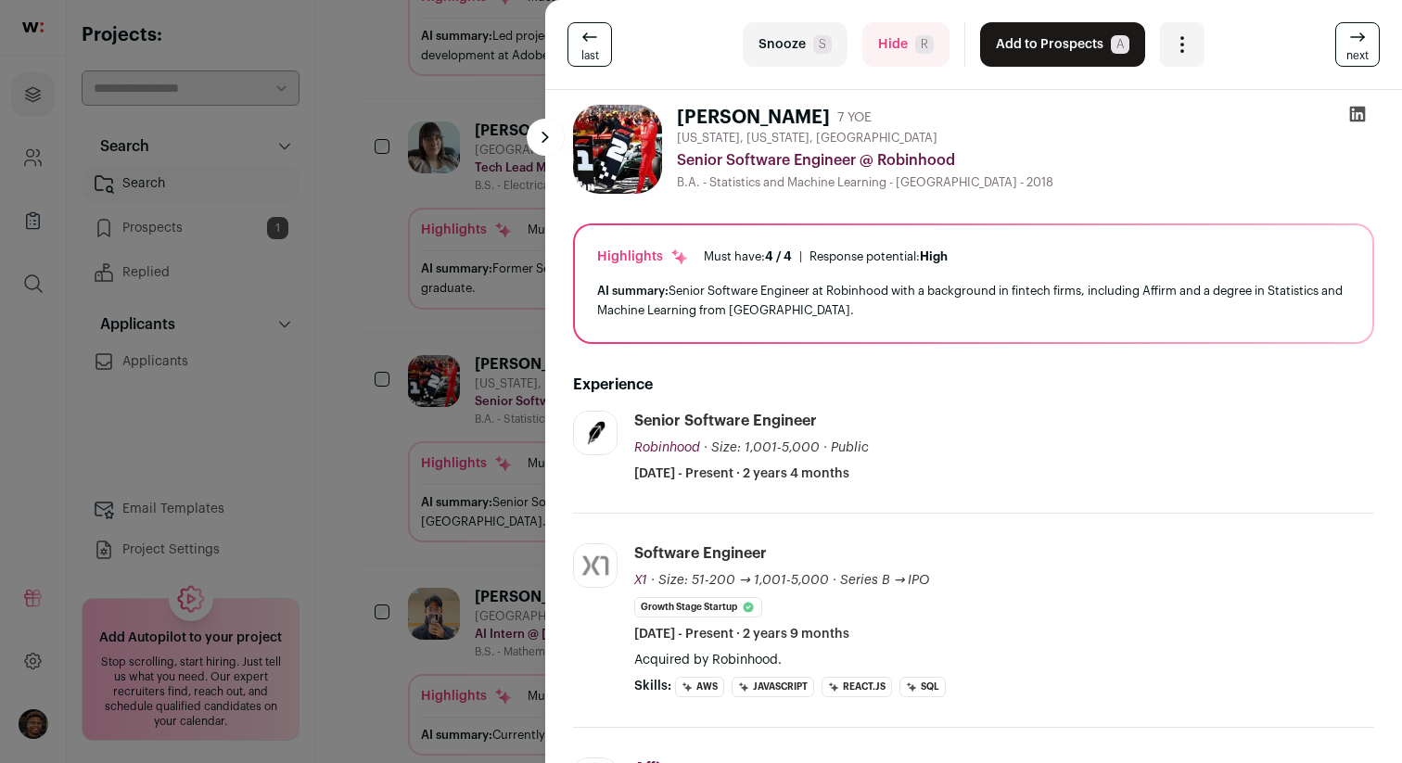
click at [411, 393] on div "last Snooze S Hide R Add to Prospects A Are you sure? [PERSON_NAME] is already …" at bounding box center [701, 381] width 1402 height 763
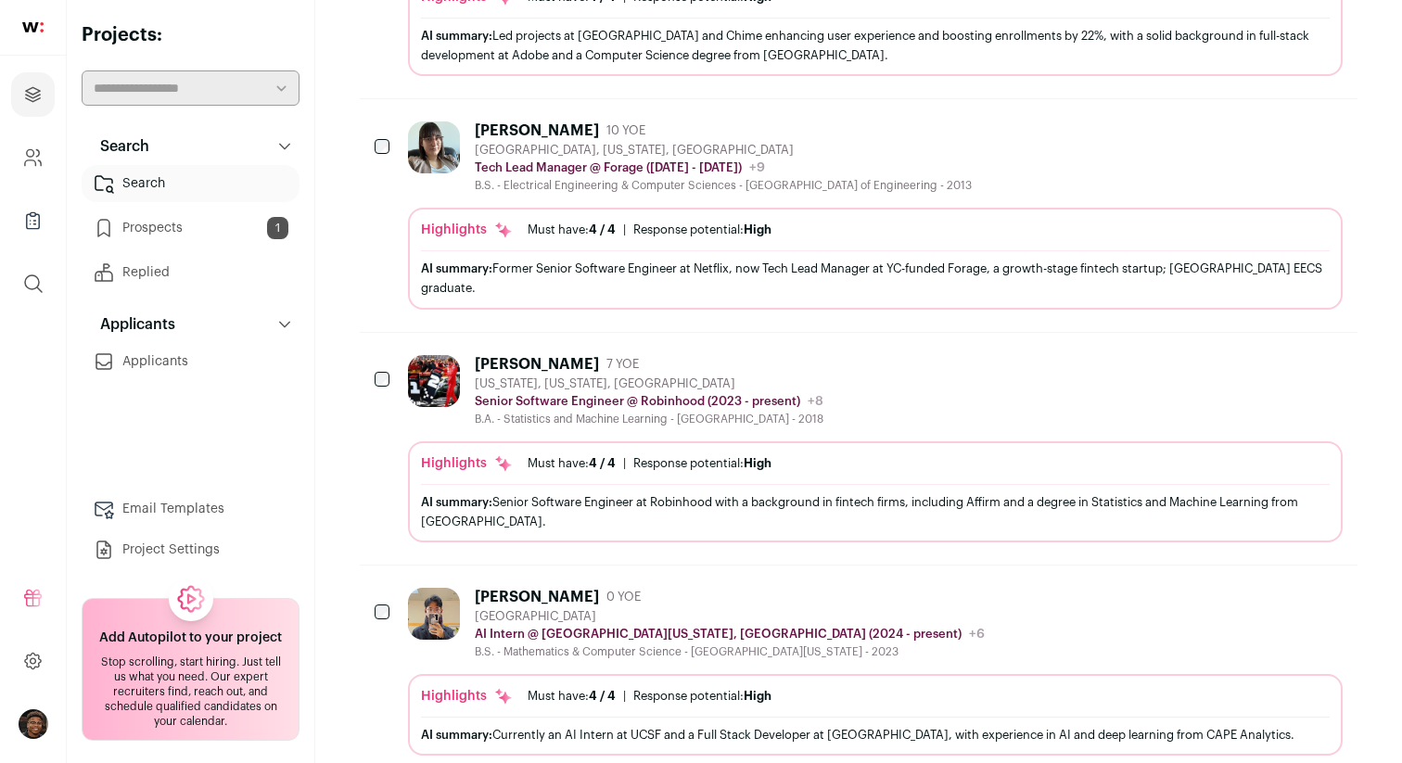
click at [772, 355] on div "[PERSON_NAME] 7 YOE" at bounding box center [649, 364] width 349 height 19
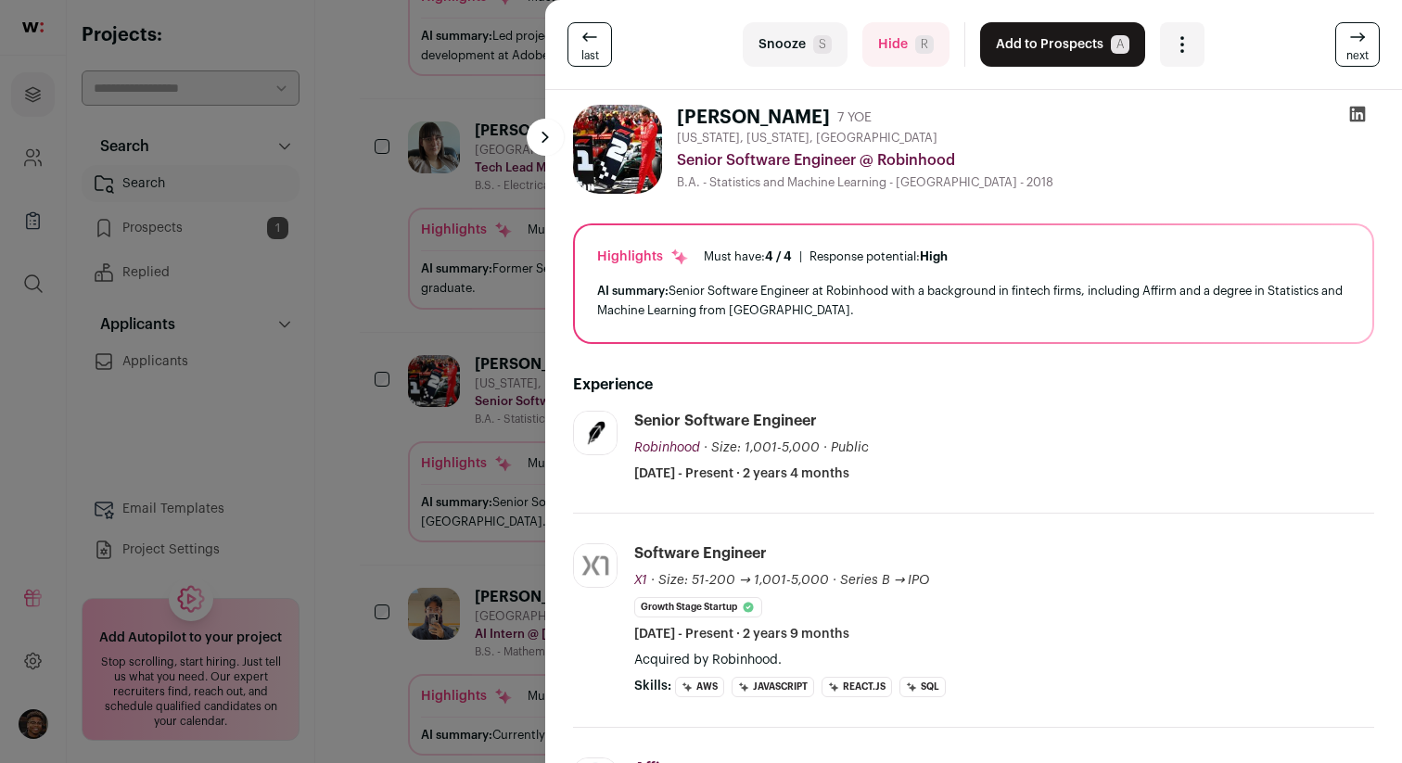
click at [1065, 52] on button "Add to Prospects A" at bounding box center [1062, 44] width 165 height 45
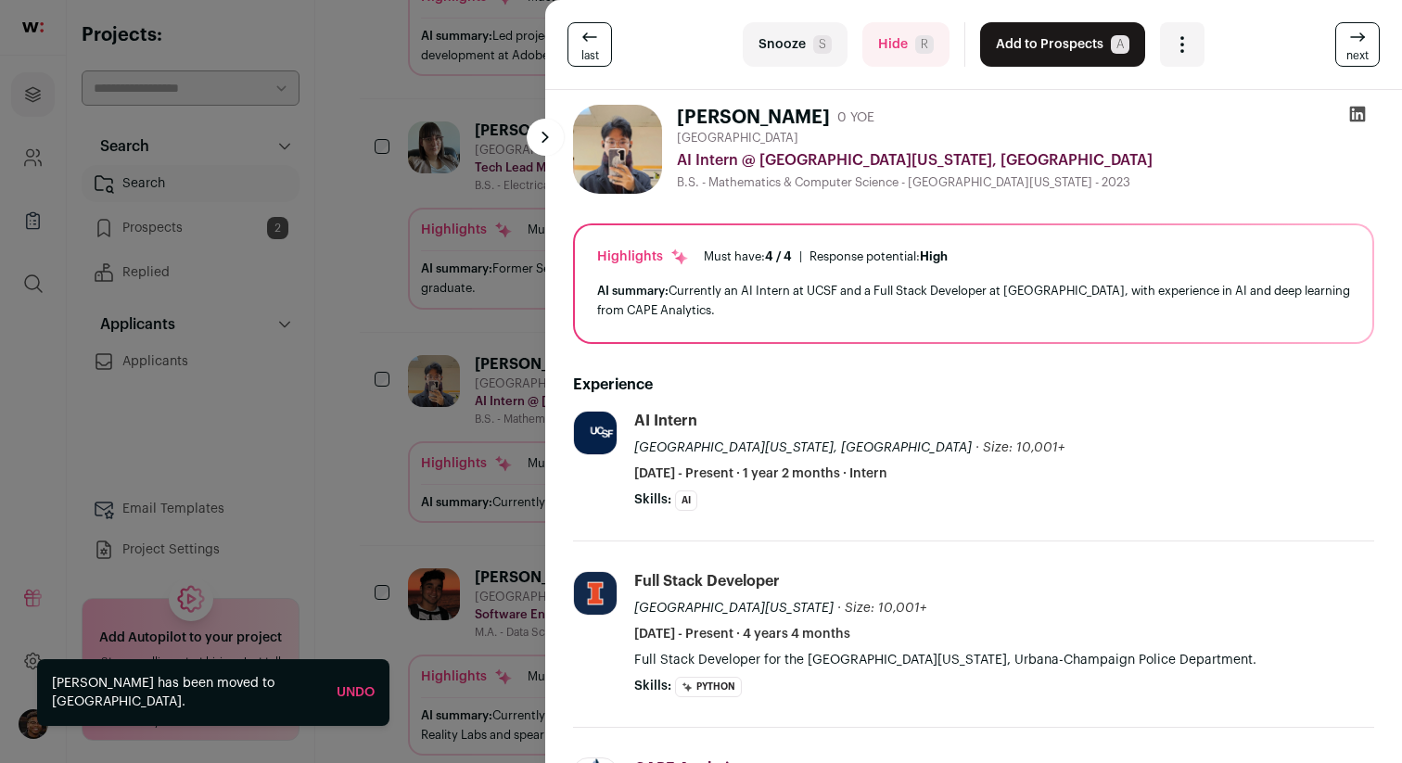
click at [377, 295] on div "last Snooze S Hide R Add to Prospects A Are you sure? [PERSON_NAME] is already …" at bounding box center [701, 381] width 1402 height 763
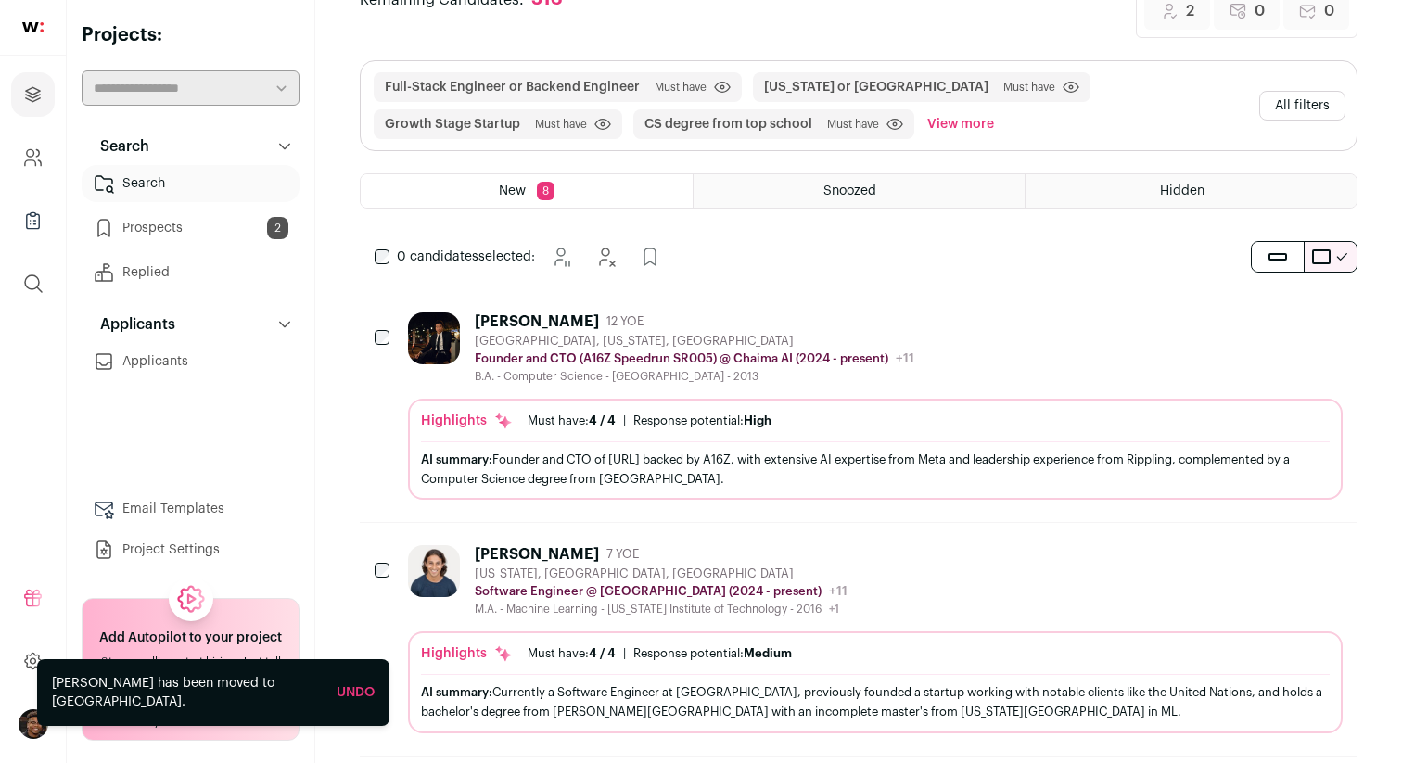
scroll to position [0, 0]
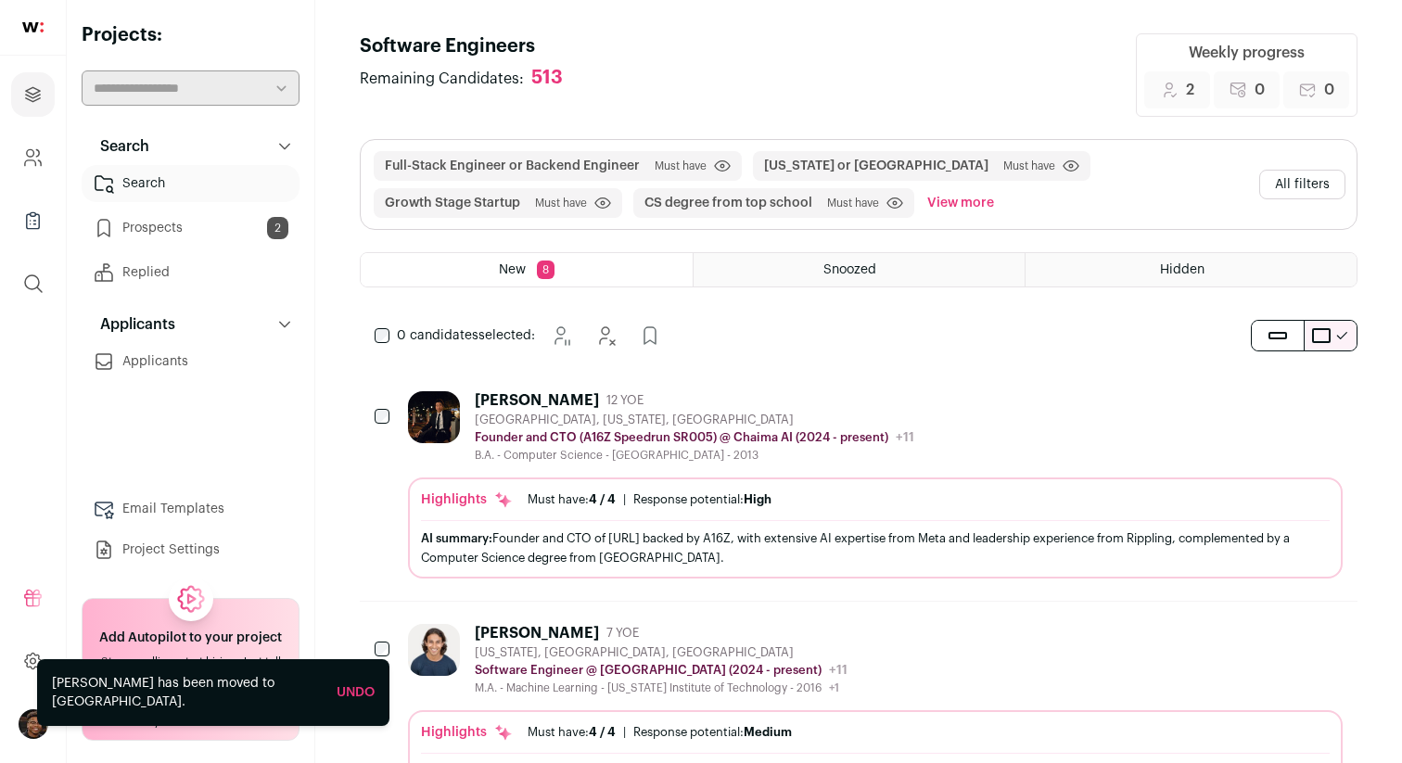
click at [527, 277] on div "New 8" at bounding box center [527, 269] width 332 height 33
click at [731, 431] on div "About the company [PERSON_NAME] is your personal romance concierge, making love…" at bounding box center [680, 381] width 682 height 111
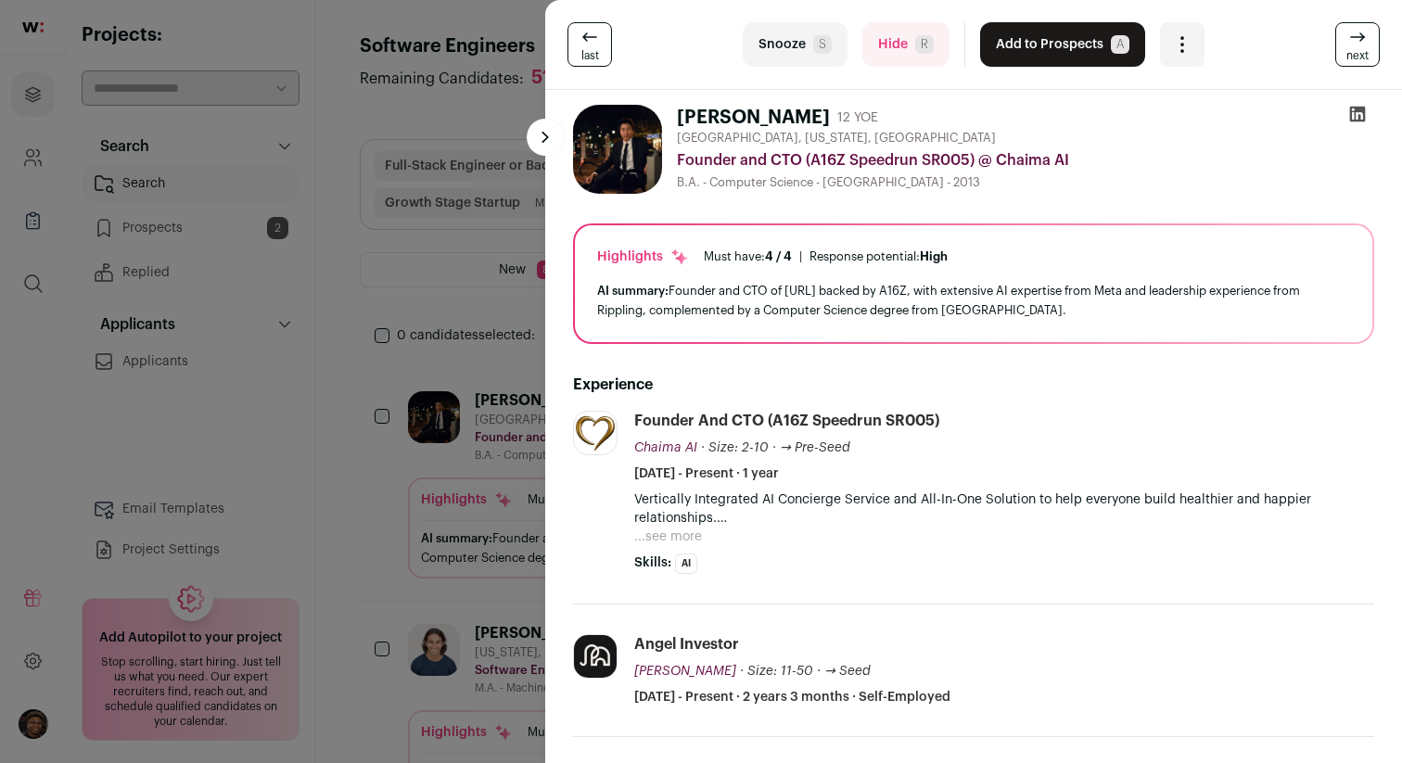
click at [1039, 47] on button "Add to Prospects A" at bounding box center [1062, 44] width 165 height 45
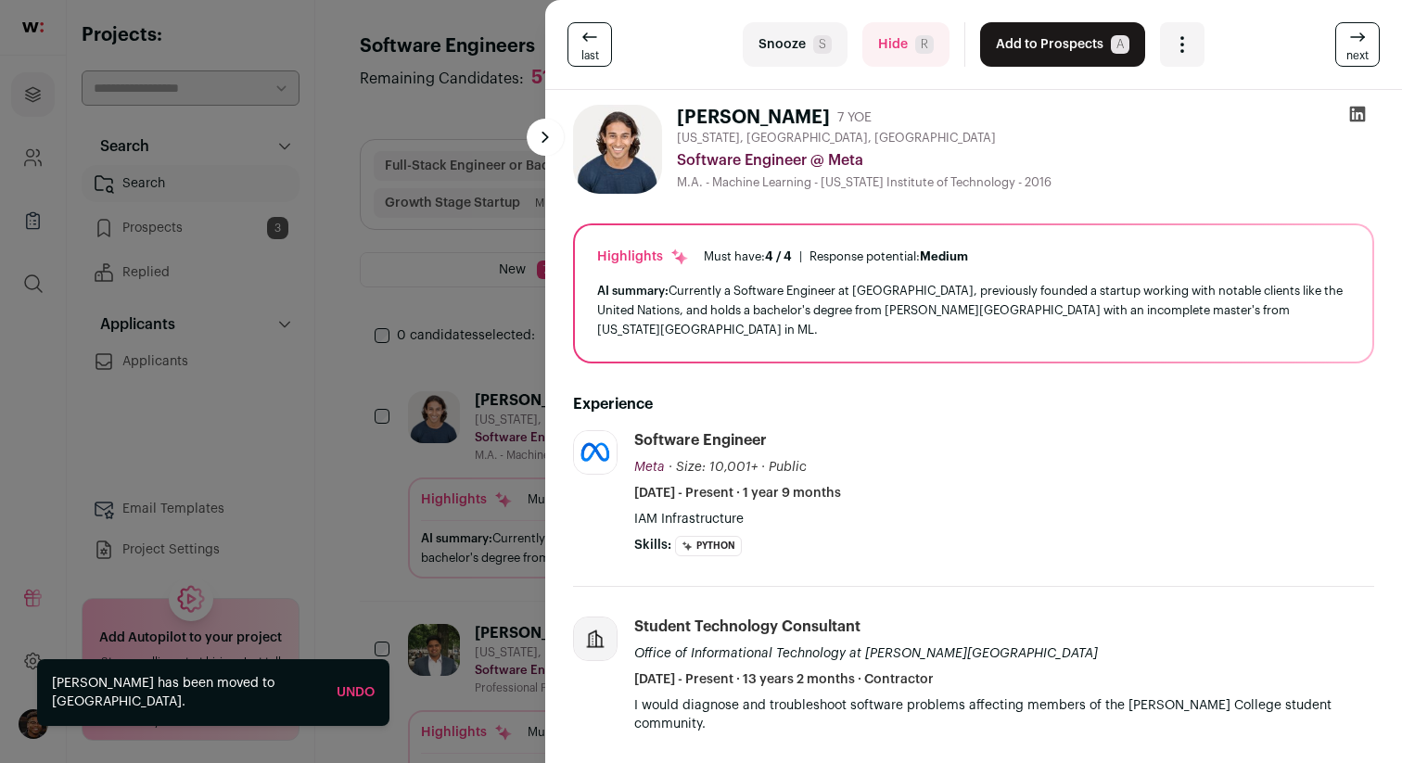
click at [1037, 46] on button "Add to Prospects A" at bounding box center [1062, 44] width 165 height 45
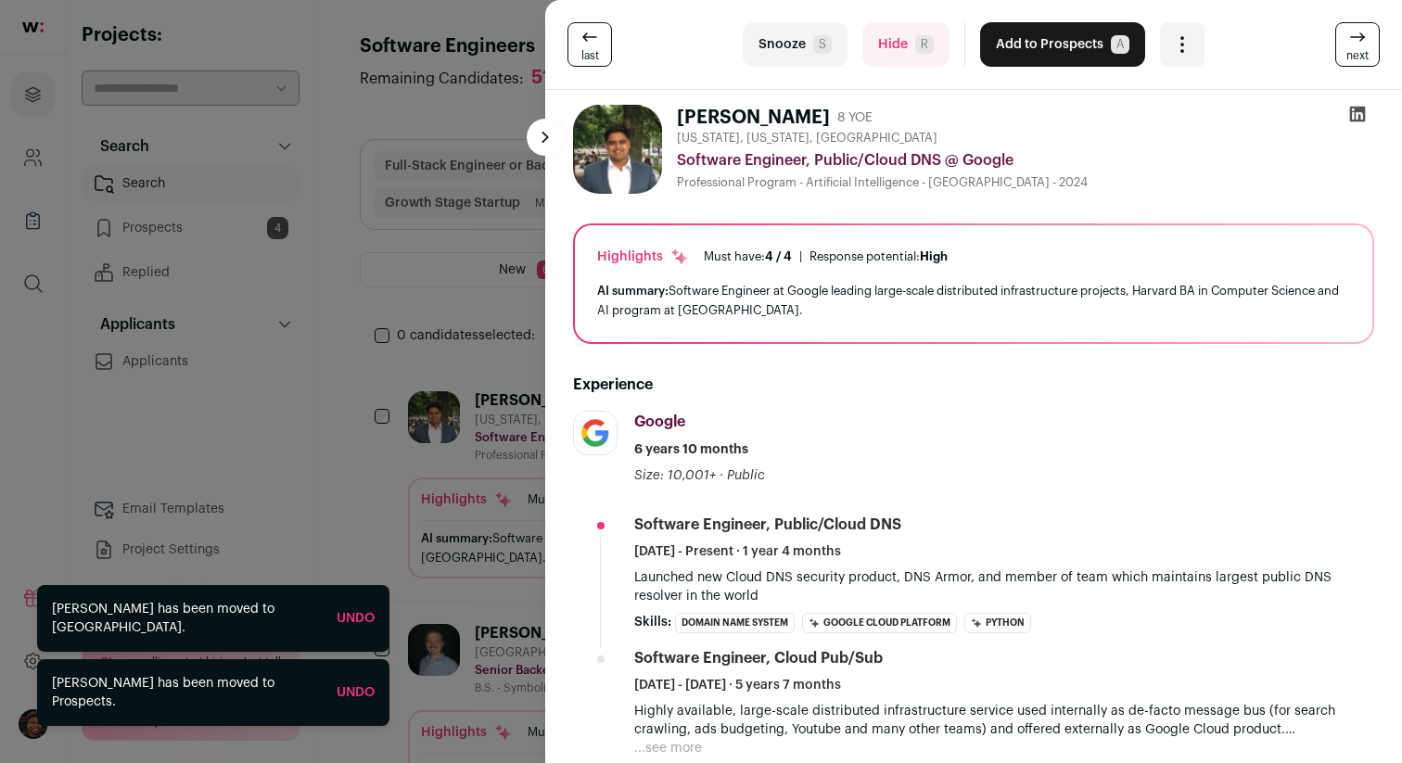
click at [387, 319] on div "last Snooze S Hide R Add to Prospects A Are you sure? [PERSON_NAME] is already …" at bounding box center [701, 381] width 1402 height 763
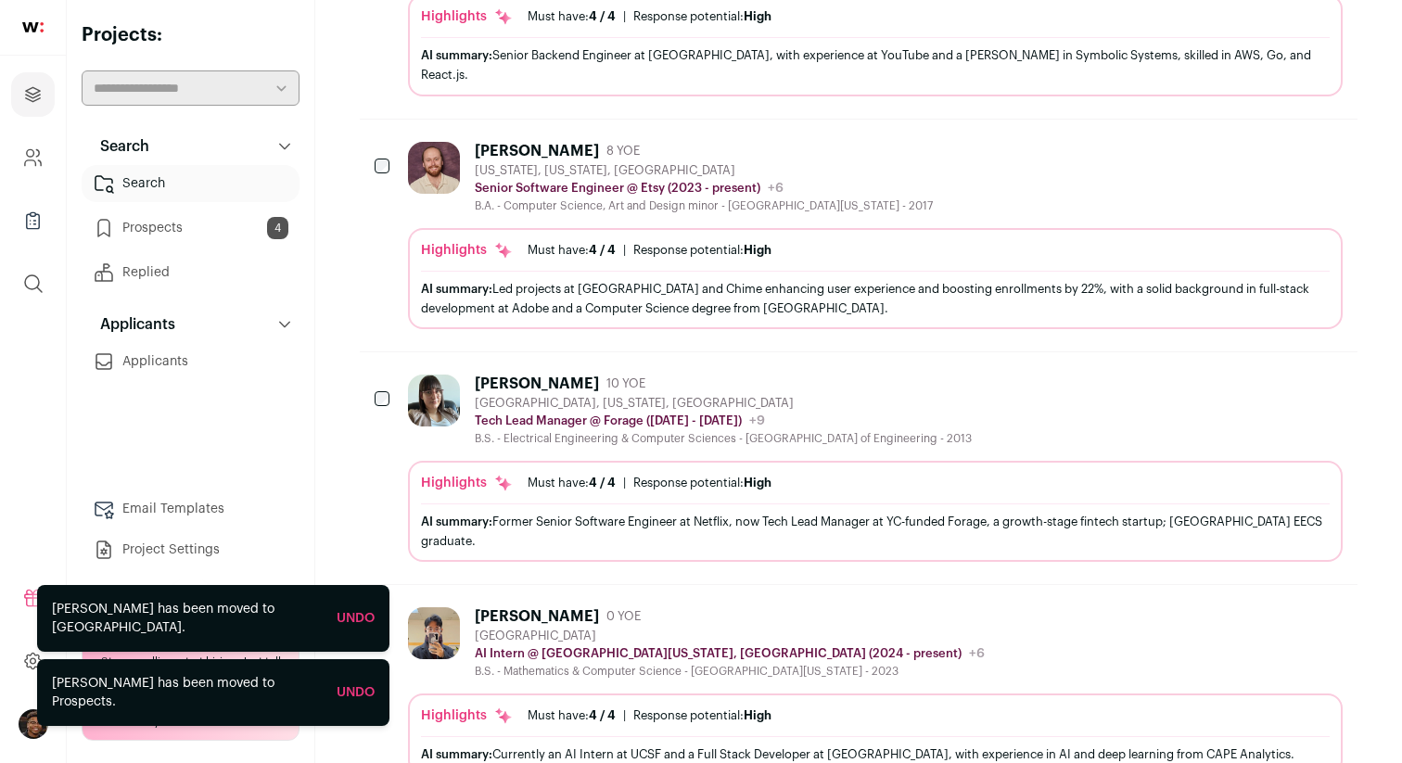
scroll to position [558, 0]
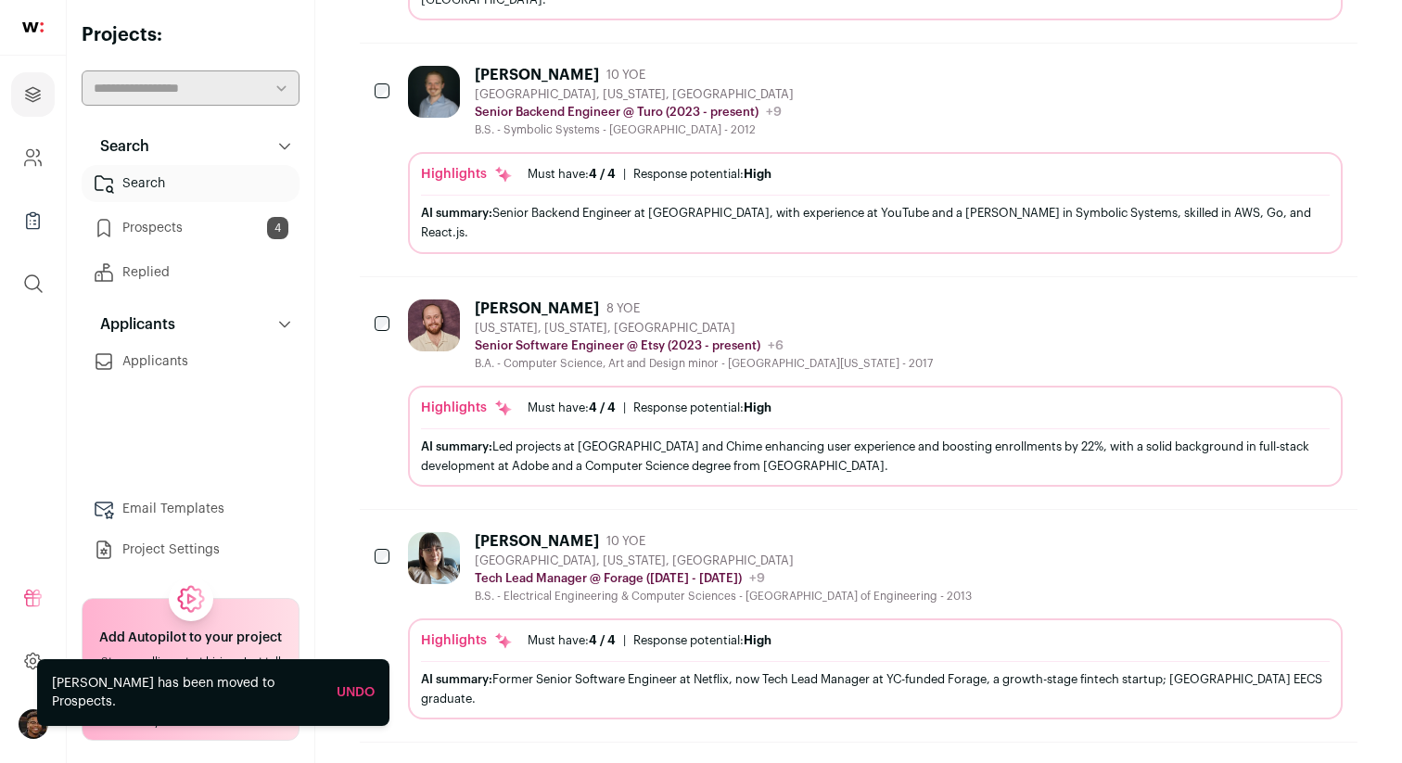
click at [788, 321] on div "[US_STATE], [US_STATE], [GEOGRAPHIC_DATA]" at bounding box center [704, 328] width 458 height 15
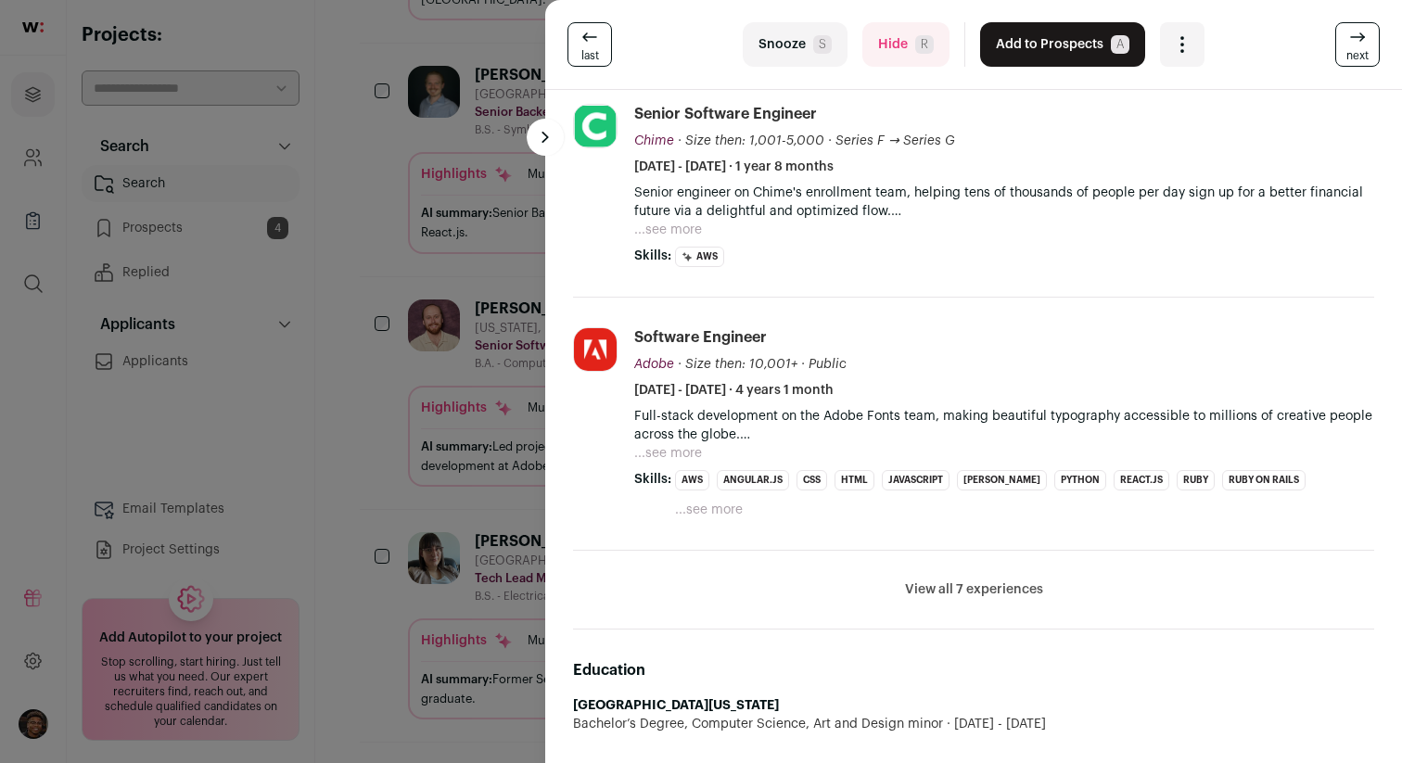
scroll to position [562, 0]
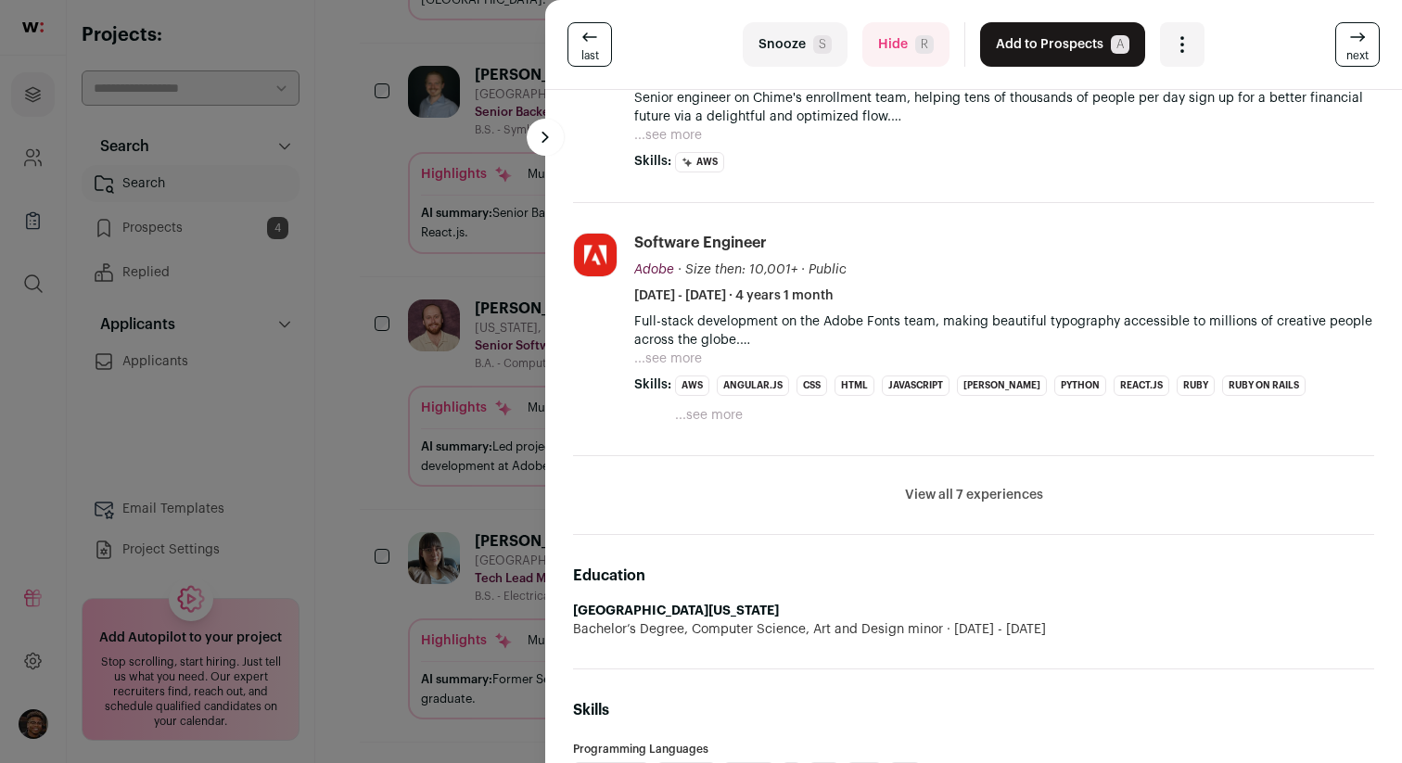
click at [966, 486] on button "View all 7 experiences" at bounding box center [974, 495] width 138 height 19
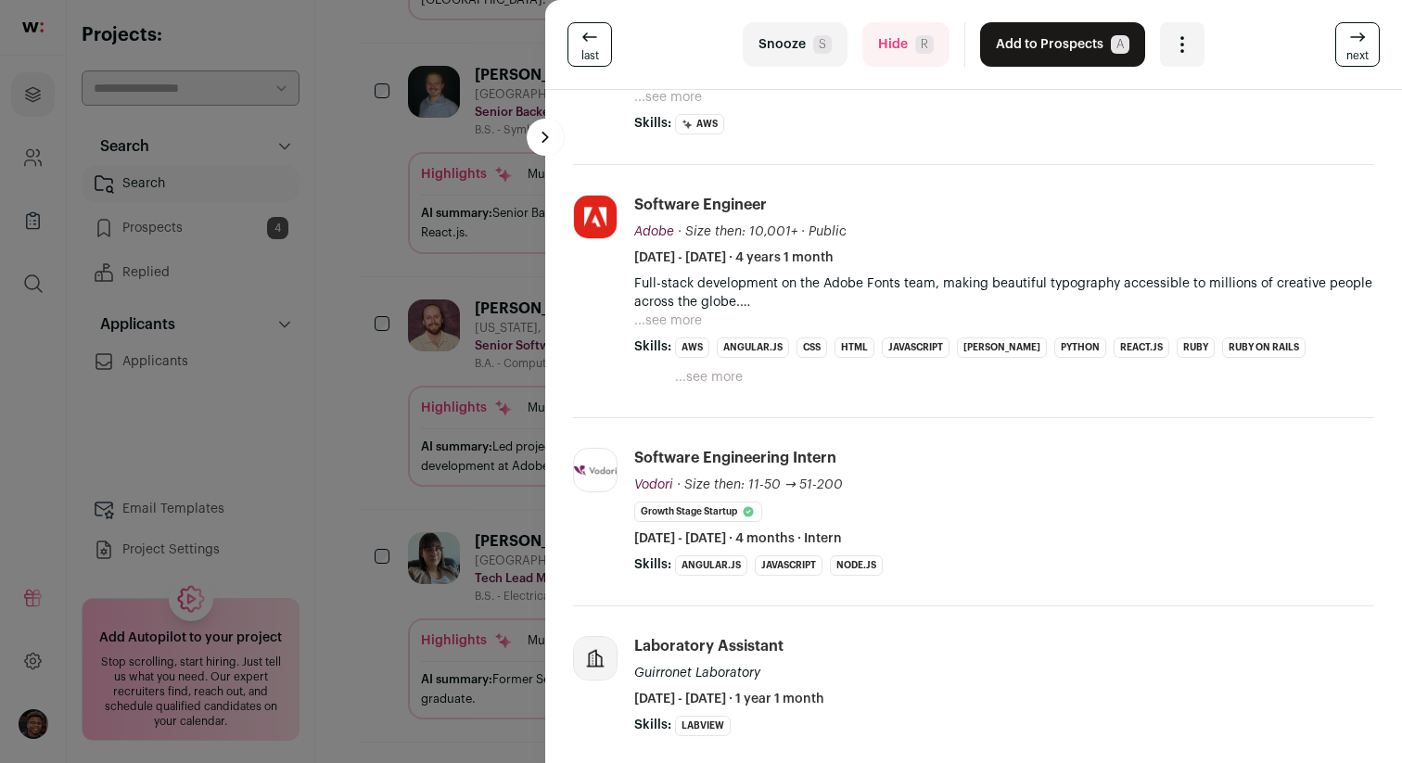
scroll to position [617, 0]
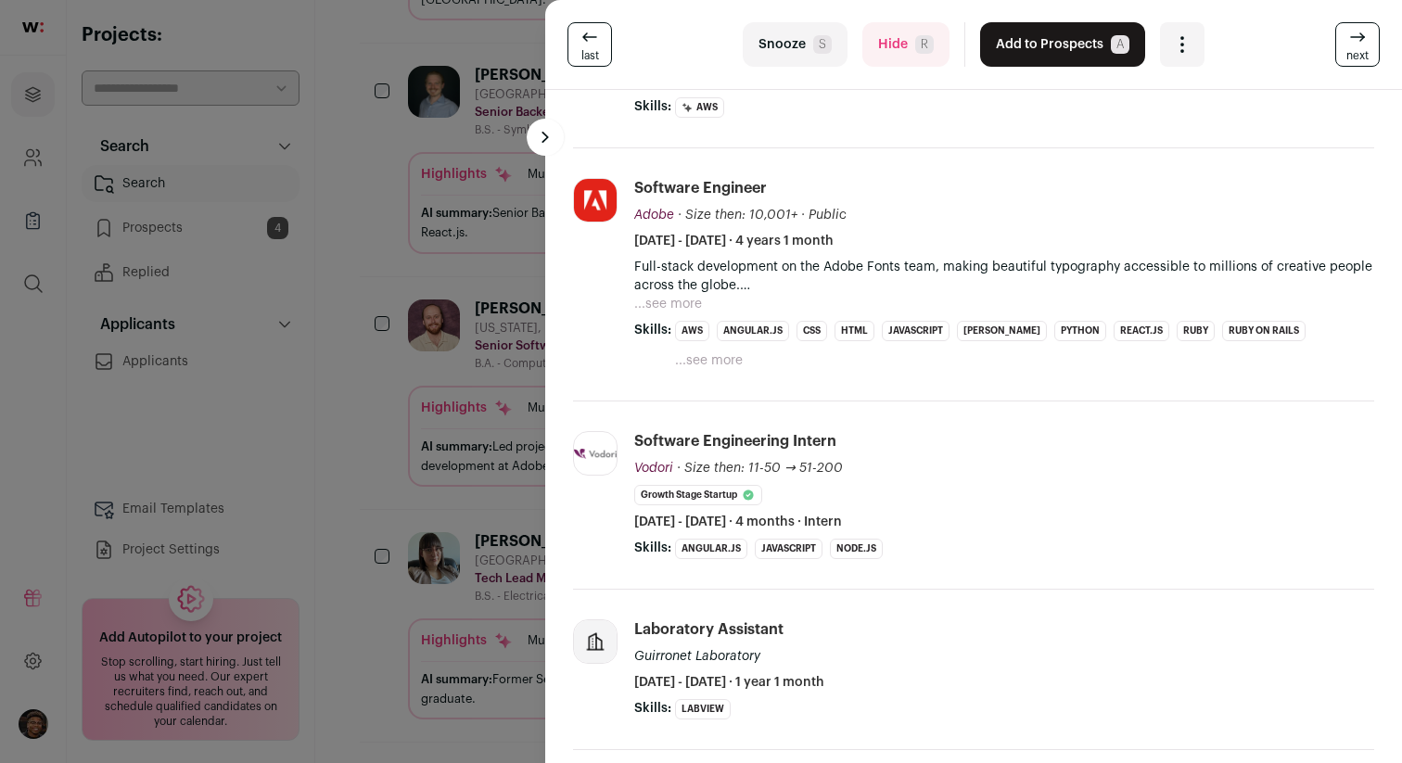
click at [1021, 168] on li "Adobe [DOMAIN_NAME] Add to company list Public / Private Public Company size 10…" at bounding box center [973, 274] width 801 height 253
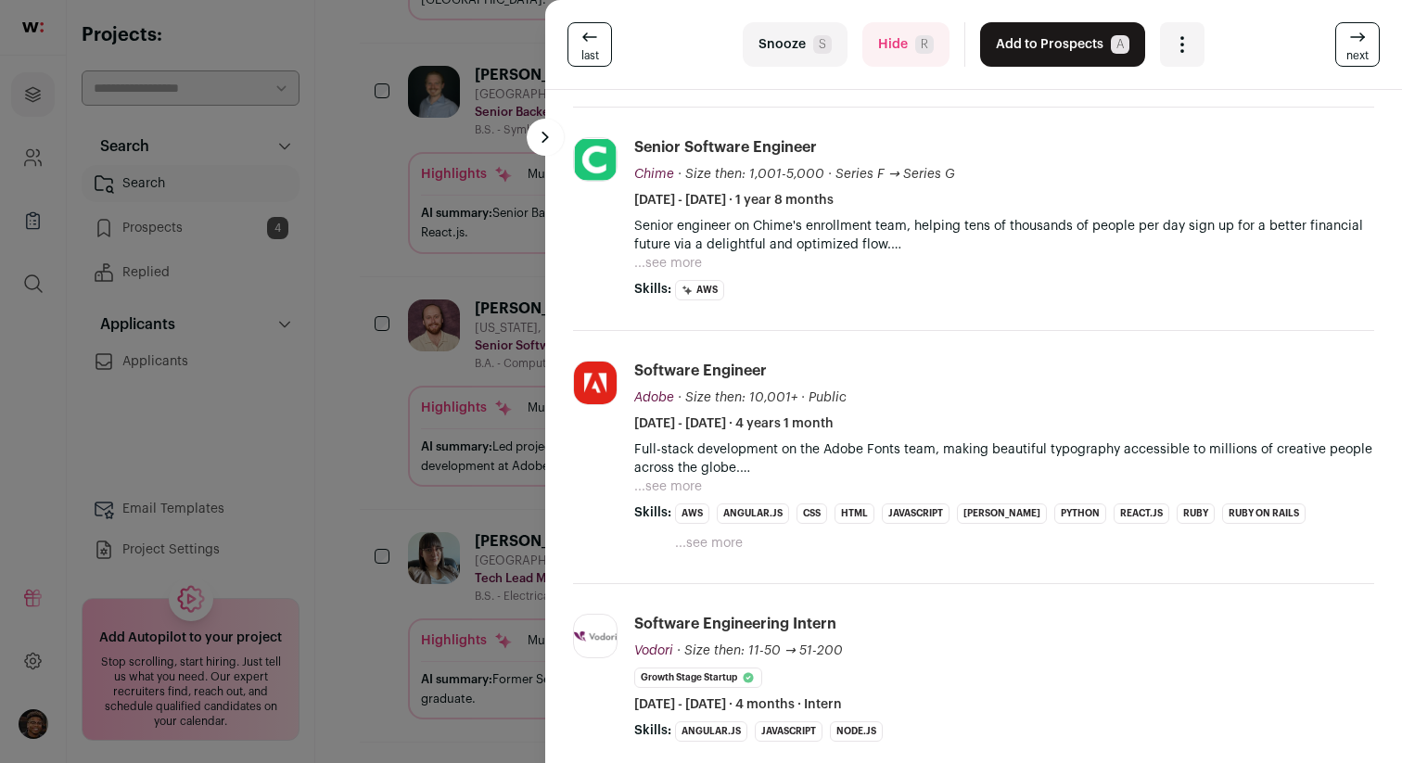
scroll to position [327, 0]
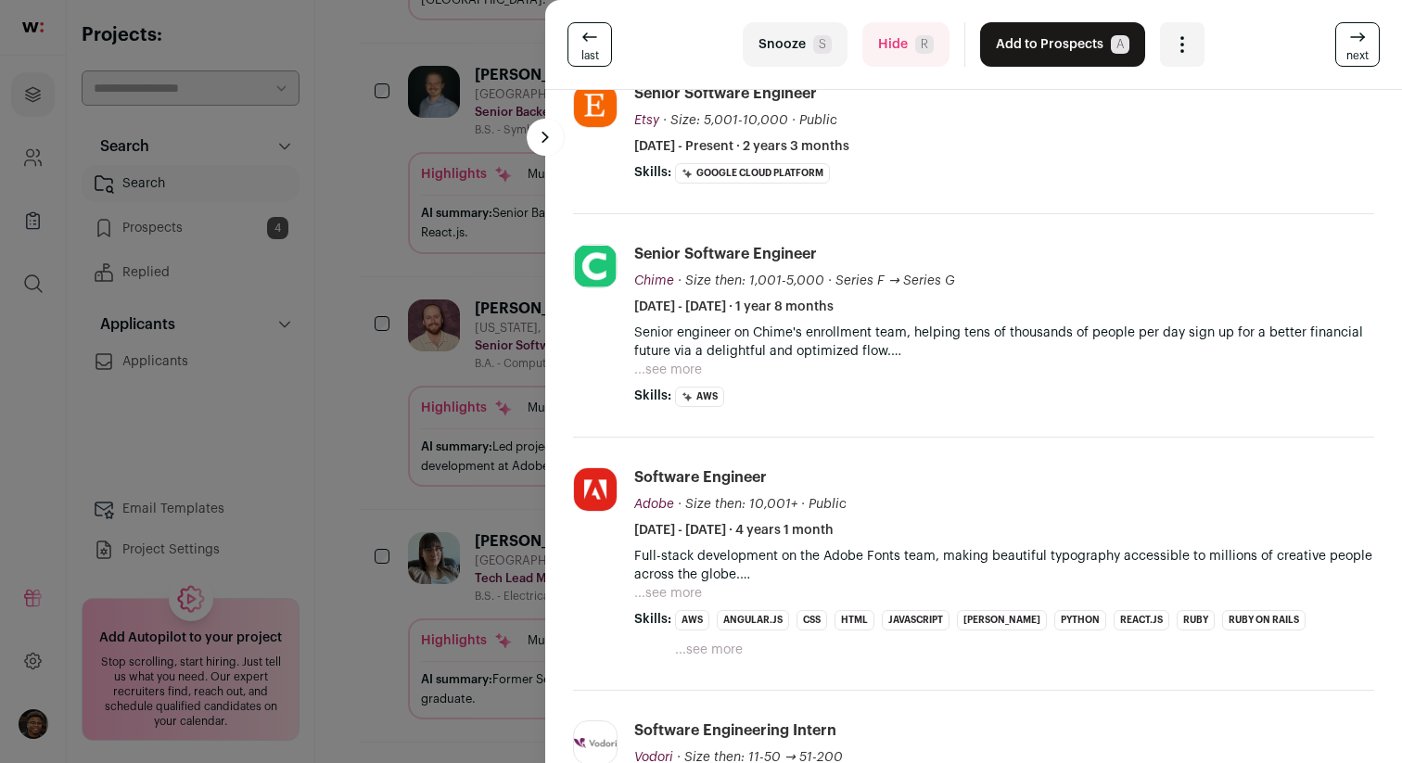
click at [1049, 37] on button "Add to Prospects A" at bounding box center [1062, 44] width 165 height 45
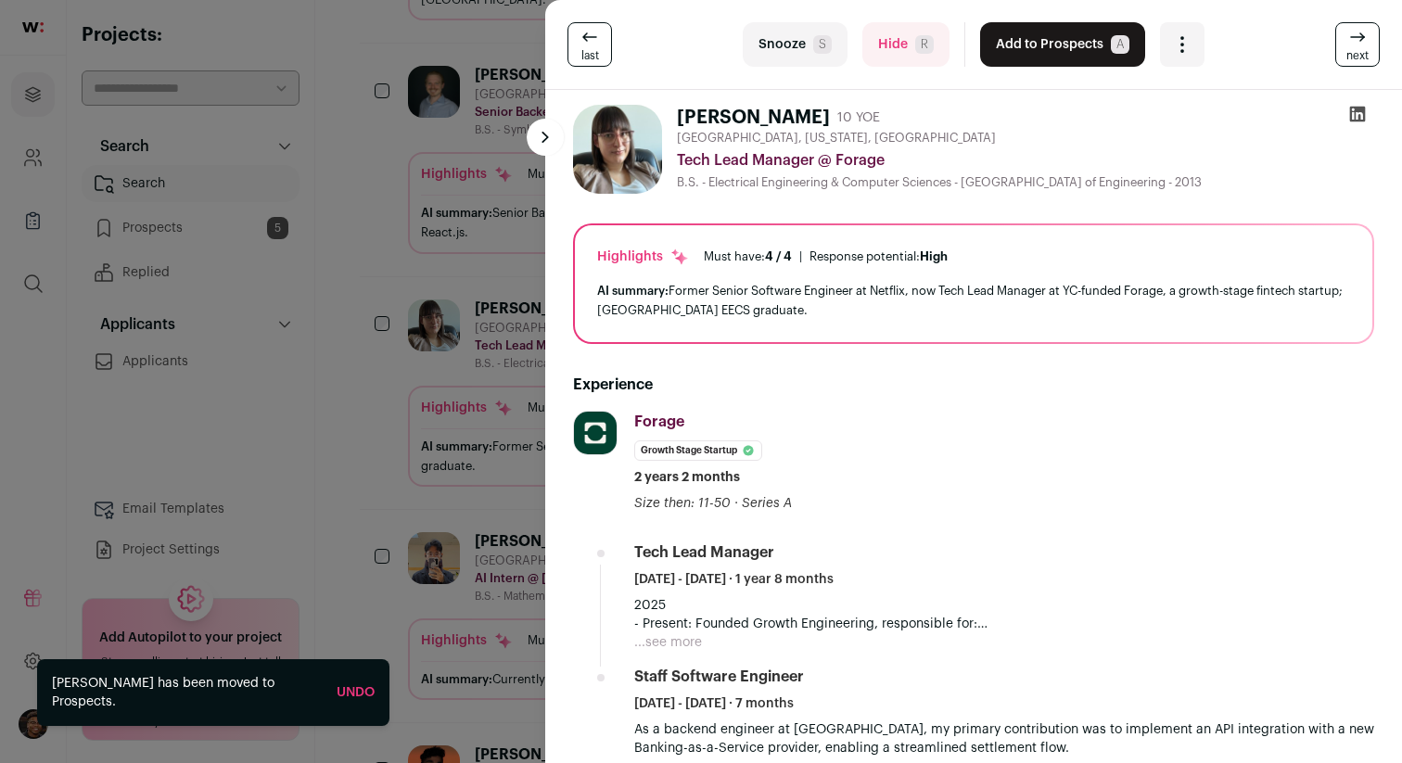
click at [415, 194] on div "last Snooze S Hide R Add to Prospects A Are you sure? [PERSON_NAME] is already …" at bounding box center [701, 381] width 1402 height 763
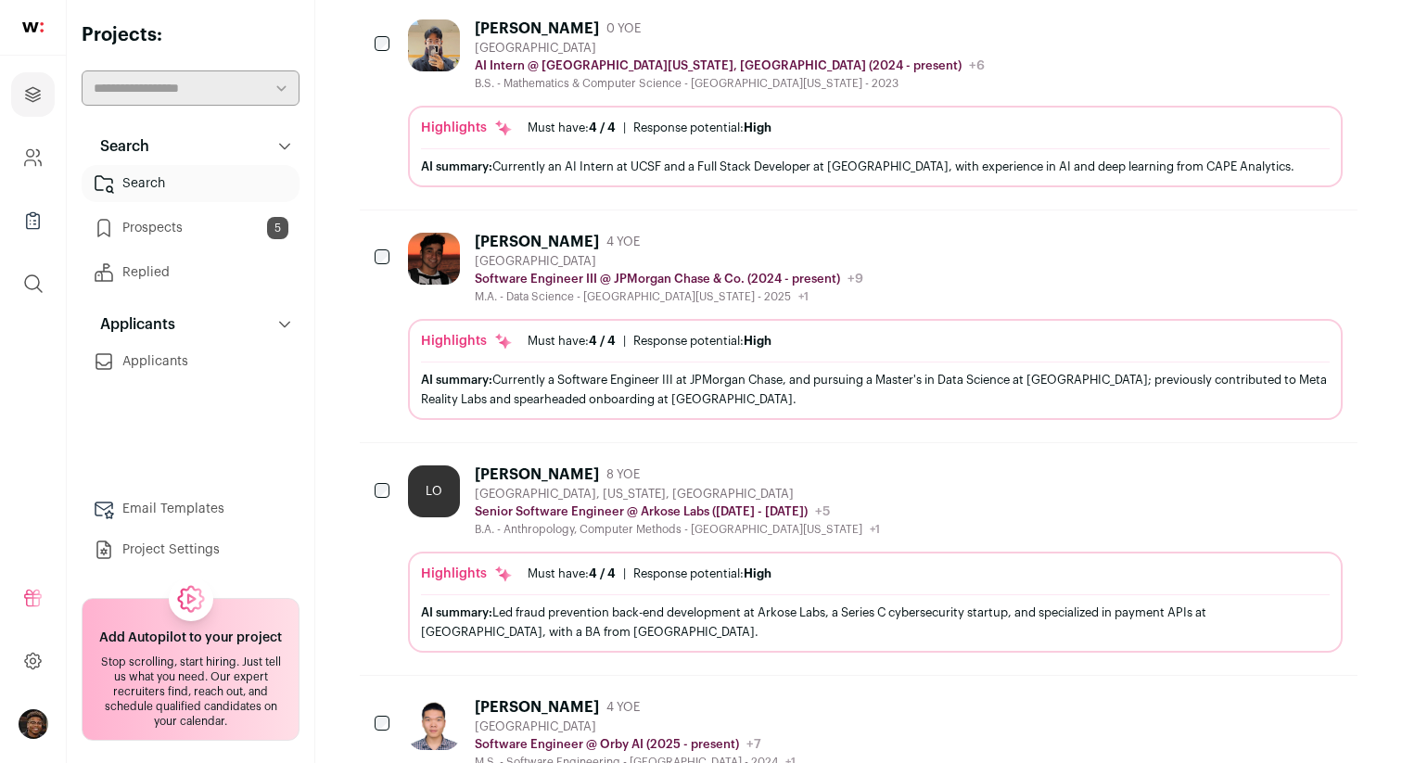
scroll to position [1235, 0]
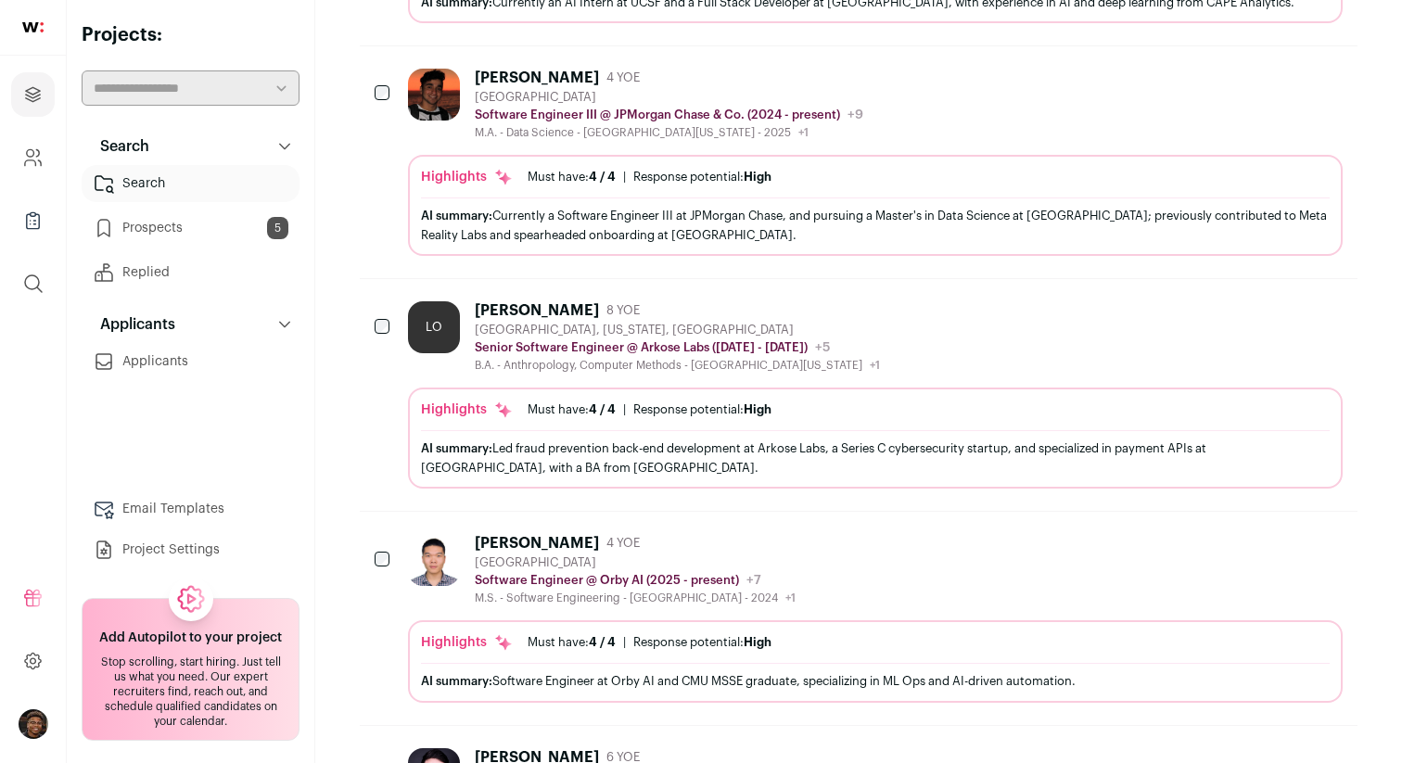
click at [737, 301] on div "[PERSON_NAME] 8 YOE" at bounding box center [677, 310] width 405 height 19
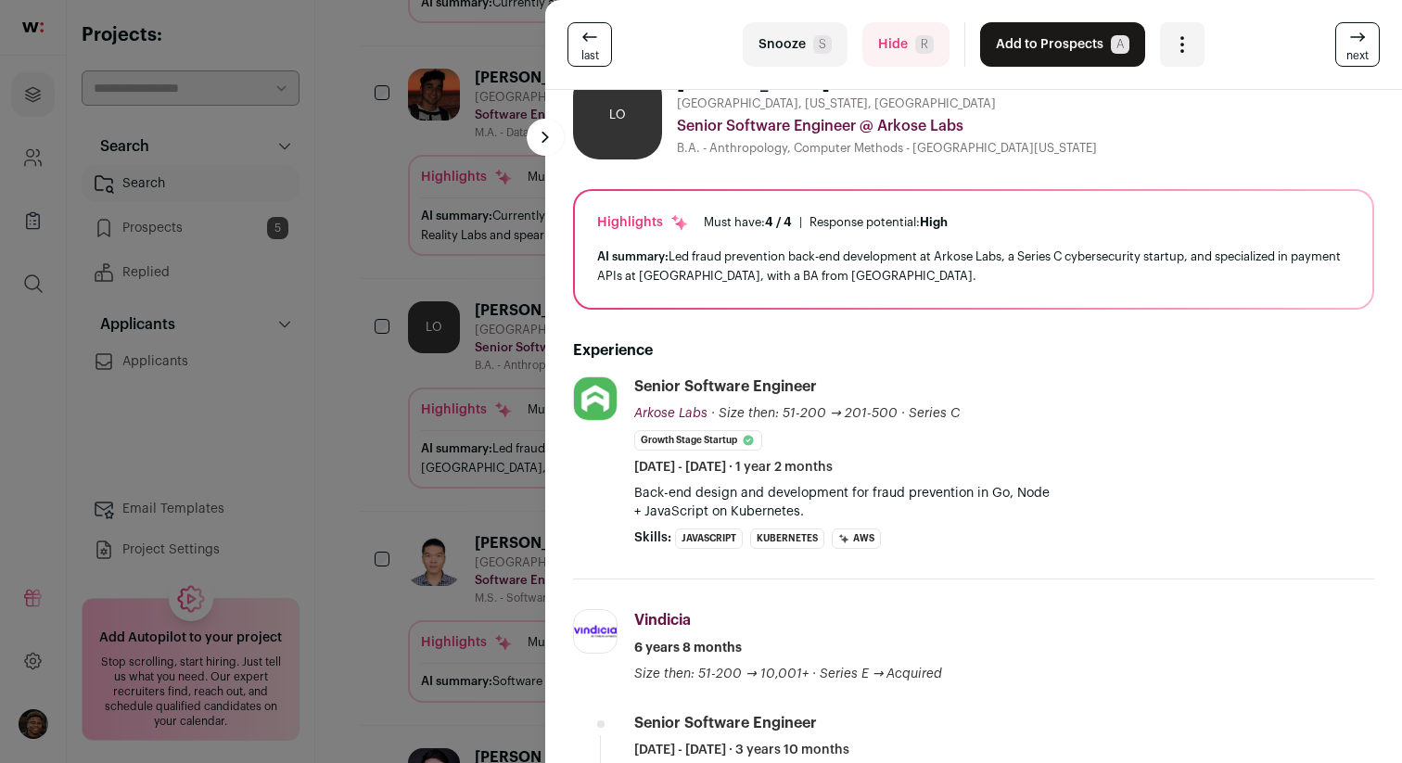
scroll to position [0, 0]
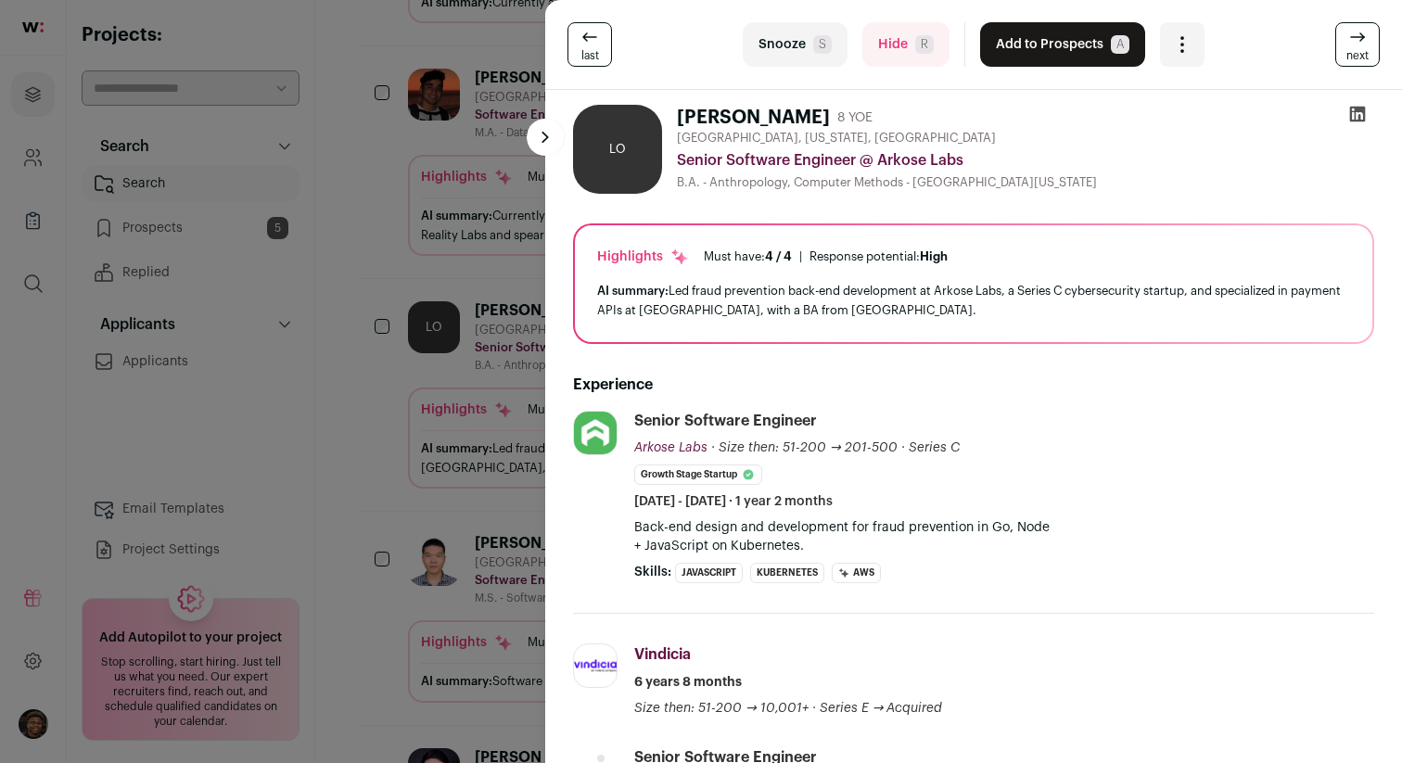
click at [1362, 111] on icon at bounding box center [1358, 115] width 16 height 16
click at [1359, 54] on span "next" at bounding box center [1357, 55] width 22 height 15
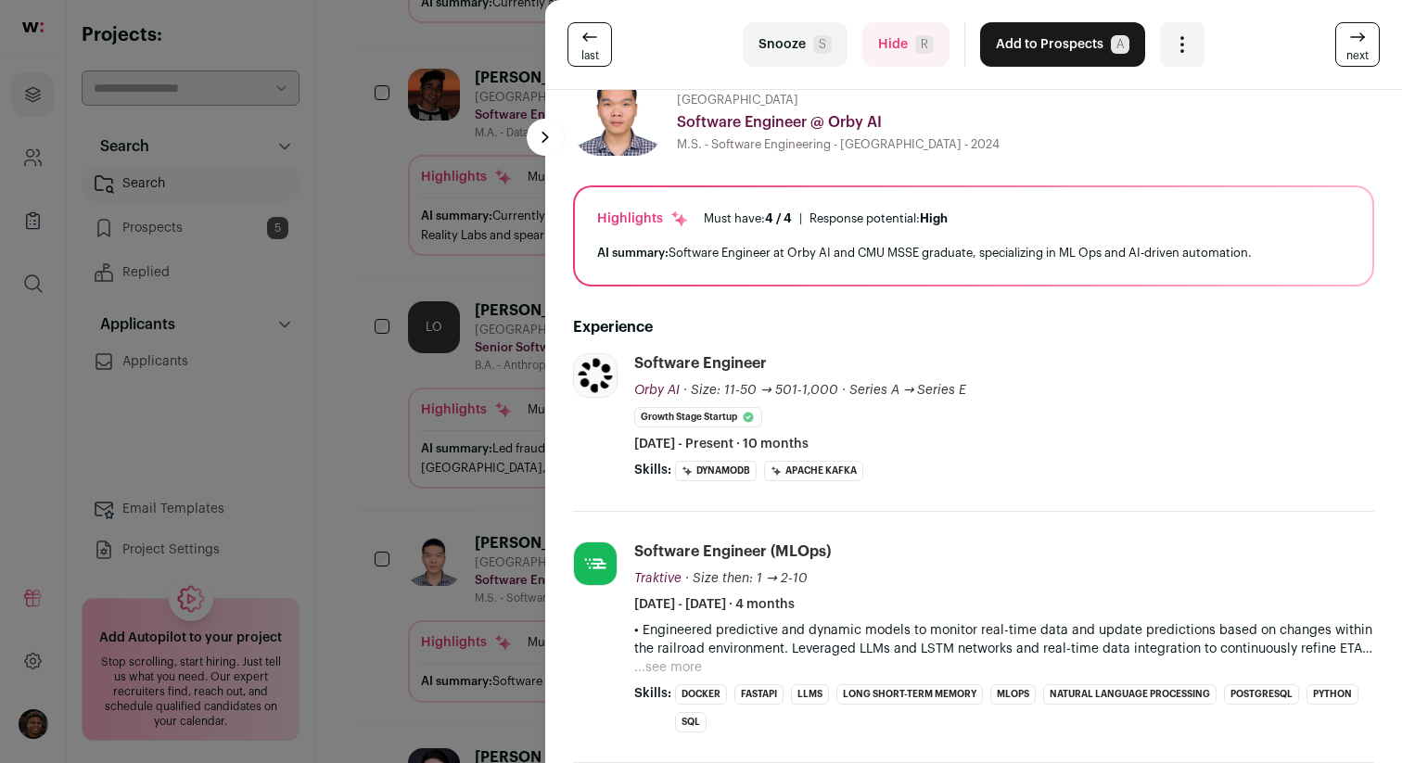
scroll to position [93, 0]
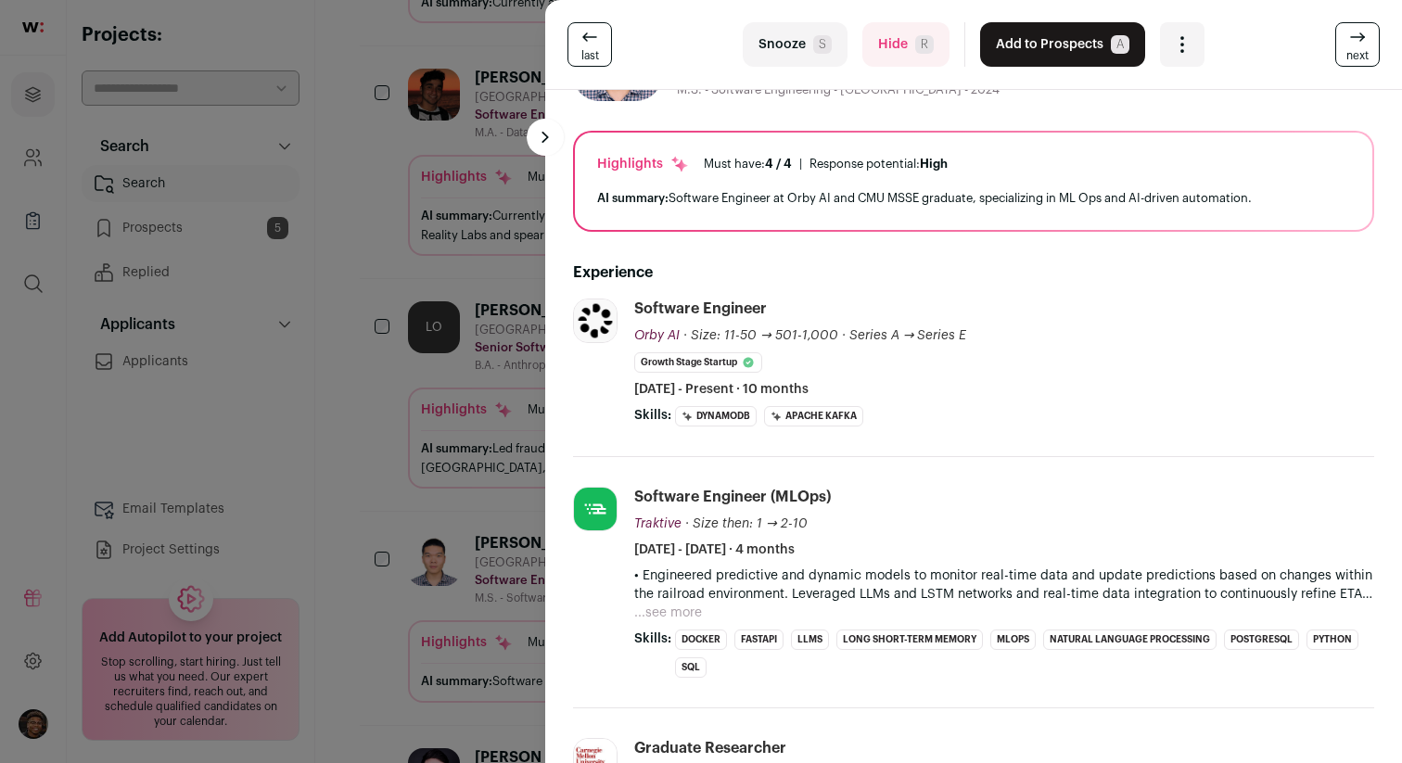
click at [1356, 41] on icon at bounding box center [1357, 37] width 22 height 22
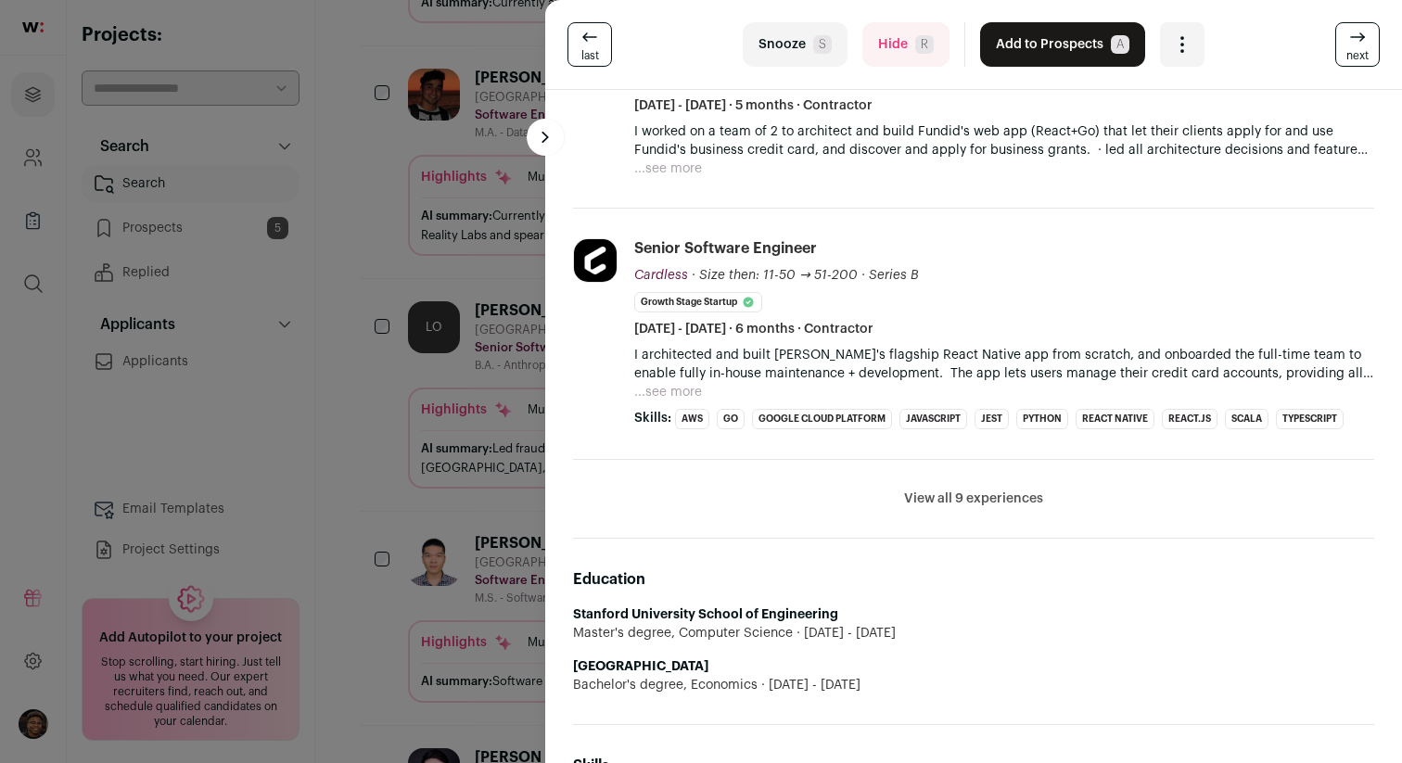
scroll to position [759, 0]
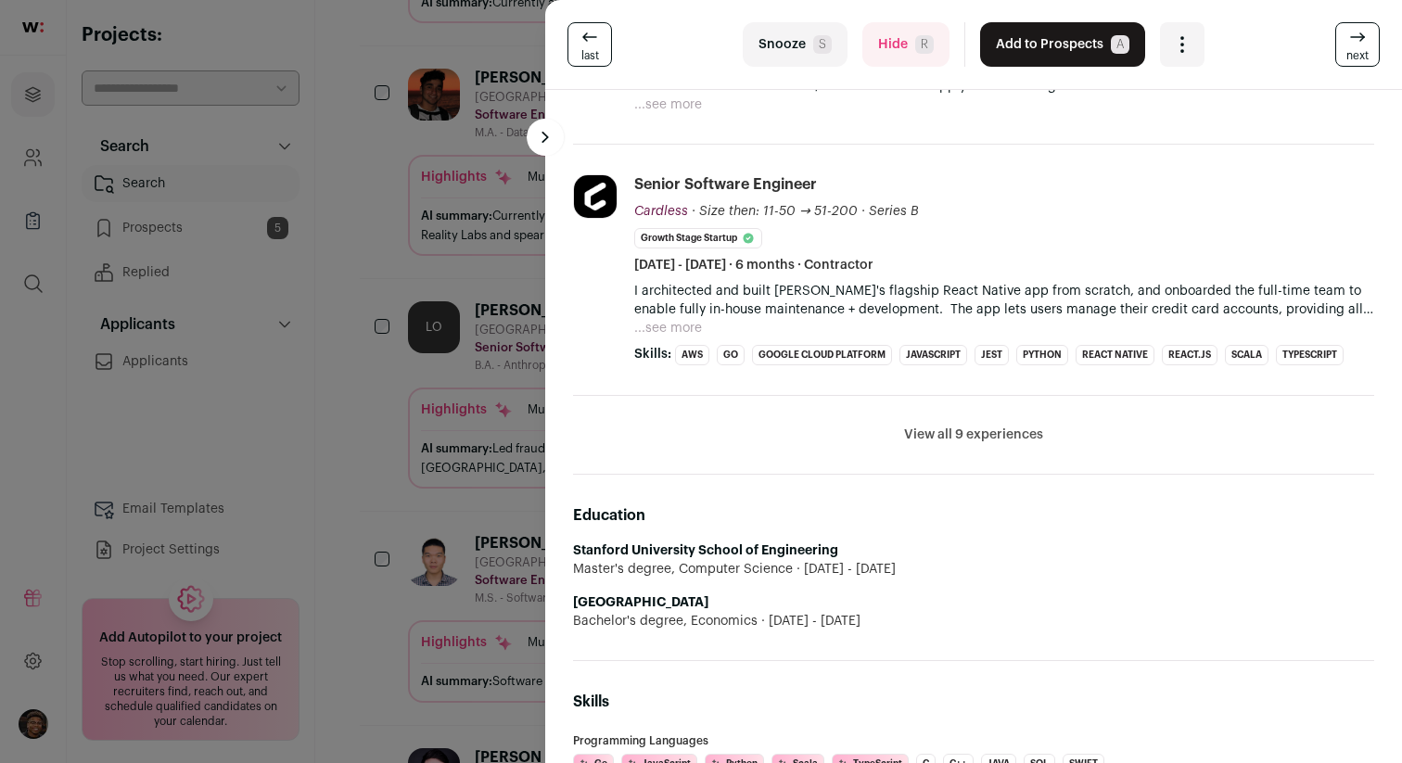
click at [988, 442] on button "View all 9 experiences" at bounding box center [973, 435] width 139 height 19
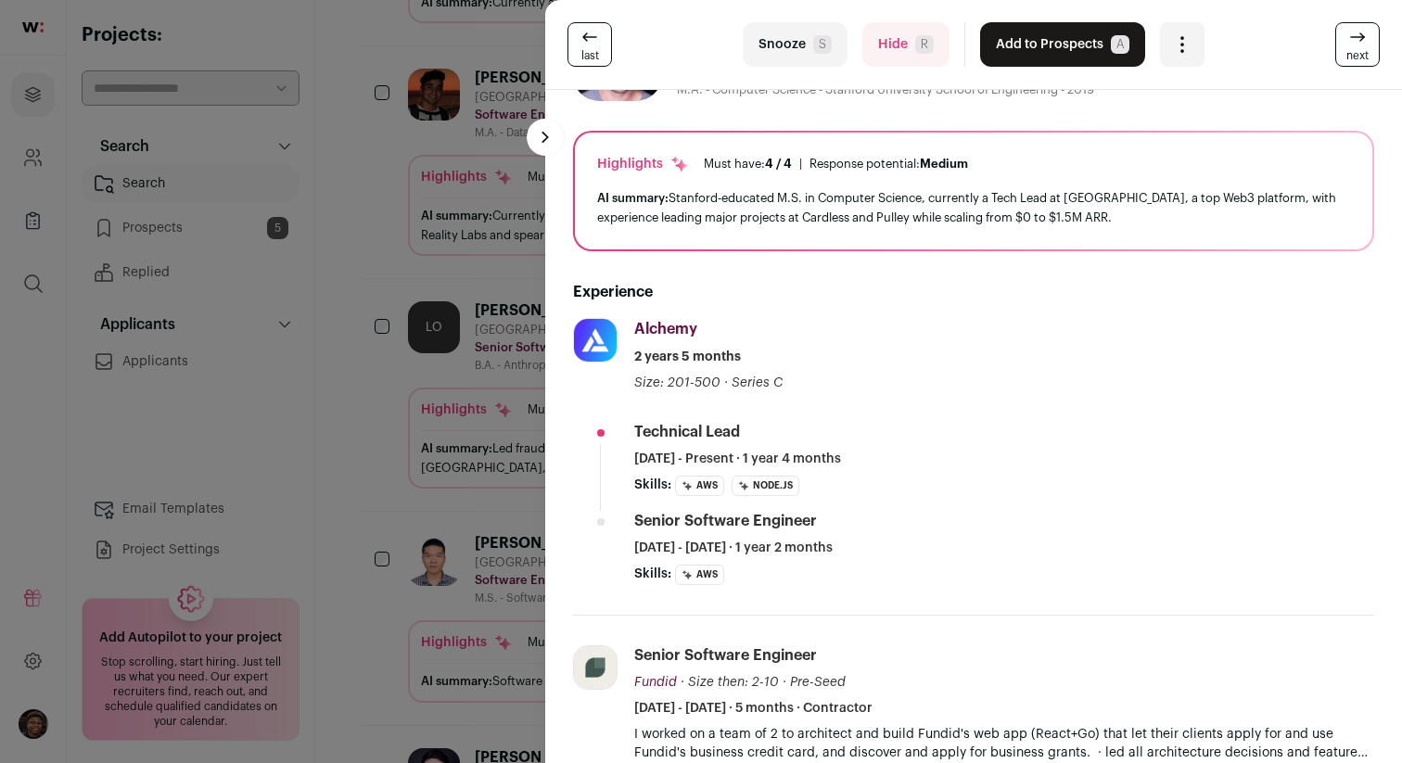
scroll to position [0, 0]
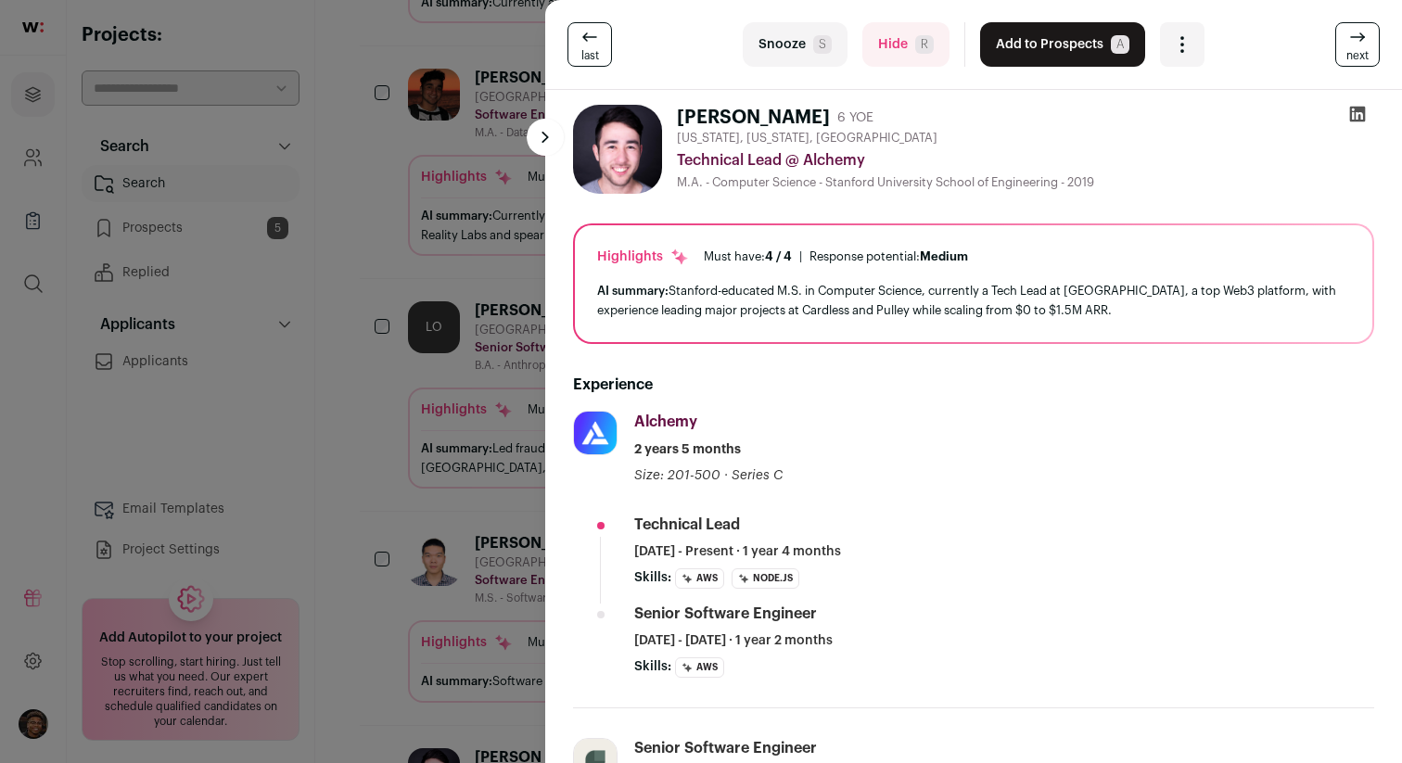
click at [1359, 108] on icon at bounding box center [1358, 115] width 16 height 16
click at [1054, 52] on button "Add to Prospects A" at bounding box center [1062, 44] width 165 height 45
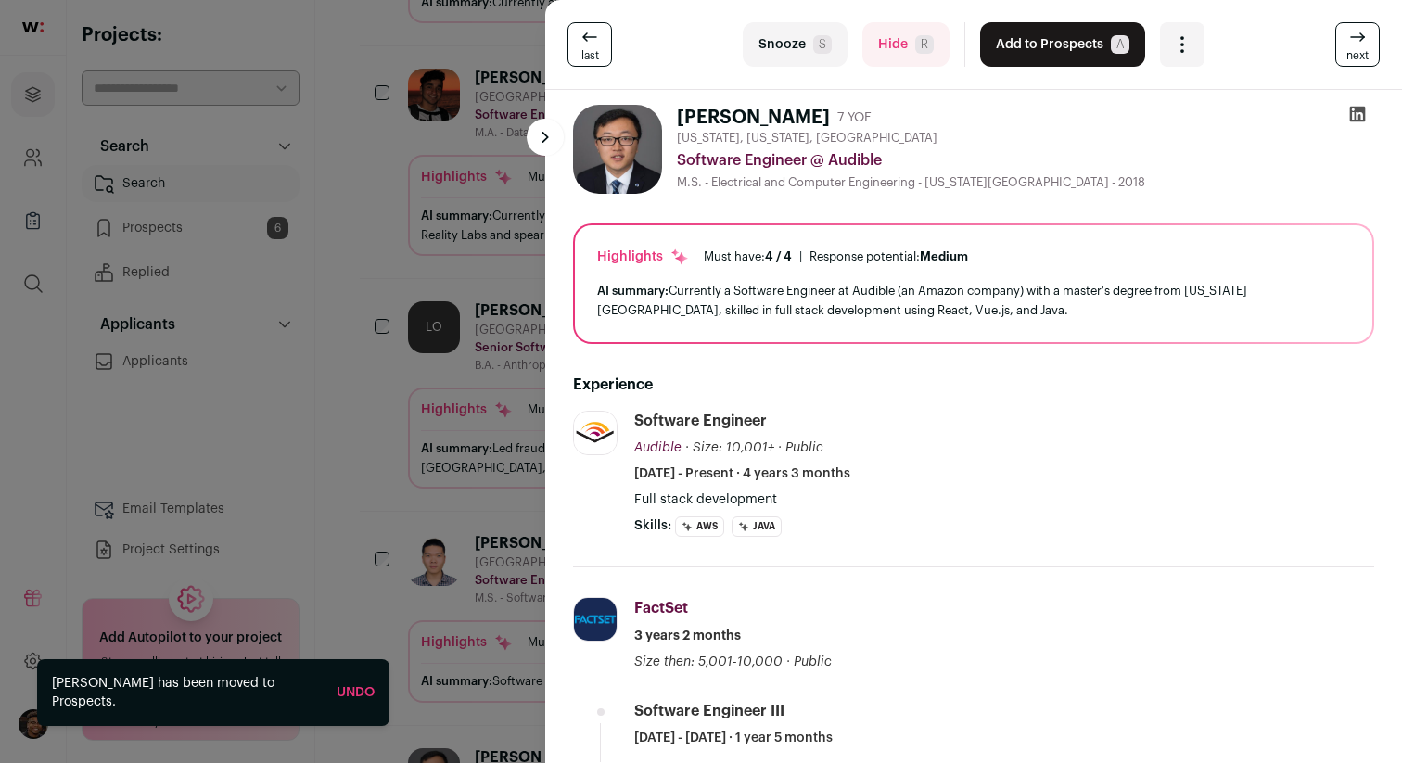
click at [1361, 37] on icon at bounding box center [1357, 37] width 13 height 0
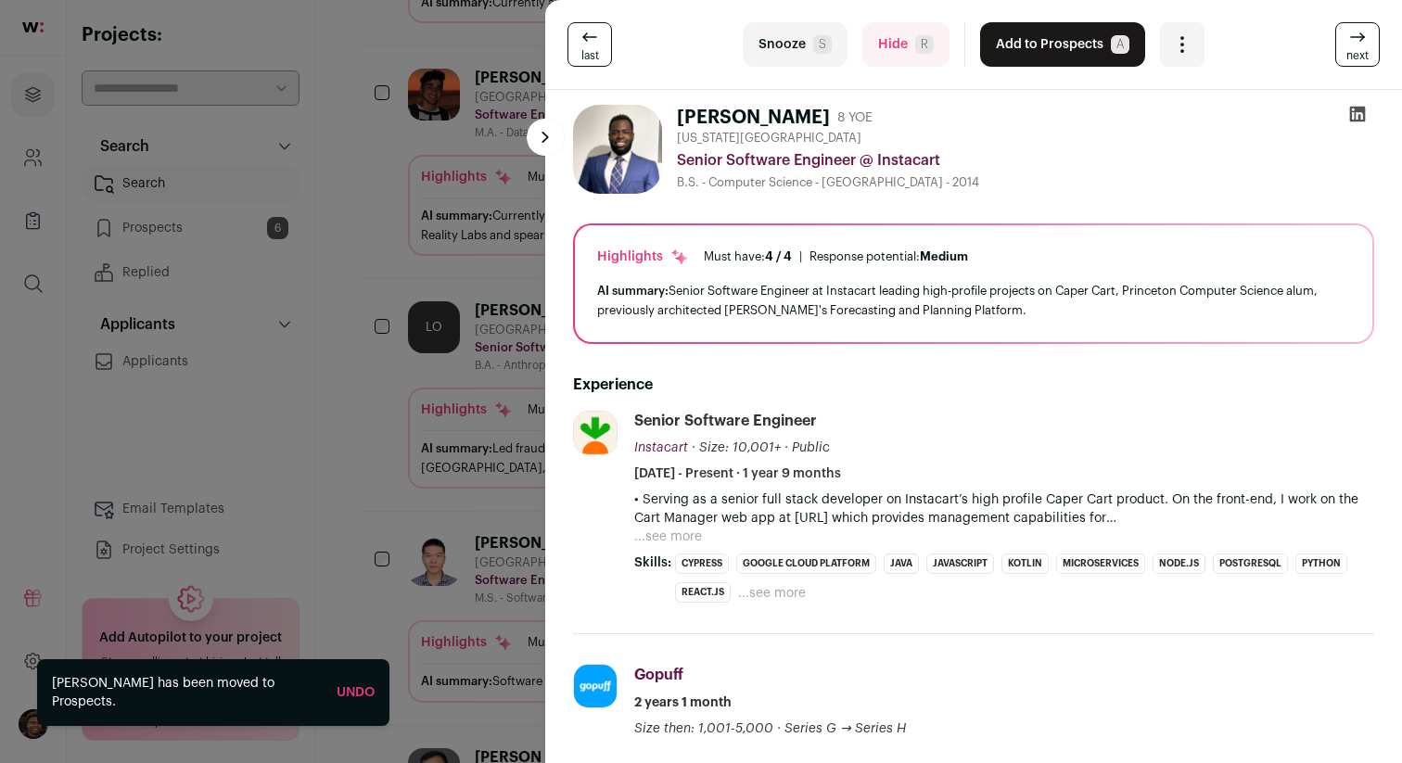
click at [1361, 37] on icon at bounding box center [1357, 37] width 13 height 0
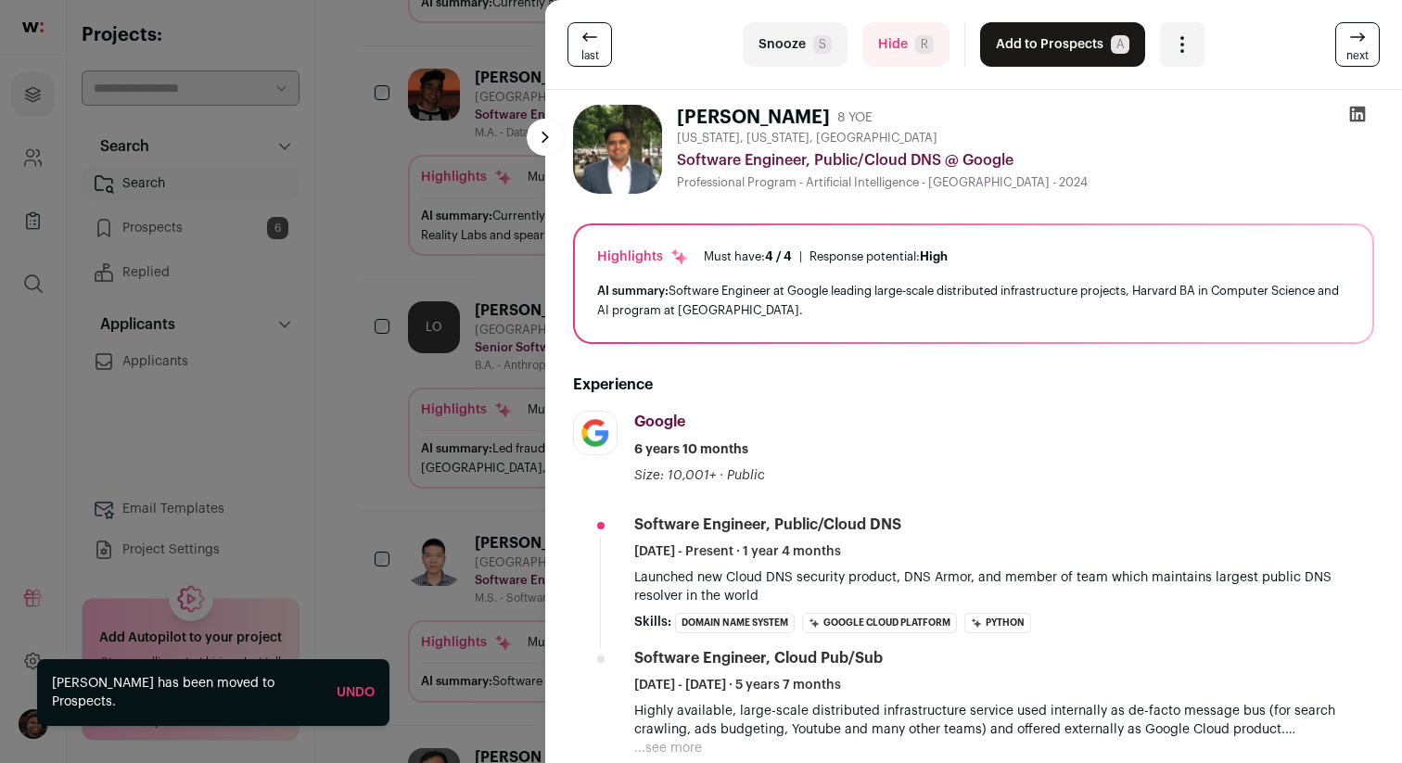
click at [357, 242] on div "last Snooze S Hide R Add to Prospects A Are you sure? [PERSON_NAME] is already …" at bounding box center [701, 381] width 1402 height 763
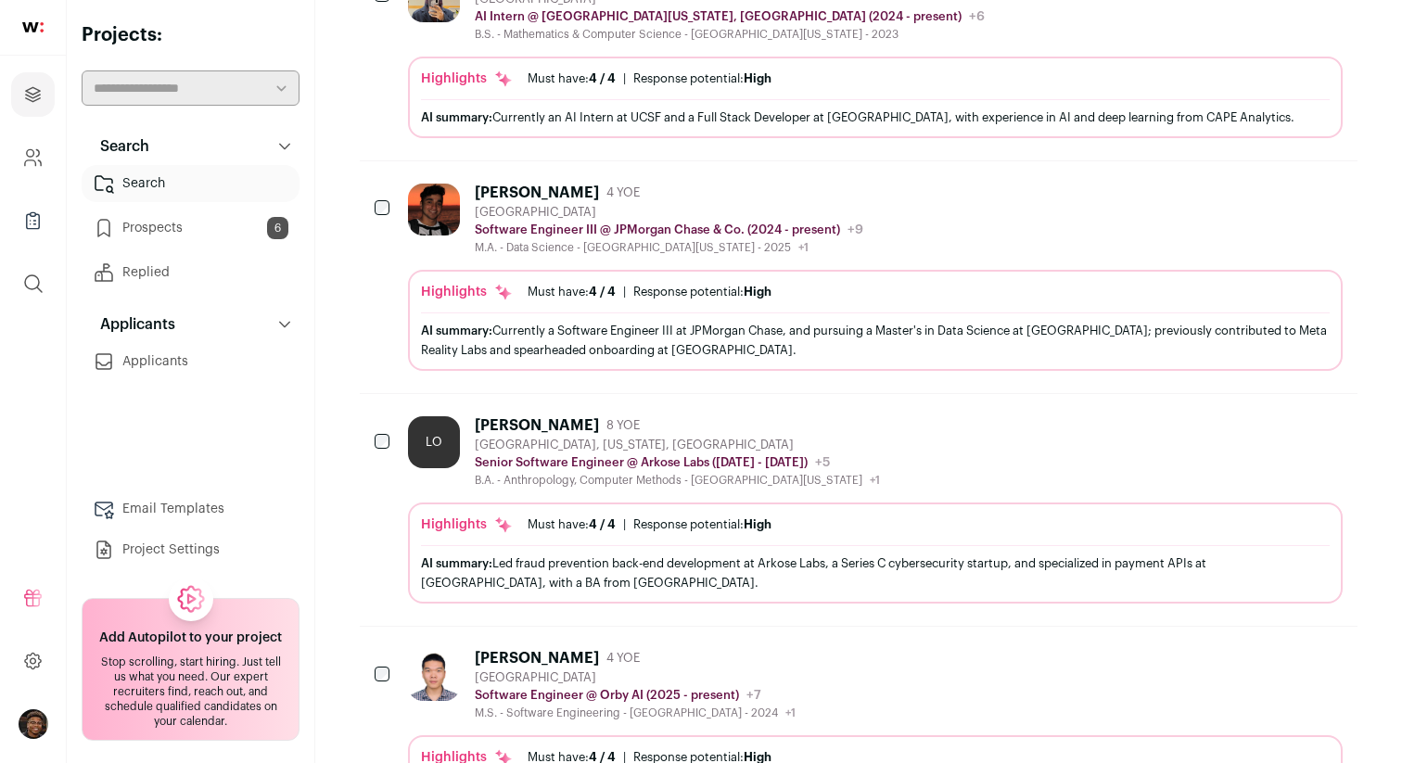
scroll to position [490, 0]
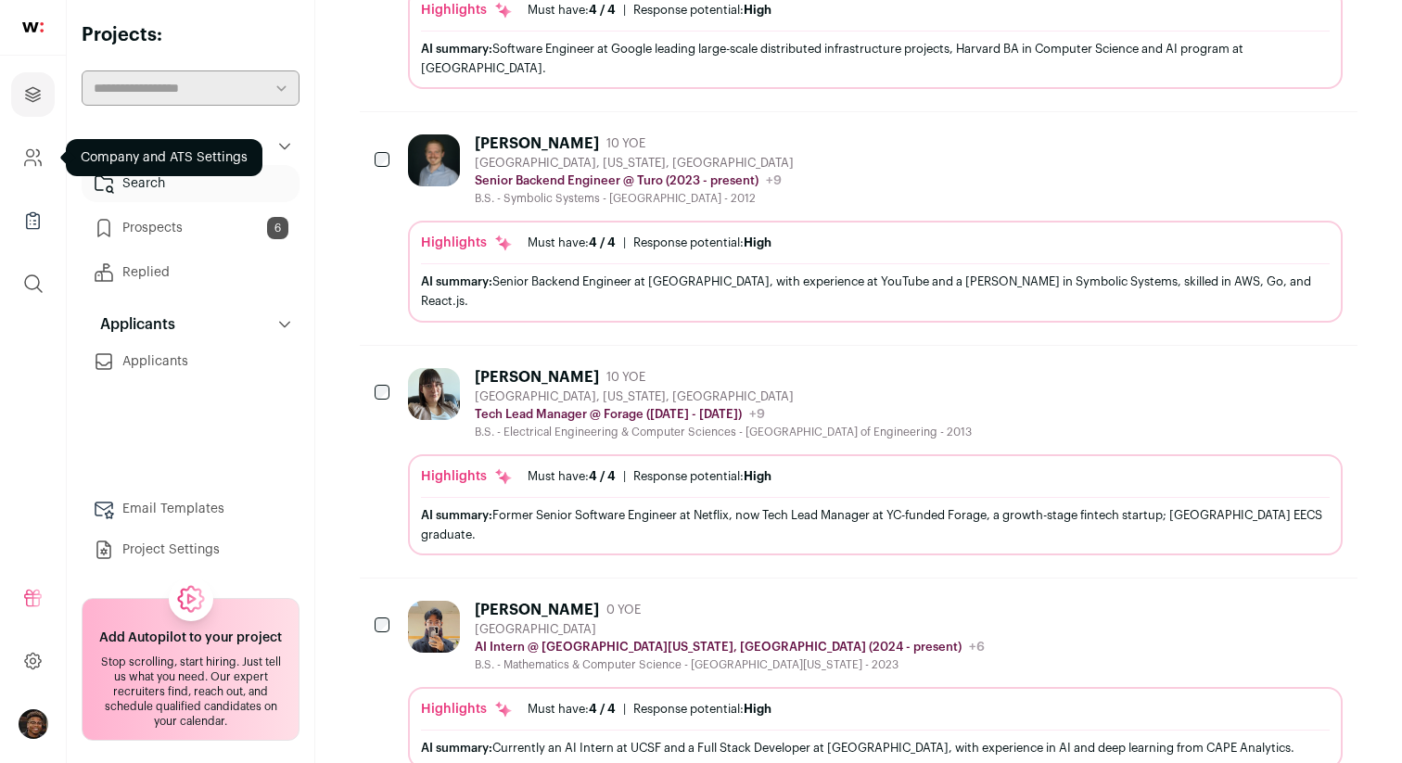
click at [37, 161] on icon "Company and ATS Settings" at bounding box center [32, 157] width 21 height 22
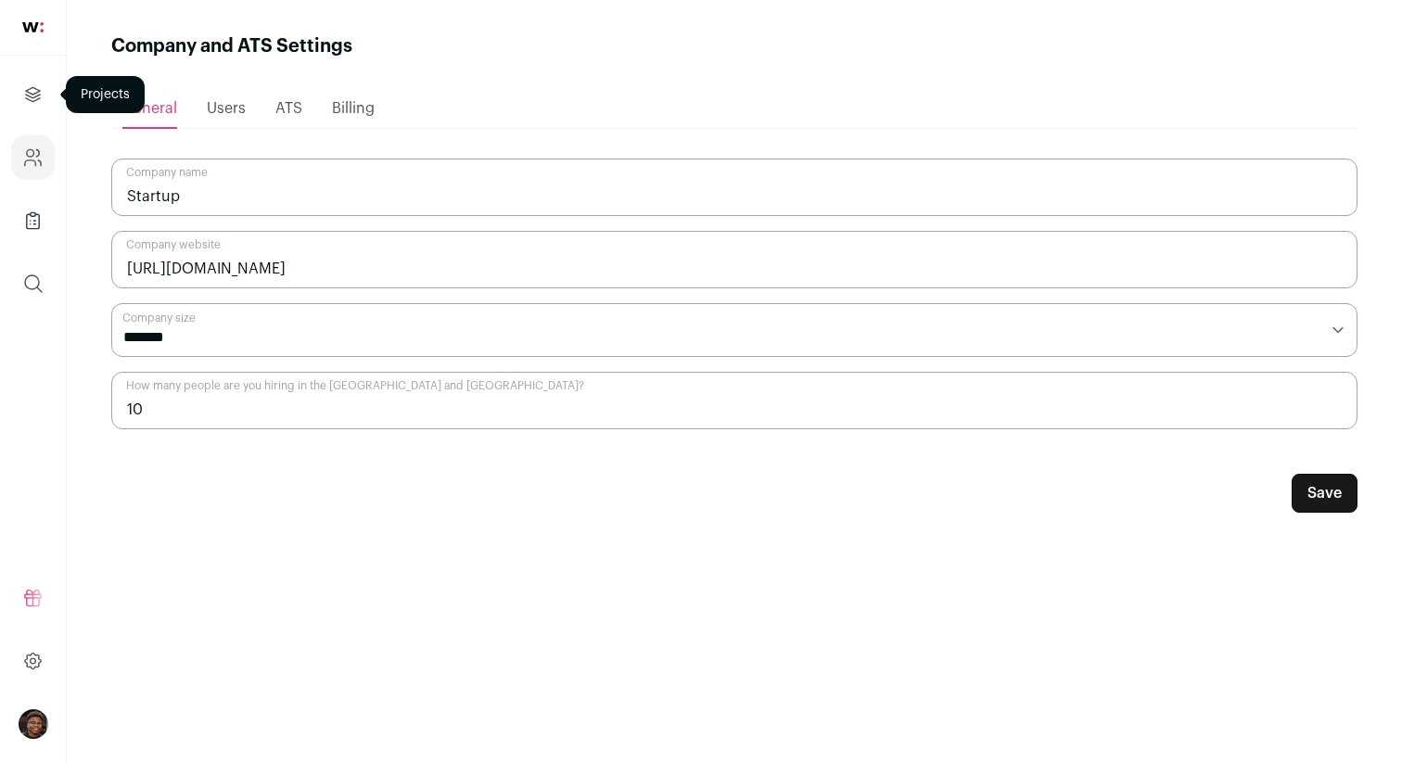
click at [20, 101] on link "Projects" at bounding box center [33, 94] width 44 height 45
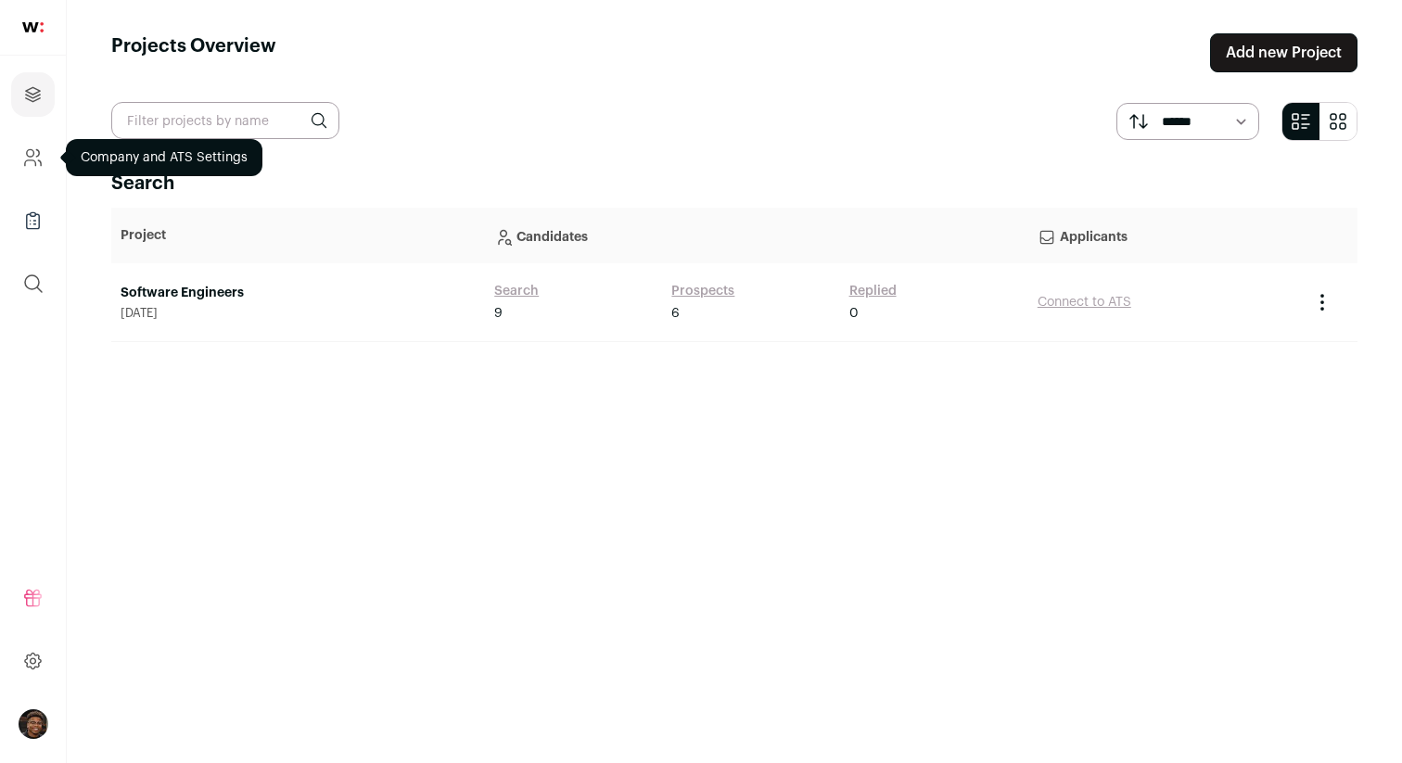
click at [28, 162] on icon "Company and ATS Settings" at bounding box center [32, 157] width 21 height 22
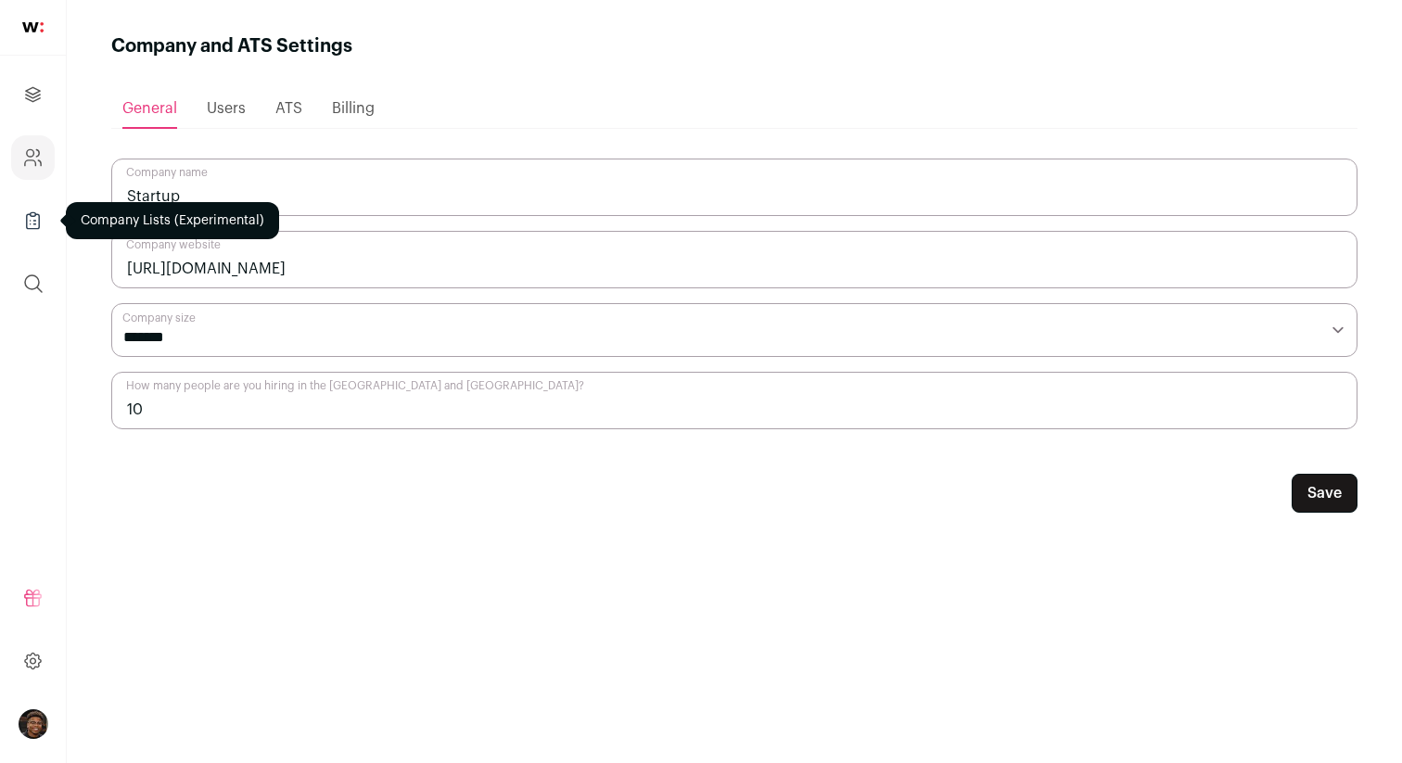
click at [32, 223] on icon "Company Lists" at bounding box center [32, 221] width 21 height 22
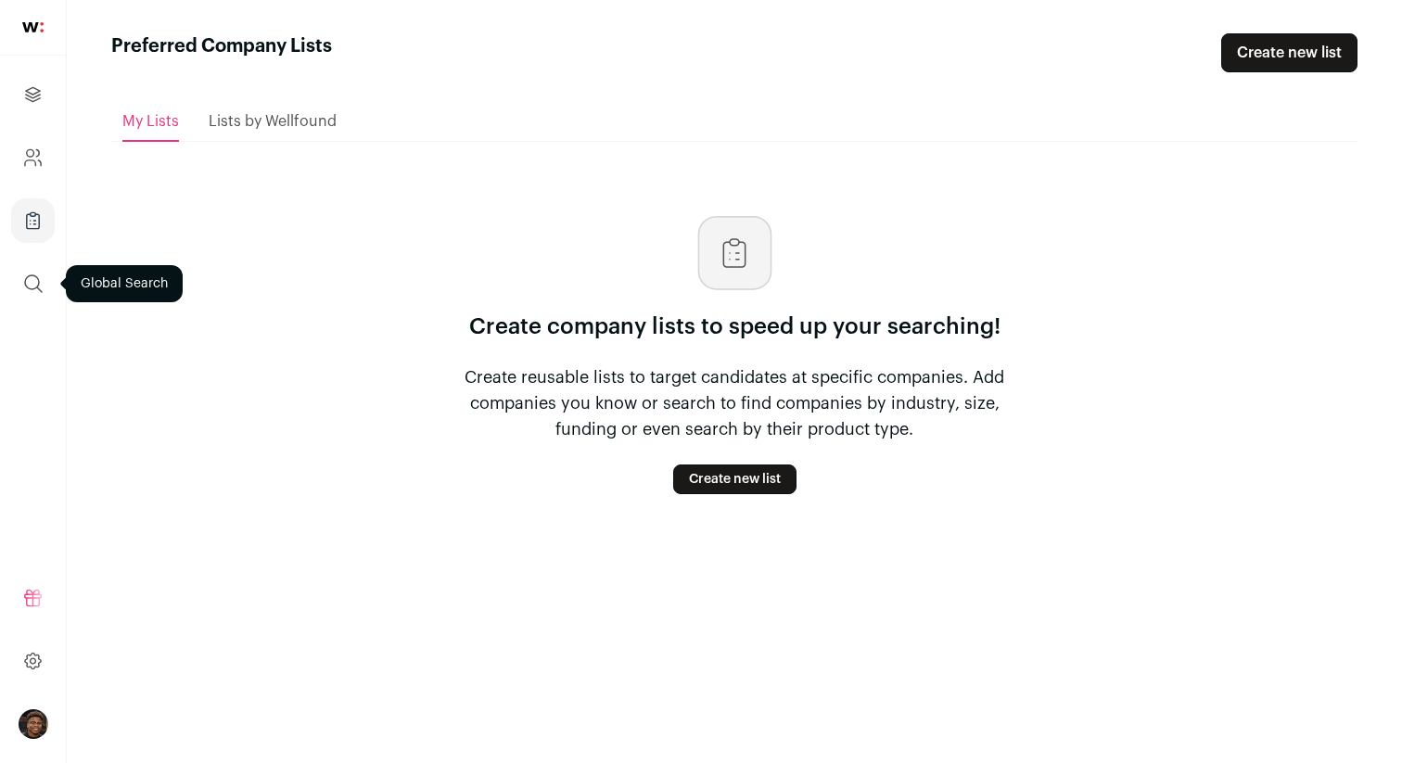
click at [27, 274] on icon "submit" at bounding box center [33, 284] width 22 height 22
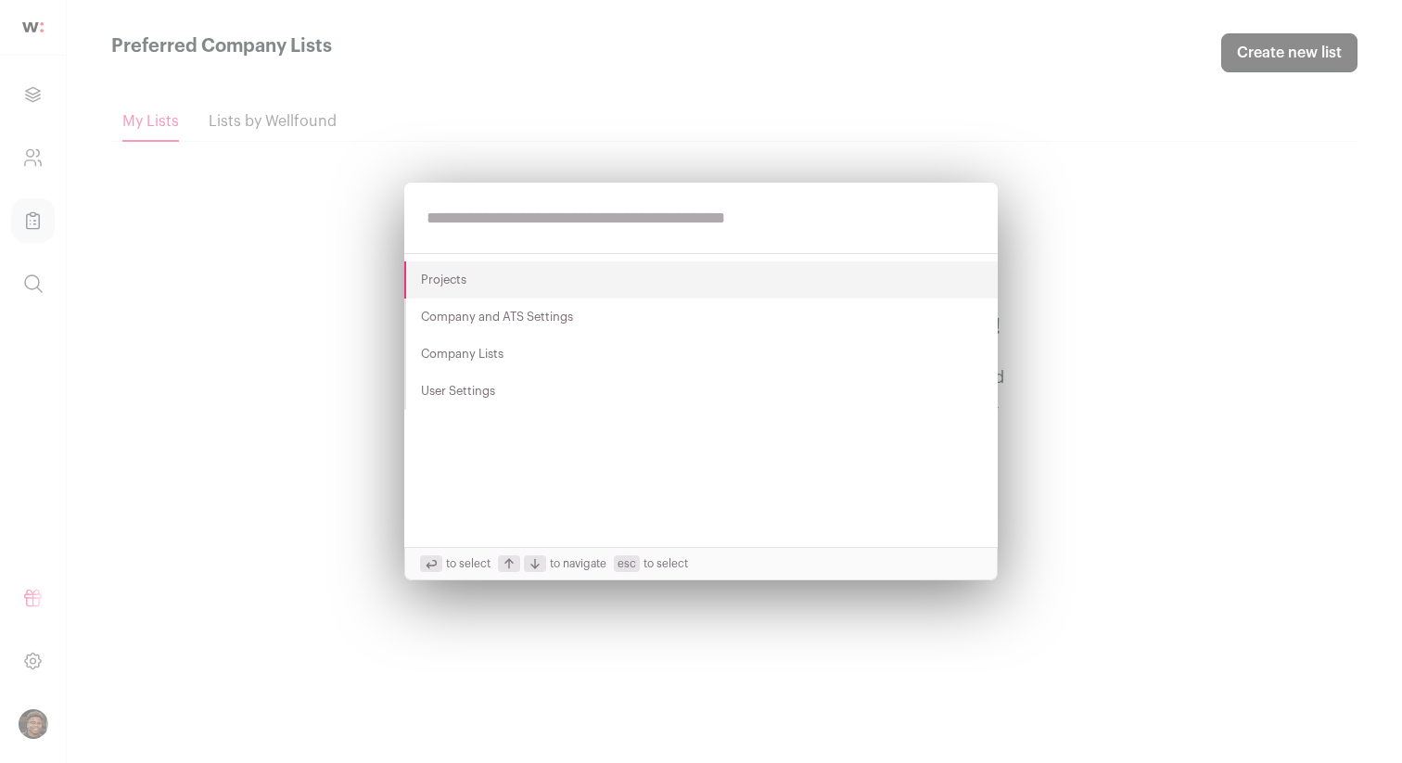
click at [270, 382] on div "Projects Company and ATS Settings Company Lists User Settings to select to navi…" at bounding box center [701, 381] width 1402 height 763
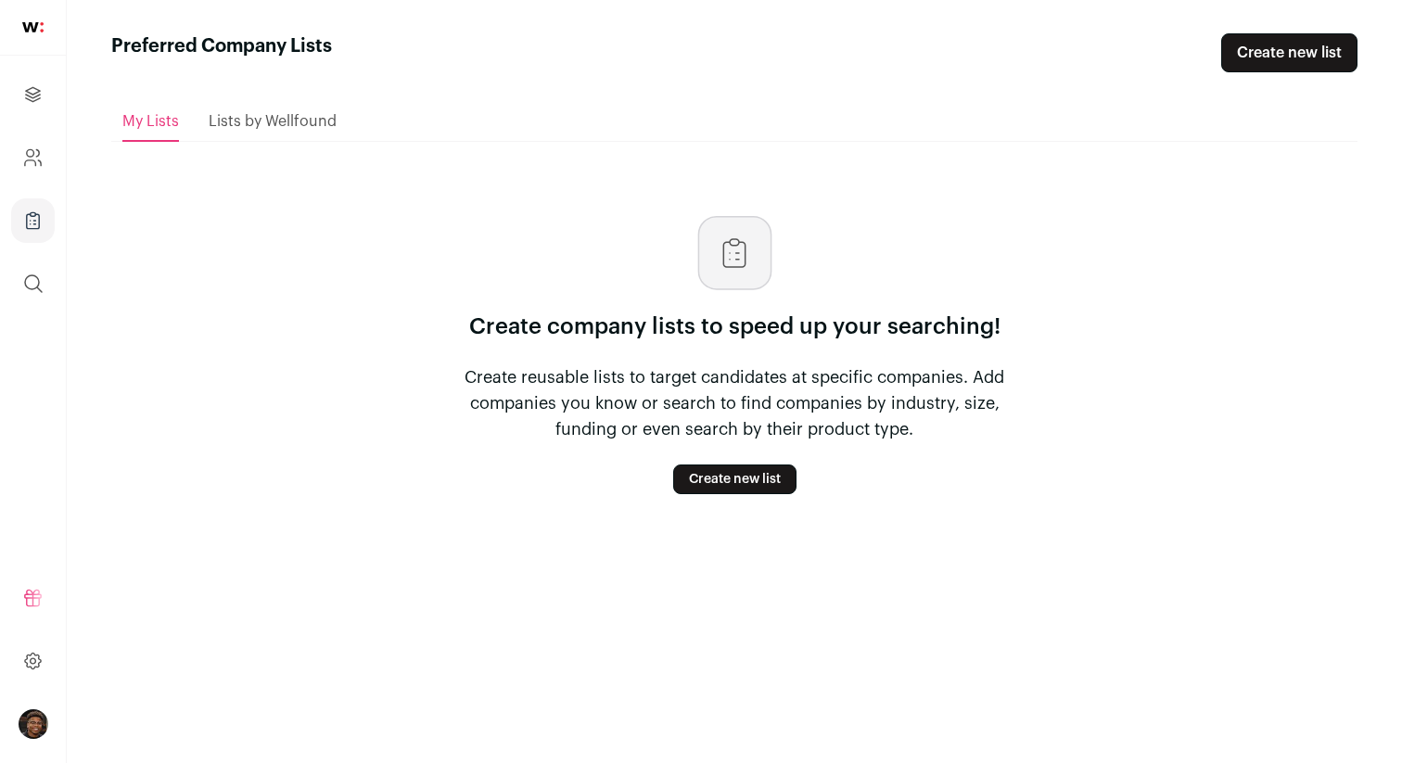
click at [246, 130] on div "Lists by Wellfound" at bounding box center [273, 121] width 128 height 37
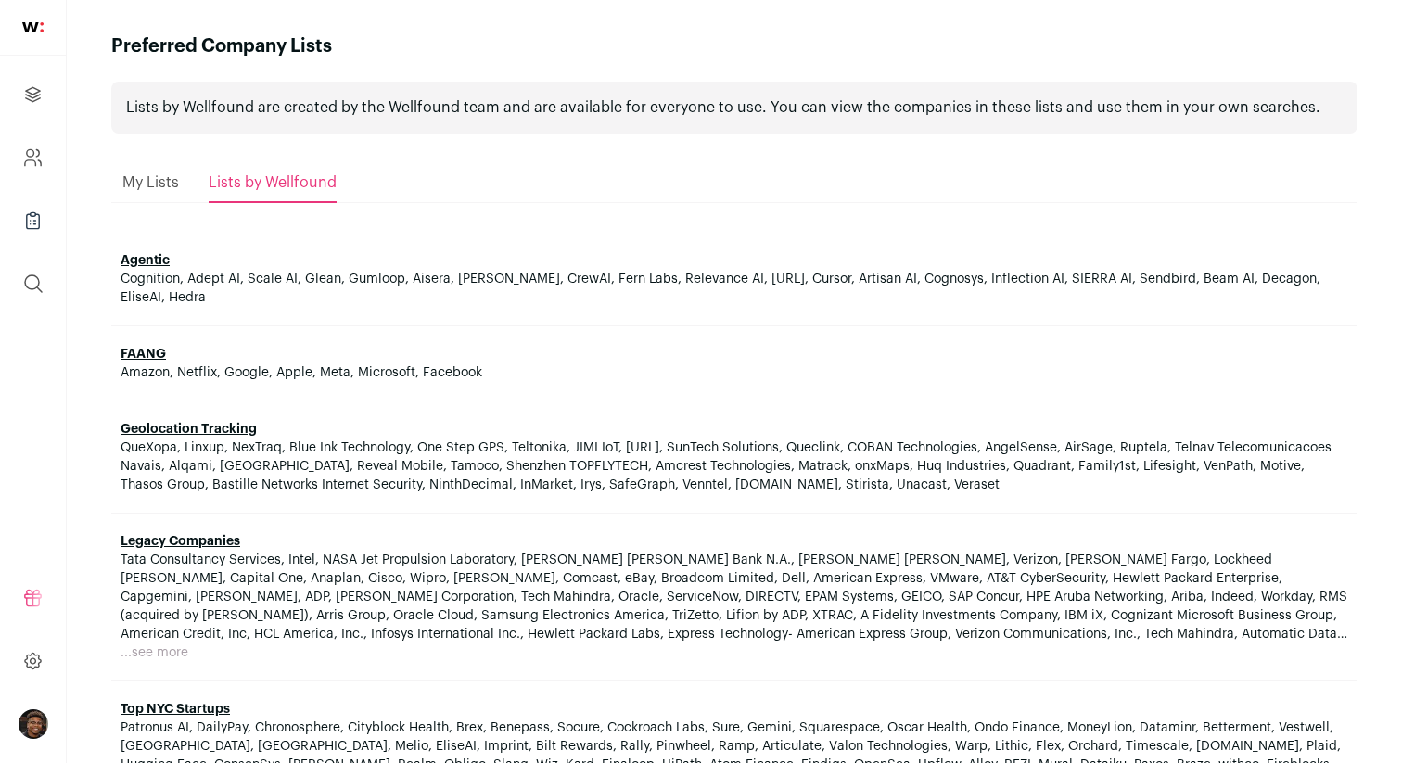
scroll to position [101, 0]
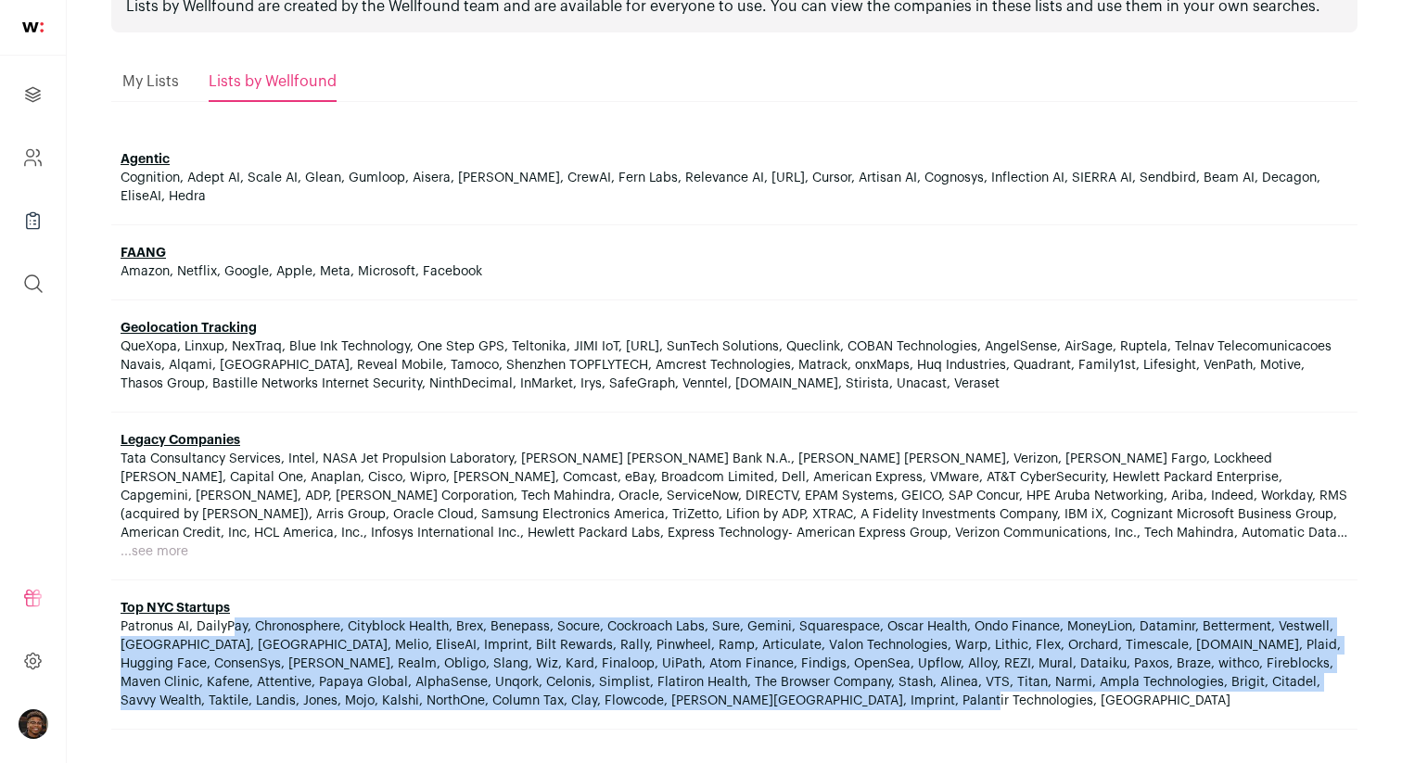
drag, startPoint x: 753, startPoint y: 708, endPoint x: 121, endPoint y: 628, distance: 637.5
click at [121, 628] on span "Patronus AI, DailyPay, Chronosphere, Cityblock Health, Brex, Benepass, Socure, …" at bounding box center [735, 664] width 1228 height 93
copy span "Patronus AI, DailyPay, Chronosphere, Cityblock Health, Brex, Benepass, Socure, …"
click at [159, 550] on button "...see more" at bounding box center [155, 551] width 68 height 19
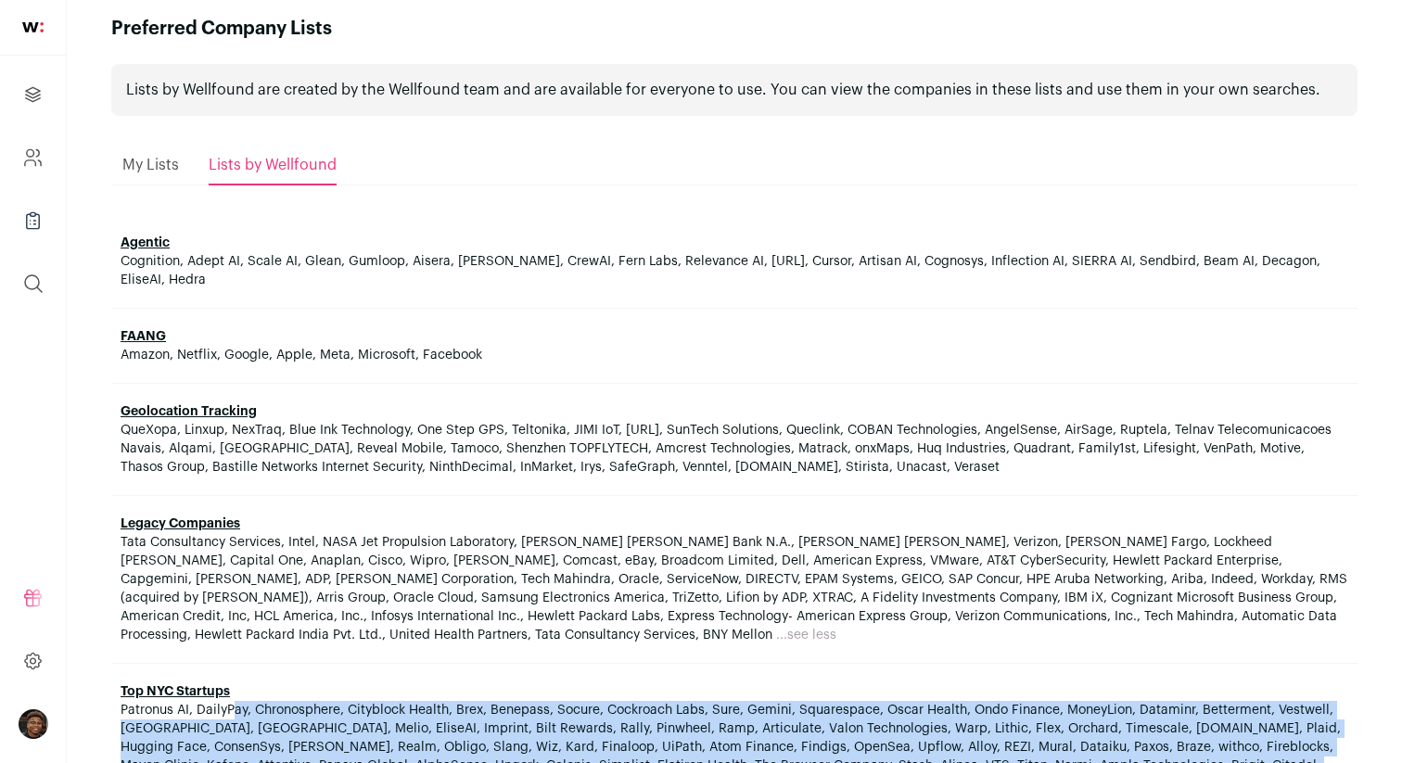
scroll to position [0, 0]
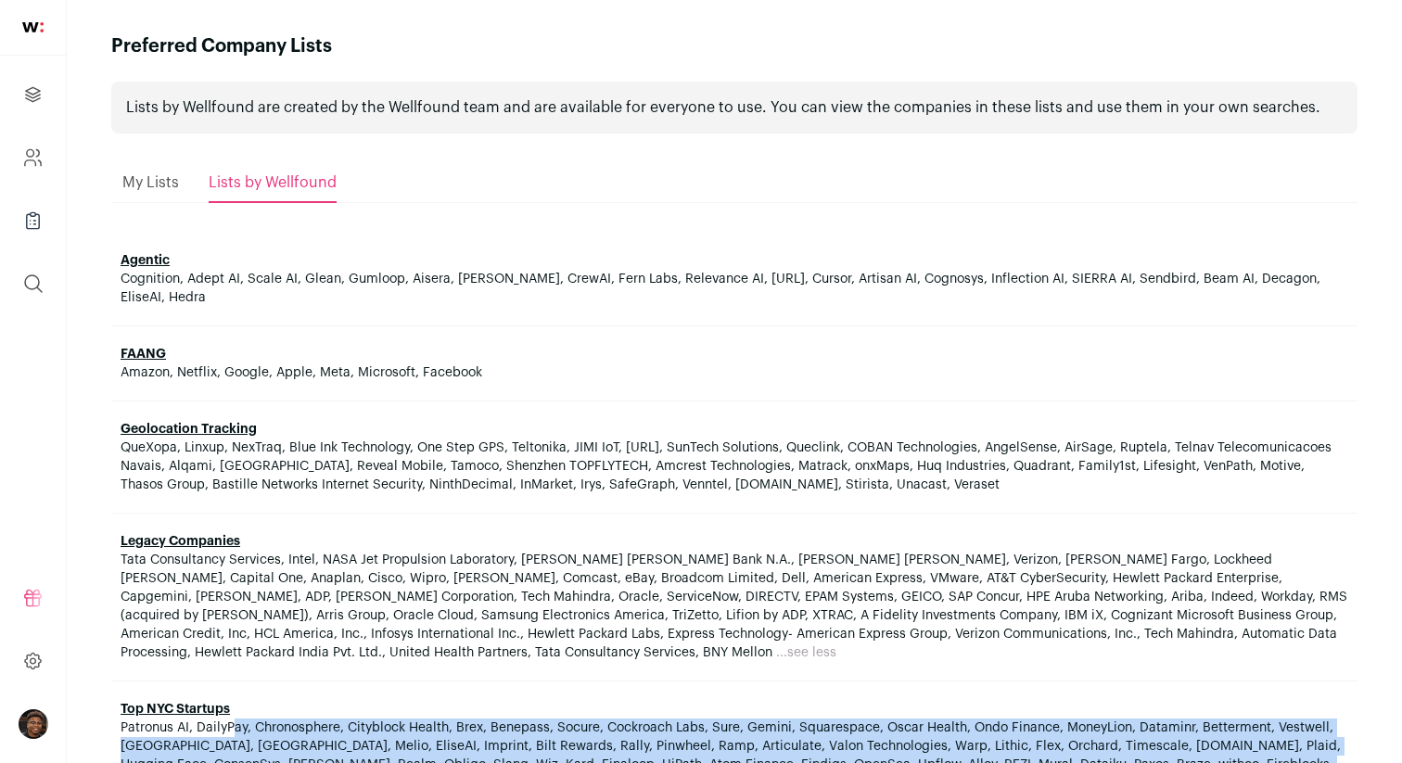
click at [164, 186] on span "My Lists" at bounding box center [150, 182] width 57 height 15
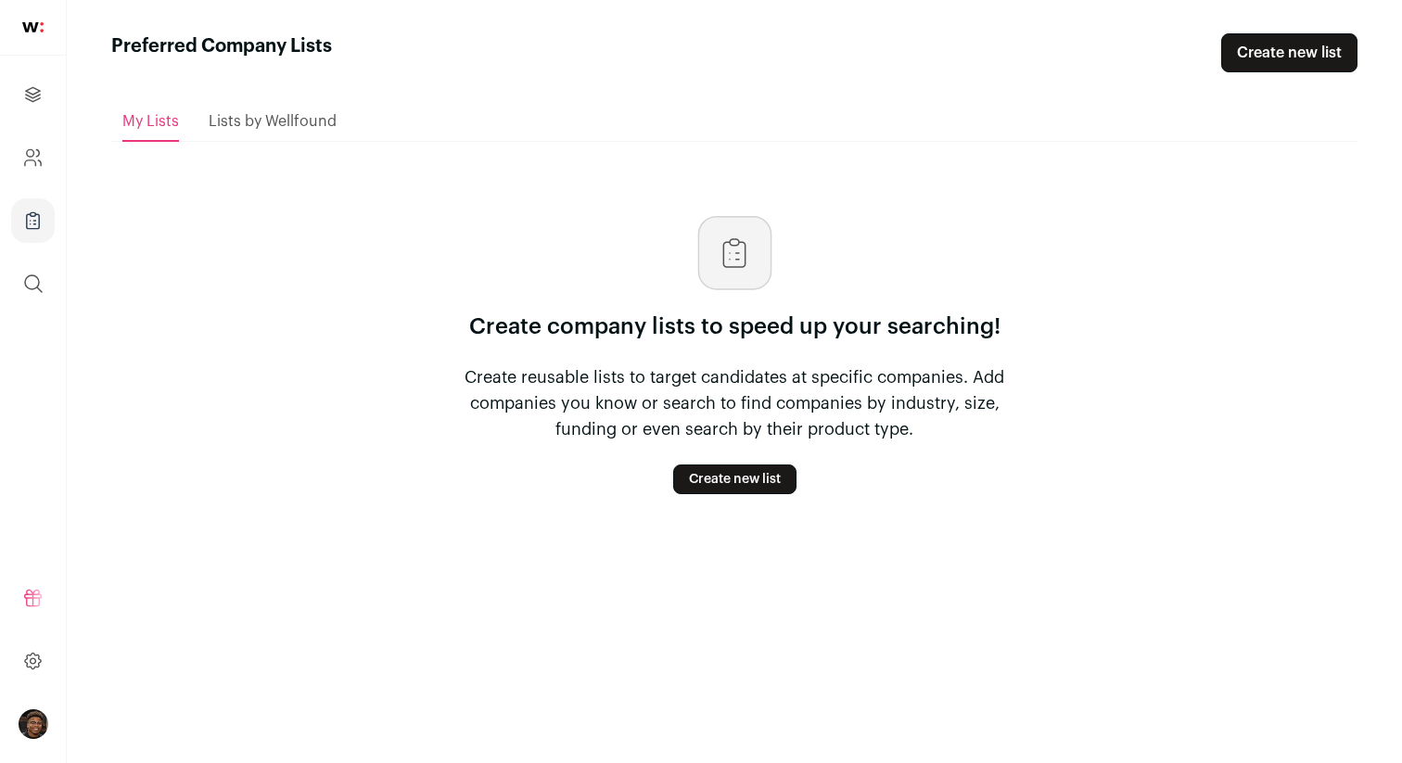
click at [719, 478] on link "Create new list" at bounding box center [734, 480] width 123 height 30
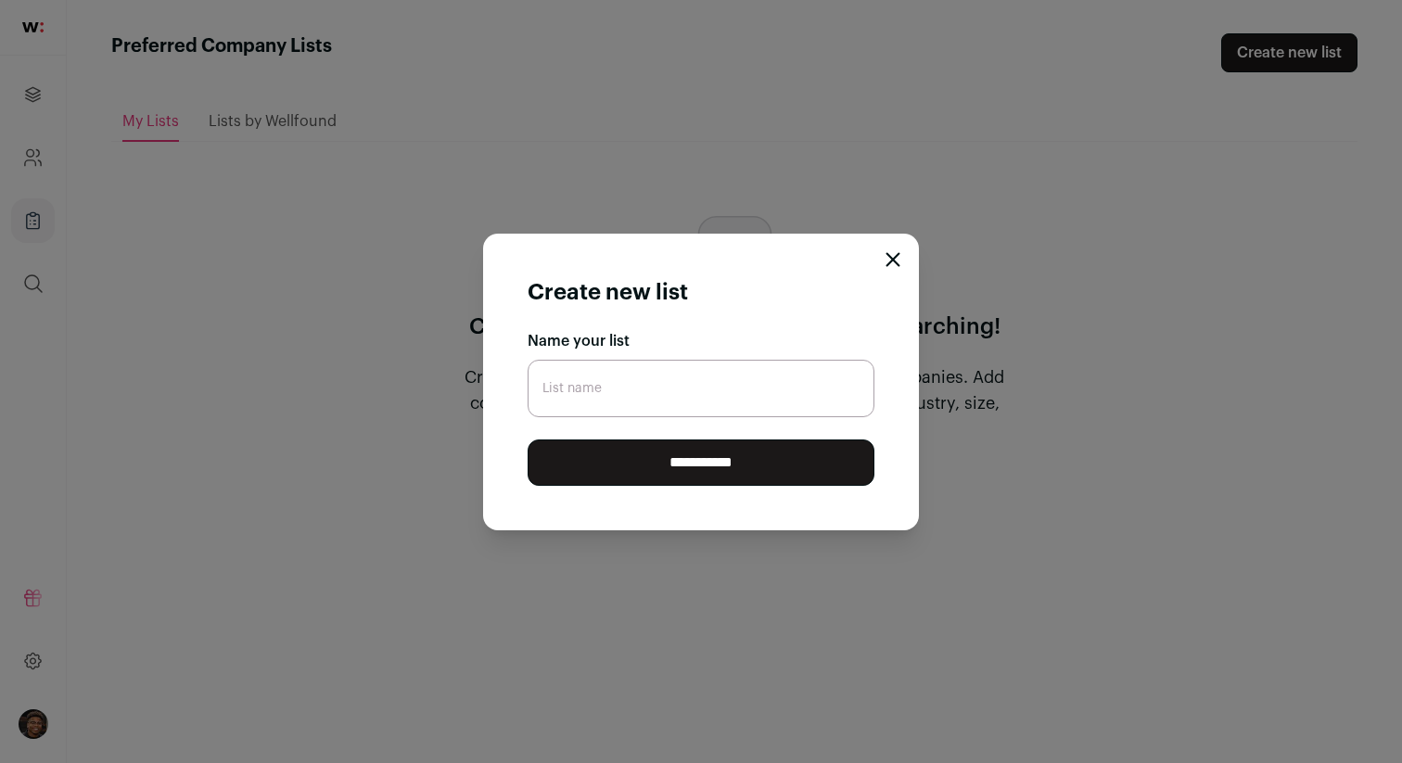
click at [890, 265] on icon "Close modal" at bounding box center [892, 259] width 15 height 15
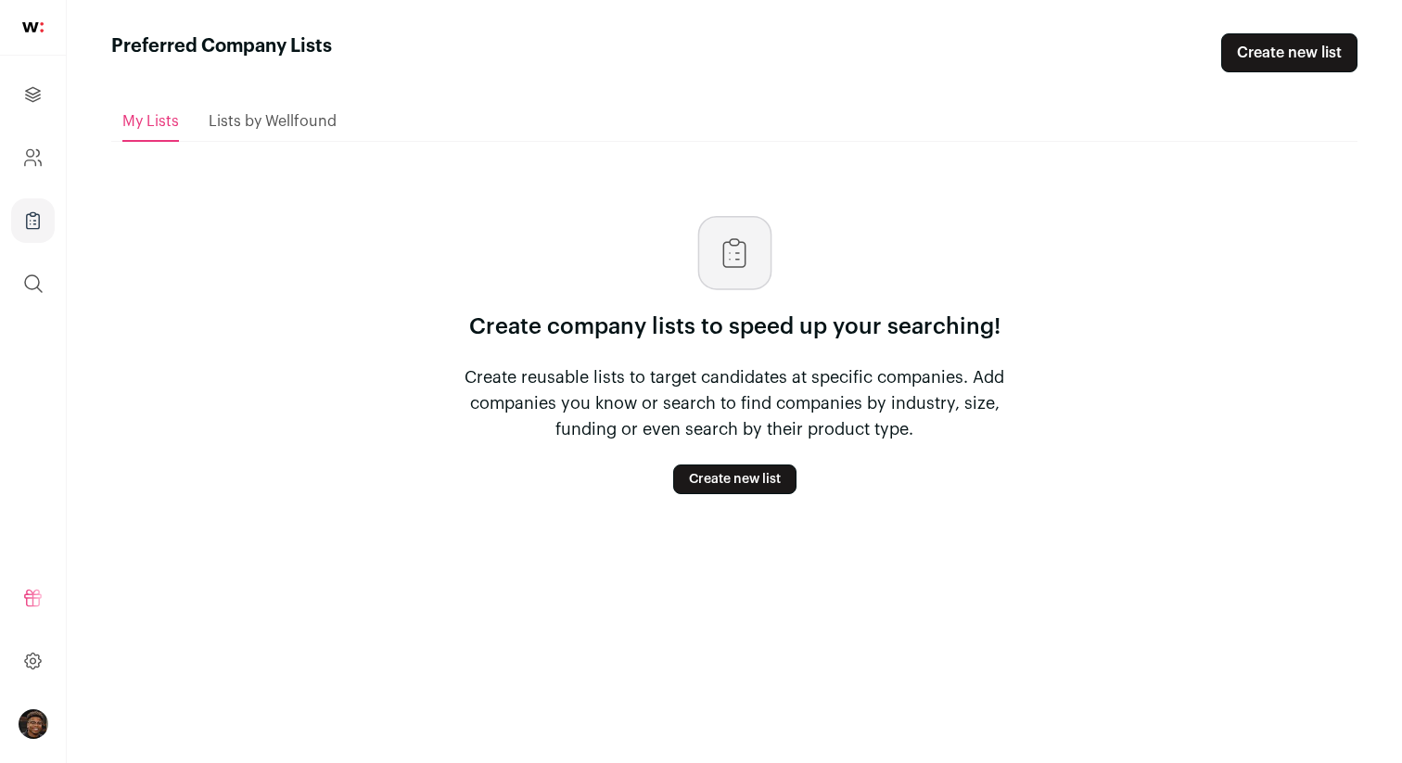
click at [300, 128] on span "Lists by Wellfound" at bounding box center [273, 121] width 128 height 15
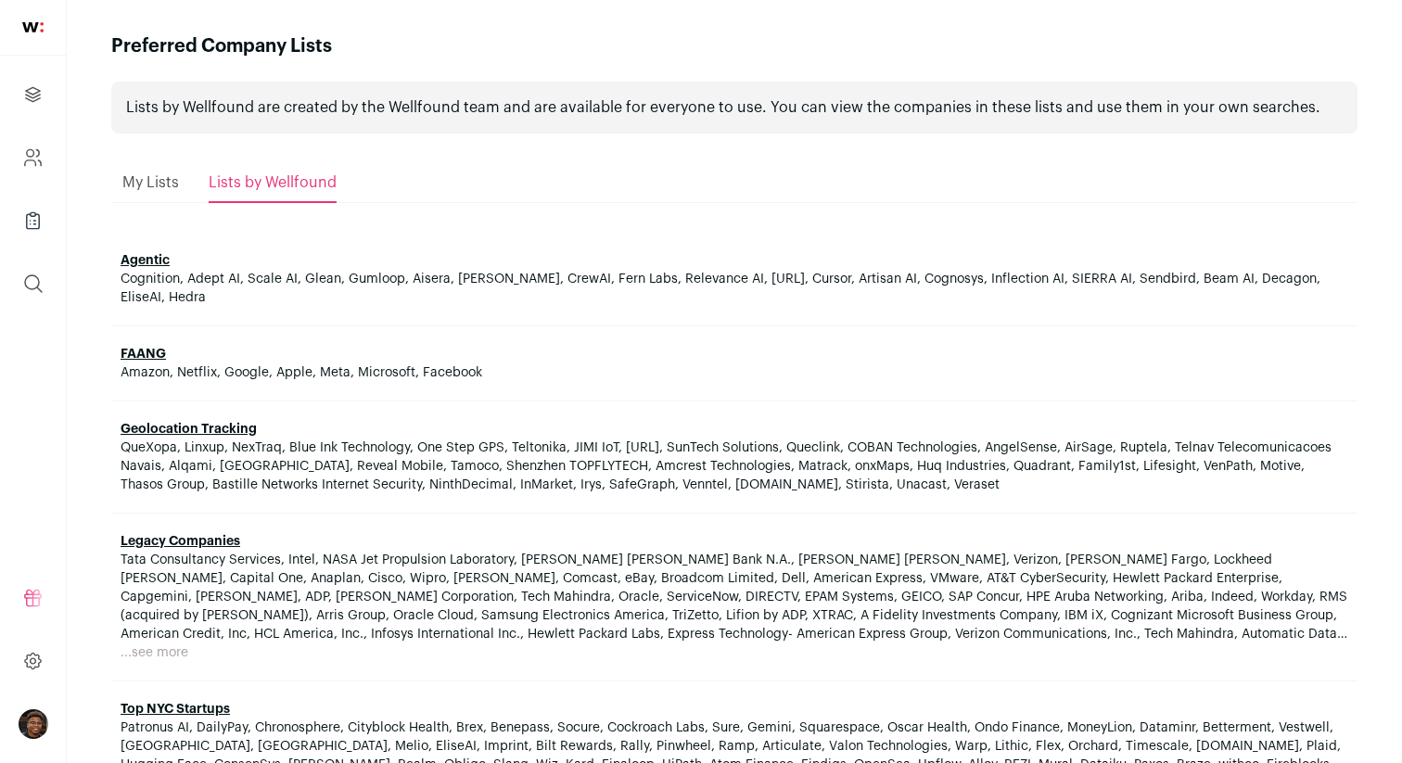
scroll to position [101, 0]
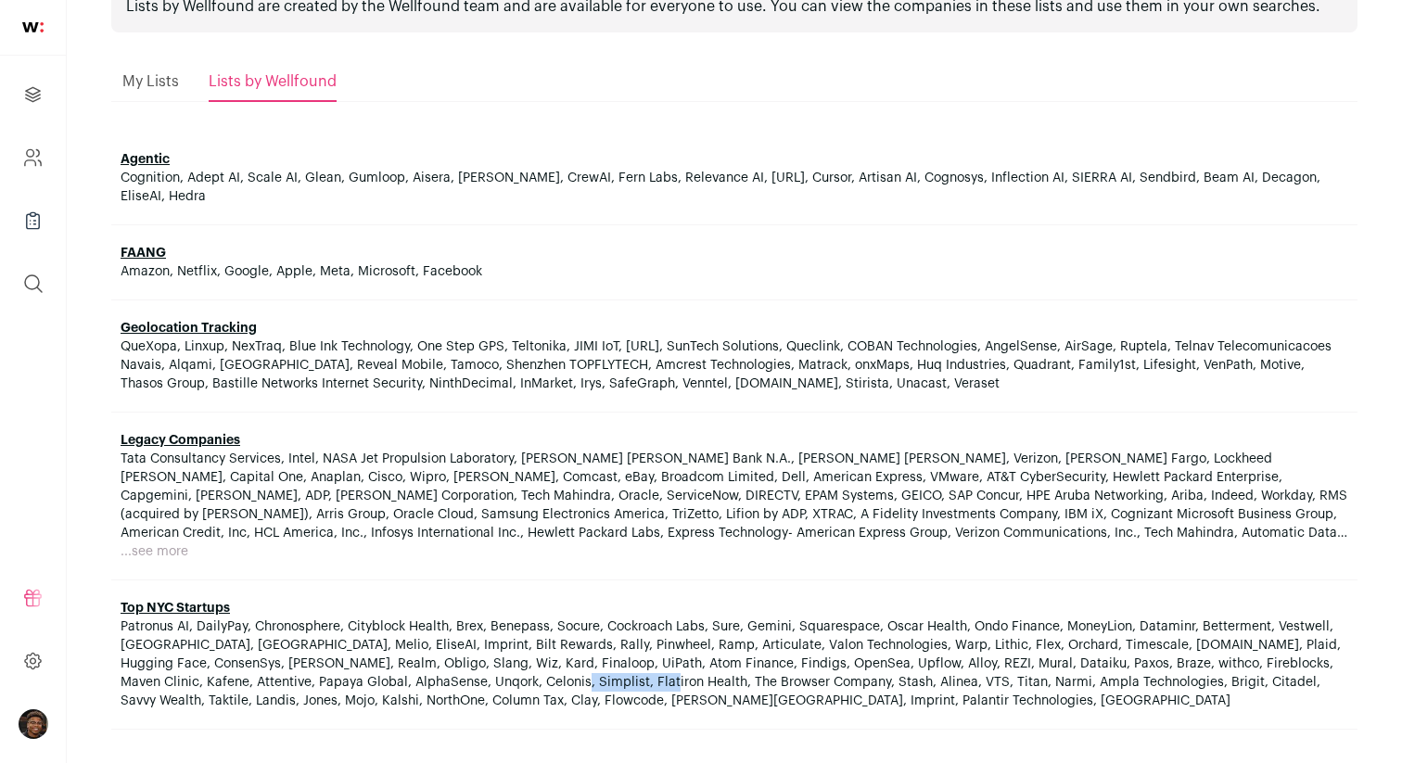
drag, startPoint x: 446, startPoint y: 680, endPoint x: 355, endPoint y: 682, distance: 90.9
click at [355, 682] on span "Patronus AI, DailyPay, Chronosphere, Cityblock Health, Brex, Benepass, Socure, …" at bounding box center [731, 663] width 1220 height 87
copy span "Flatiron Health"
drag, startPoint x: 829, startPoint y: 651, endPoint x: 799, endPoint y: 651, distance: 29.7
click at [799, 651] on span "Patronus AI, DailyPay, Chronosphere, Cityblock Health, Brex, Benepass, Socure, …" at bounding box center [731, 663] width 1220 height 87
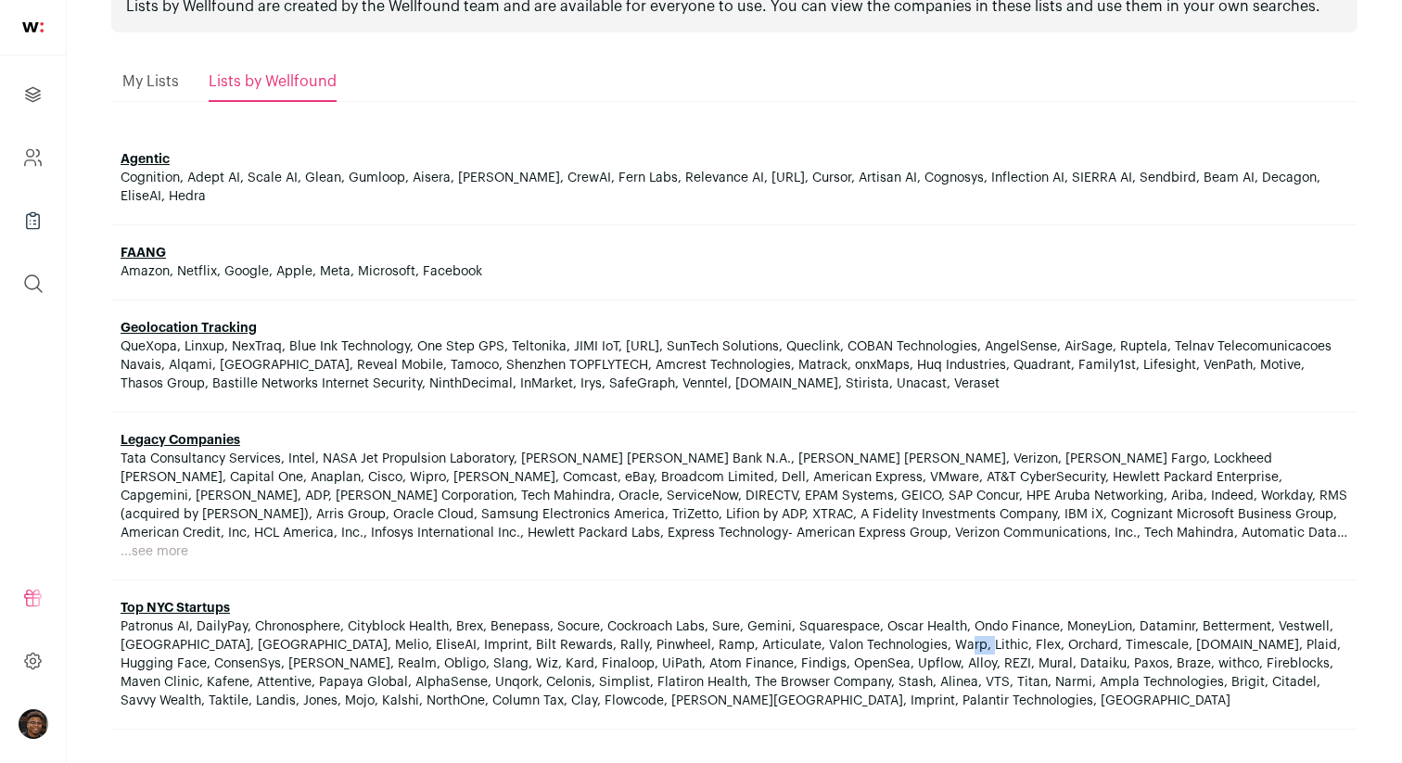
copy span "Warp"
